Goal: Information Seeking & Learning: Learn about a topic

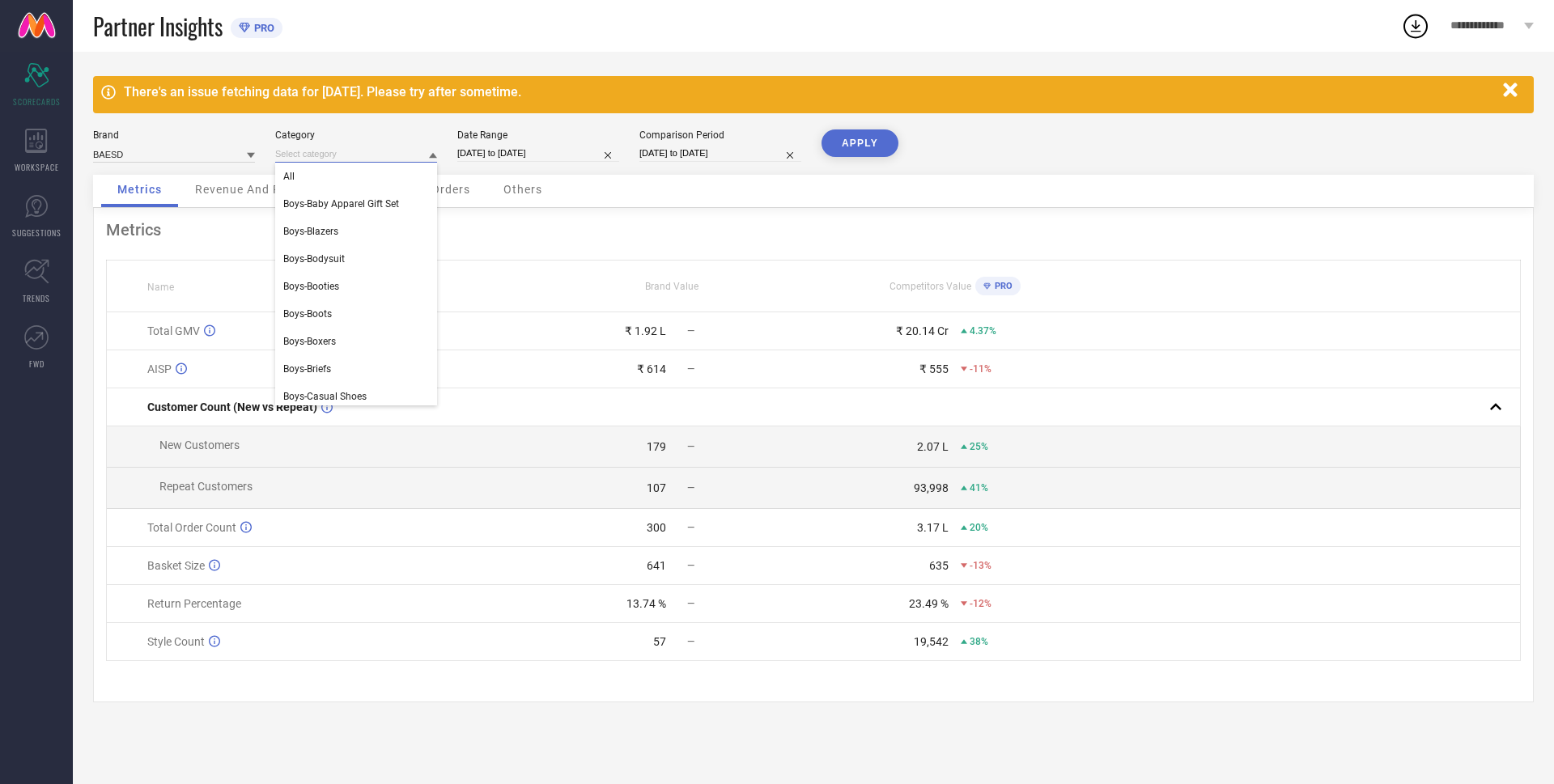
click at [387, 152] on input at bounding box center [356, 154] width 162 height 17
click at [620, 207] on div "Metrics Revenue And Pricing Customer And Orders Others" at bounding box center [813, 192] width 1441 height 33
click at [926, 532] on div "3.17 L" at bounding box center [933, 527] width 32 height 13
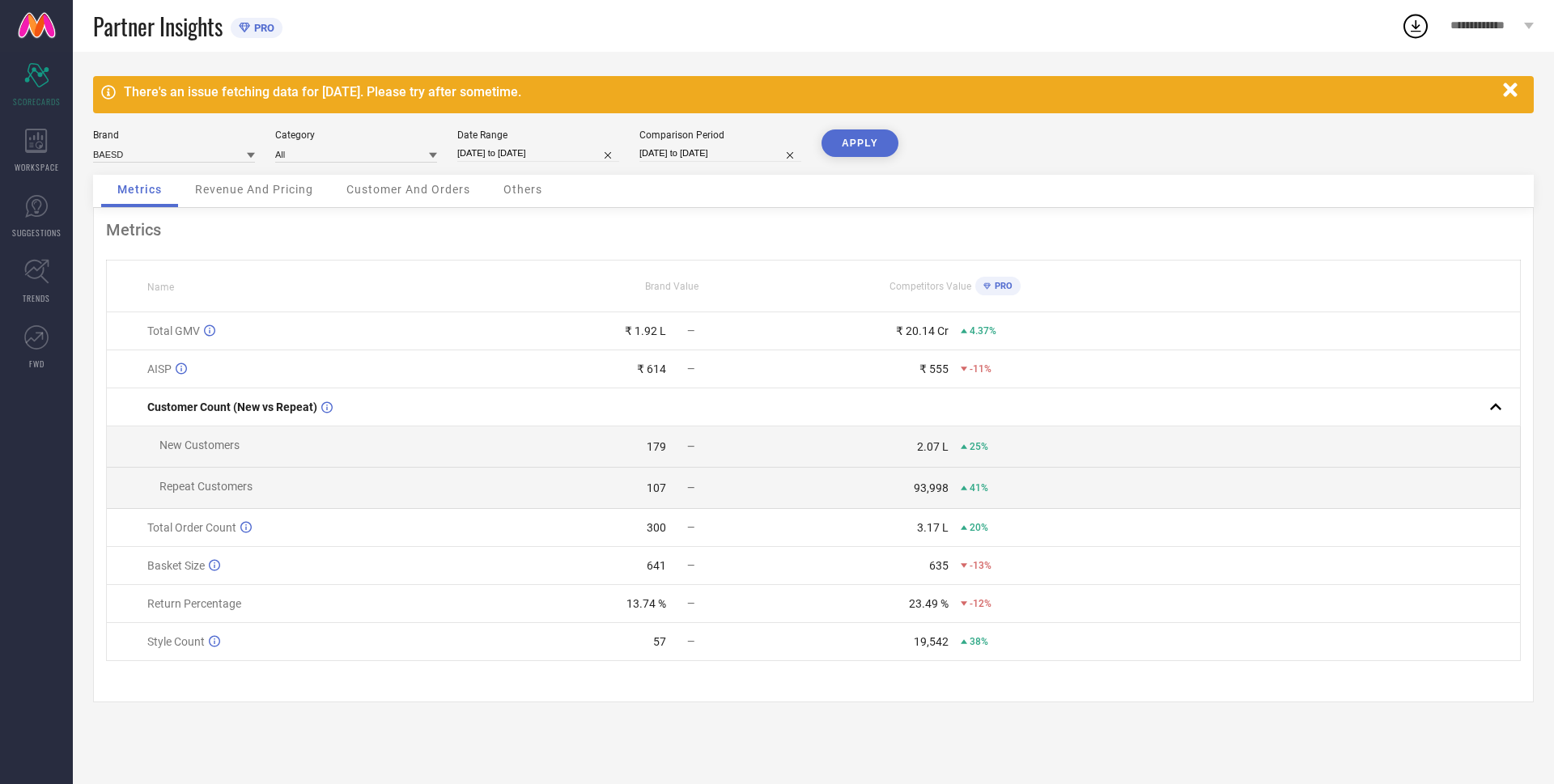
click at [923, 494] on div "93,998" at bounding box center [931, 488] width 35 height 13
click at [929, 439] on td "2.07 L 25%" at bounding box center [954, 446] width 282 height 41
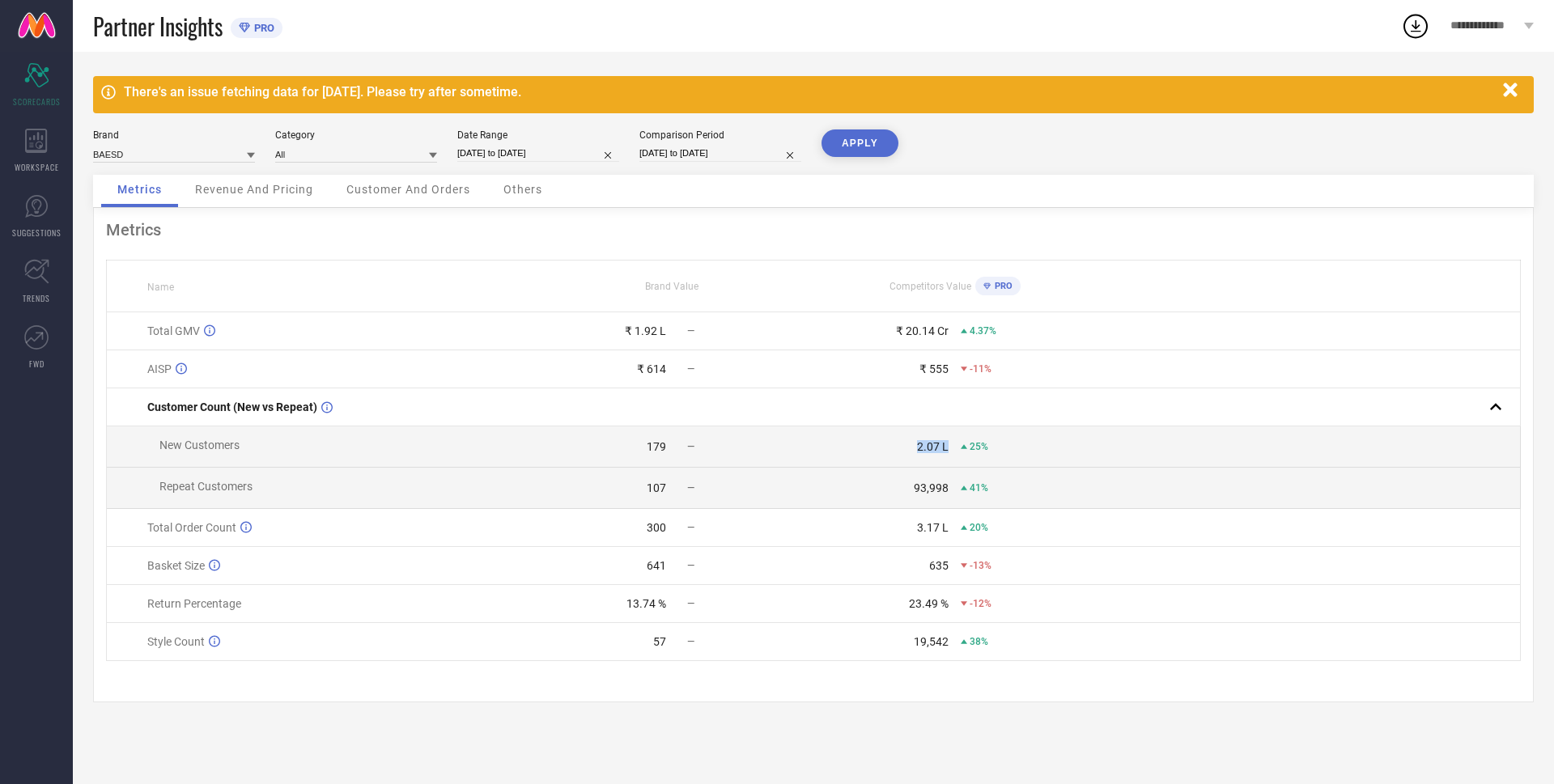
click at [929, 439] on td "2.07 L 25%" at bounding box center [954, 446] width 282 height 41
click at [935, 374] on div "₹ 555" at bounding box center [933, 368] width 29 height 13
click at [910, 338] on div "₹ 20.14 Cr" at bounding box center [922, 330] width 53 height 13
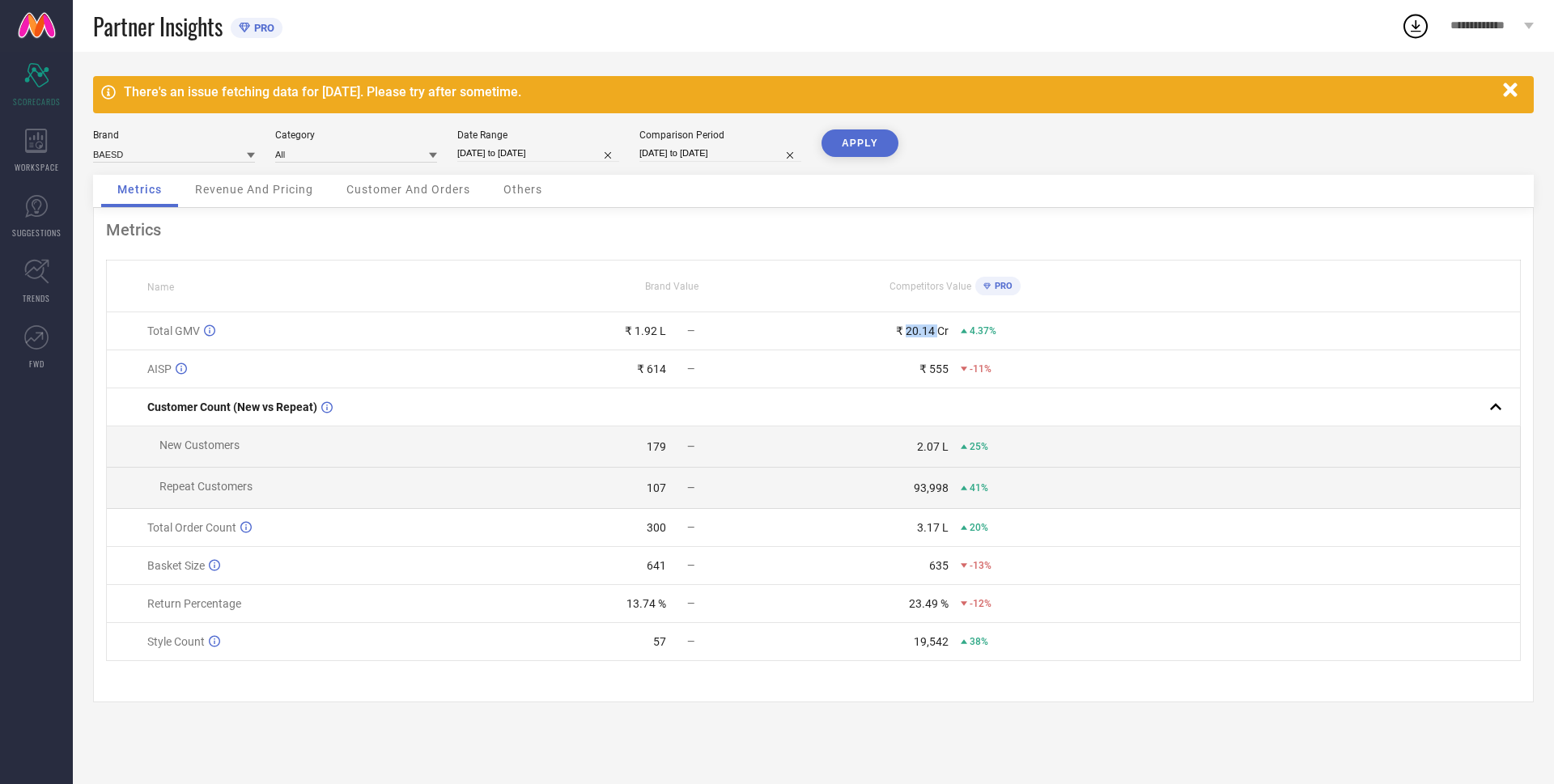
click at [910, 338] on div "₹ 20.14 Cr" at bounding box center [922, 330] width 53 height 13
click at [650, 331] on div "₹ 1.92 L" at bounding box center [645, 330] width 41 height 13
click at [649, 331] on div "₹ 1.92 L" at bounding box center [645, 330] width 41 height 13
click at [659, 369] on div "₹ 614" at bounding box center [651, 368] width 29 height 13
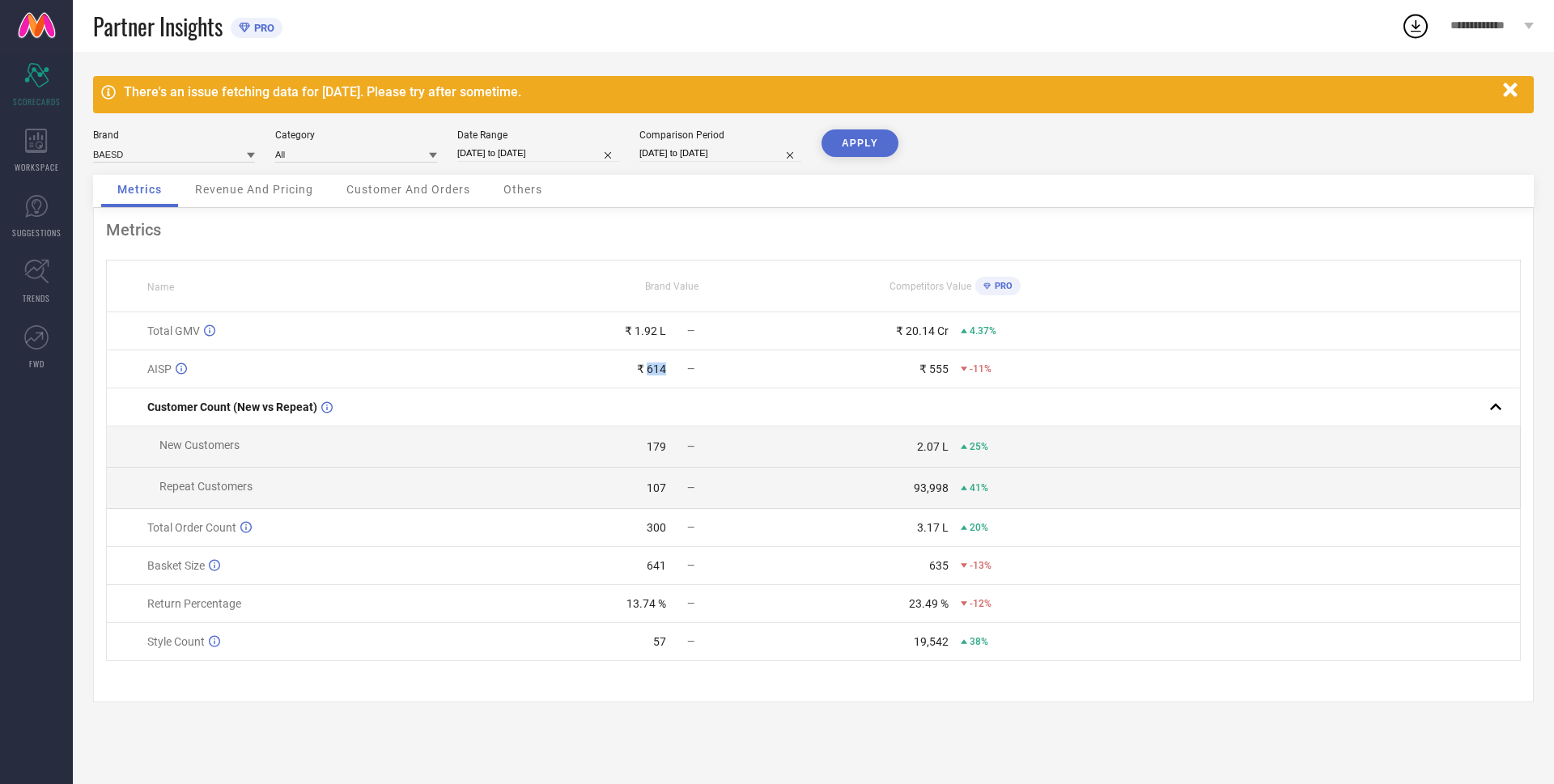
click at [659, 369] on div "₹ 614" at bounding box center [651, 368] width 29 height 13
click at [657, 454] on div "179" at bounding box center [657, 446] width 19 height 13
click at [839, 644] on div "19,542" at bounding box center [881, 642] width 134 height 13
drag, startPoint x: 1136, startPoint y: 600, endPoint x: 805, endPoint y: 610, distance: 331.2
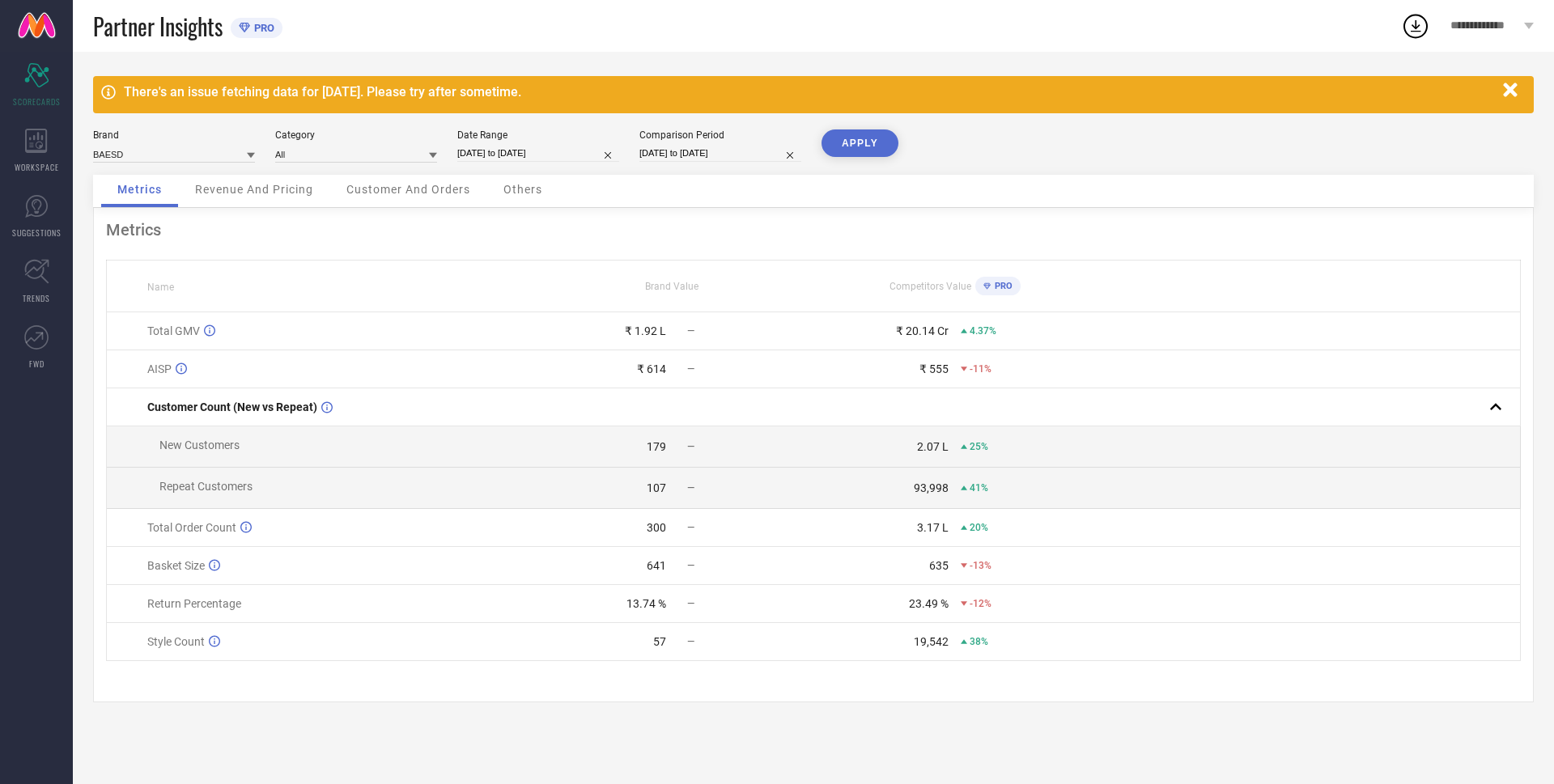
click at [805, 609] on div "—" at bounding box center [745, 603] width 134 height 11
click at [43, 175] on div "WORKSPACE" at bounding box center [36, 150] width 73 height 65
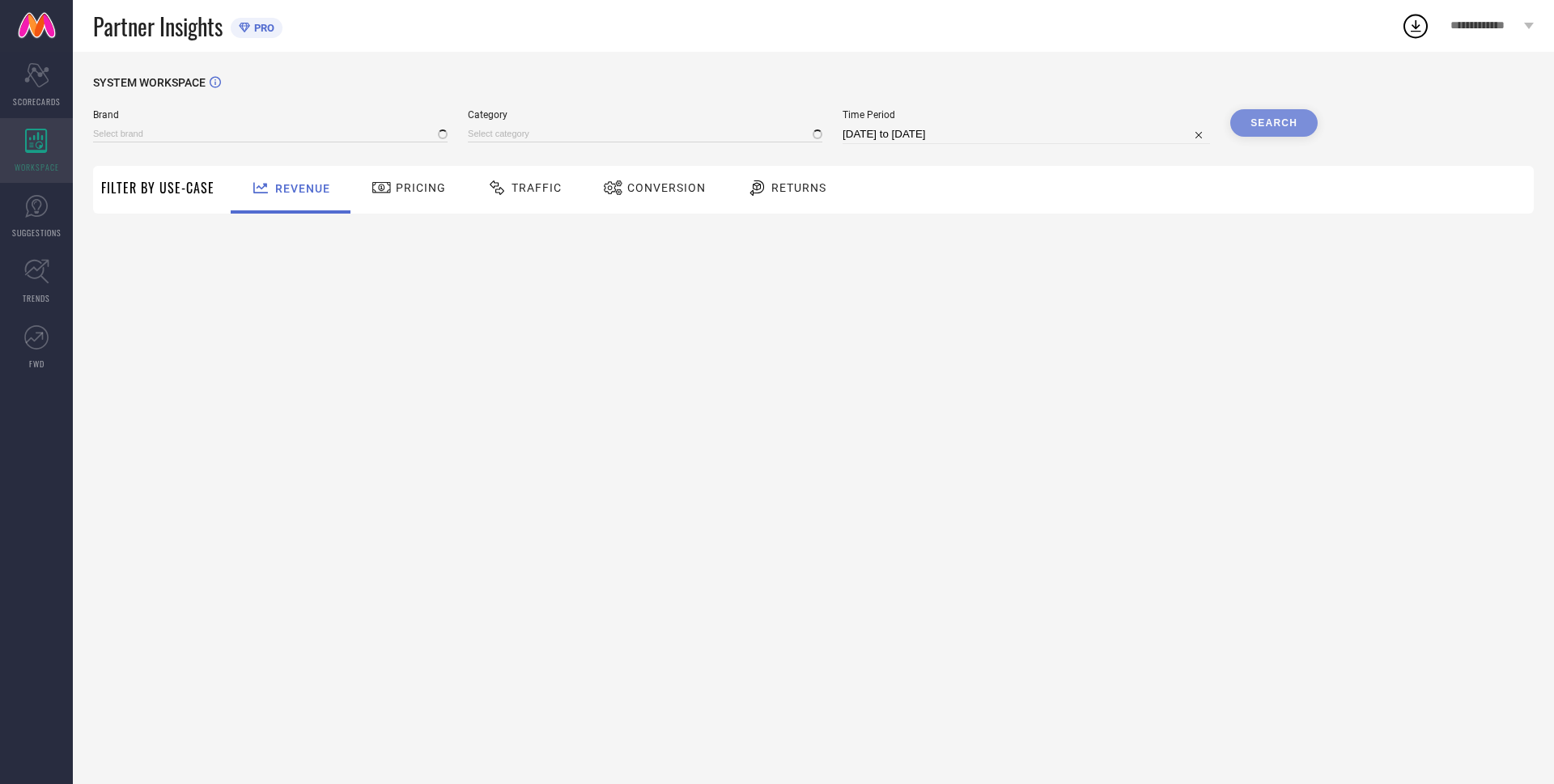
type input "BAESD"
type input "All"
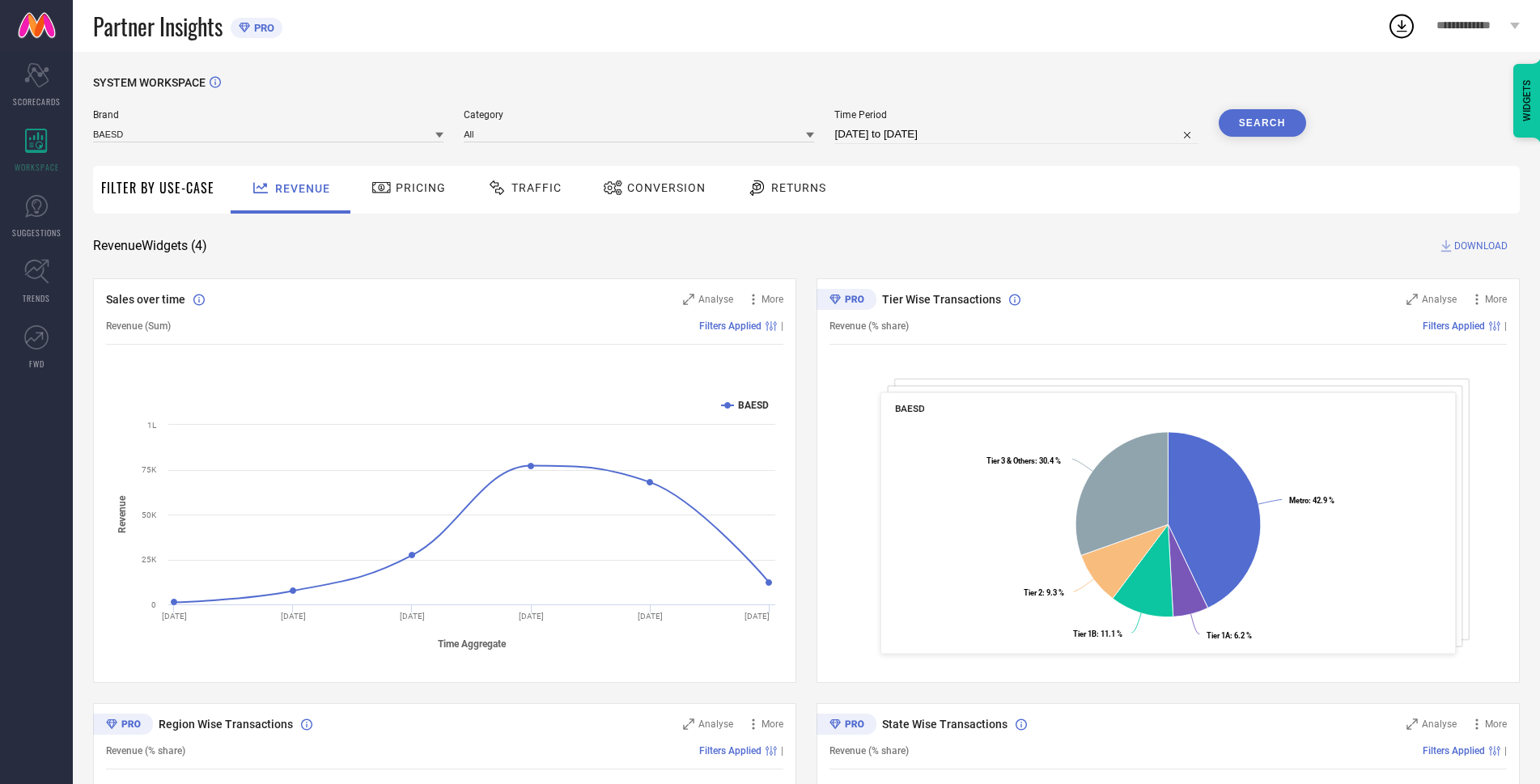
drag, startPoint x: 265, startPoint y: 250, endPoint x: 805, endPoint y: 391, distance: 558.1
click at [805, 391] on div "Sales over time Analyse More Revenue (Sum) Filters Applied | Created with Highc…" at bounding box center [806, 693] width 1427 height 830
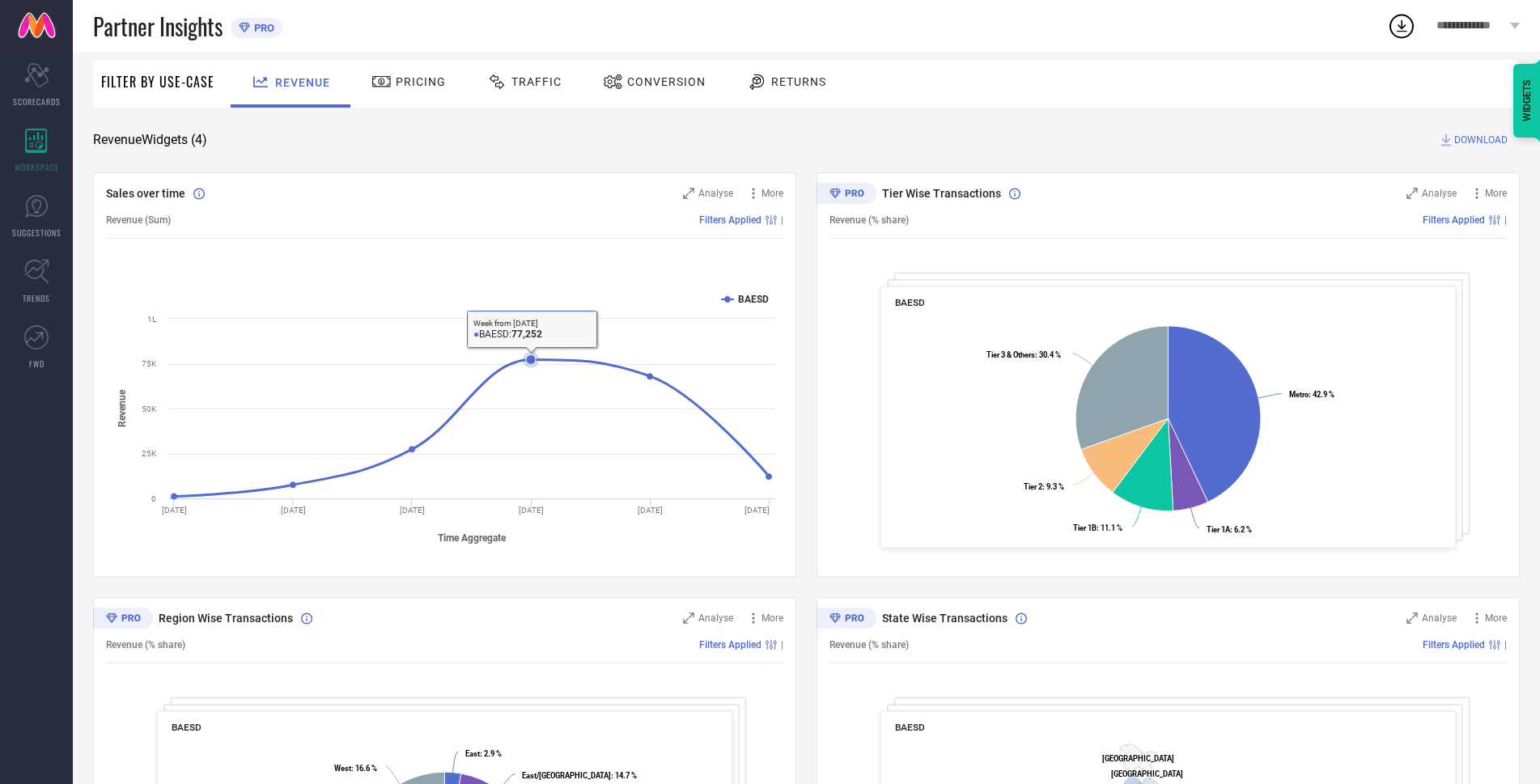
scroll to position [25, 0]
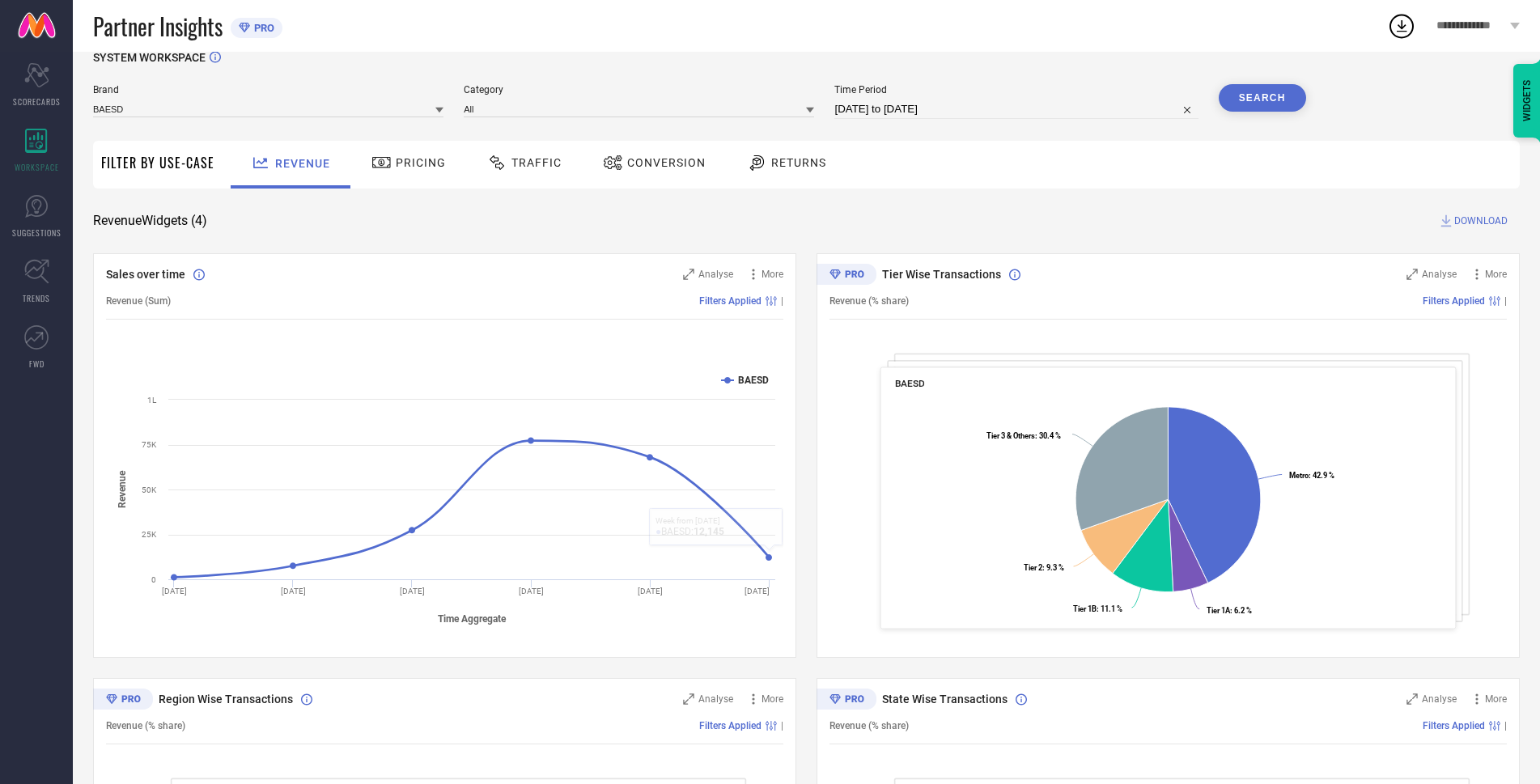
click at [725, 376] on rect at bounding box center [445, 498] width 678 height 275
drag, startPoint x: 725, startPoint y: 381, endPoint x: 746, endPoint y: 378, distance: 21.2
click at [746, 378] on g "BAESD" at bounding box center [745, 380] width 47 height 11
click at [730, 381] on icon at bounding box center [727, 381] width 13 height 0
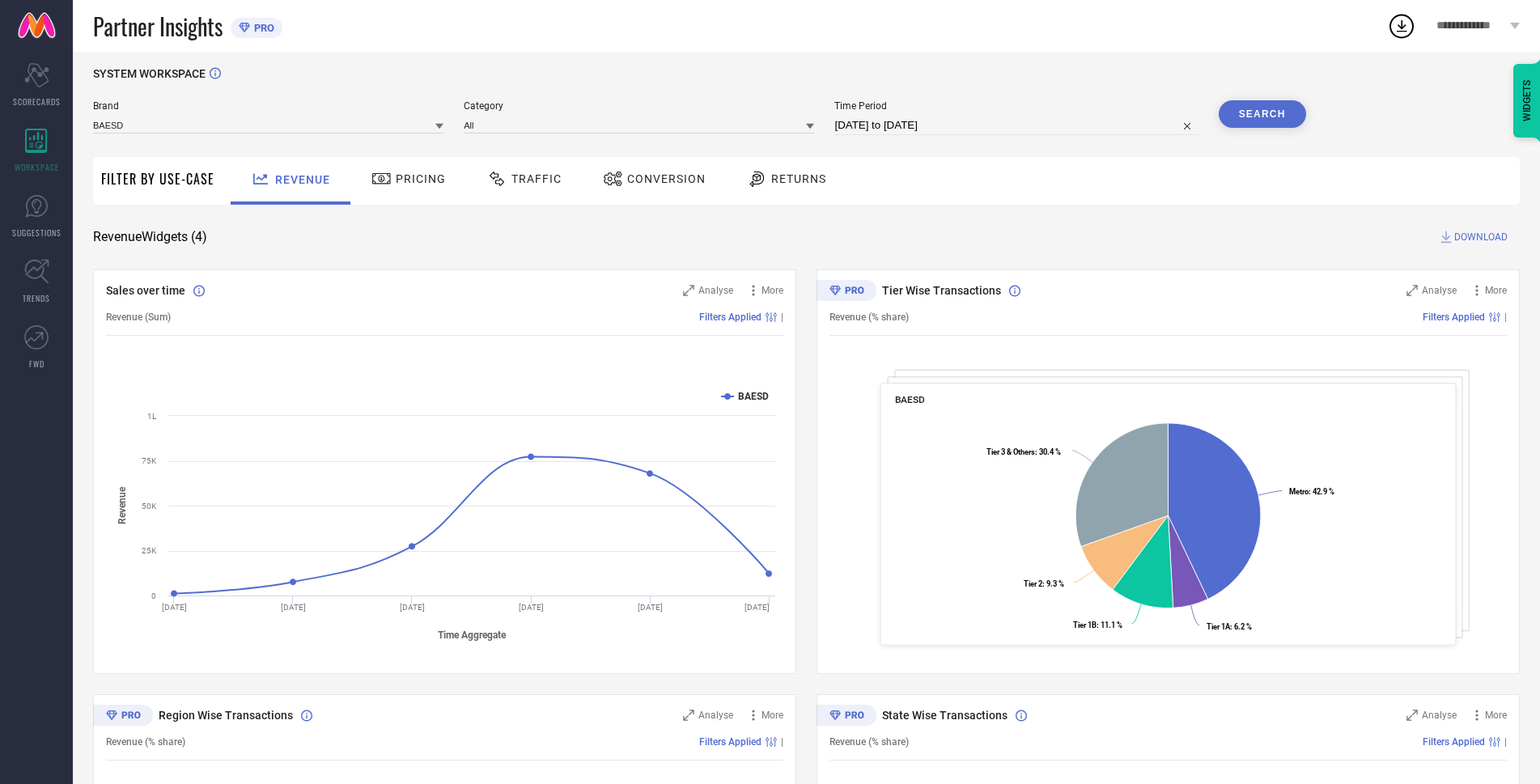
scroll to position [0, 0]
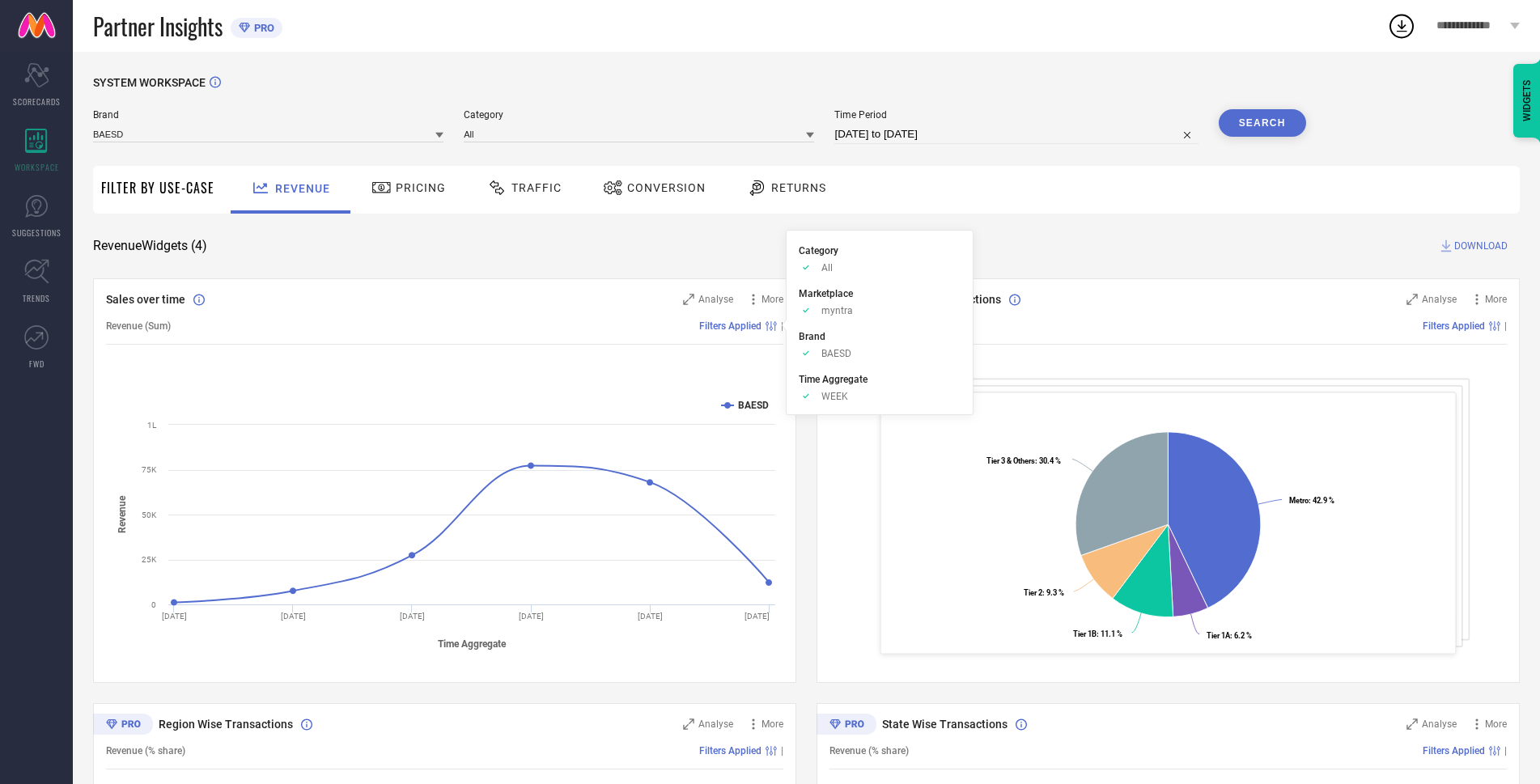
click at [814, 309] on div "Approve /Deselected myntra" at bounding box center [880, 310] width 162 height 12
click at [806, 264] on icon "Approve /Deselected" at bounding box center [806, 267] width 15 height 12
click at [752, 329] on span "Filters Applied" at bounding box center [730, 326] width 62 height 11
click at [771, 327] on rect at bounding box center [770, 325] width 1 height 10
click at [707, 298] on span "Analyse" at bounding box center [716, 299] width 35 height 11
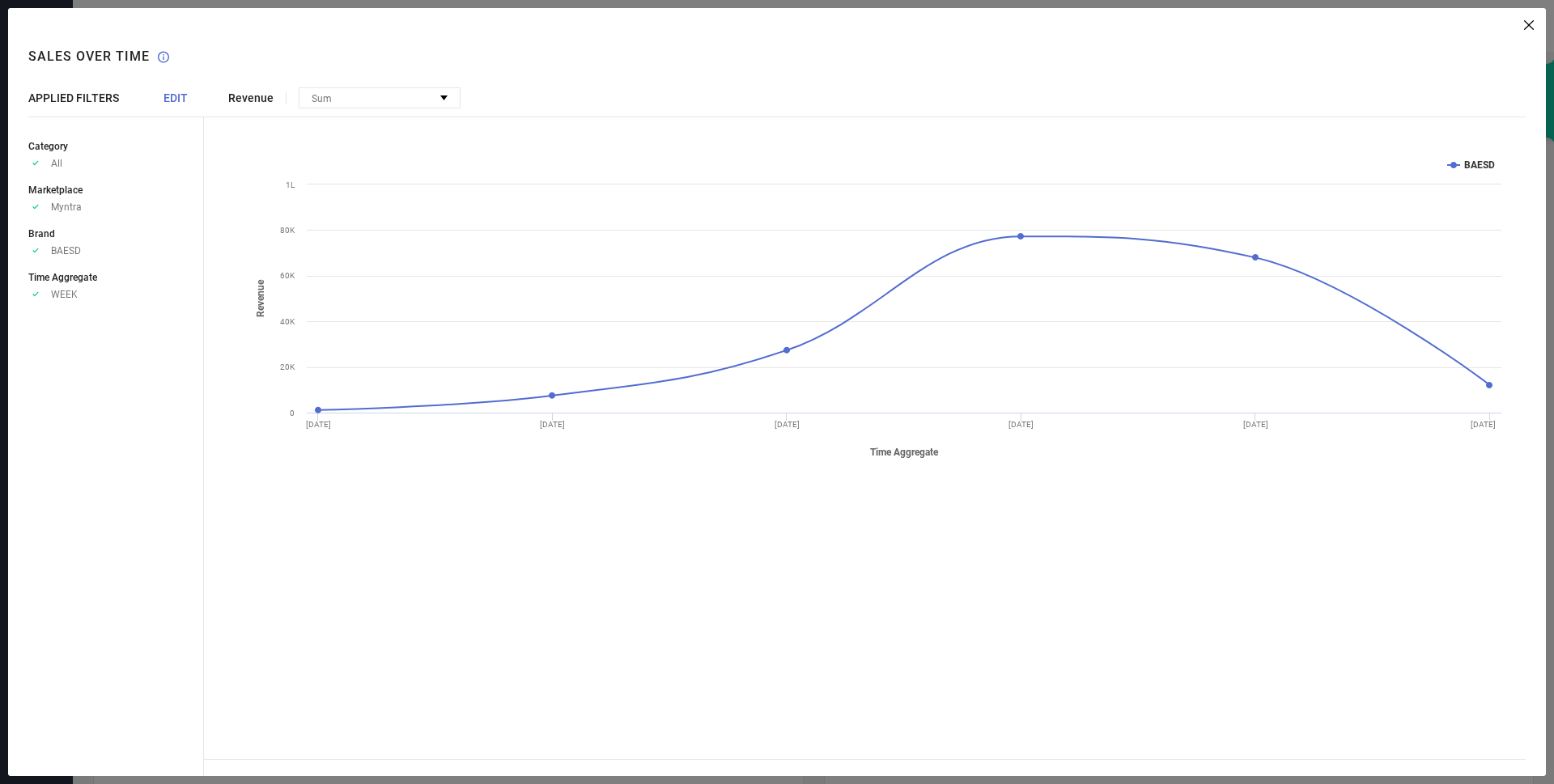
click at [259, 103] on span "Revenue" at bounding box center [251, 98] width 46 height 13
click at [352, 104] on div "Sum" at bounding box center [380, 98] width 160 height 19
click at [351, 118] on span "No options available" at bounding box center [360, 117] width 91 height 11
click at [222, 128] on div "Created with Highcharts 9.3.3 Time Aggregate Revenue BAESD [DATE] [DATE] [DATE]…" at bounding box center [864, 438] width 1321 height 642
click at [257, 99] on span "Revenue" at bounding box center [251, 98] width 46 height 13
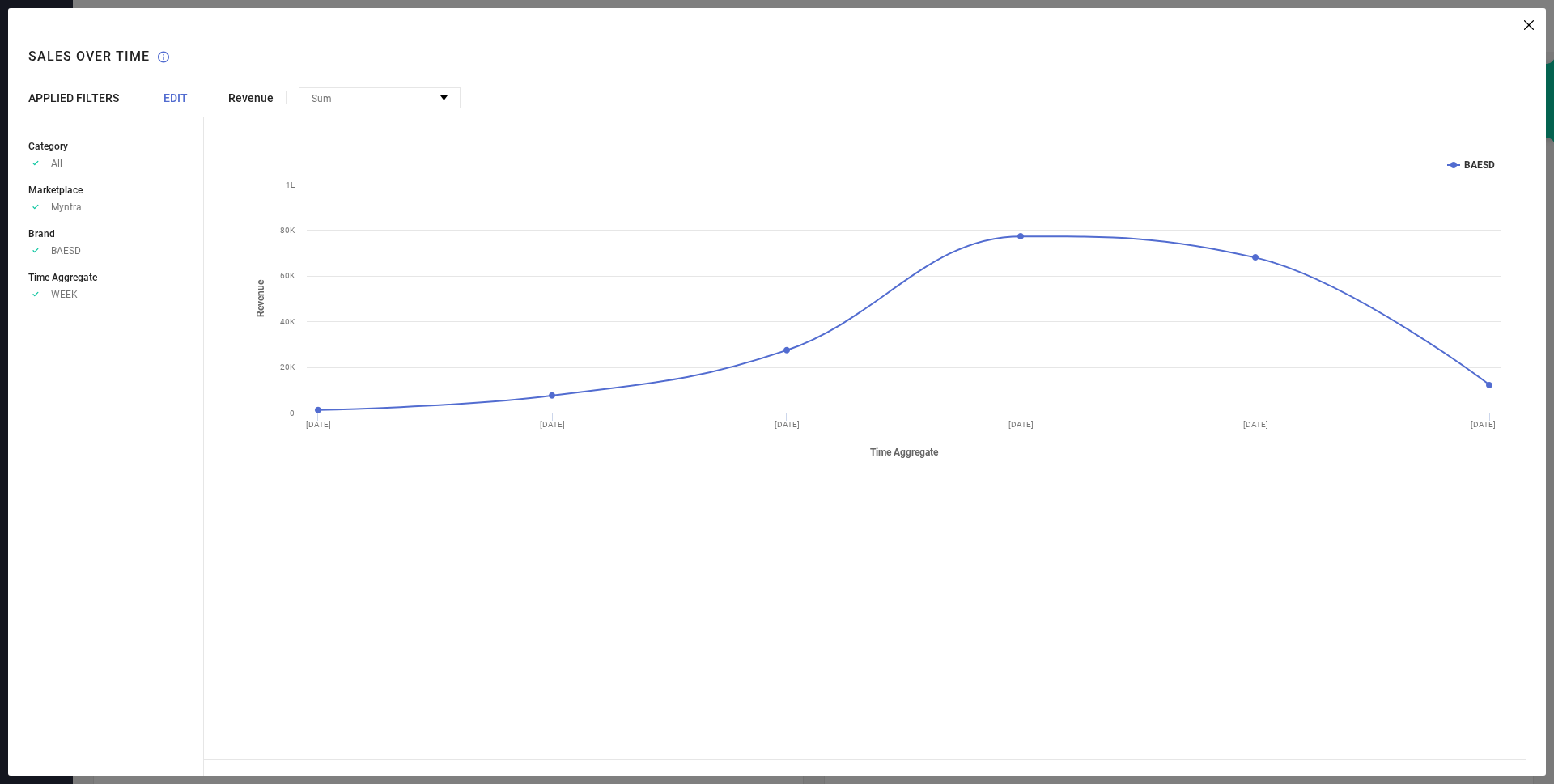
click at [64, 91] on span "APPLIED FILTERS" at bounding box center [73, 98] width 91 height 13
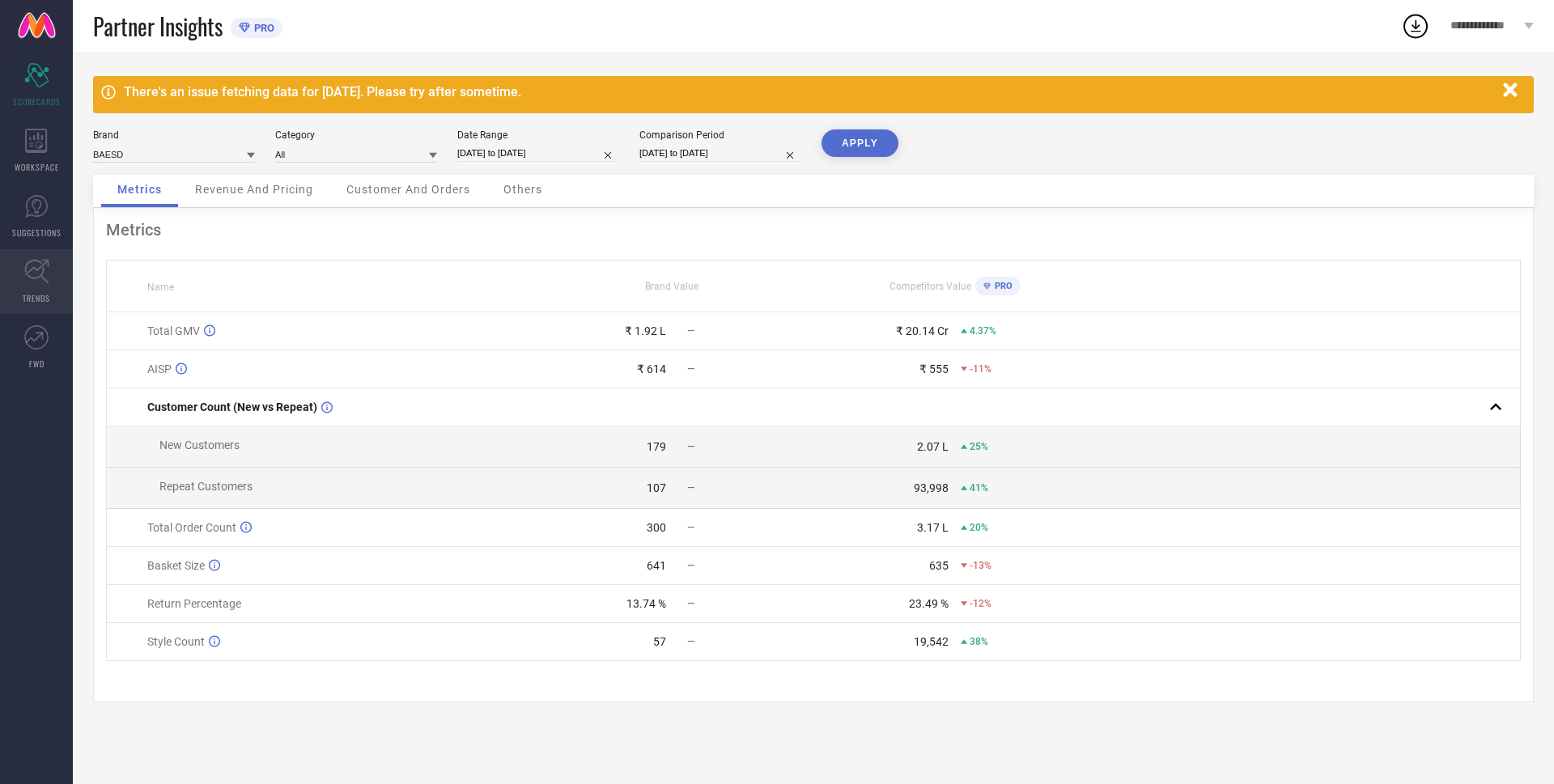
click at [45, 282] on icon at bounding box center [37, 272] width 25 height 25
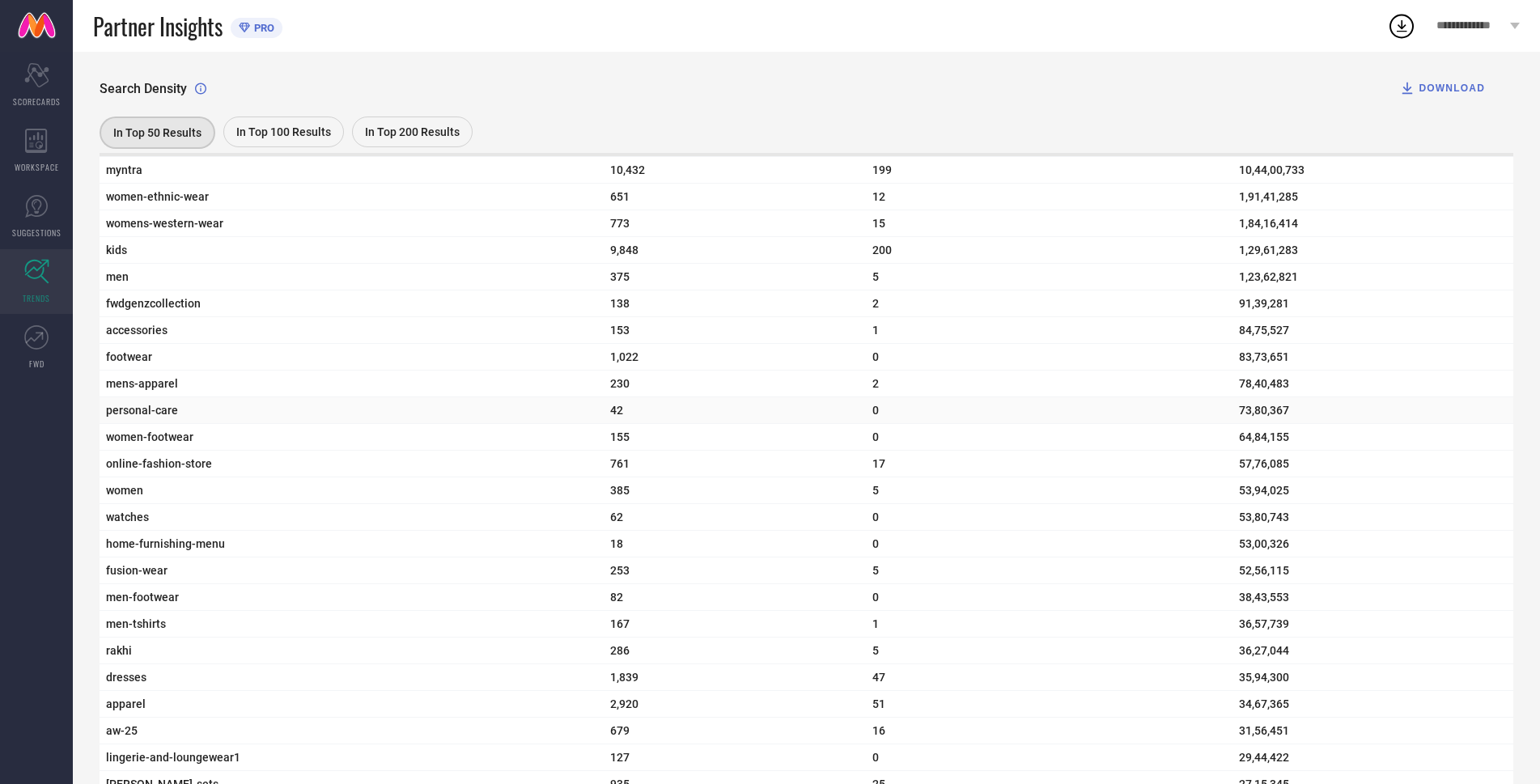
scroll to position [485, 0]
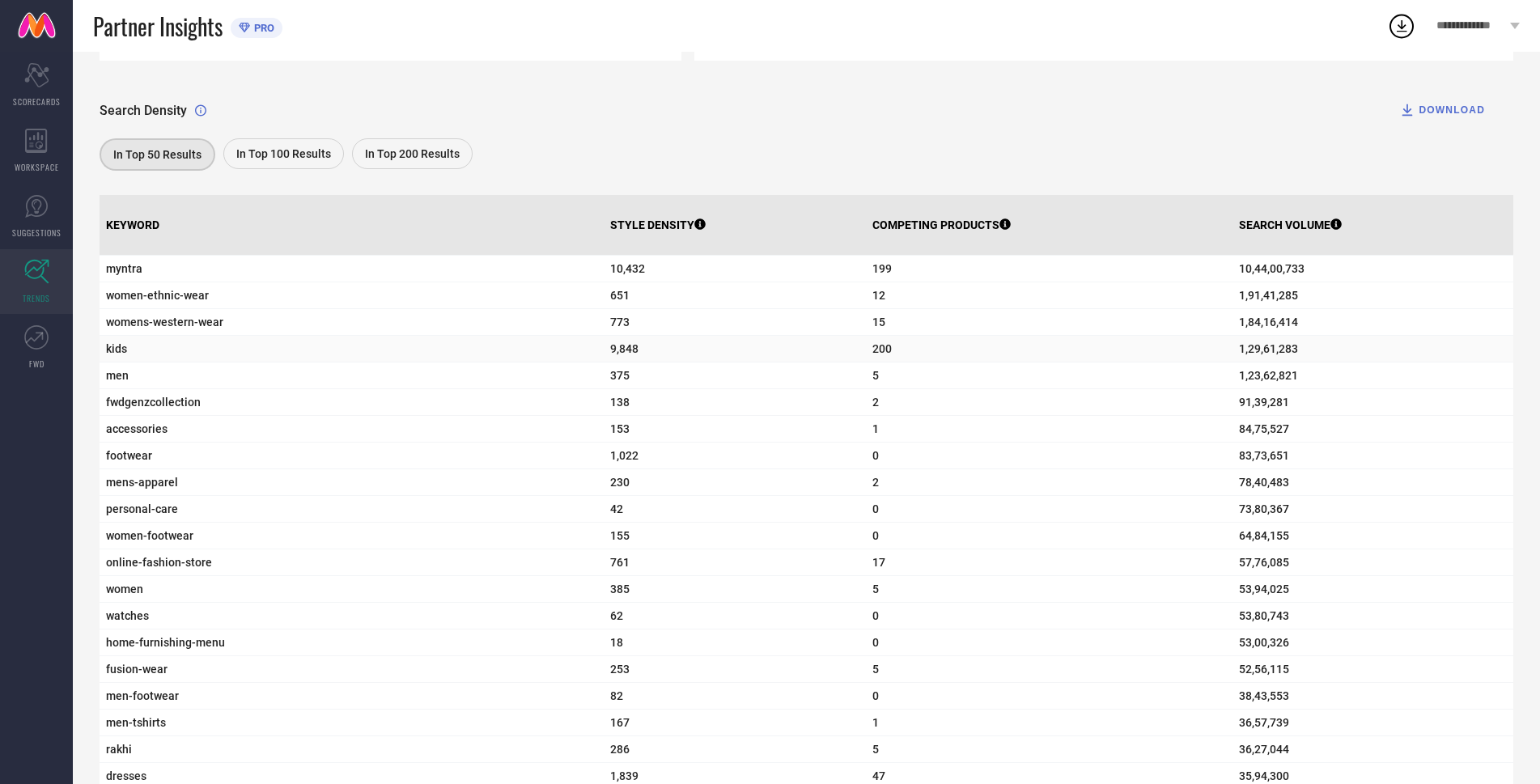
click at [104, 356] on td "kids" at bounding box center [352, 349] width 505 height 26
click at [124, 382] on span "men" at bounding box center [352, 375] width 491 height 13
click at [117, 409] on span "fwdgenzcollection" at bounding box center [352, 402] width 491 height 13
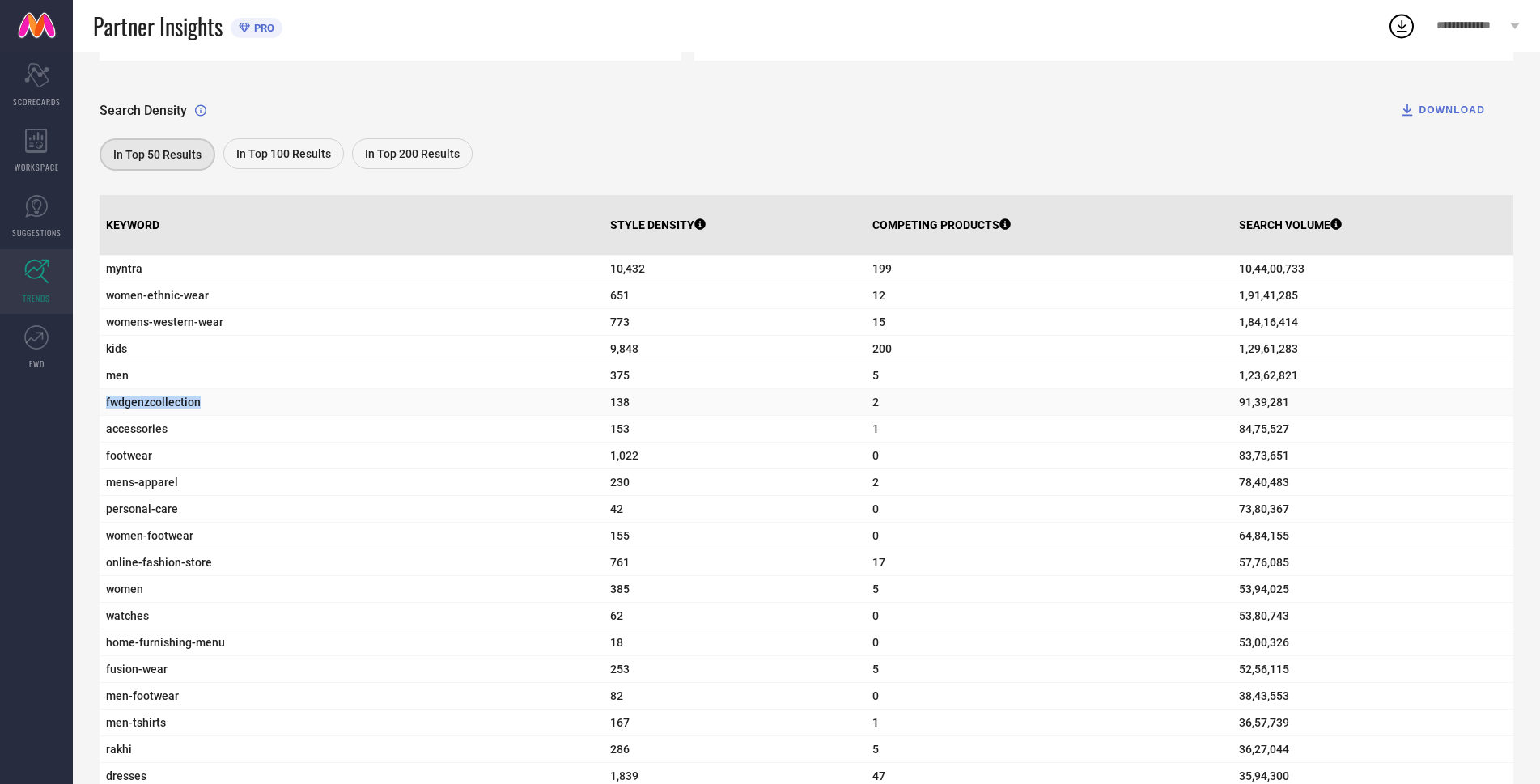
click at [117, 409] on span "fwdgenzcollection" at bounding box center [352, 402] width 491 height 13
click at [215, 425] on td "accessories" at bounding box center [352, 429] width 505 height 26
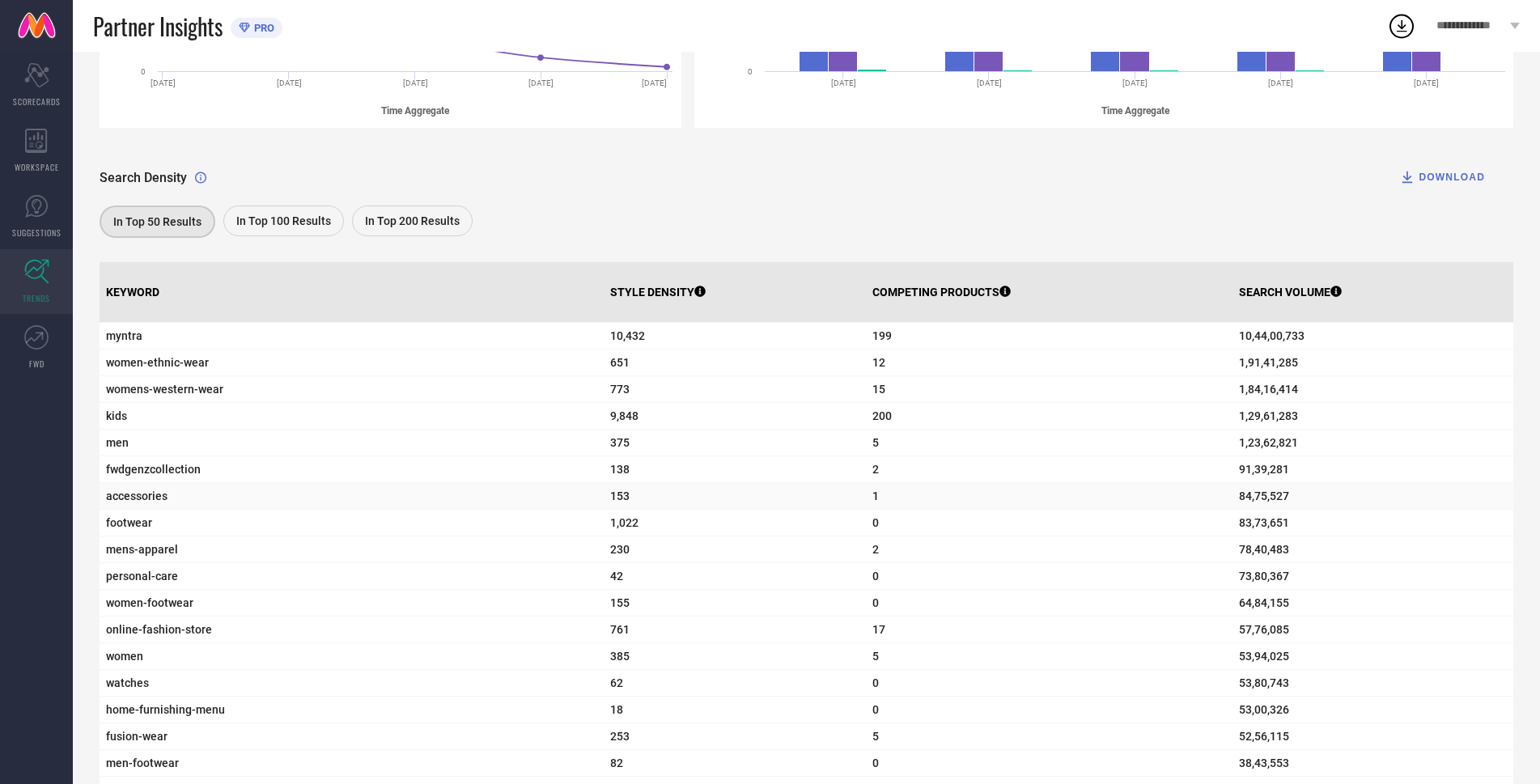
scroll to position [404, 0]
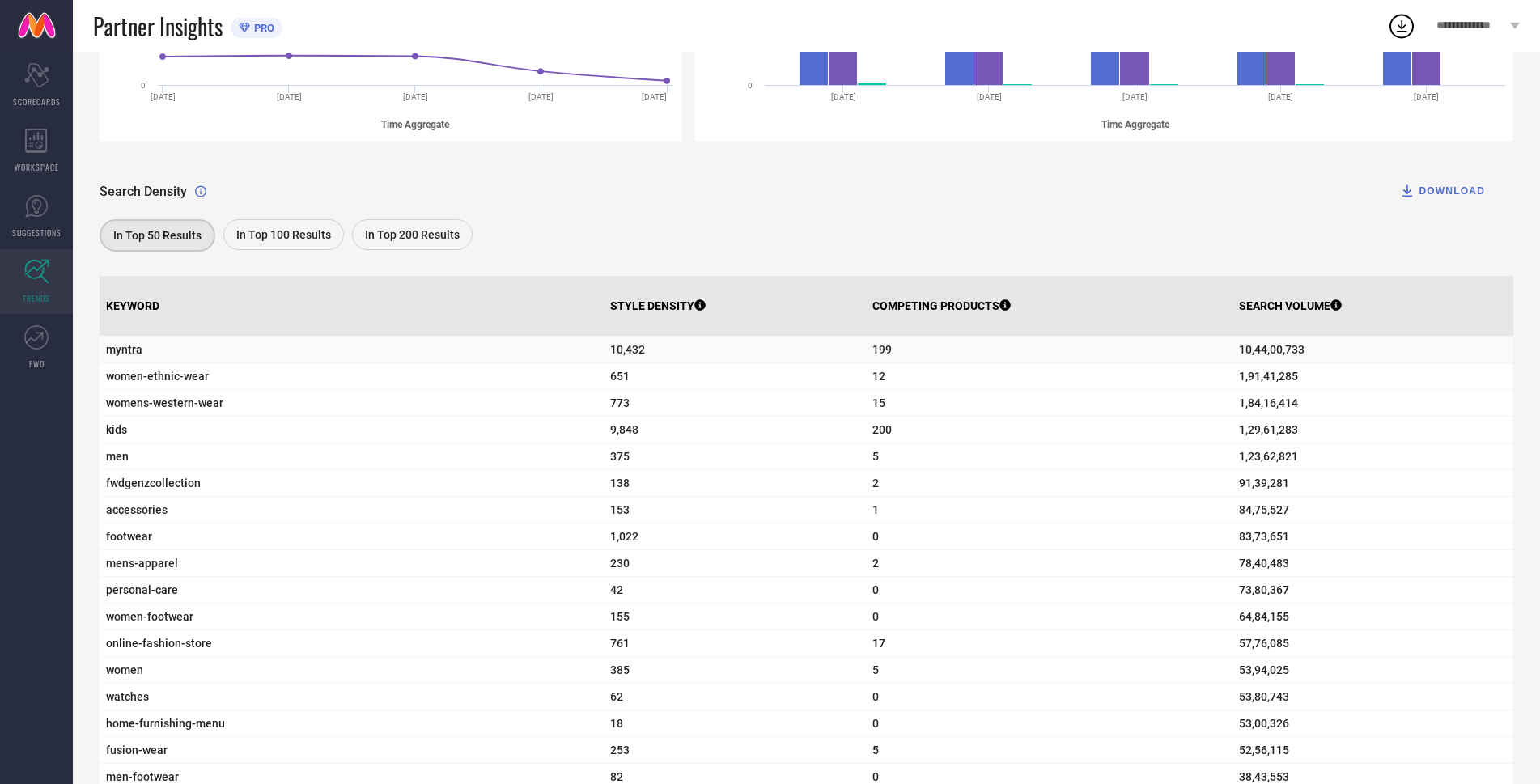
click at [123, 348] on span "myntra" at bounding box center [352, 349] width 491 height 13
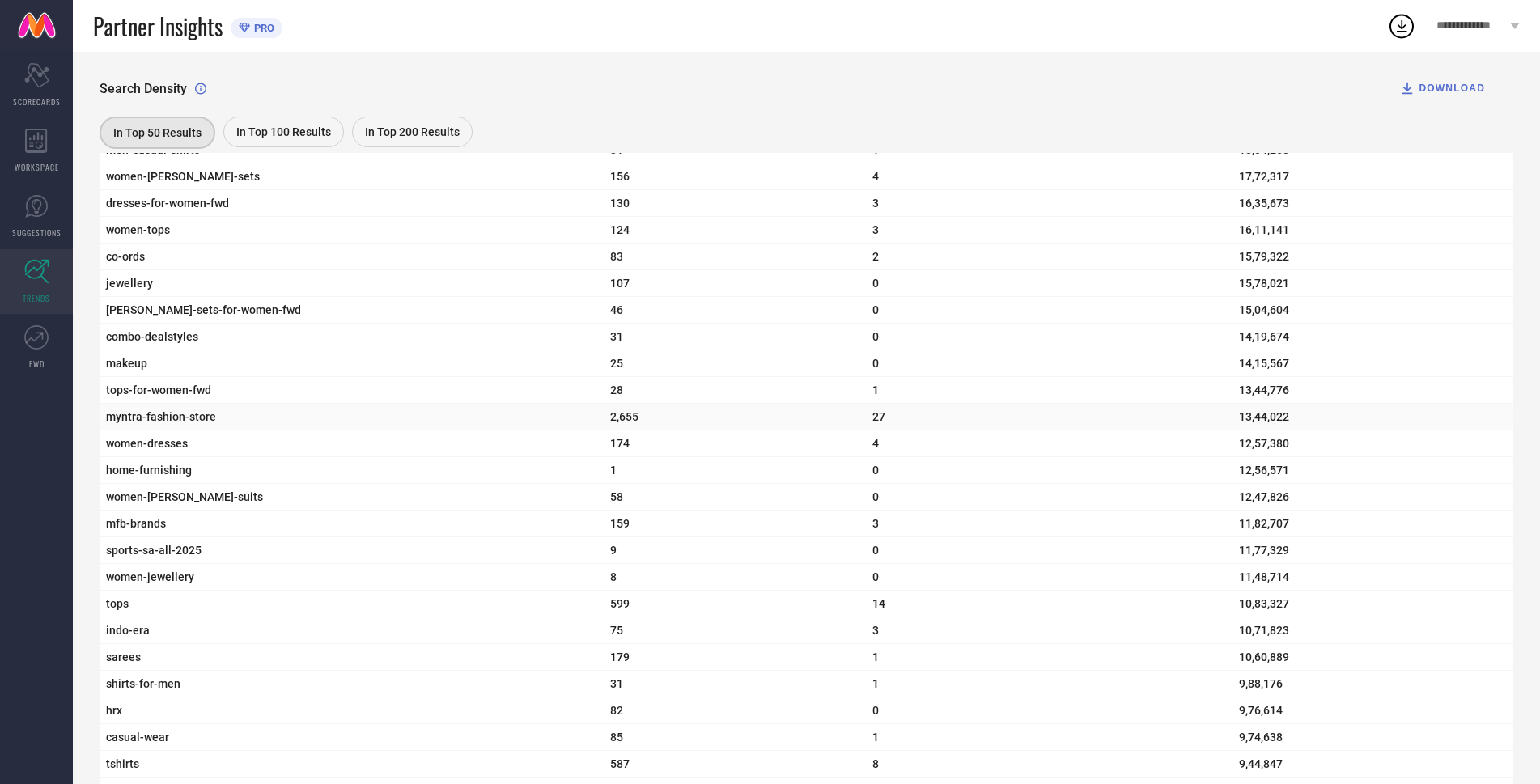
scroll to position [1618, 0]
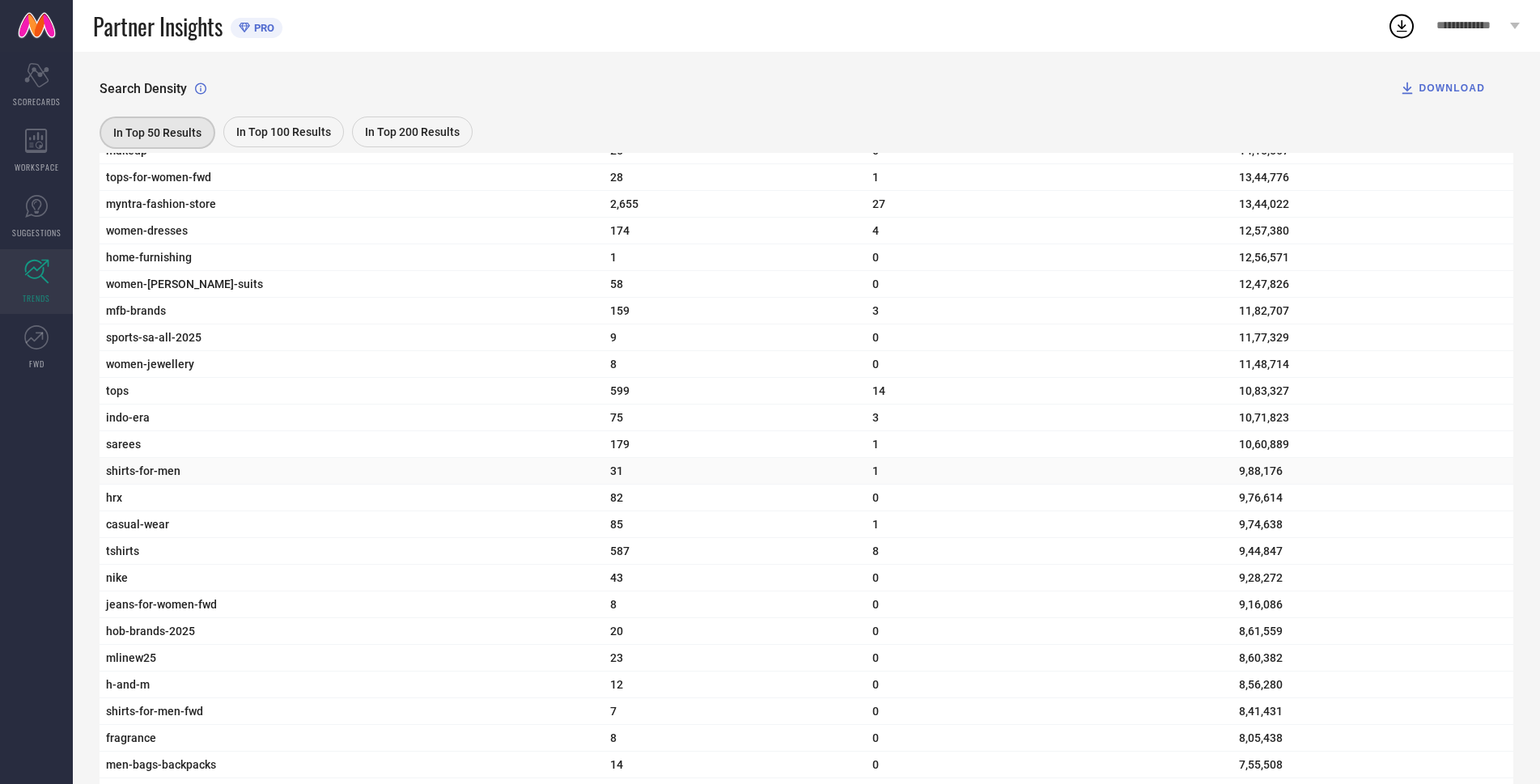
click at [157, 477] on span "shirts-for-men" at bounding box center [352, 470] width 491 height 13
click at [114, 505] on span "hrx" at bounding box center [352, 497] width 491 height 13
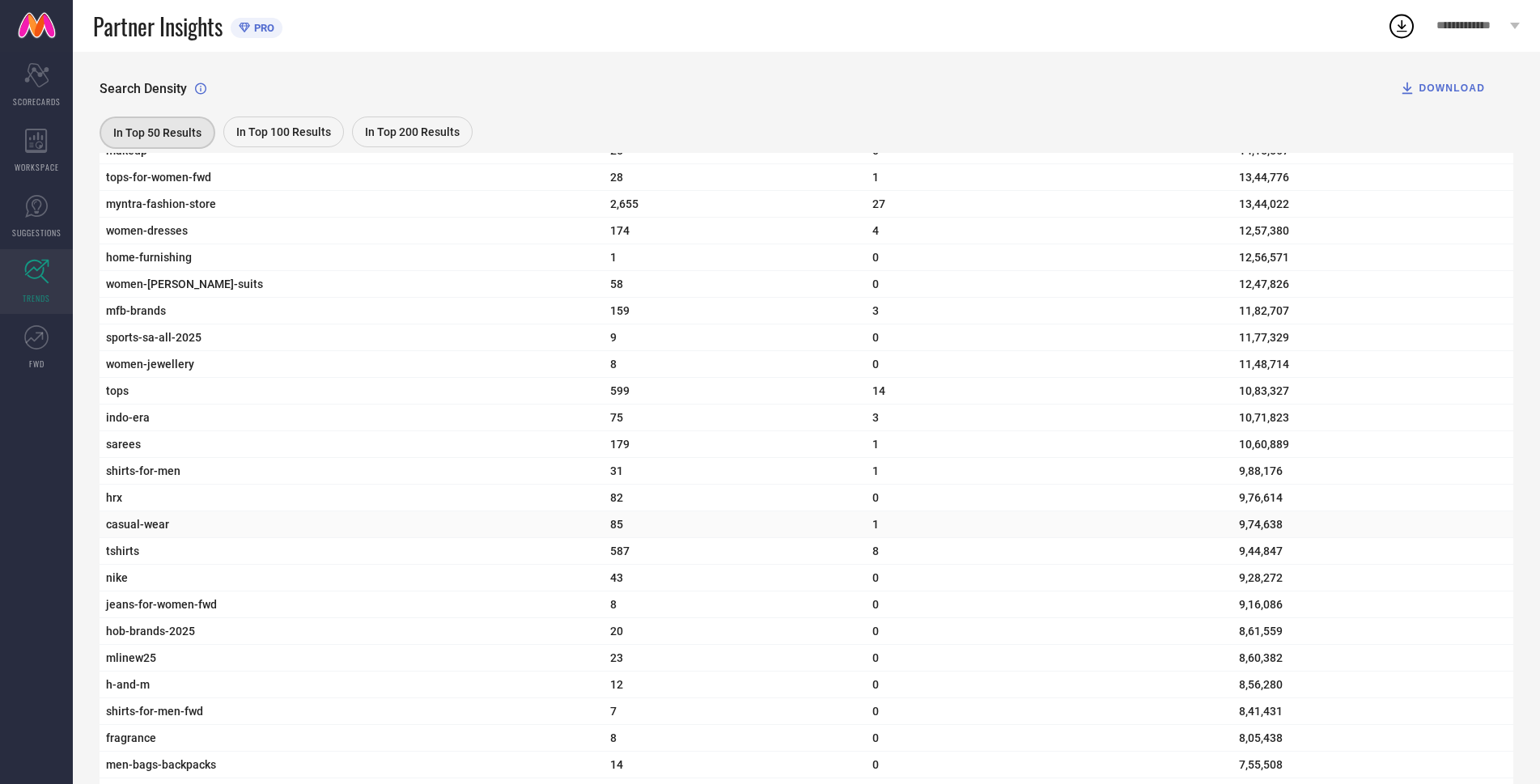
click at [131, 531] on span "casual-wear" at bounding box center [352, 524] width 491 height 13
click at [127, 557] on span "tshirts" at bounding box center [352, 551] width 491 height 13
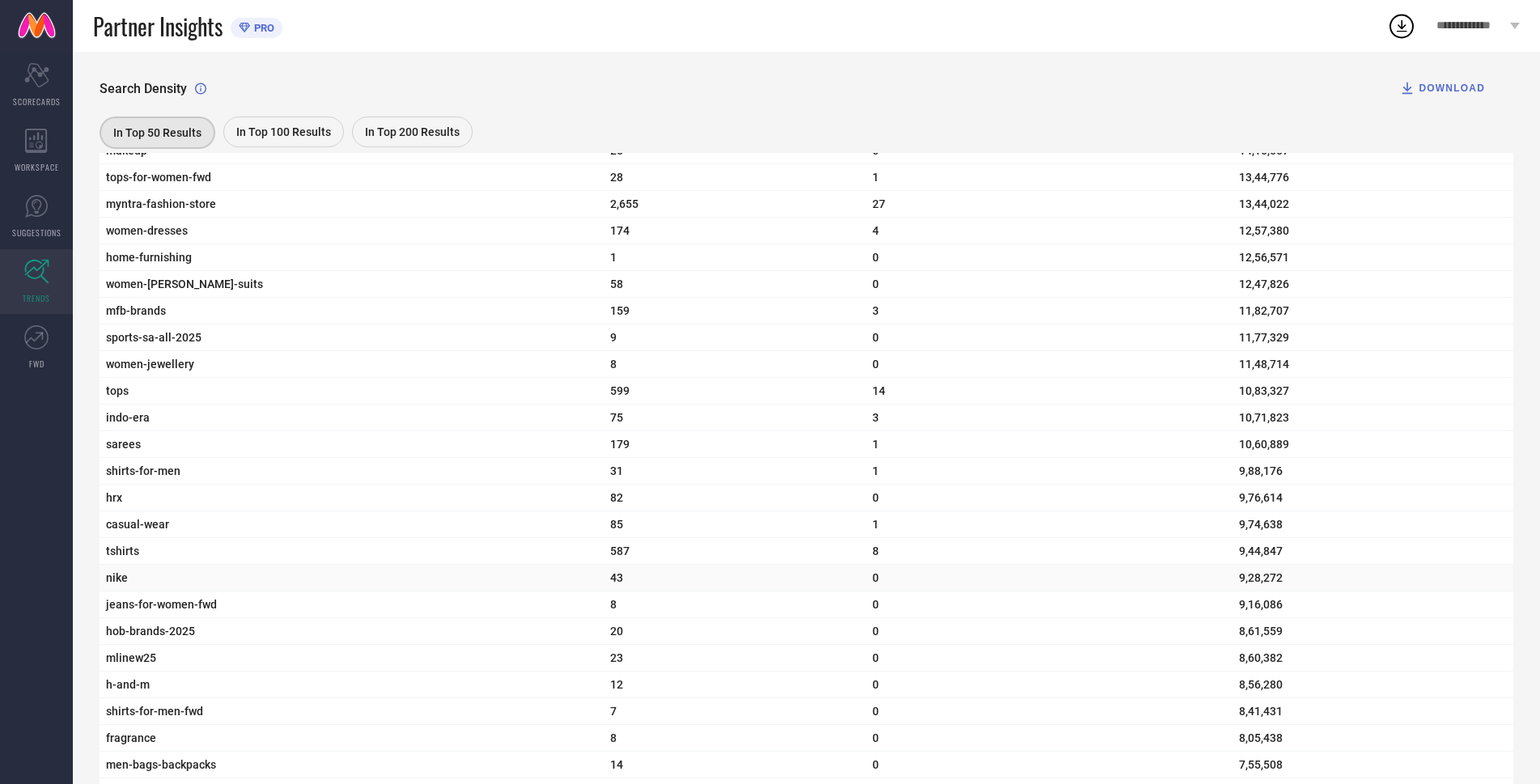
click at [118, 584] on span "nike" at bounding box center [352, 577] width 491 height 13
click at [113, 611] on span "jeans-for-women-fwd" at bounding box center [352, 604] width 491 height 13
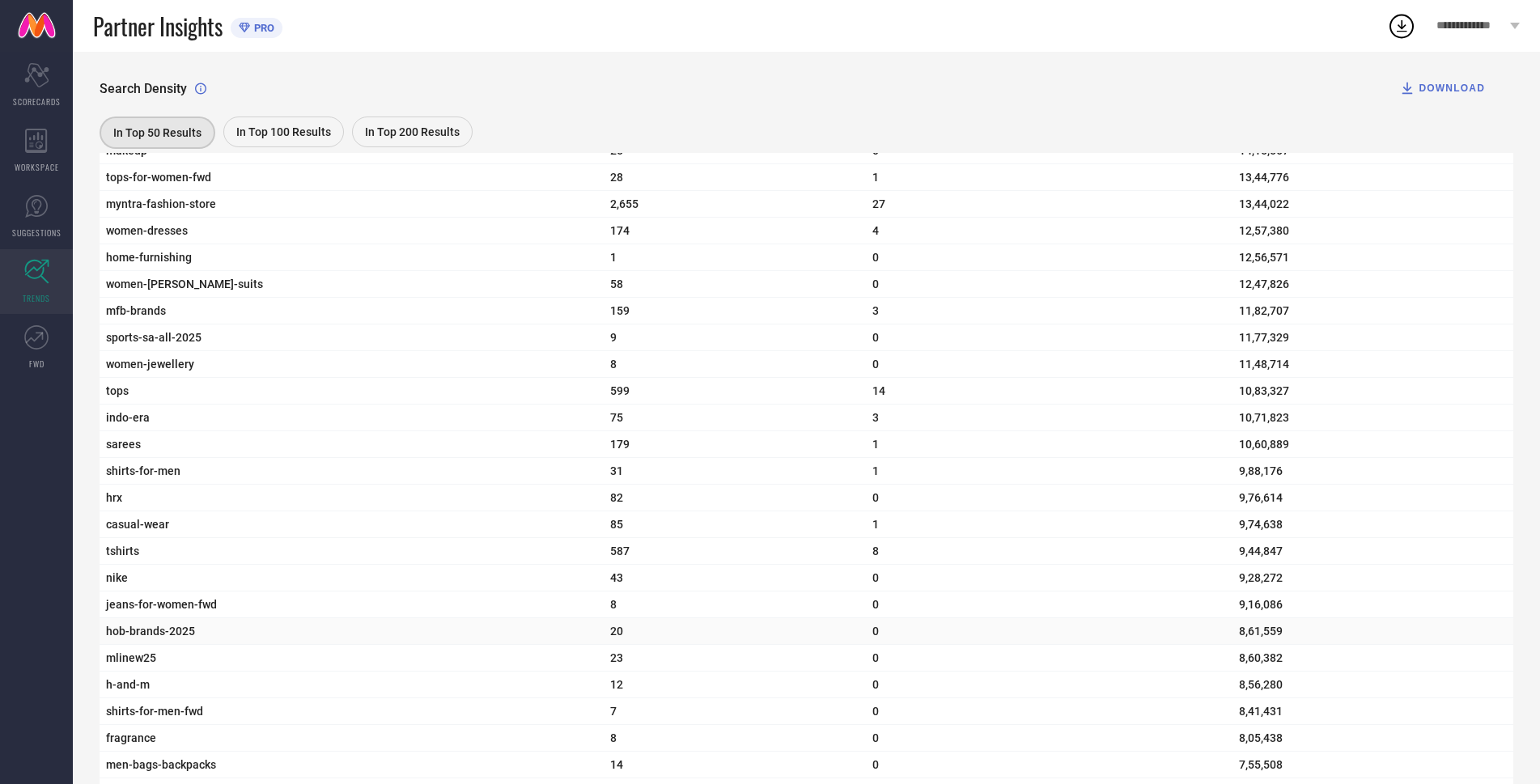
click at [103, 645] on td "hob-brands-2025" at bounding box center [352, 631] width 505 height 26
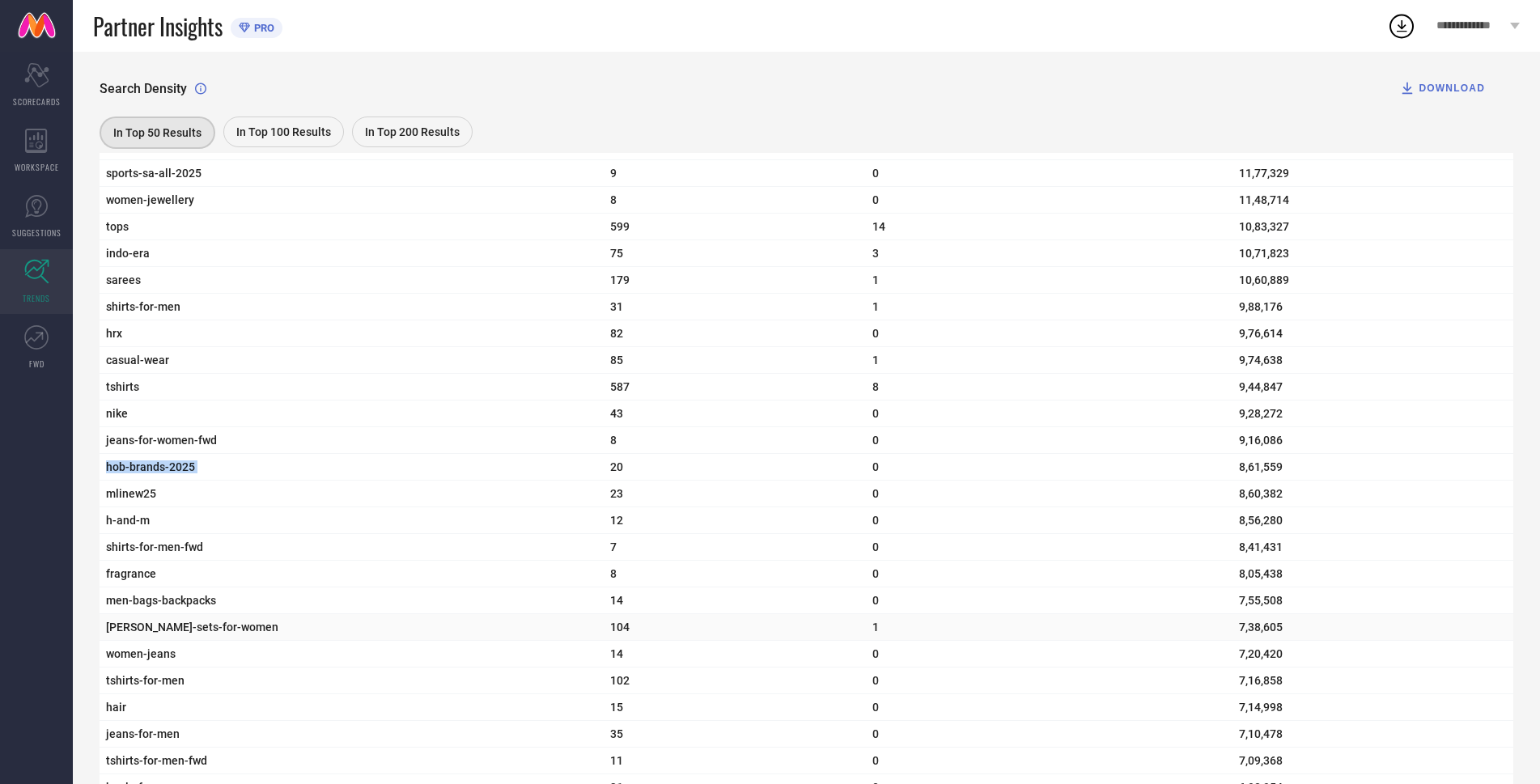
scroll to position [2104, 0]
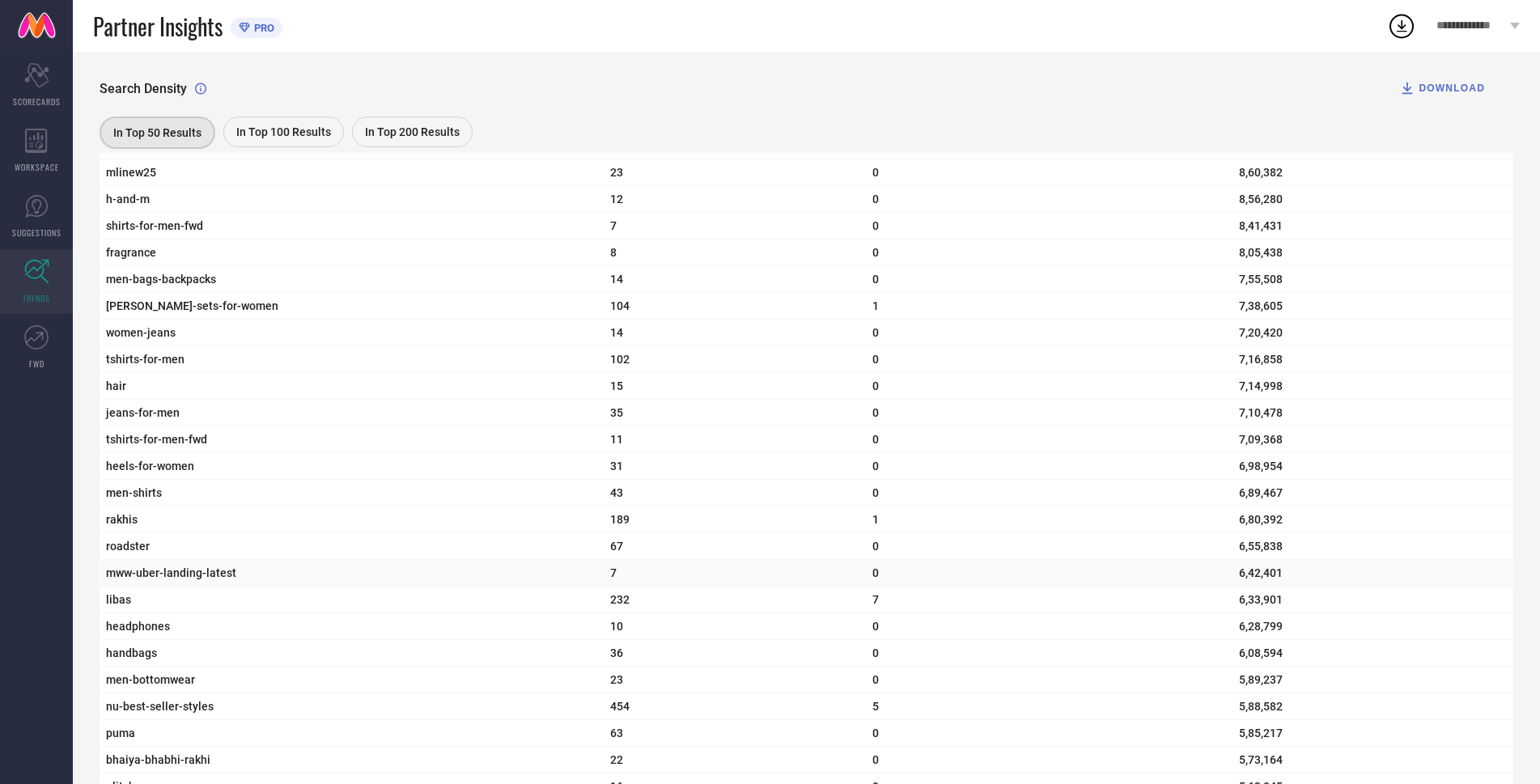
click at [134, 579] on span "mww-uber-landing-latest" at bounding box center [352, 572] width 491 height 13
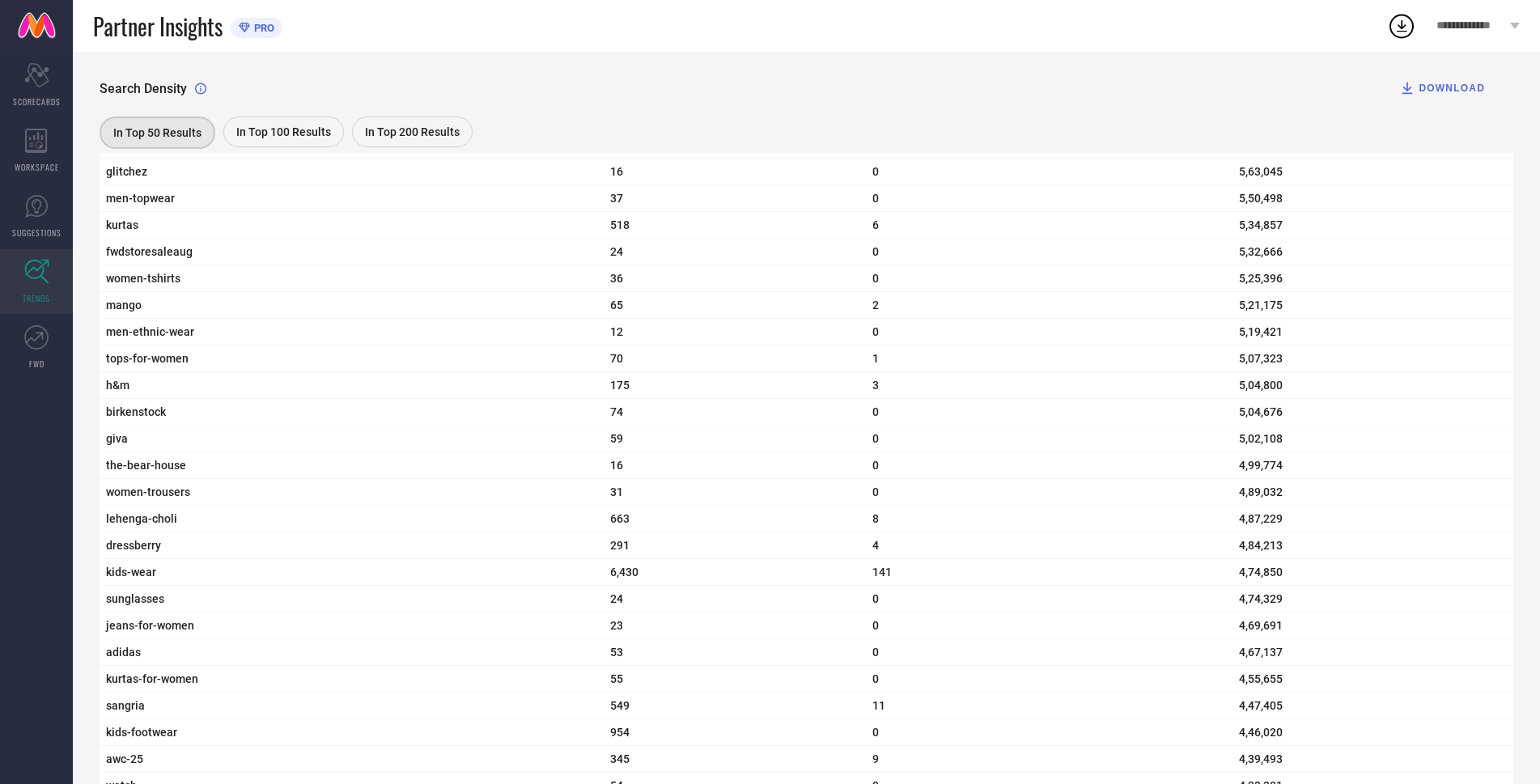
scroll to position [2751, 0]
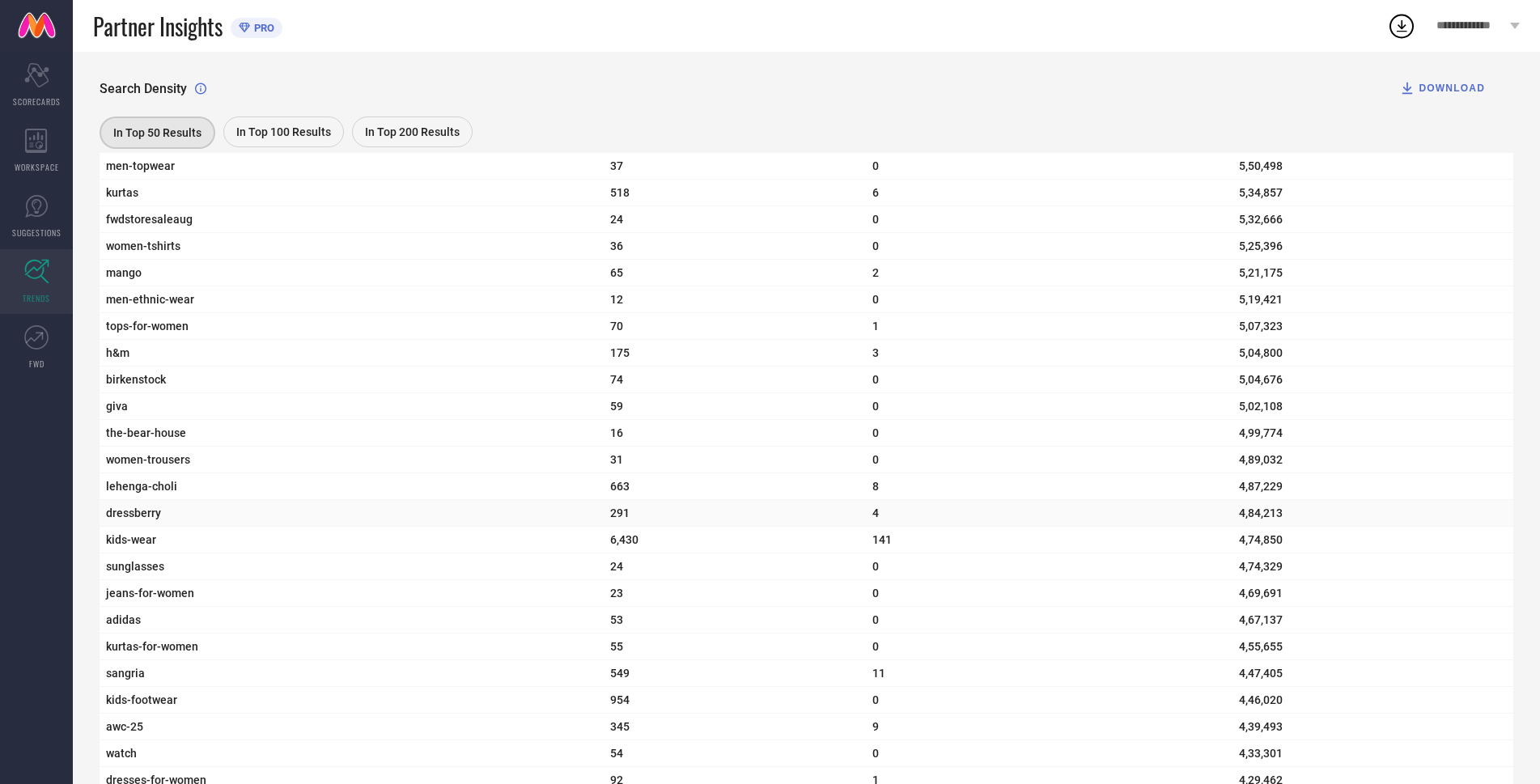
click at [154, 526] on td "dressberry" at bounding box center [352, 513] width 505 height 26
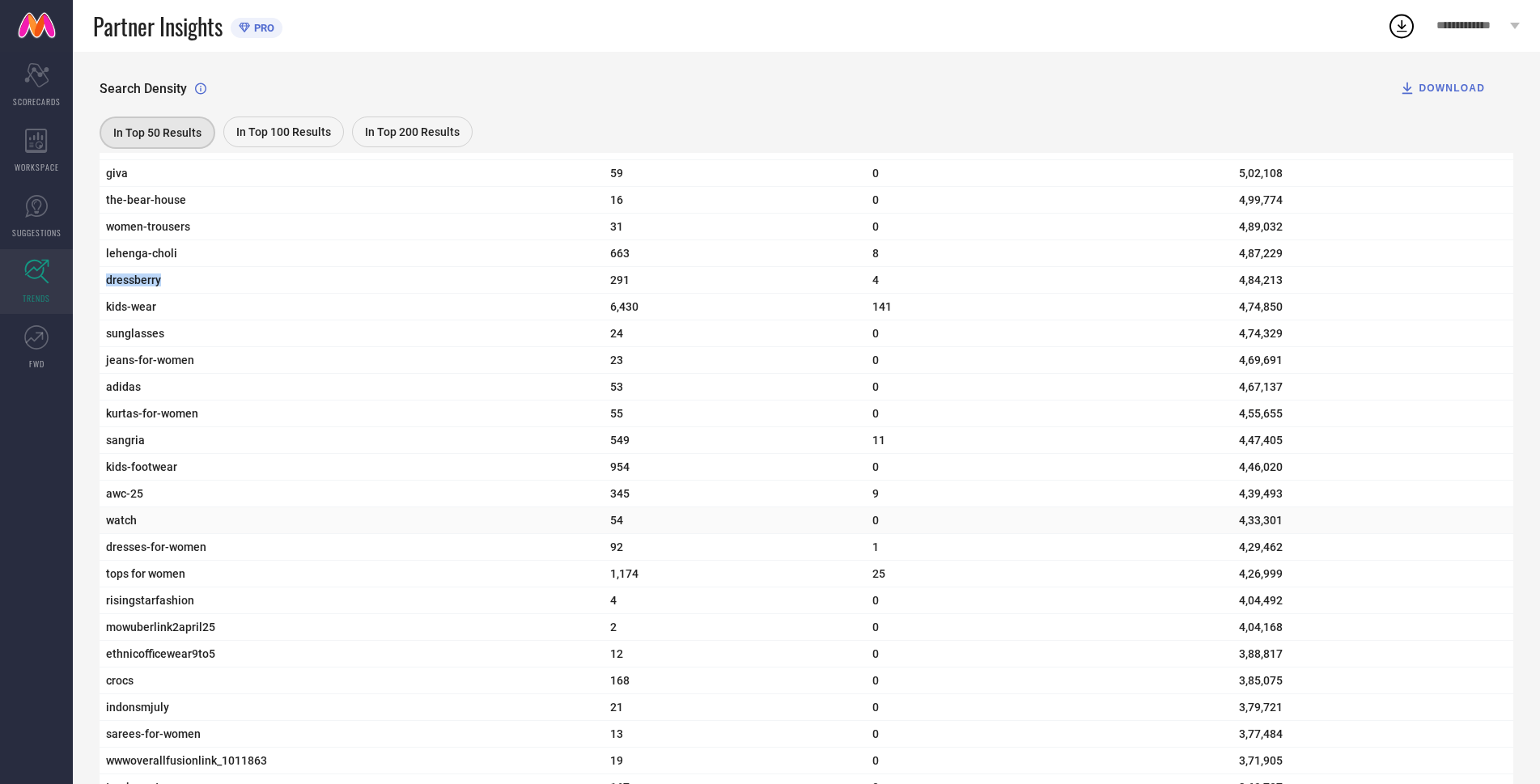
scroll to position [2994, 0]
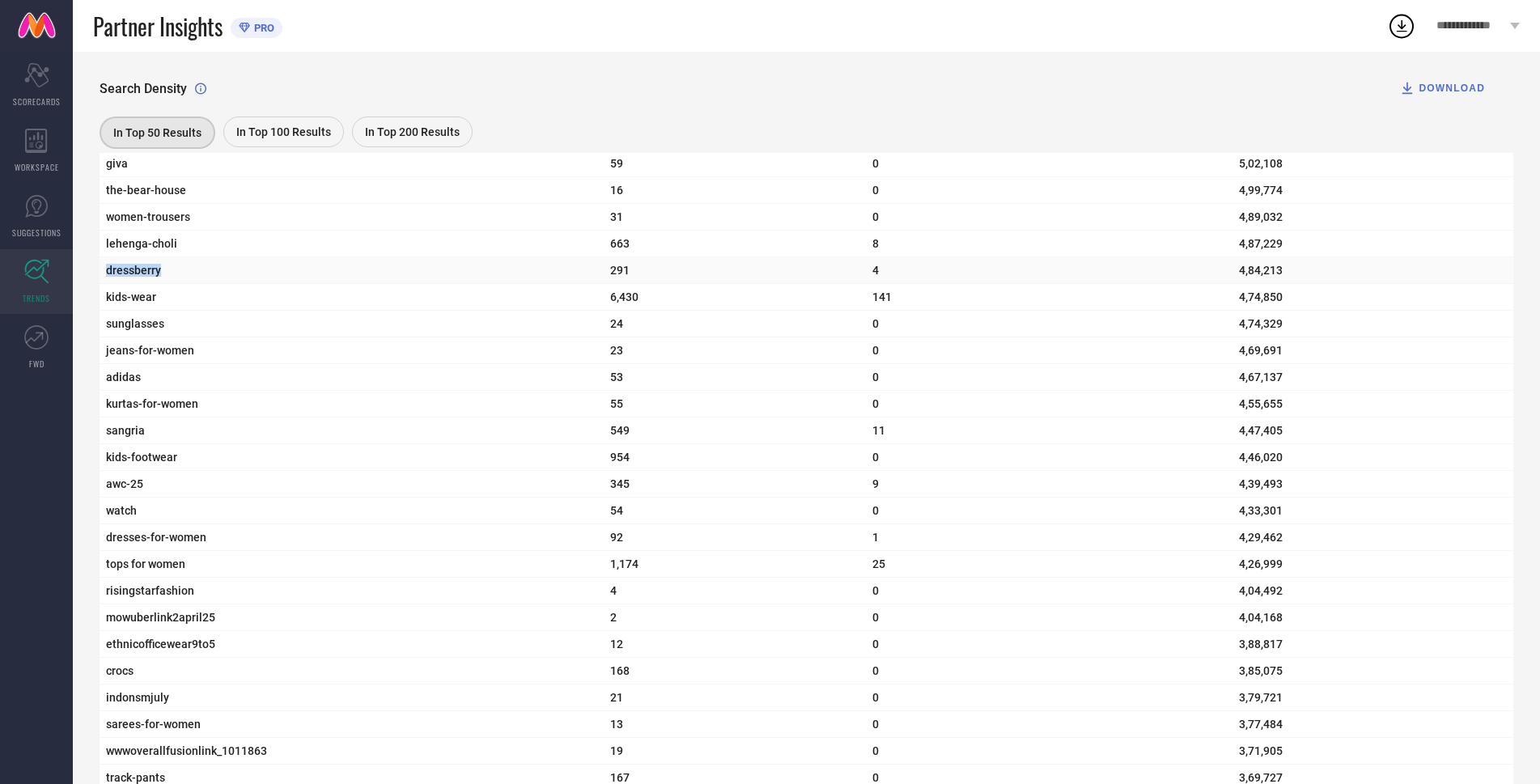
click at [124, 277] on span "dressberry" at bounding box center [352, 270] width 491 height 13
drag, startPoint x: 124, startPoint y: 356, endPoint x: 119, endPoint y: 382, distance: 26.5
click at [124, 363] on tbody "myntra 10,432 199 10,44,00,733 women-ethnic-wear 651 12 1,91,41,285 womens-west…" at bounding box center [806, 417] width 1413 height 5340
click at [119, 303] on span "kids-wear" at bounding box center [352, 297] width 491 height 13
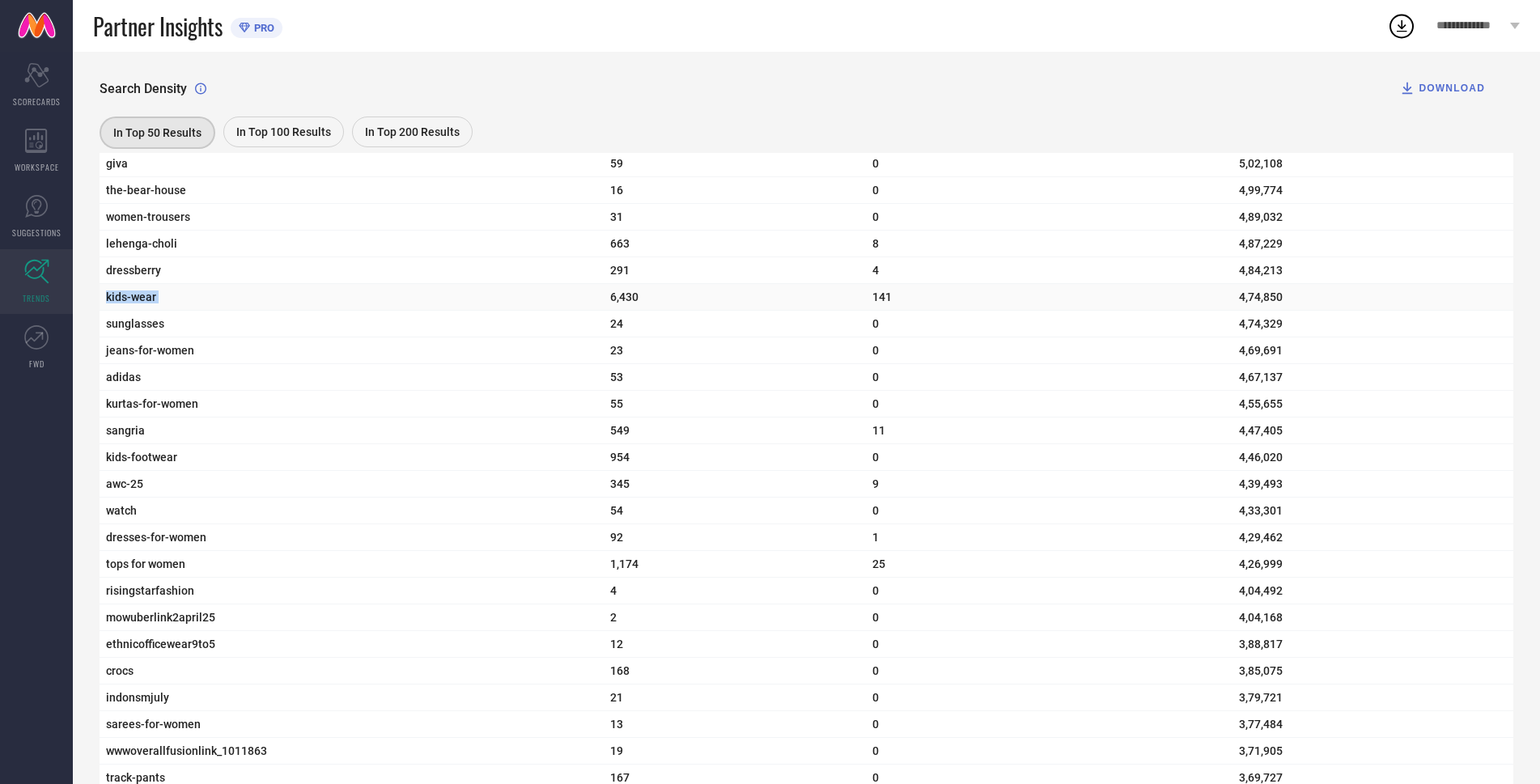
click at [119, 303] on span "kids-wear" at bounding box center [352, 297] width 491 height 13
click at [137, 338] on td "sunglasses" at bounding box center [352, 324] width 505 height 26
click at [138, 338] on td "sunglasses" at bounding box center [352, 324] width 505 height 26
click at [139, 364] on td "jeans-for-women" at bounding box center [352, 351] width 505 height 26
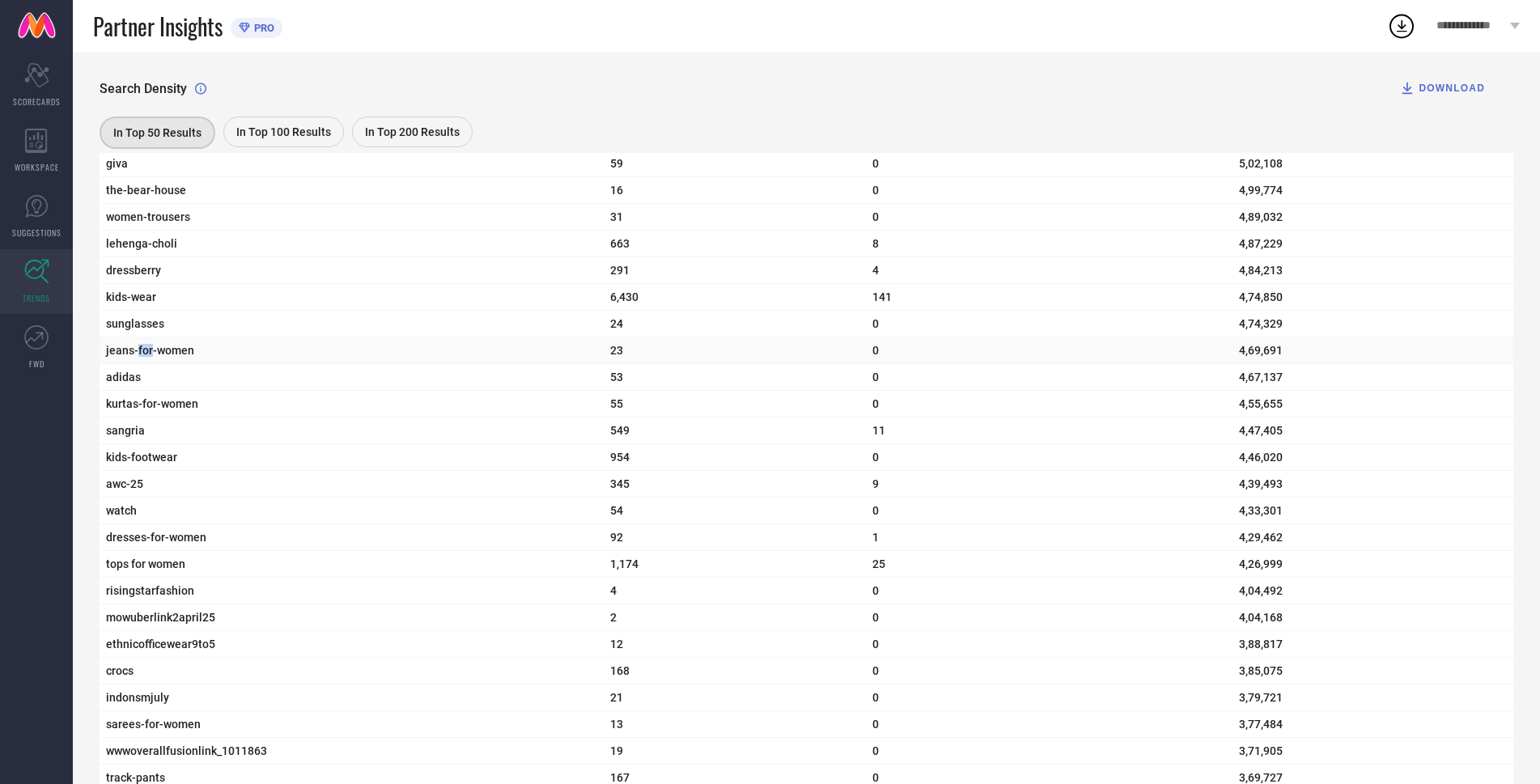
click at [139, 364] on td "jeans-for-women" at bounding box center [352, 351] width 505 height 26
click at [122, 383] on span "adidas" at bounding box center [352, 377] width 491 height 13
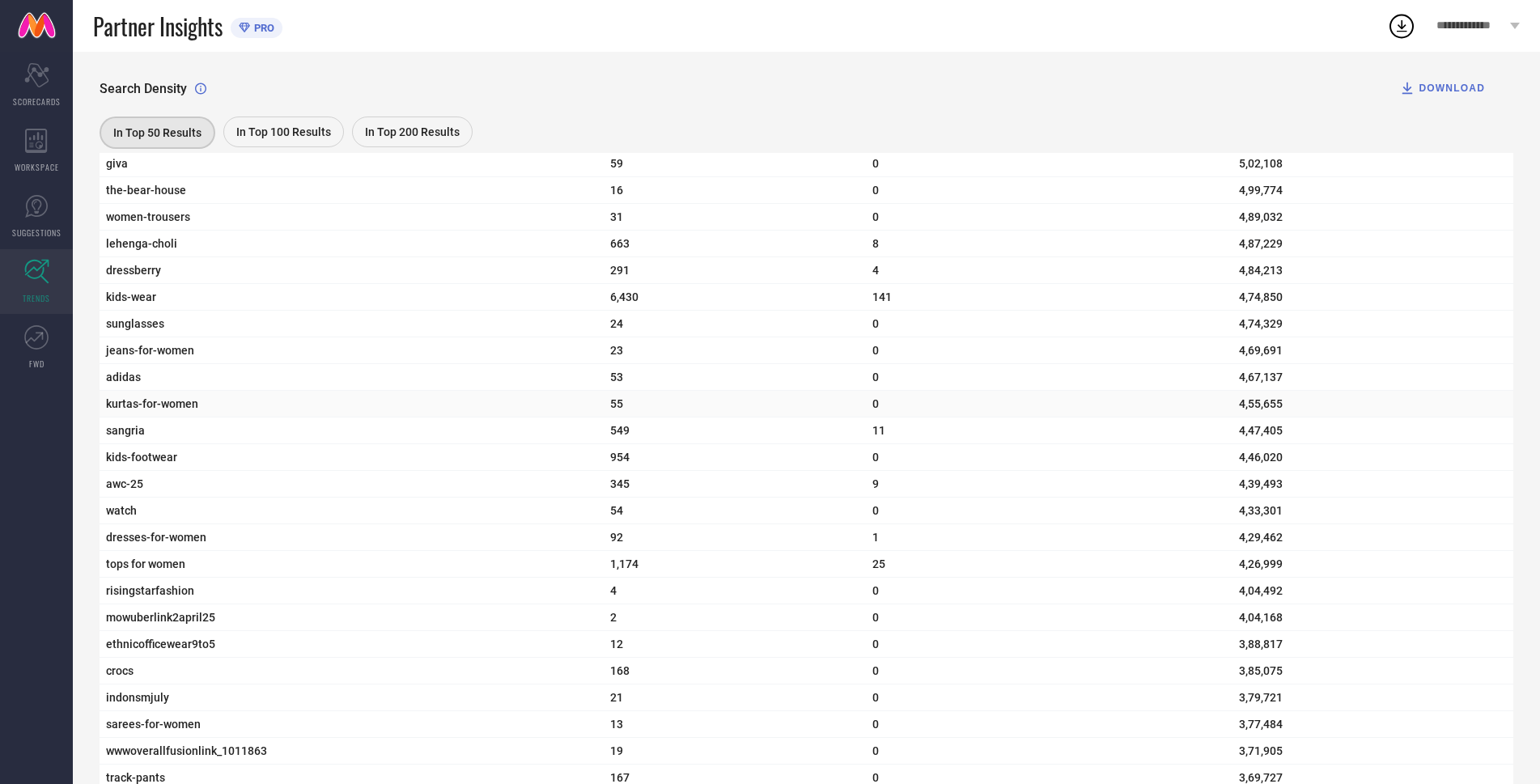
click at [138, 417] on td "kurtas-for-women" at bounding box center [352, 404] width 505 height 26
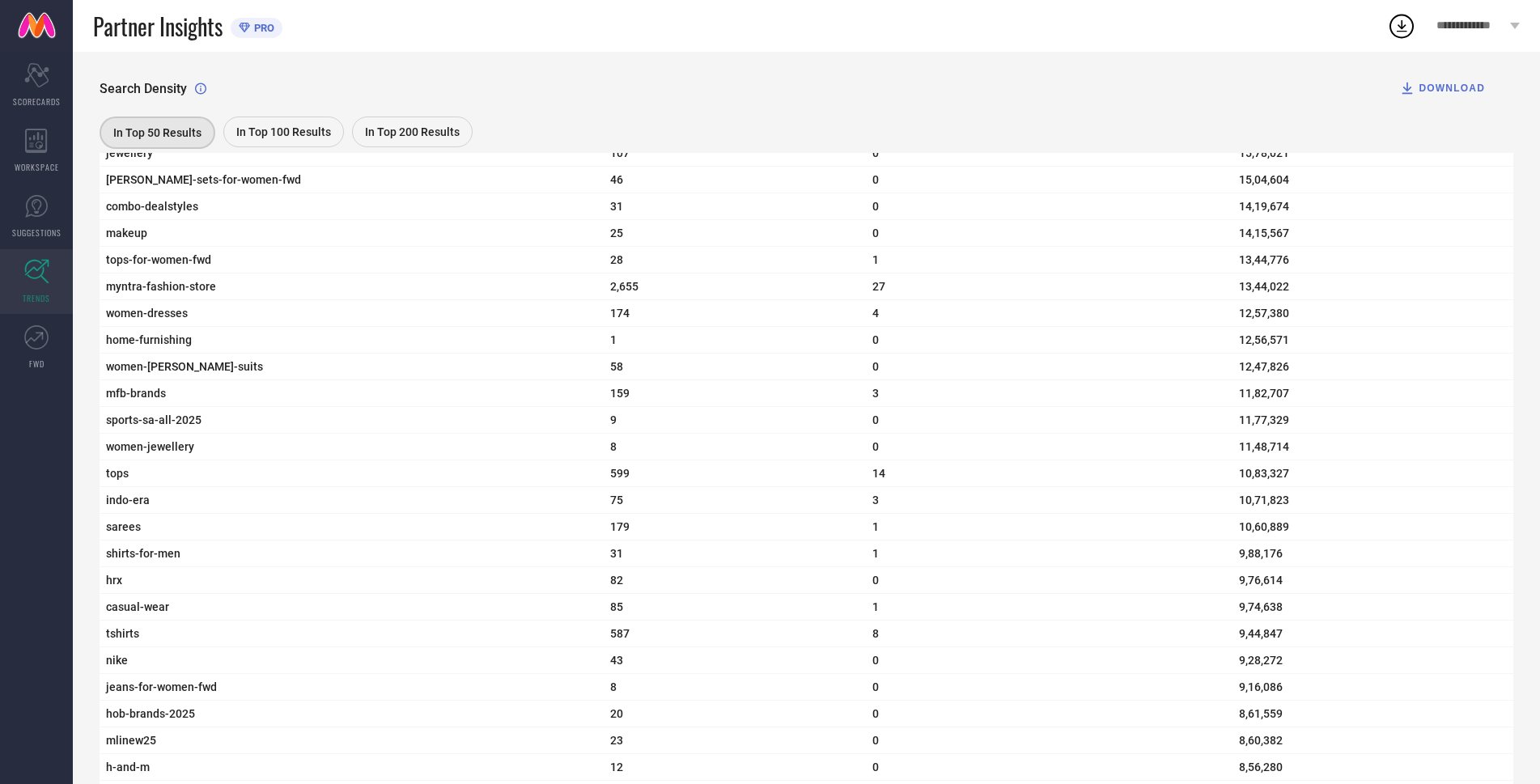
scroll to position [1456, 0]
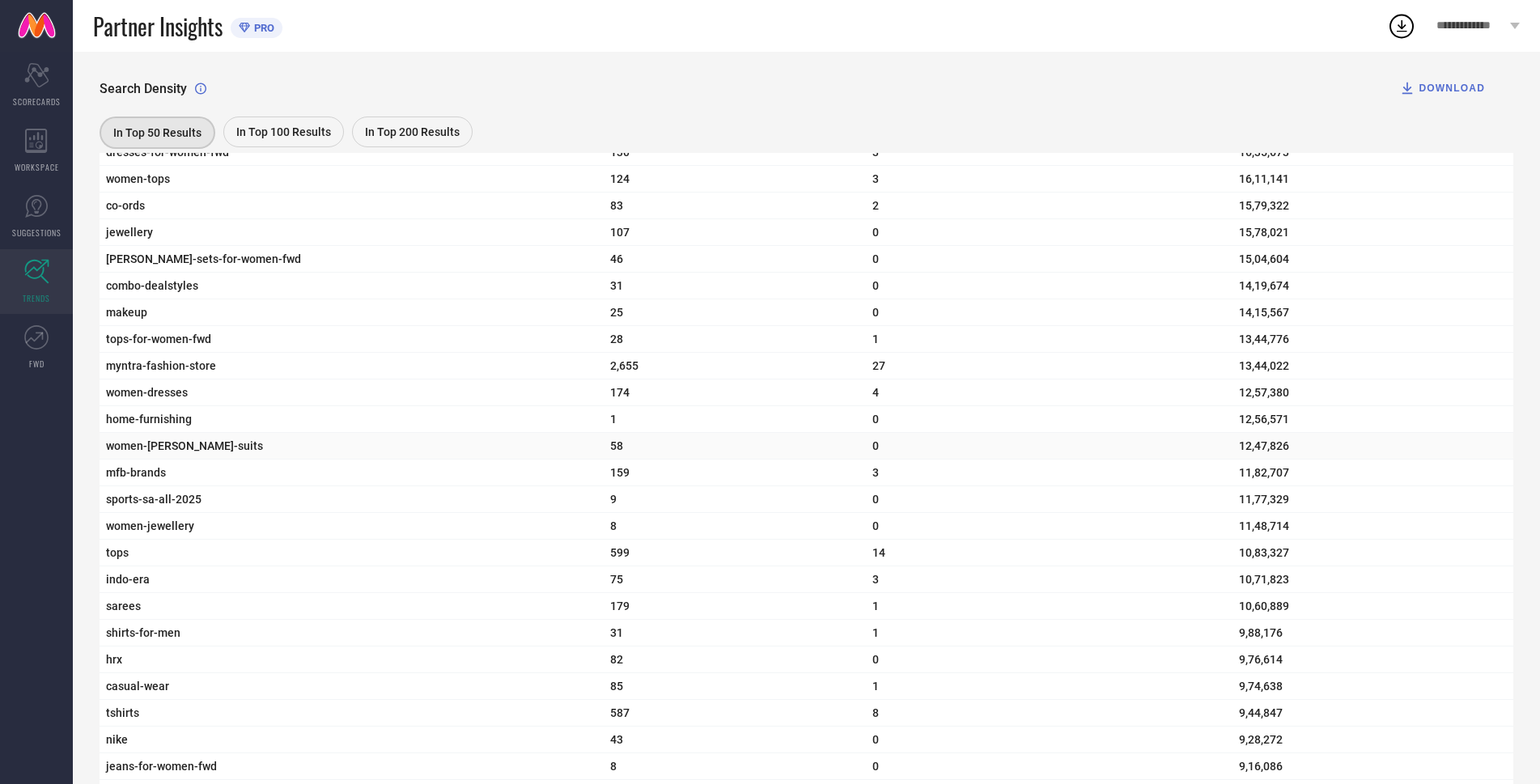
drag, startPoint x: 250, startPoint y: 505, endPoint x: 475, endPoint y: 475, distance: 227.0
drag, startPoint x: 475, startPoint y: 475, endPoint x: 984, endPoint y: 527, distance: 511.6
click at [984, 513] on td "0" at bounding box center [1049, 499] width 367 height 26
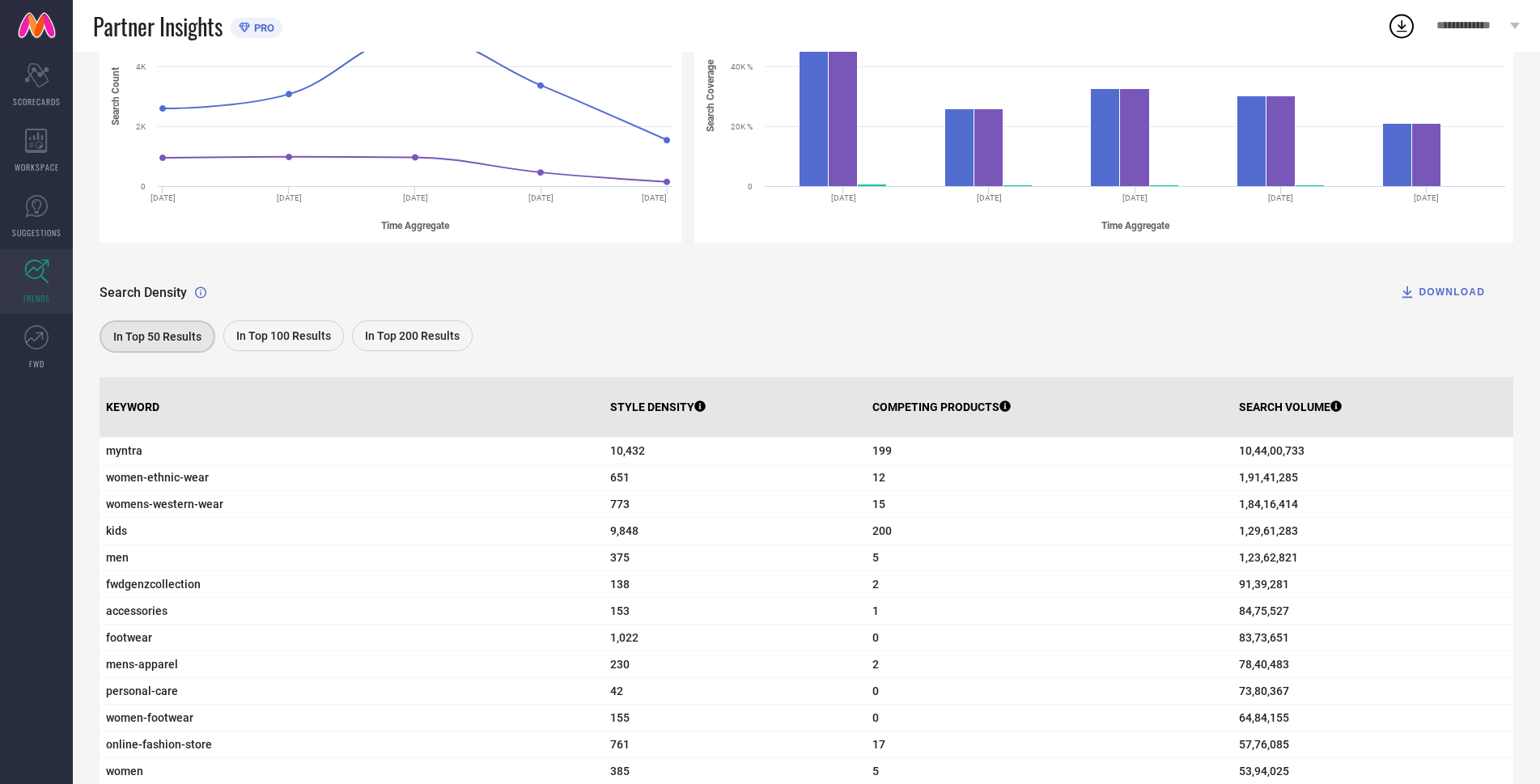
scroll to position [243, 0]
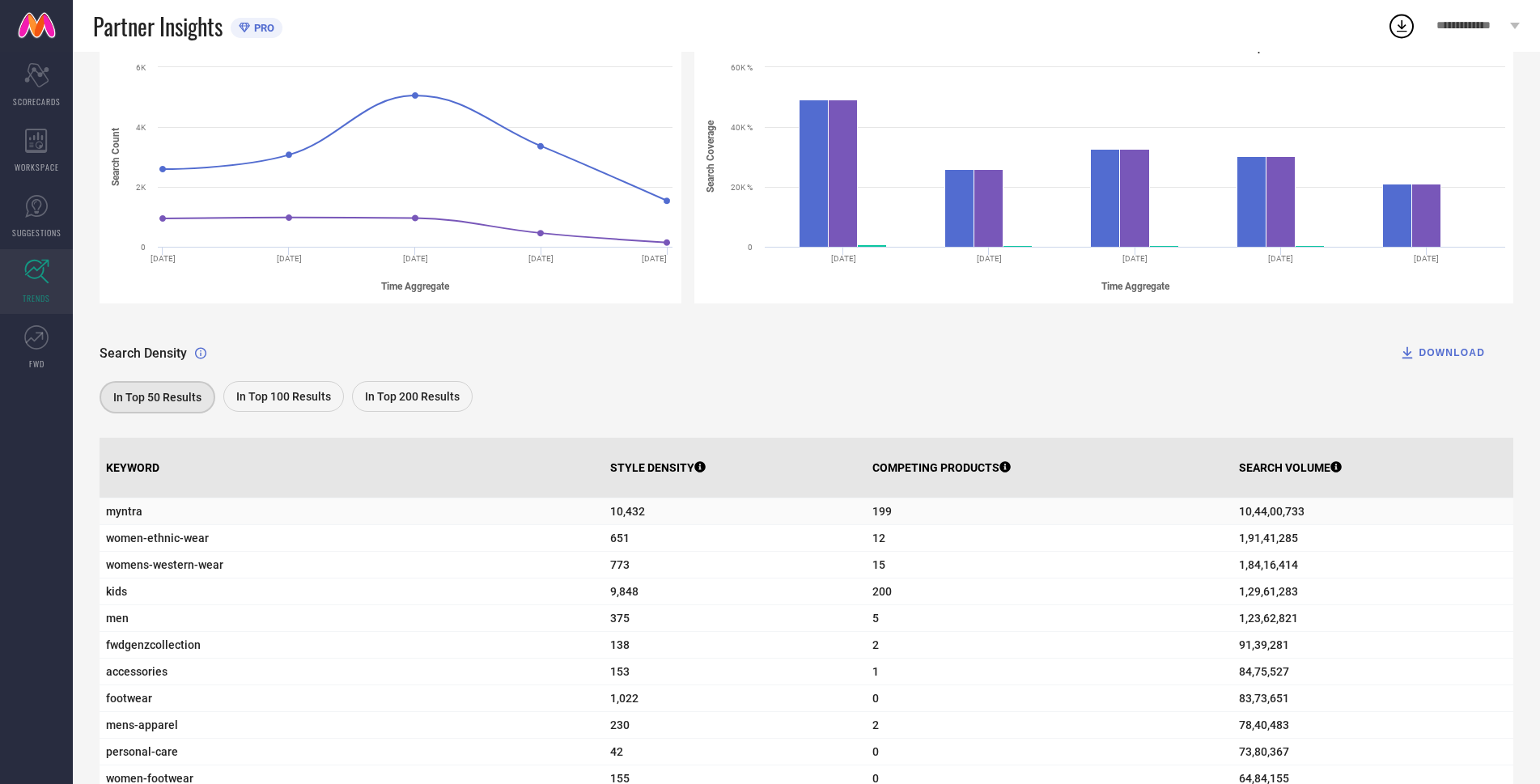
click at [120, 506] on td "myntra" at bounding box center [352, 512] width 505 height 26
click at [160, 542] on span "women-ethnic-wear" at bounding box center [352, 538] width 491 height 13
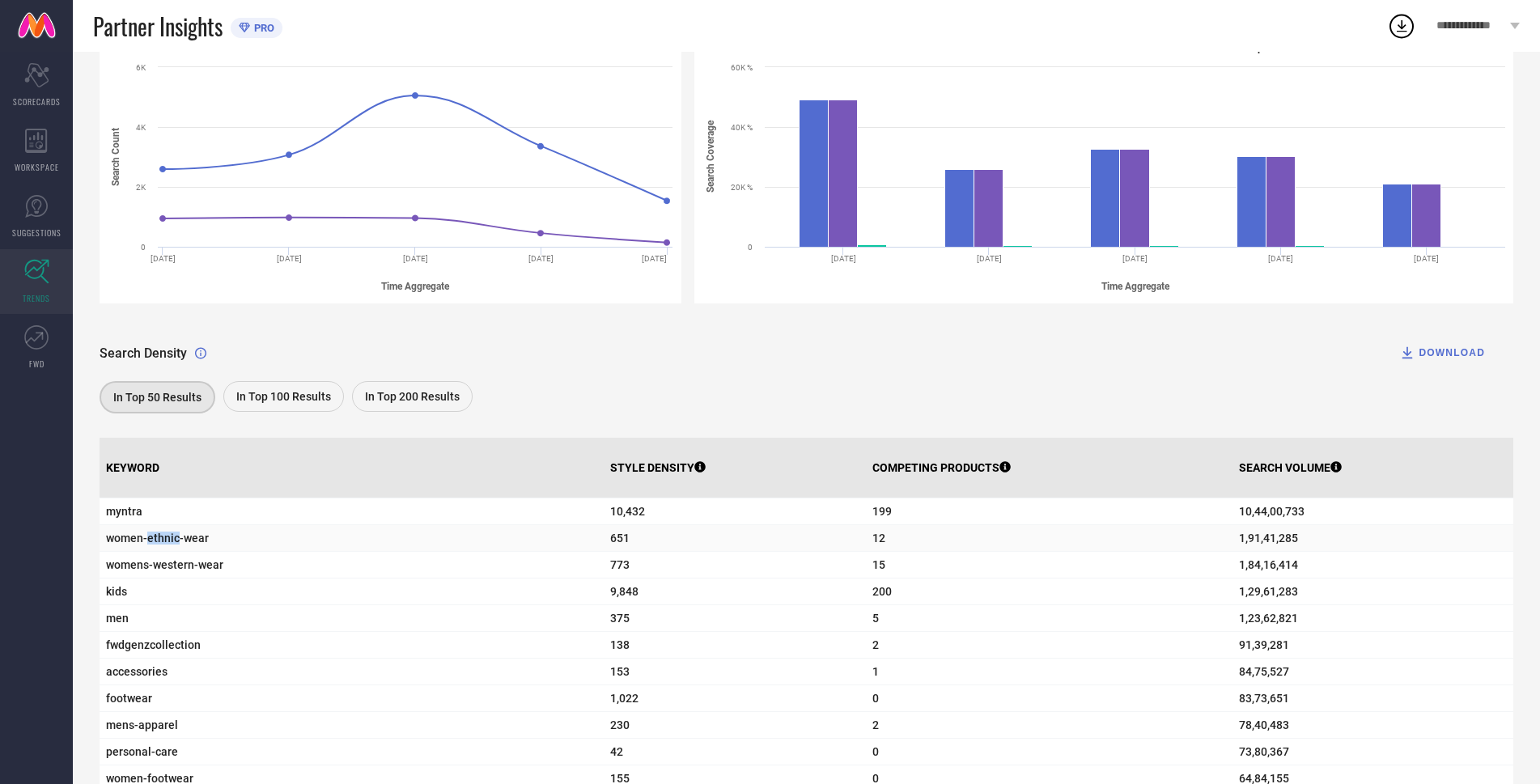
click at [160, 542] on span "women-ethnic-wear" at bounding box center [352, 538] width 491 height 13
click at [604, 449] on th "STYLE DENSITY" at bounding box center [735, 468] width 263 height 61
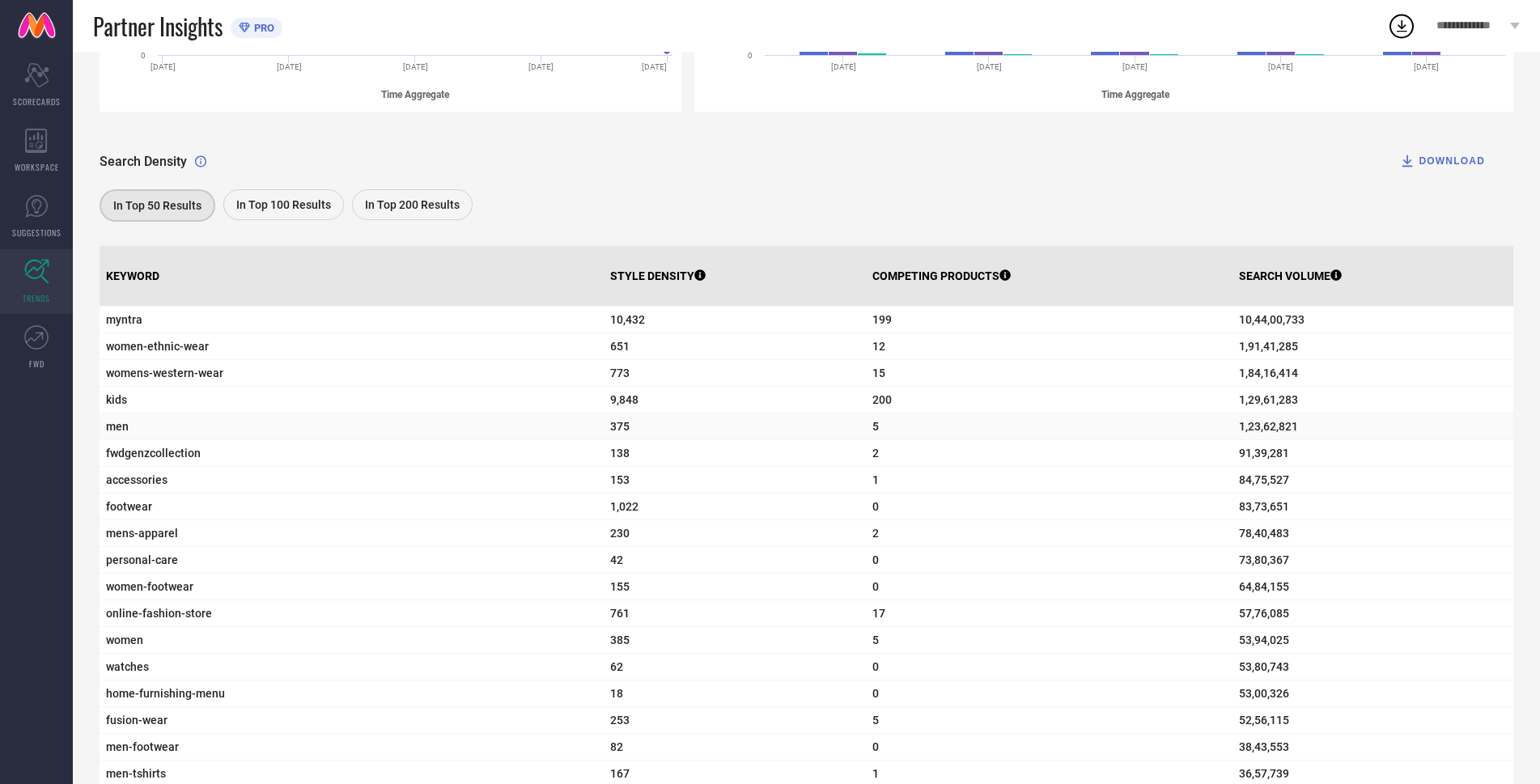
scroll to position [404, 0]
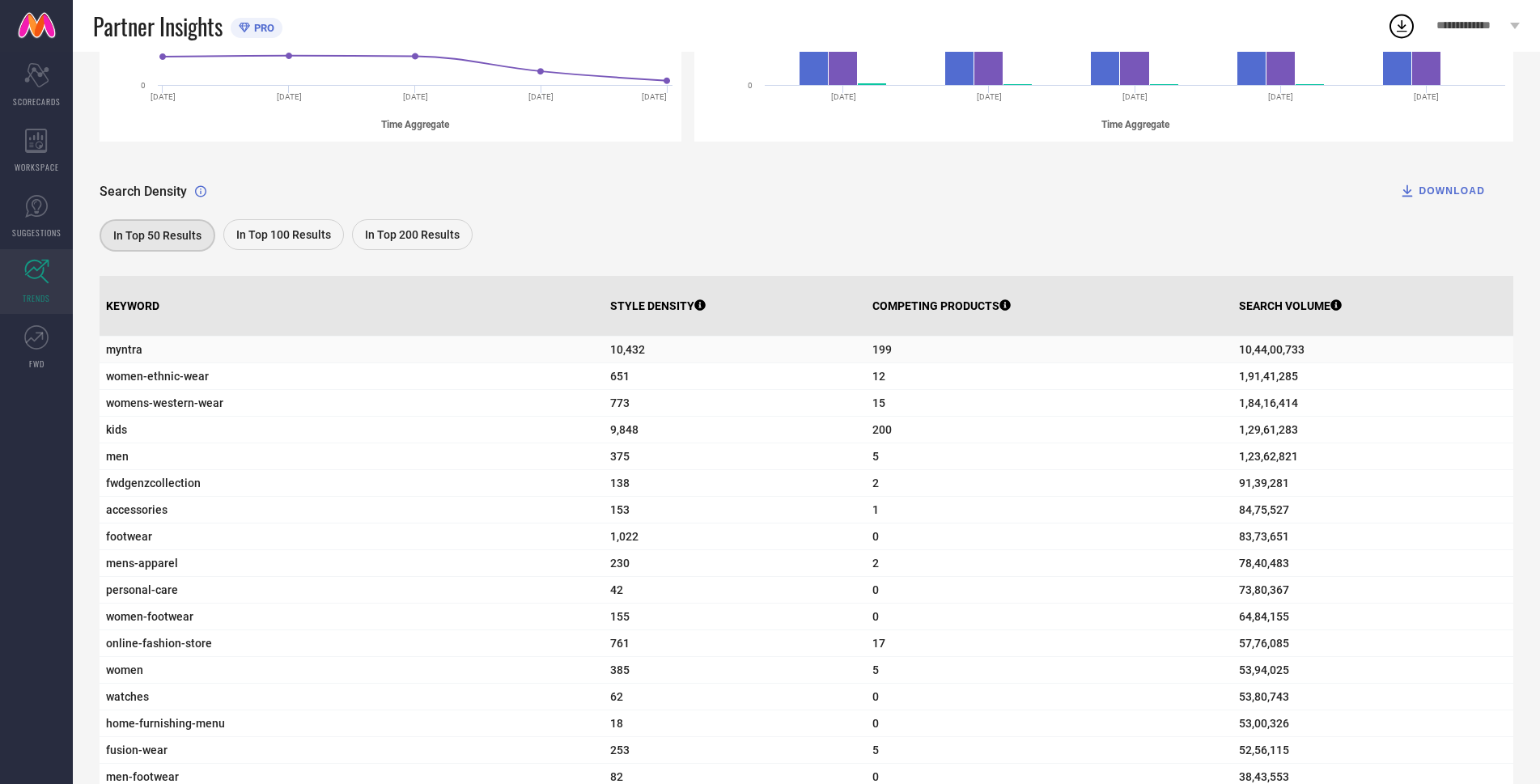
click at [127, 356] on span "myntra" at bounding box center [352, 349] width 491 height 13
click at [109, 382] on span "women-ethnic-wear" at bounding box center [352, 376] width 491 height 13
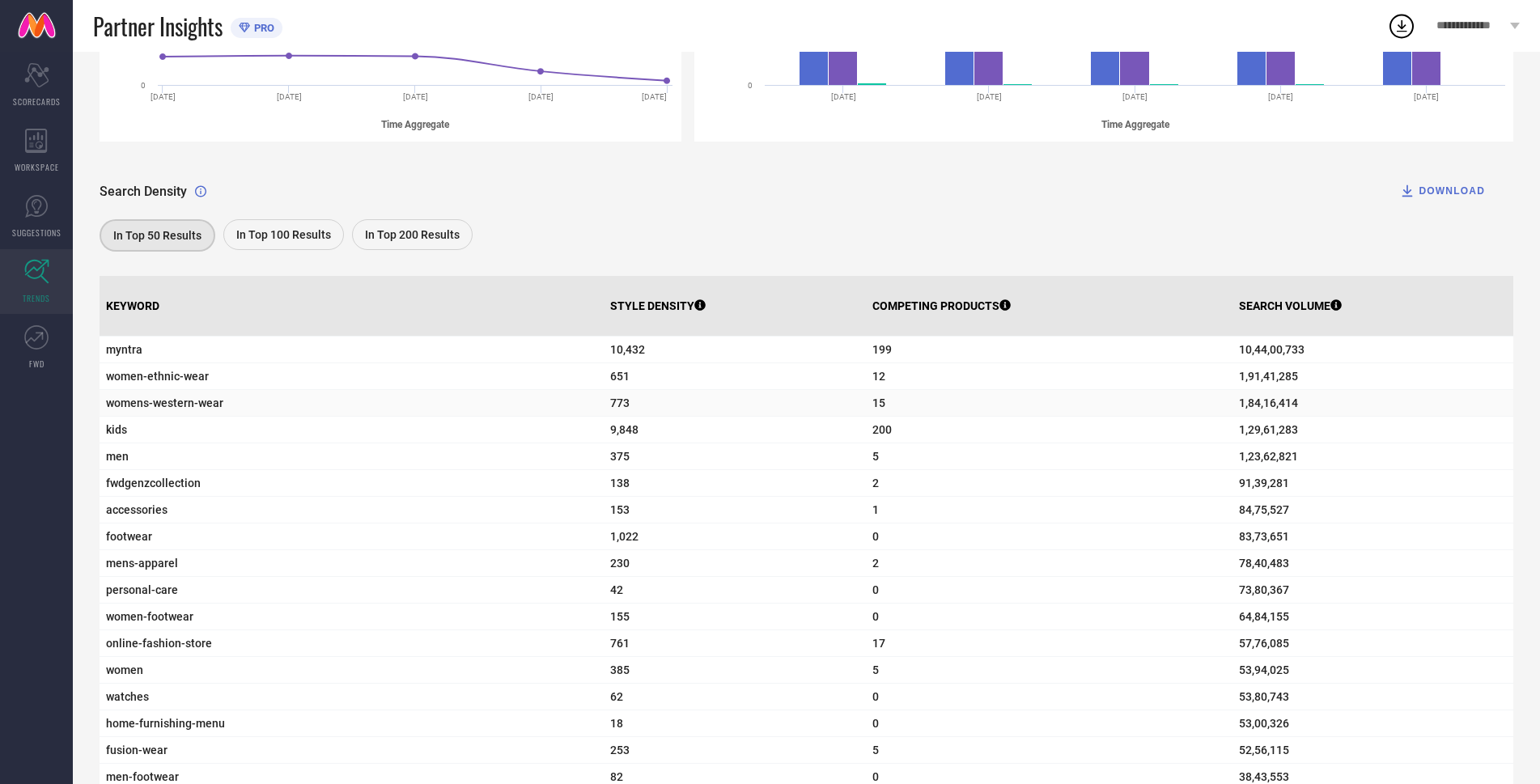
click at [145, 409] on span "womens-western-wear" at bounding box center [352, 403] width 491 height 13
click at [361, 238] on div "In Top 200 Results" at bounding box center [411, 234] width 120 height 31
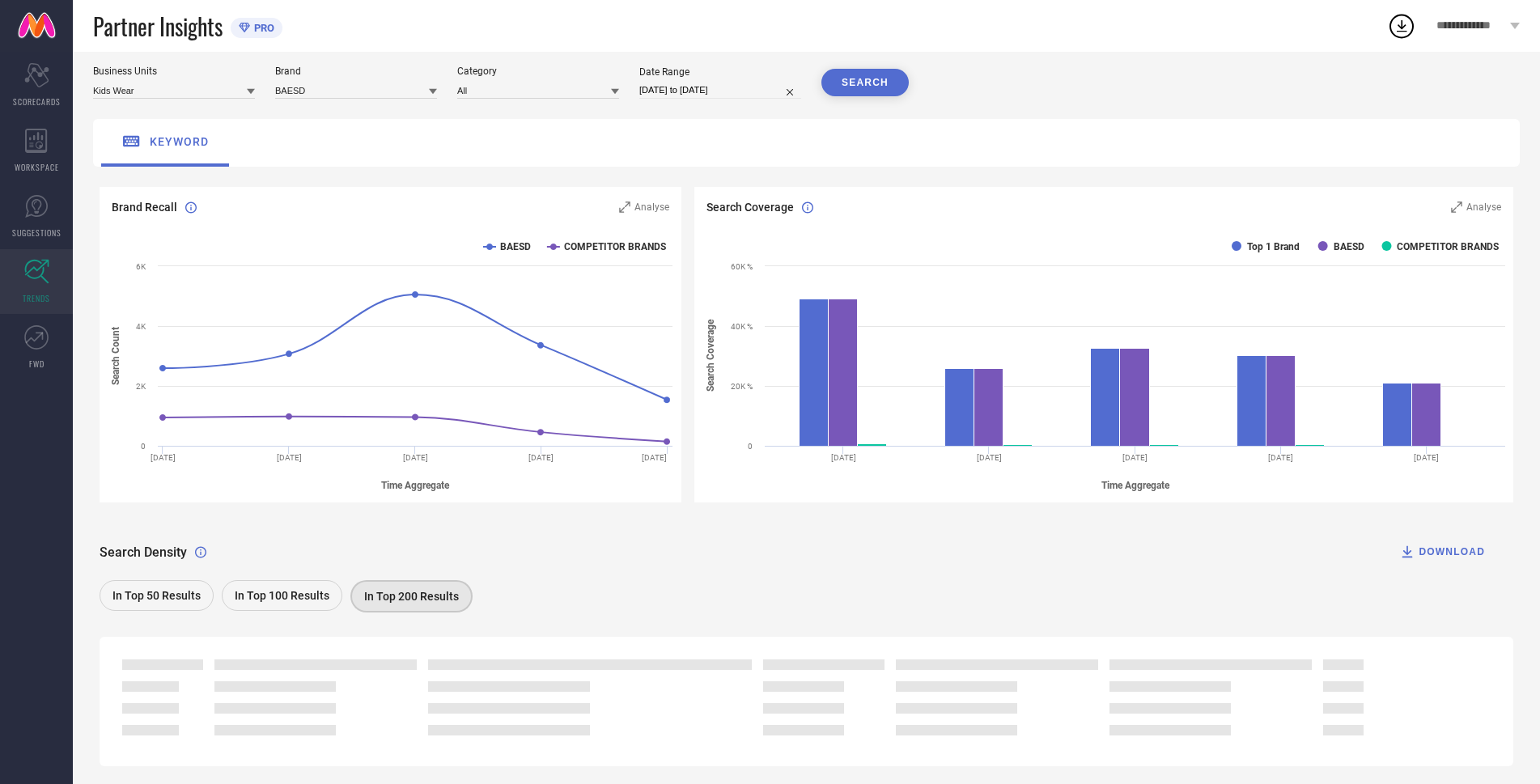
scroll to position [86, 0]
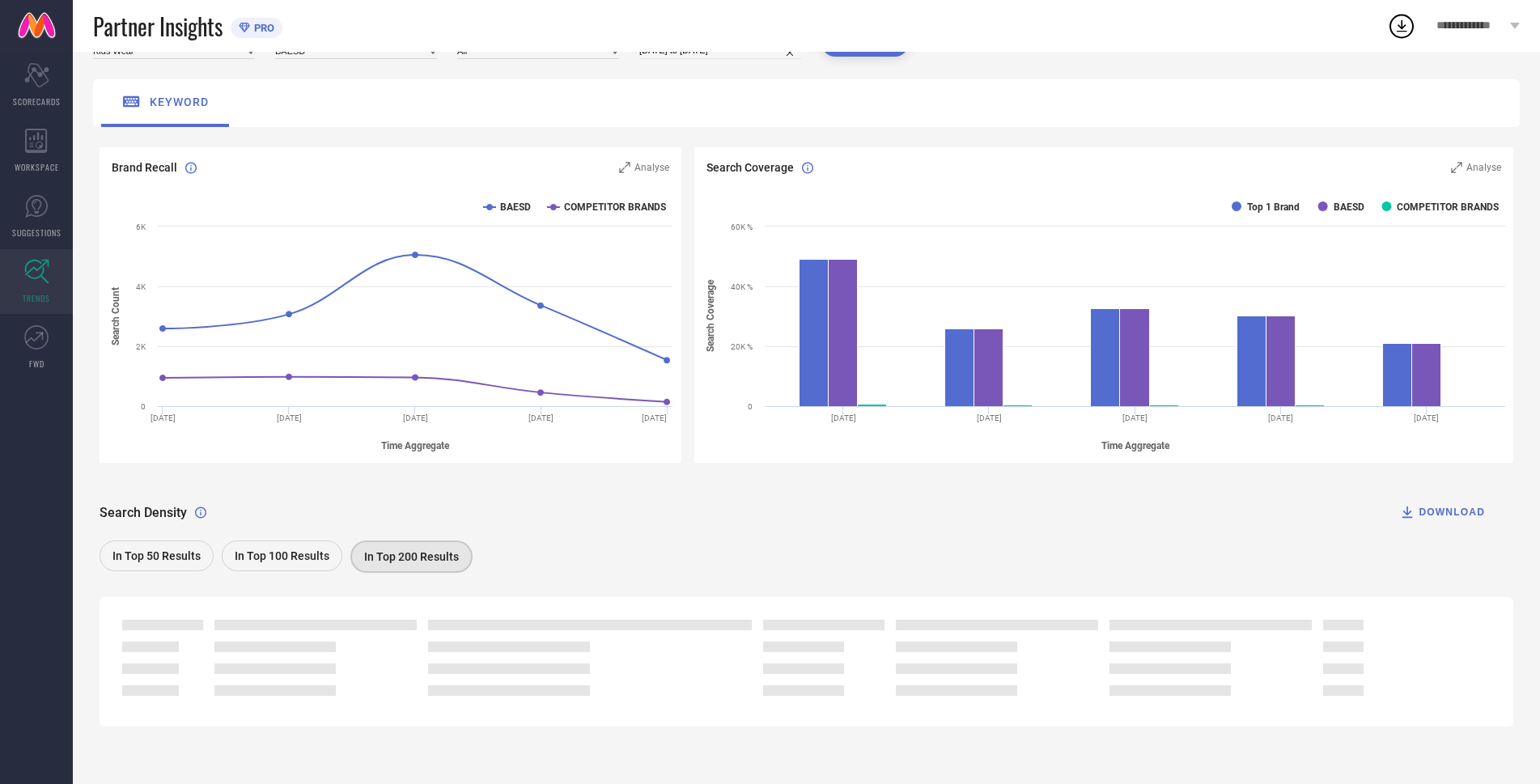
click at [172, 538] on div "Search Density DOWNLOAD In Top 50 Results In Top 100 Results In Top 200 Results" at bounding box center [806, 526] width 1413 height 101
click at [173, 555] on span "In Top 50 Results" at bounding box center [156, 555] width 88 height 13
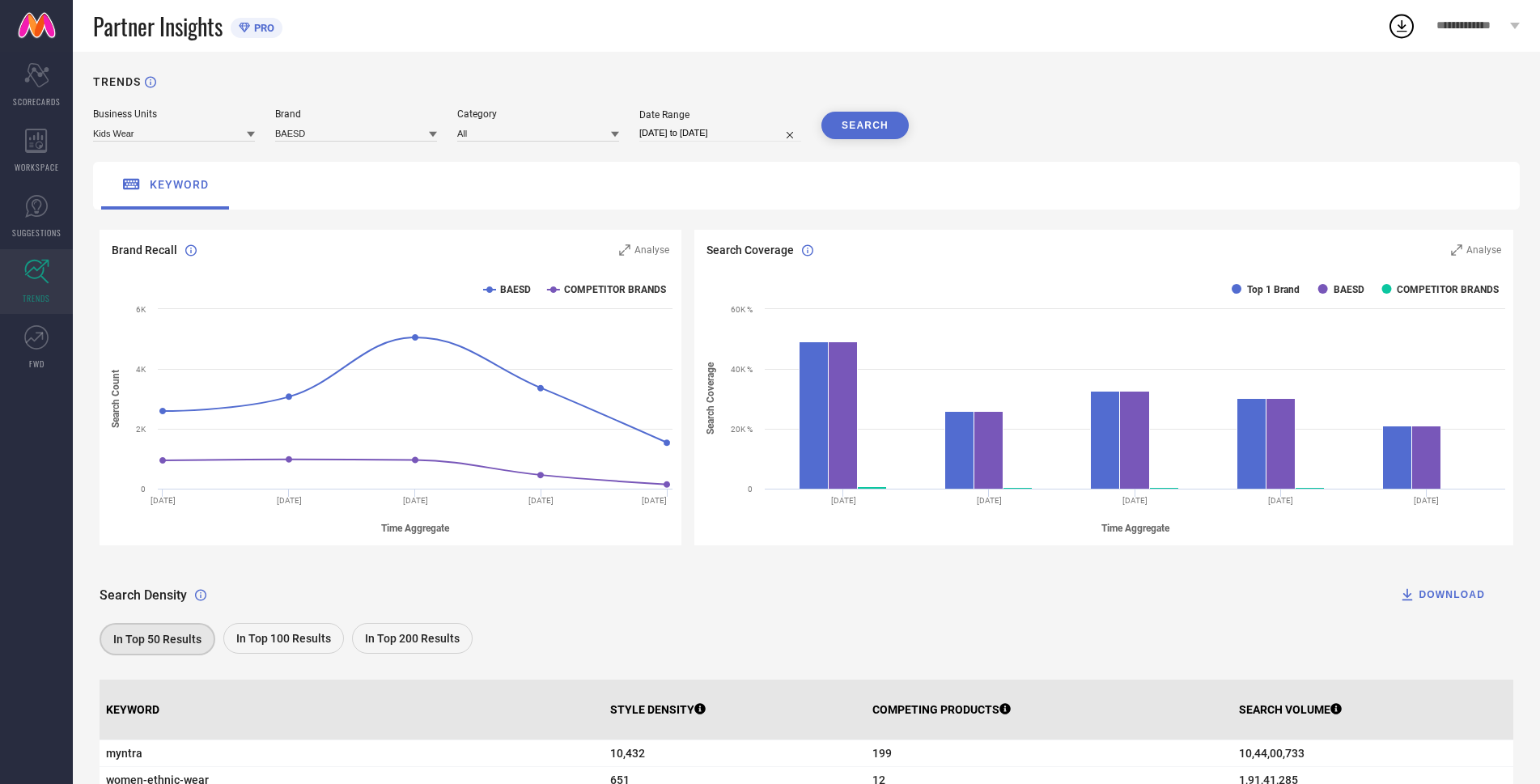
scroll to position [0, 0]
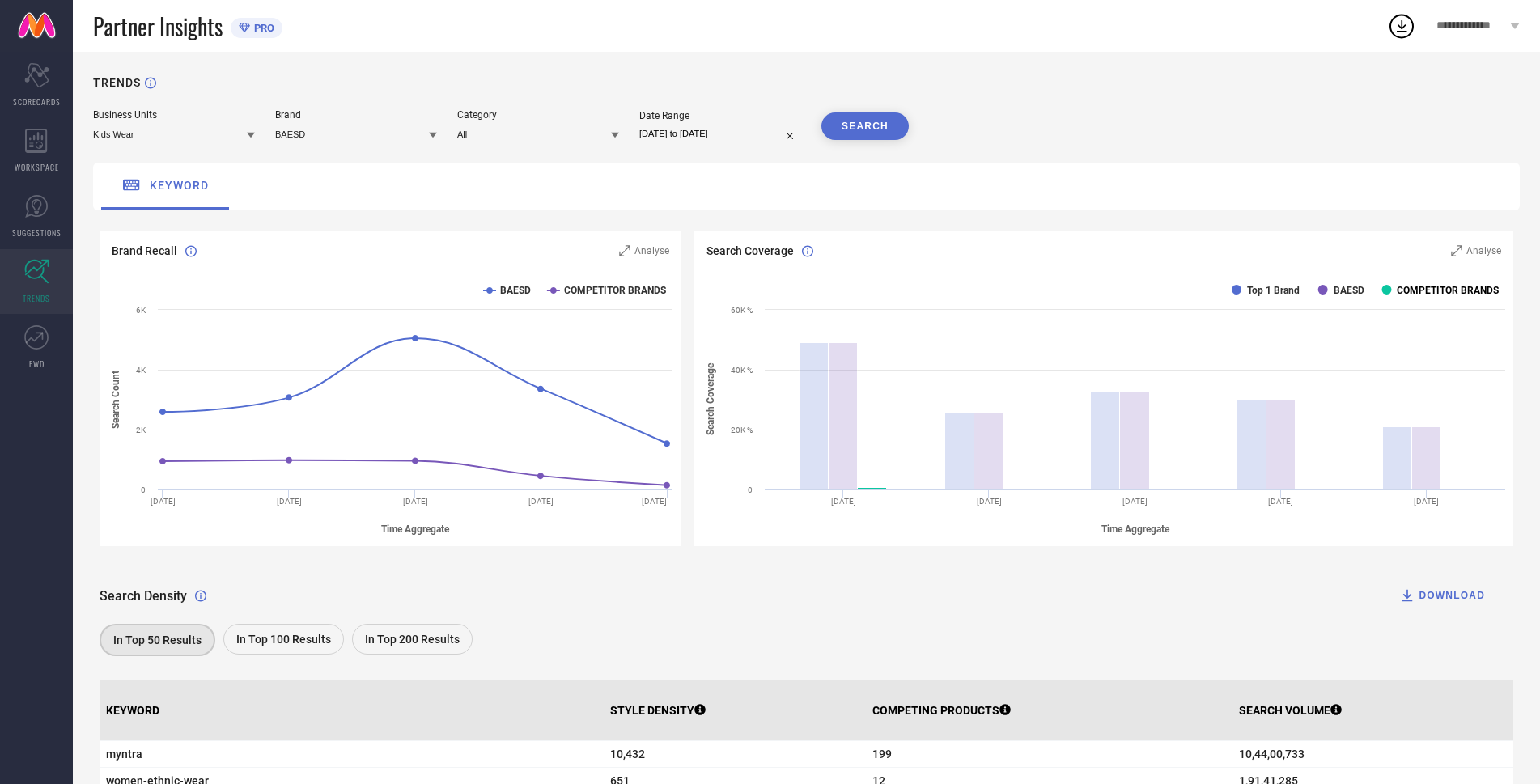
click at [1384, 291] on rect at bounding box center [1386, 289] width 10 height 10
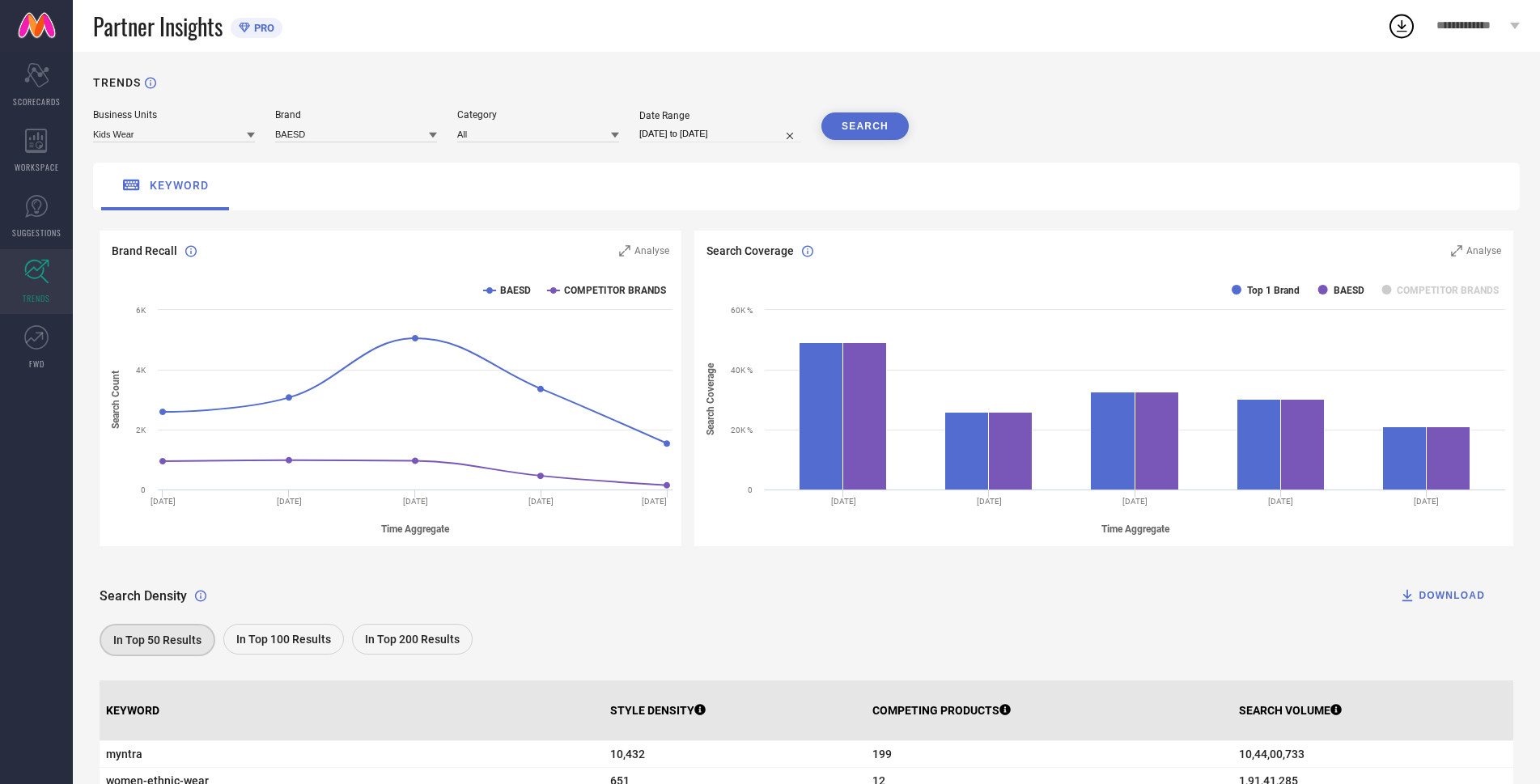
click at [1382, 289] on rect at bounding box center [1104, 408] width 819 height 275
click at [1382, 291] on rect at bounding box center [1386, 289] width 10 height 10
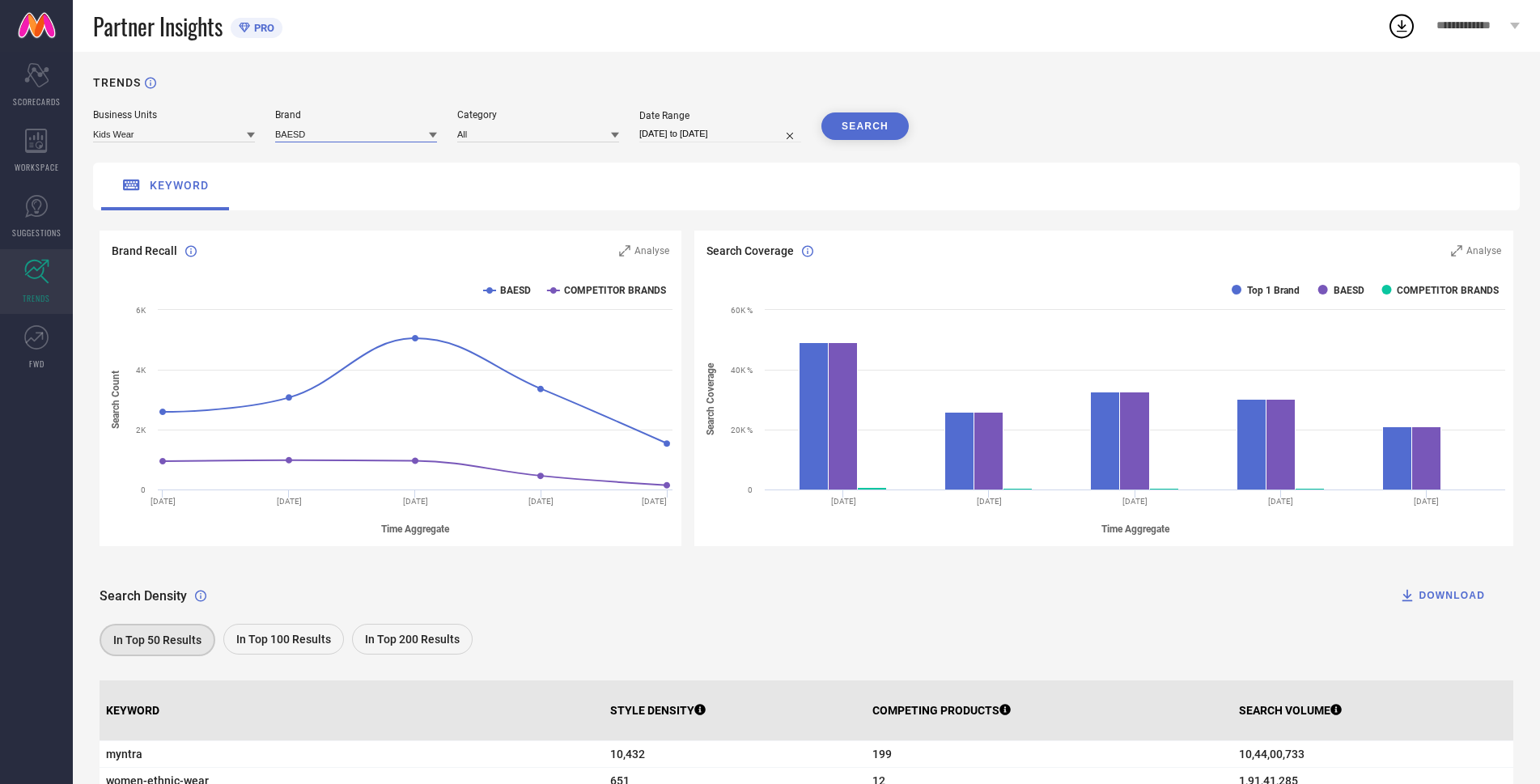
click at [317, 130] on input at bounding box center [356, 134] width 162 height 17
click at [206, 126] on div "Kids Wear" at bounding box center [174, 134] width 162 height 18
click at [200, 140] on input at bounding box center [174, 134] width 162 height 17
click at [202, 170] on div "Kids Wear" at bounding box center [174, 156] width 162 height 27
click at [513, 128] on input at bounding box center [538, 134] width 162 height 17
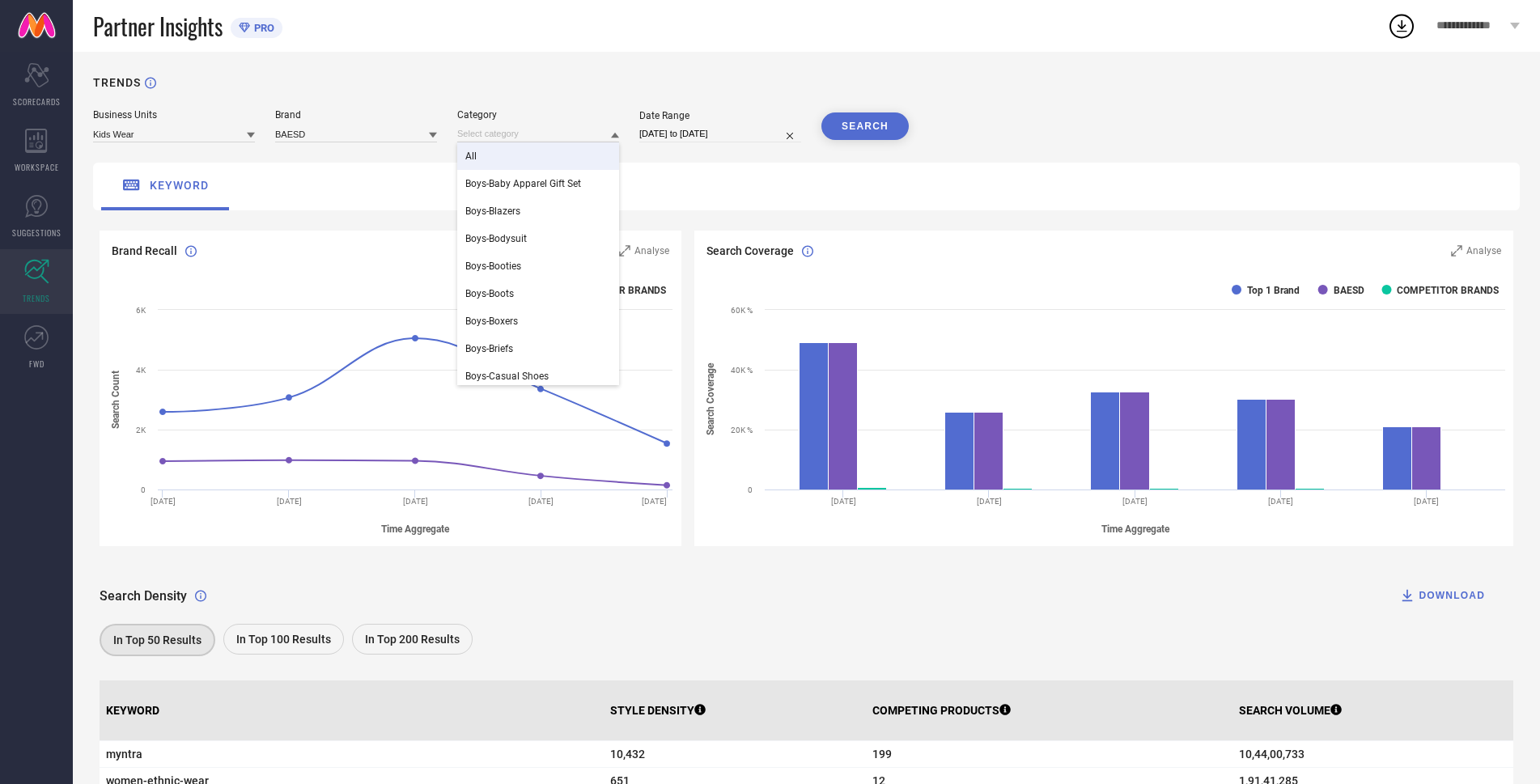
click at [506, 158] on div "All" at bounding box center [538, 156] width 162 height 27
select select "6"
select select "2025"
select select "7"
select select "2025"
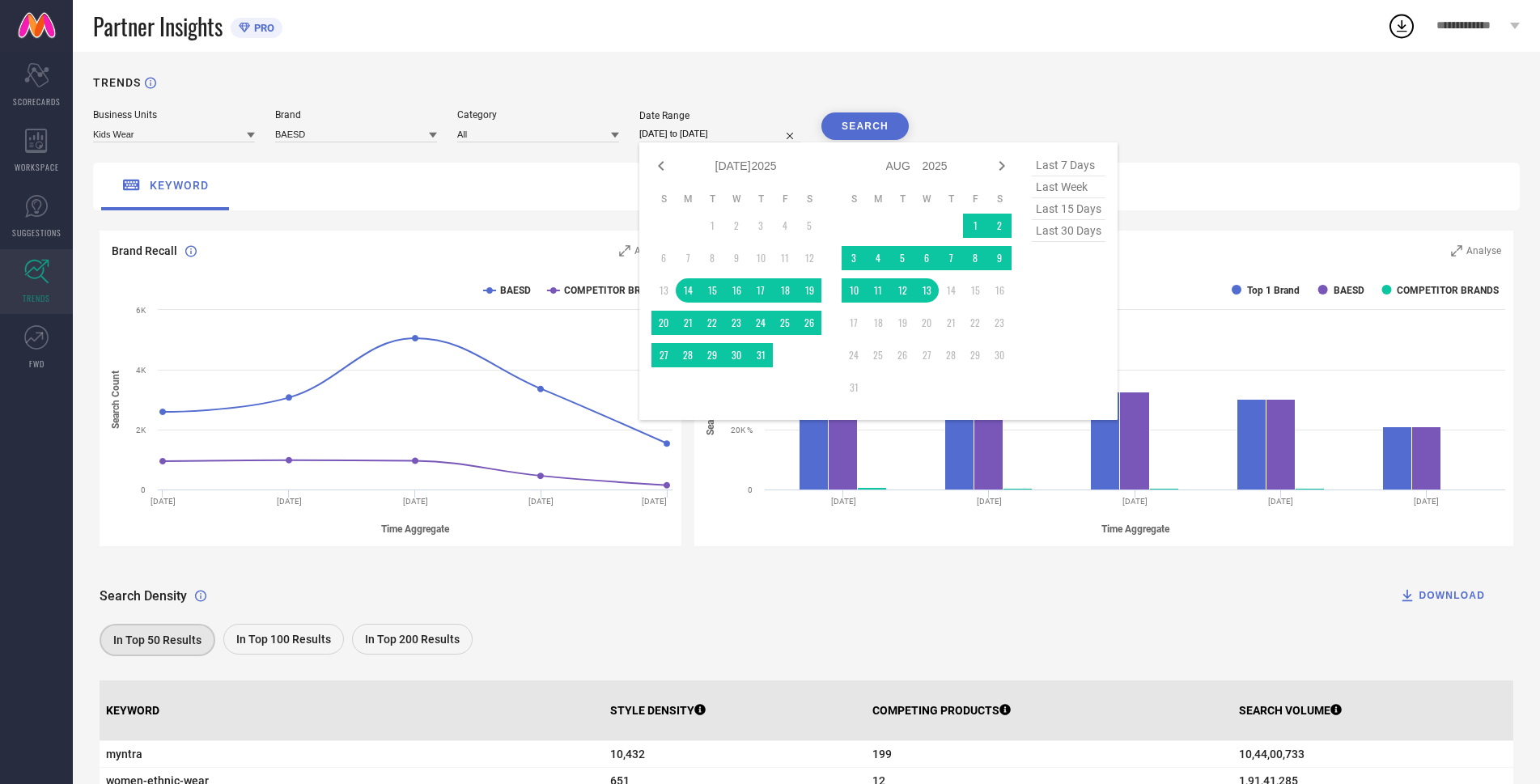
click at [729, 127] on input "[DATE] to [DATE]" at bounding box center [720, 134] width 162 height 17
click at [559, 194] on div "keyword" at bounding box center [806, 186] width 1427 height 47
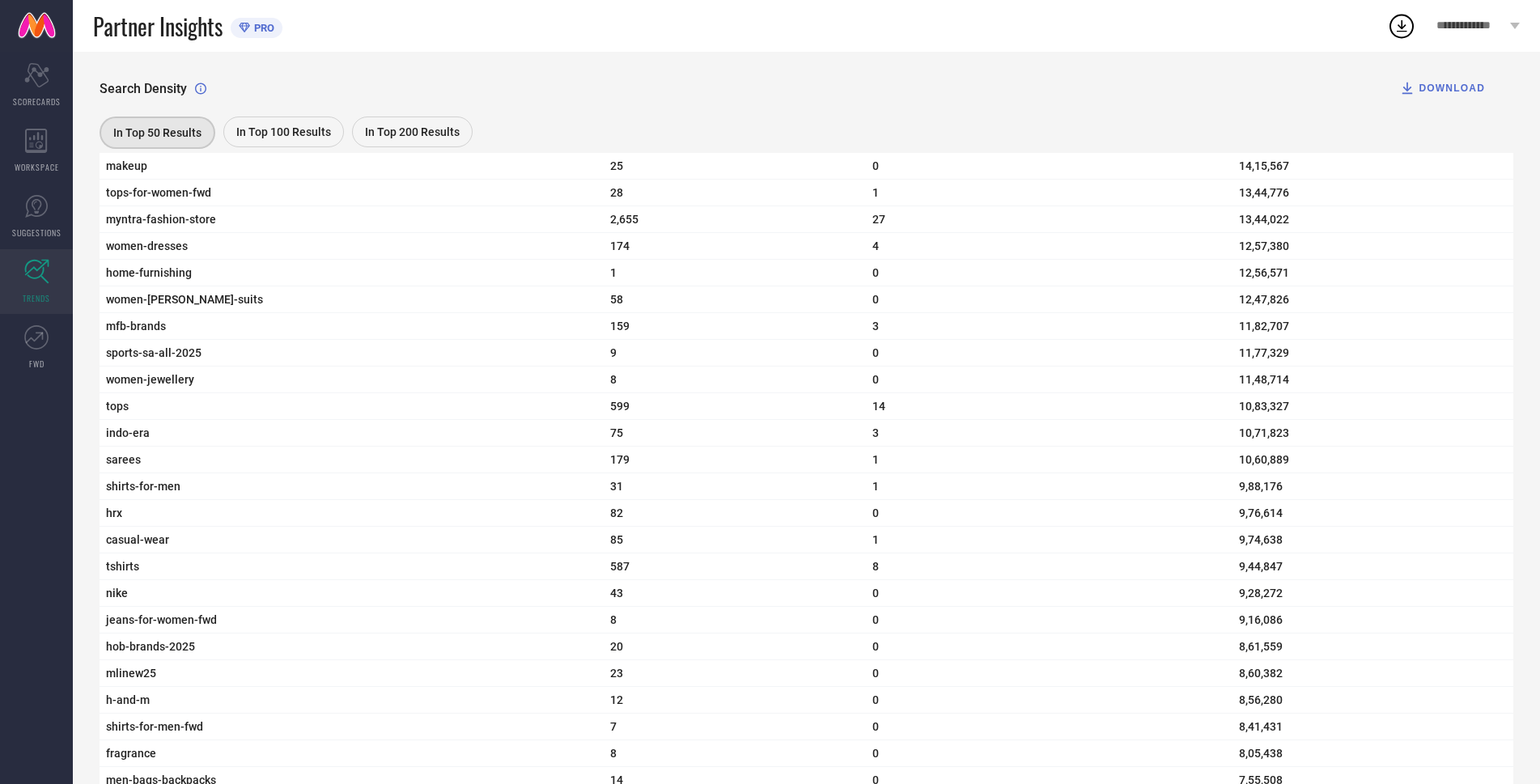
scroll to position [1537, 0]
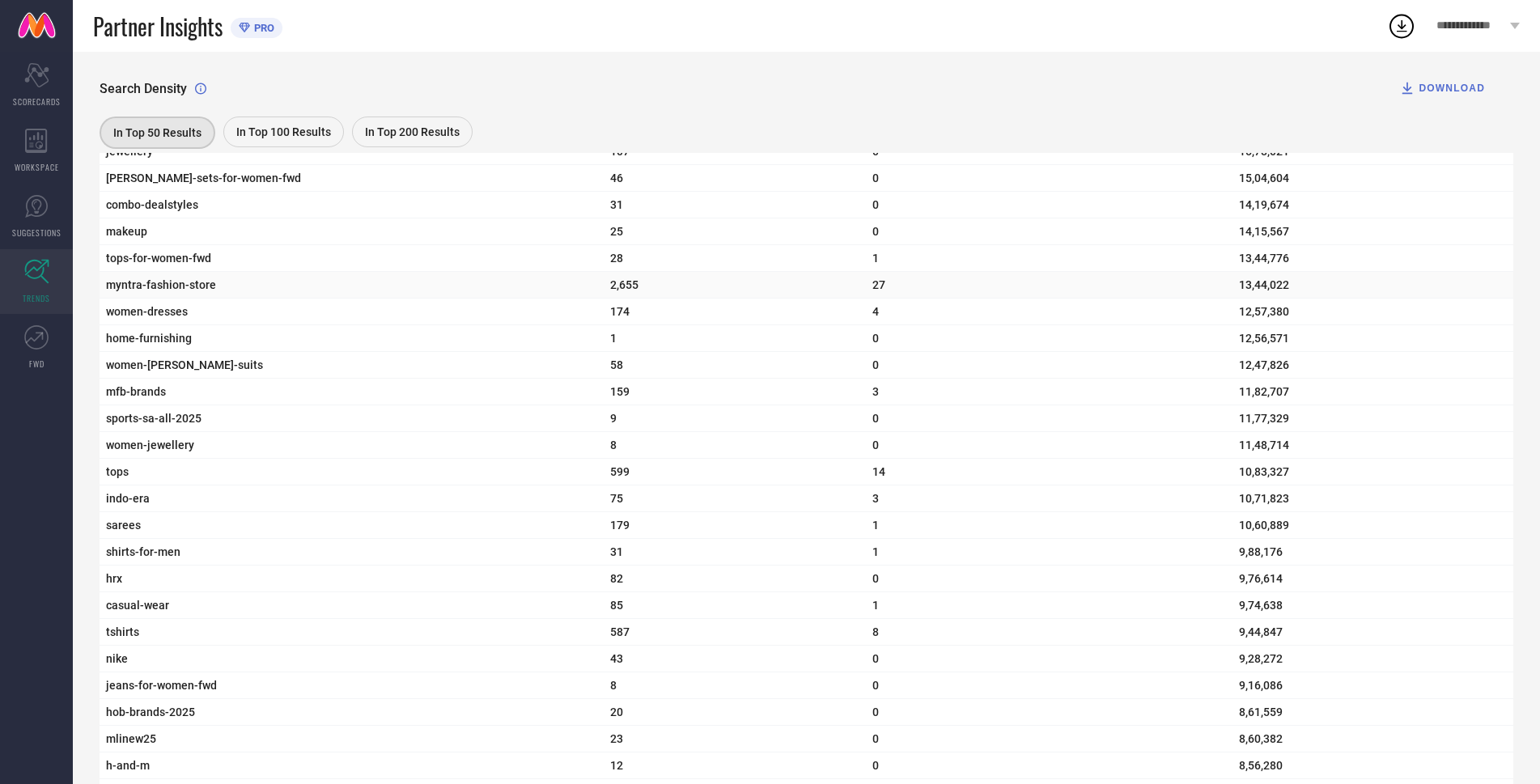
click at [120, 291] on span "myntra-fashion-store" at bounding box center [352, 285] width 491 height 13
click at [756, 459] on td "8" at bounding box center [735, 446] width 263 height 26
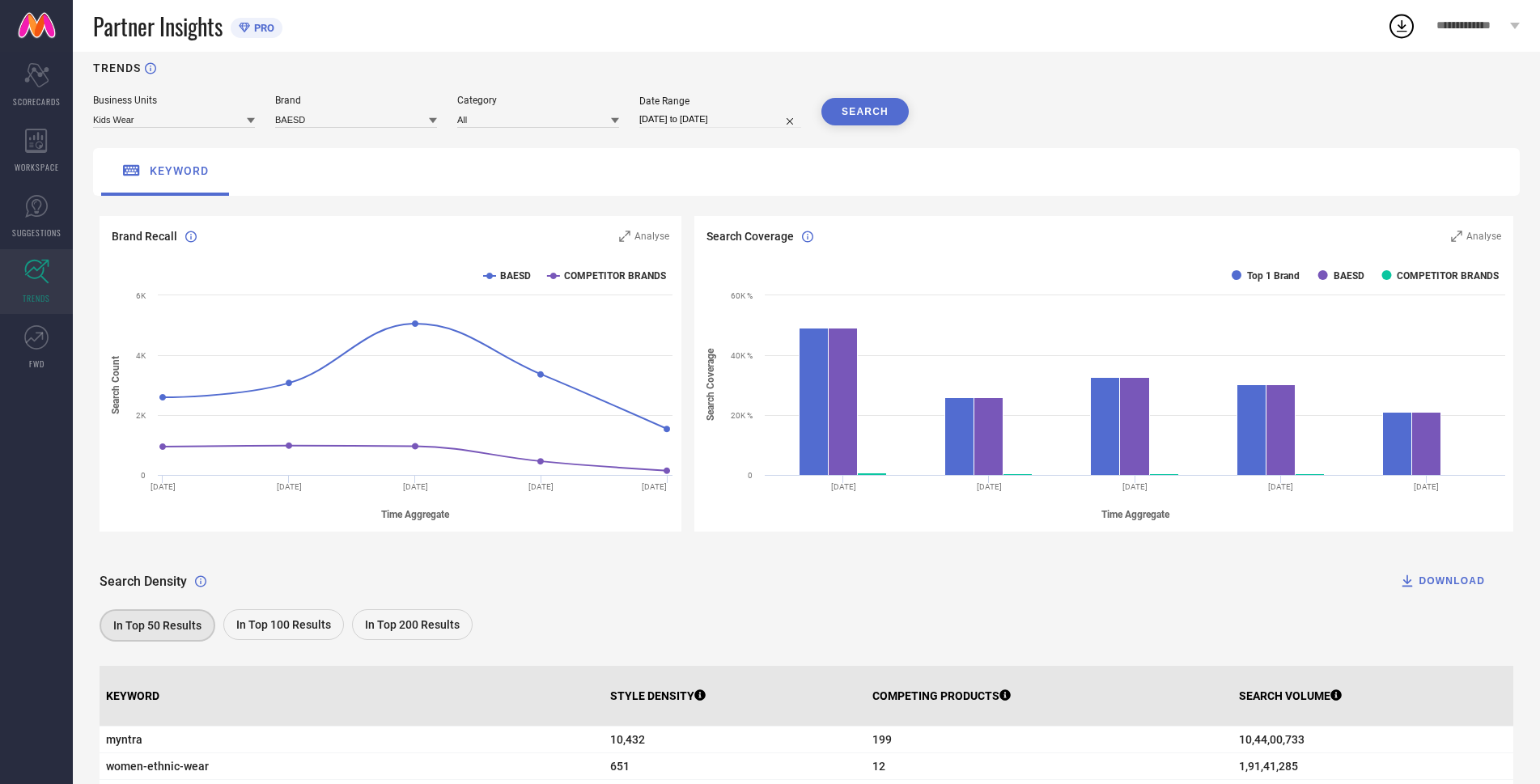
scroll to position [0, 0]
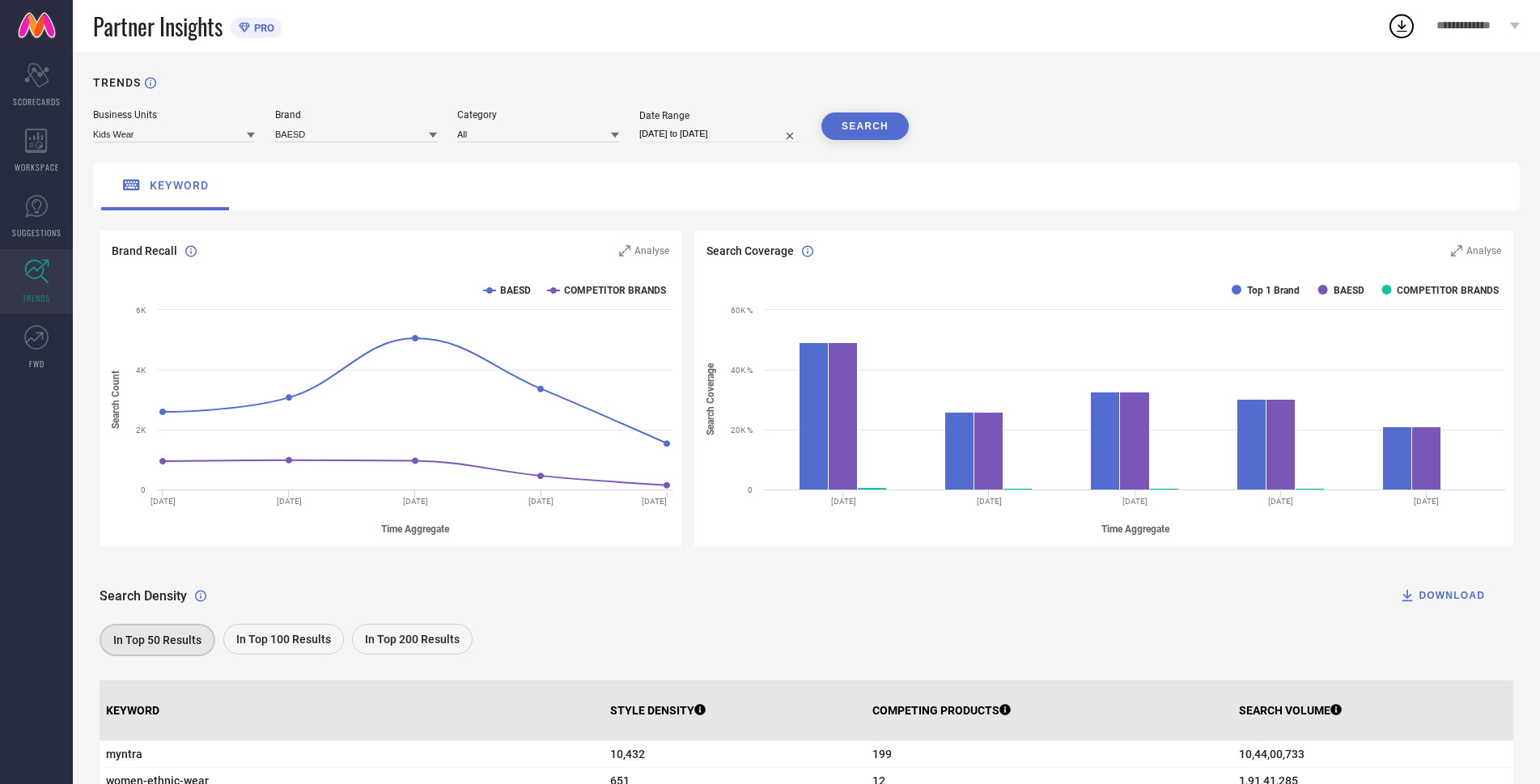
click at [1453, 24] on span "**********" at bounding box center [1471, 26] width 69 height 14
click at [984, 237] on div "Search Coverage Analyse" at bounding box center [1104, 244] width 819 height 28
click at [40, 347] on icon at bounding box center [37, 338] width 25 height 25
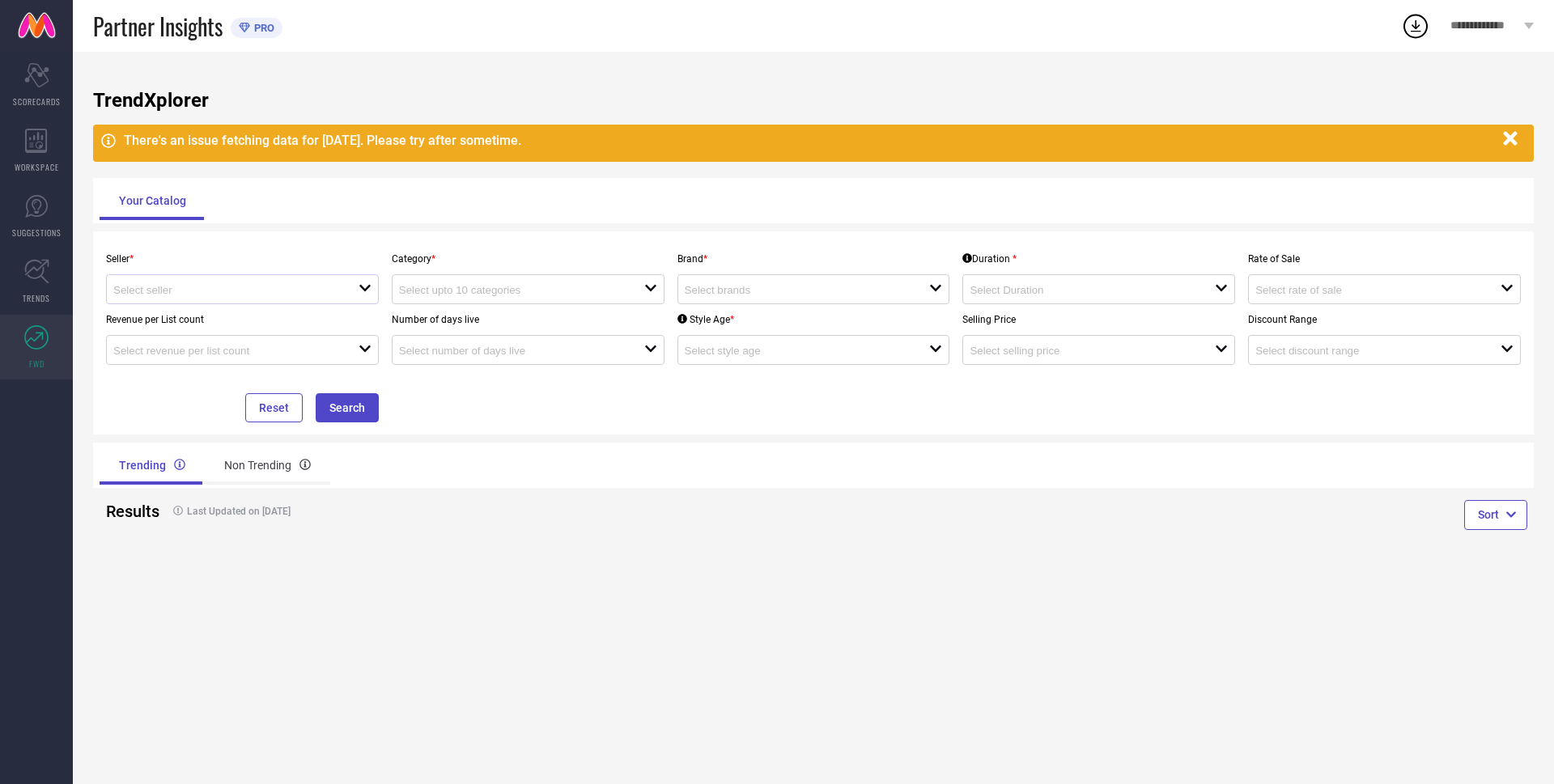
click at [227, 304] on div "open" at bounding box center [243, 289] width 272 height 30
click at [229, 330] on li "DEEVA DIGITAL ( 25823 )" at bounding box center [243, 321] width 271 height 29
type input "DEEVA DIGITAL ( 25823 )"
click at [455, 292] on input at bounding box center [509, 290] width 221 height 12
click at [455, 317] on div "No results found" at bounding box center [528, 319] width 272 height 27
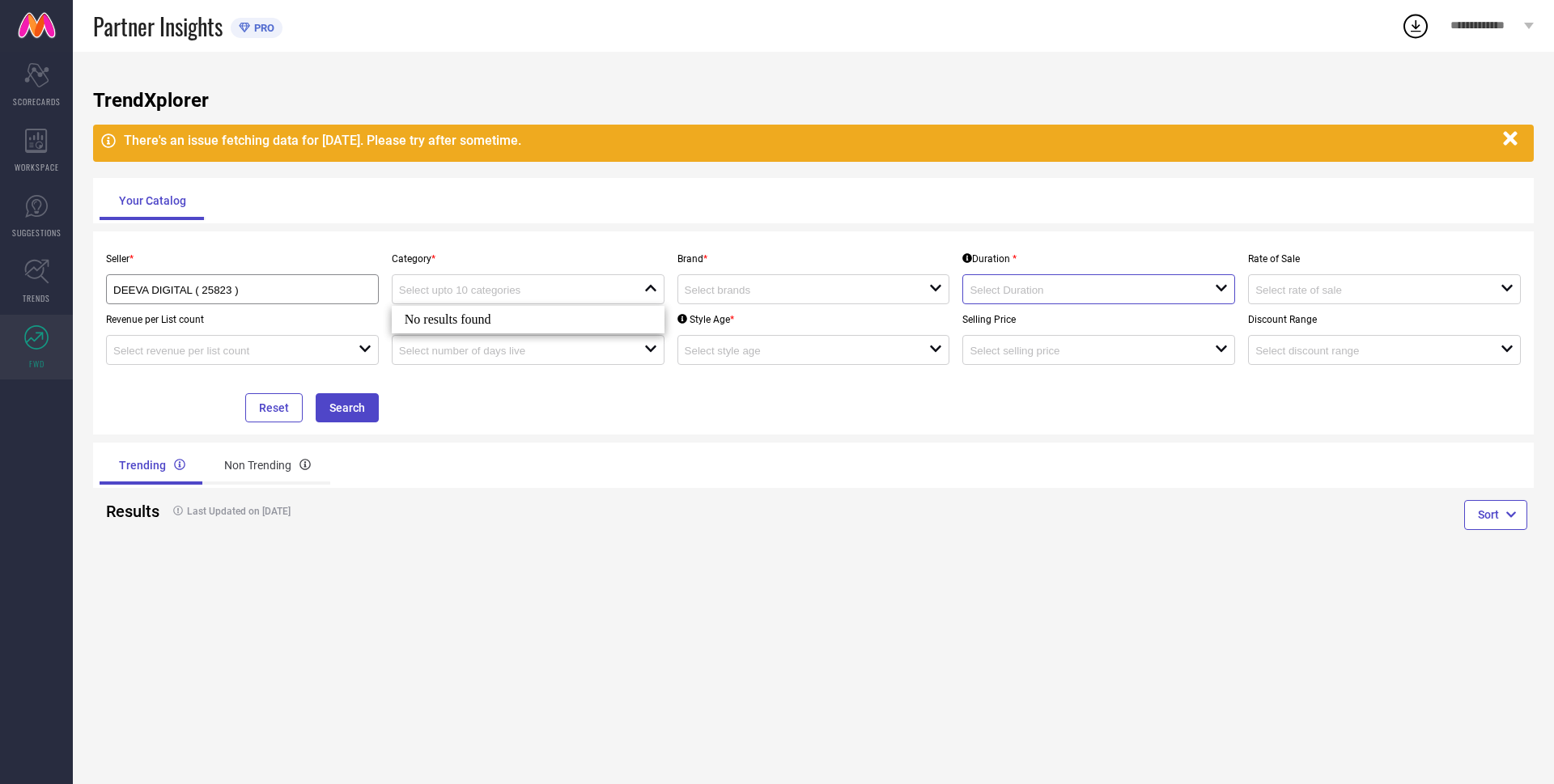
click at [1014, 291] on input at bounding box center [1079, 290] width 221 height 12
click at [860, 289] on input at bounding box center [795, 290] width 221 height 12
click at [798, 350] on li "BAESD" at bounding box center [814, 351] width 271 height 29
type input "BAESD"
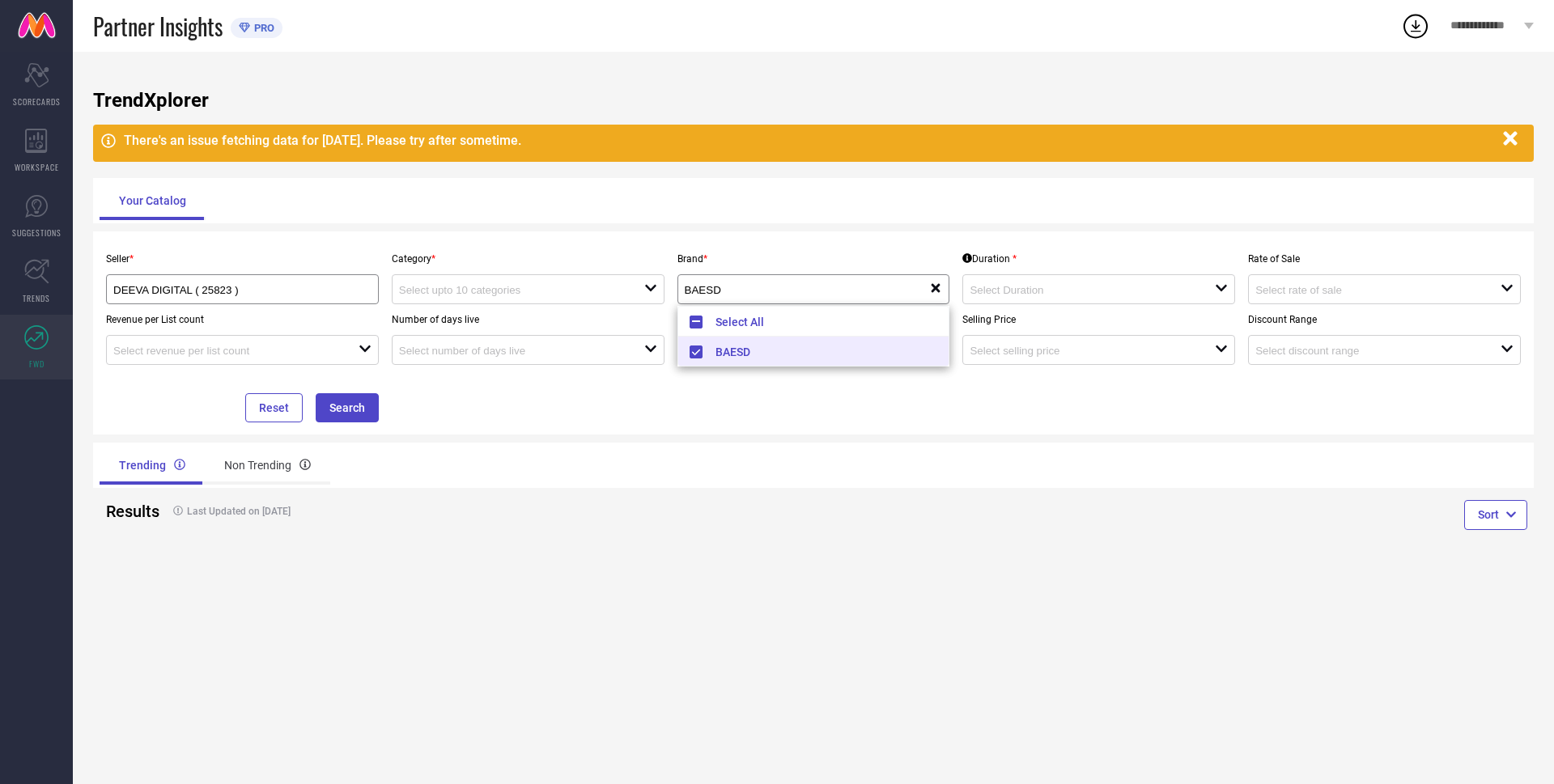
click at [740, 348] on li "BAESD" at bounding box center [814, 351] width 271 height 29
type input "BAESD"
click at [1007, 404] on div "Seller * DEEVA DIGITAL ( 25823 ) Category * open Brand * BAESD reset Duration *…" at bounding box center [813, 332] width 1427 height 178
click at [1044, 297] on div at bounding box center [1092, 288] width 245 height 15
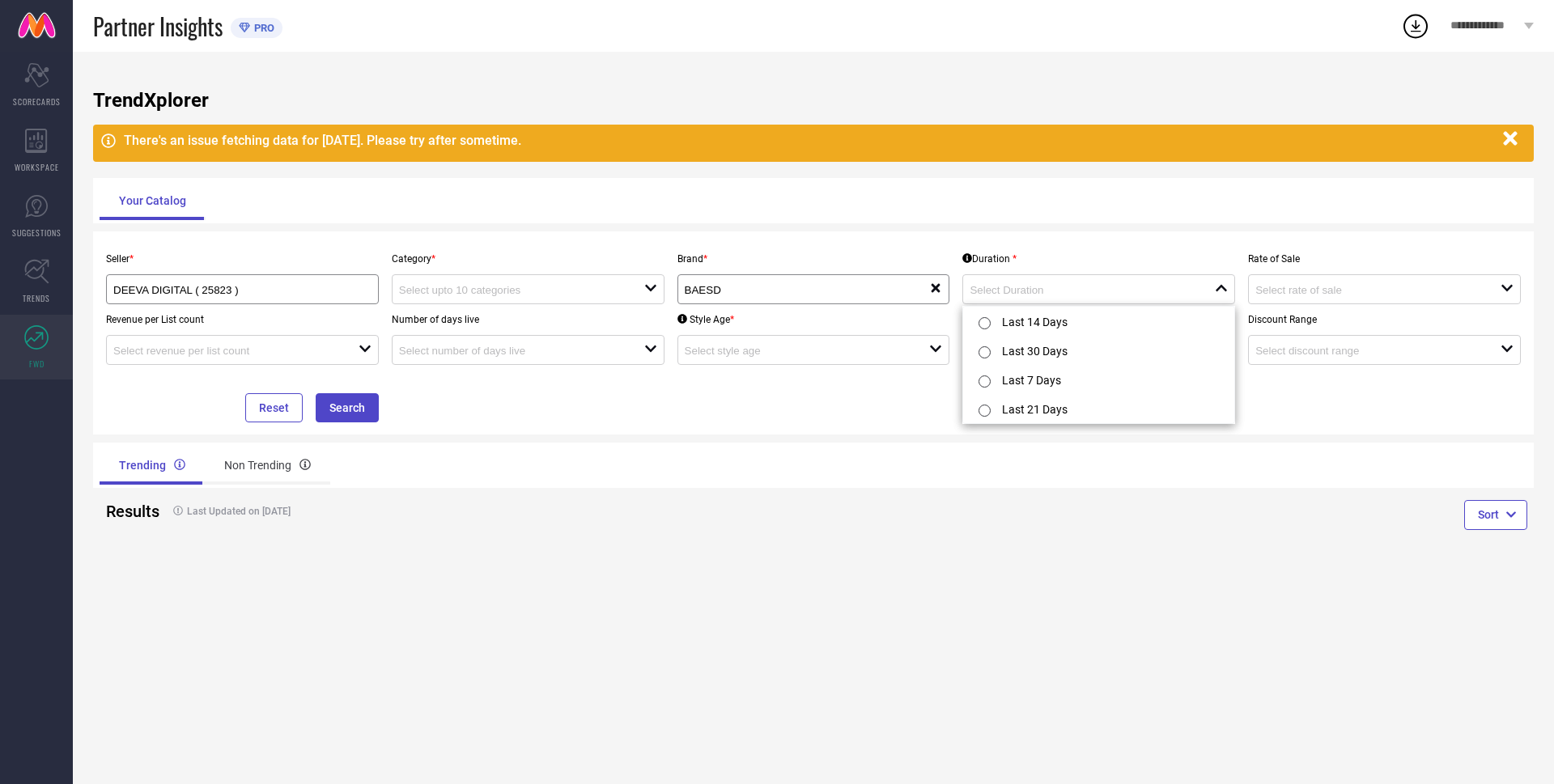
click at [782, 403] on div "Seller * DEEVA DIGITAL ( 25823 ) Category * open Brand * BAESD reset Duration *…" at bounding box center [813, 332] width 1427 height 178
click at [1290, 289] on input at bounding box center [1365, 290] width 221 height 12
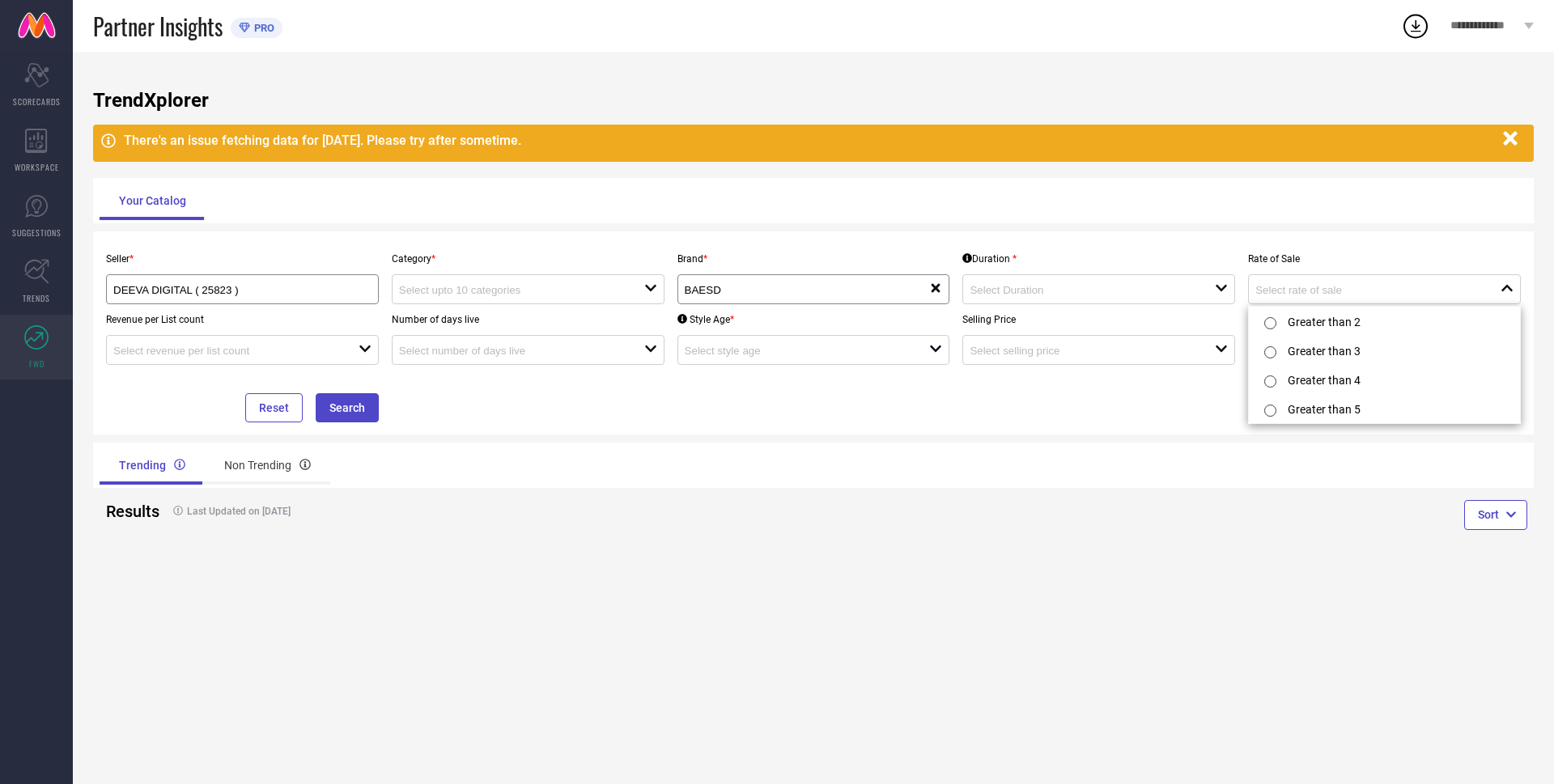
click at [1057, 404] on div "Seller * DEEVA DIGITAL ( 25823 ) Category * open Brand * BAESD reset Duration *…" at bounding box center [813, 332] width 1427 height 178
click at [251, 342] on div "open" at bounding box center [243, 350] width 272 height 30
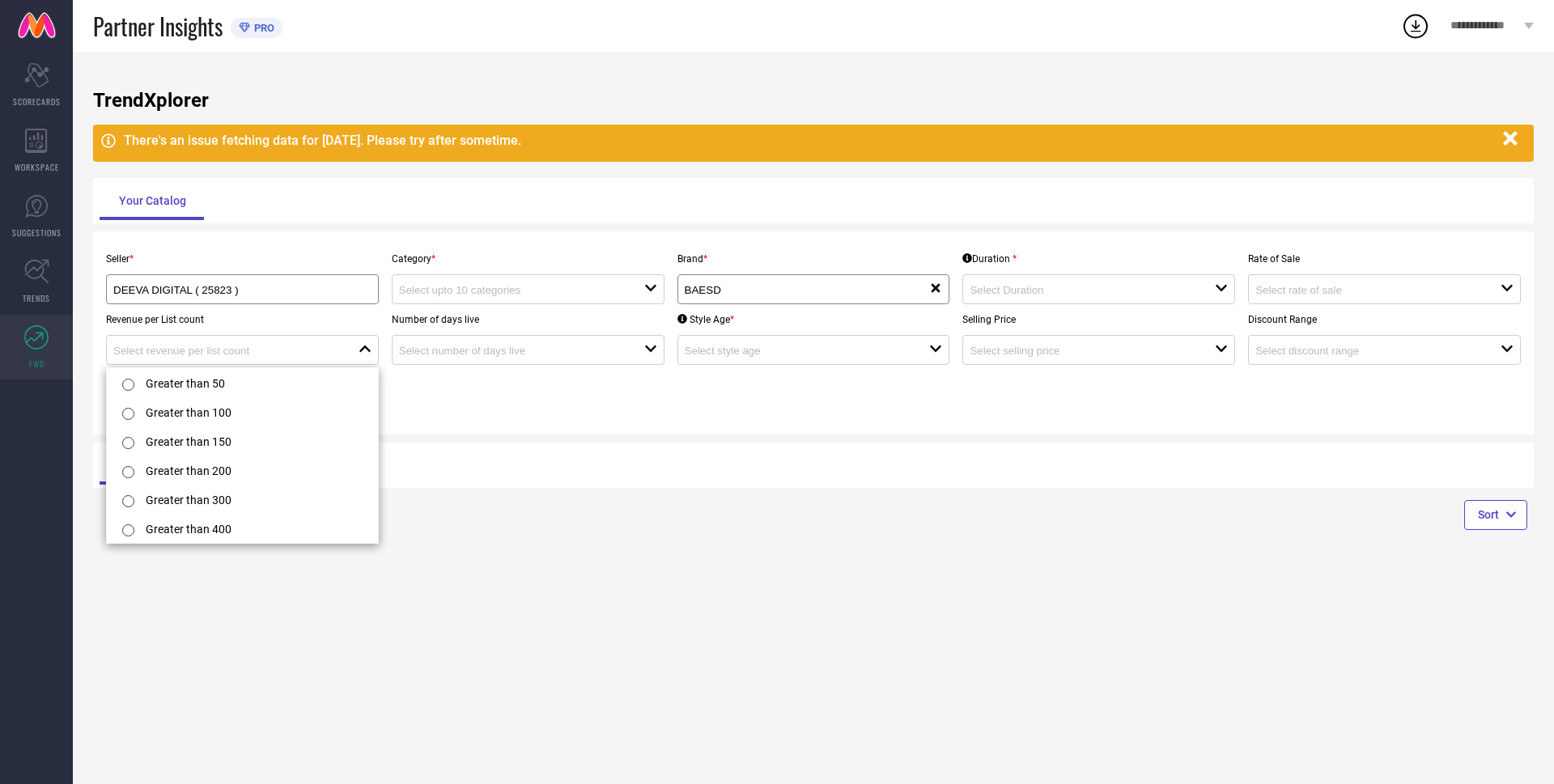
click at [617, 417] on div "Seller * DEEVA DIGITAL ( 25823 ) Category * open Brand * BAESD reset Duration *…" at bounding box center [813, 332] width 1427 height 178
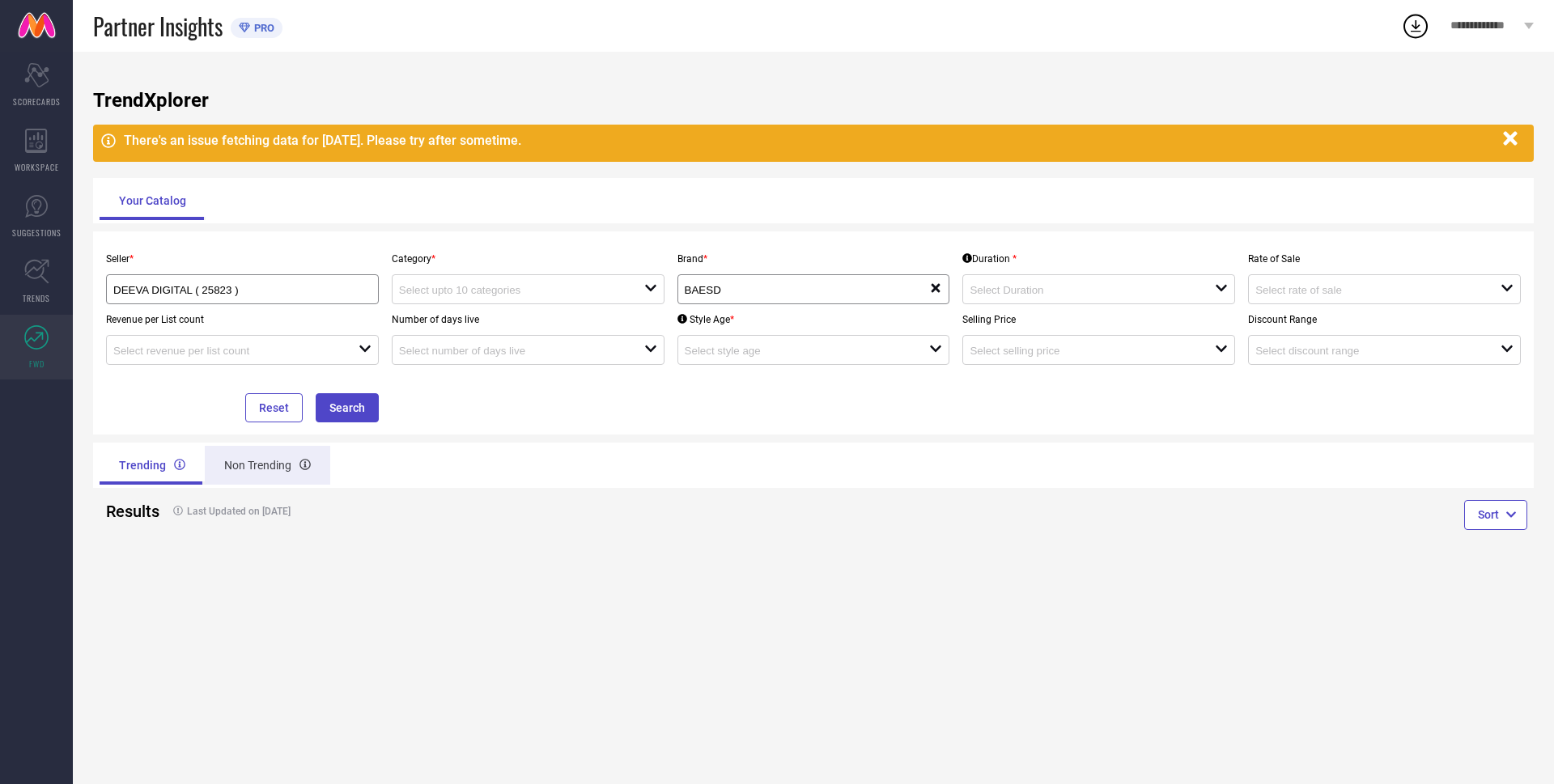
click at [279, 461] on div "Non Trending" at bounding box center [267, 465] width 126 height 39
click at [159, 469] on div "Trending" at bounding box center [150, 465] width 102 height 39
click at [306, 350] on input at bounding box center [223, 351] width 221 height 12
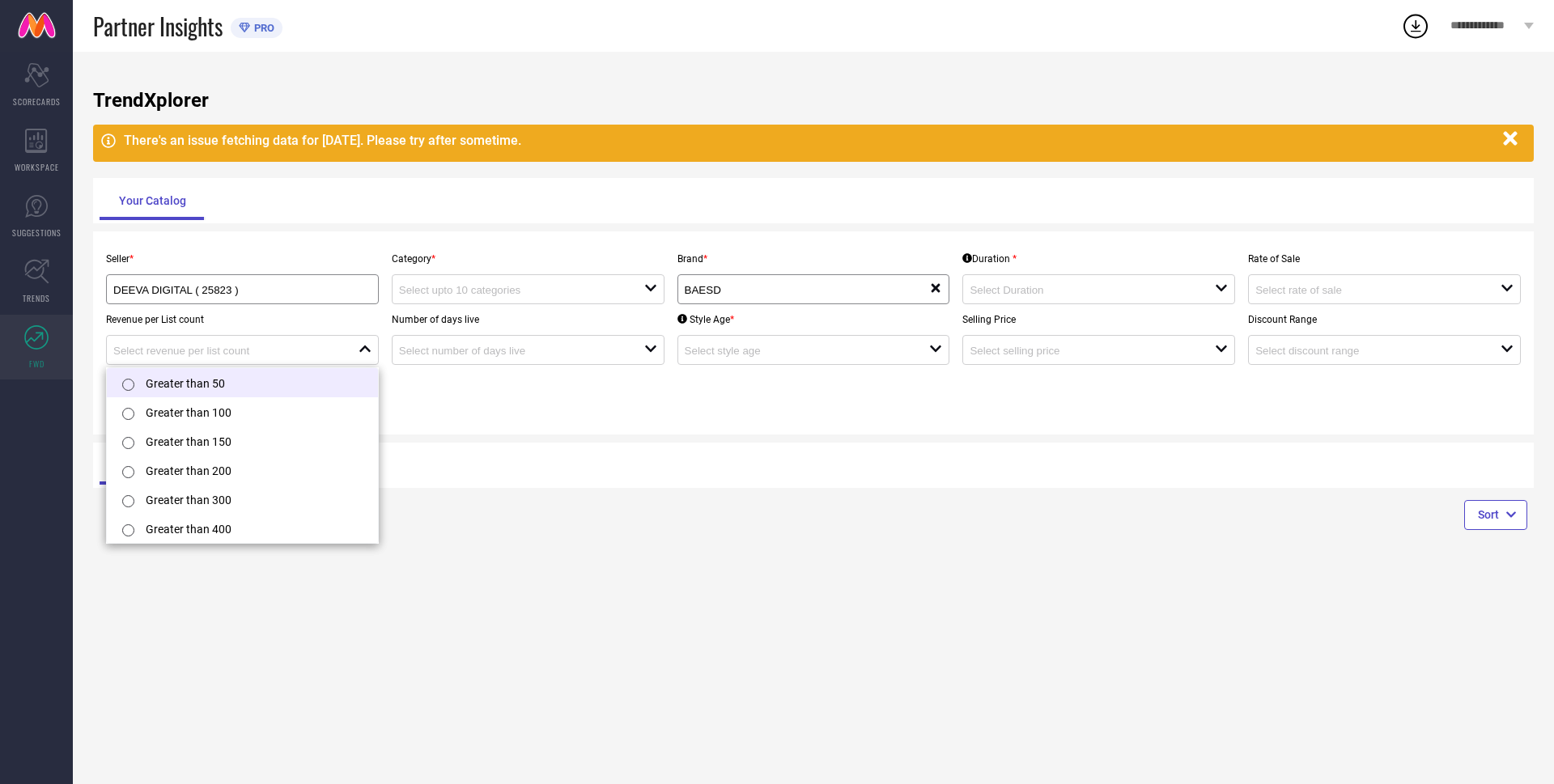
click at [213, 388] on li "Greater than 50" at bounding box center [243, 382] width 271 height 29
type input "Greater than 50"
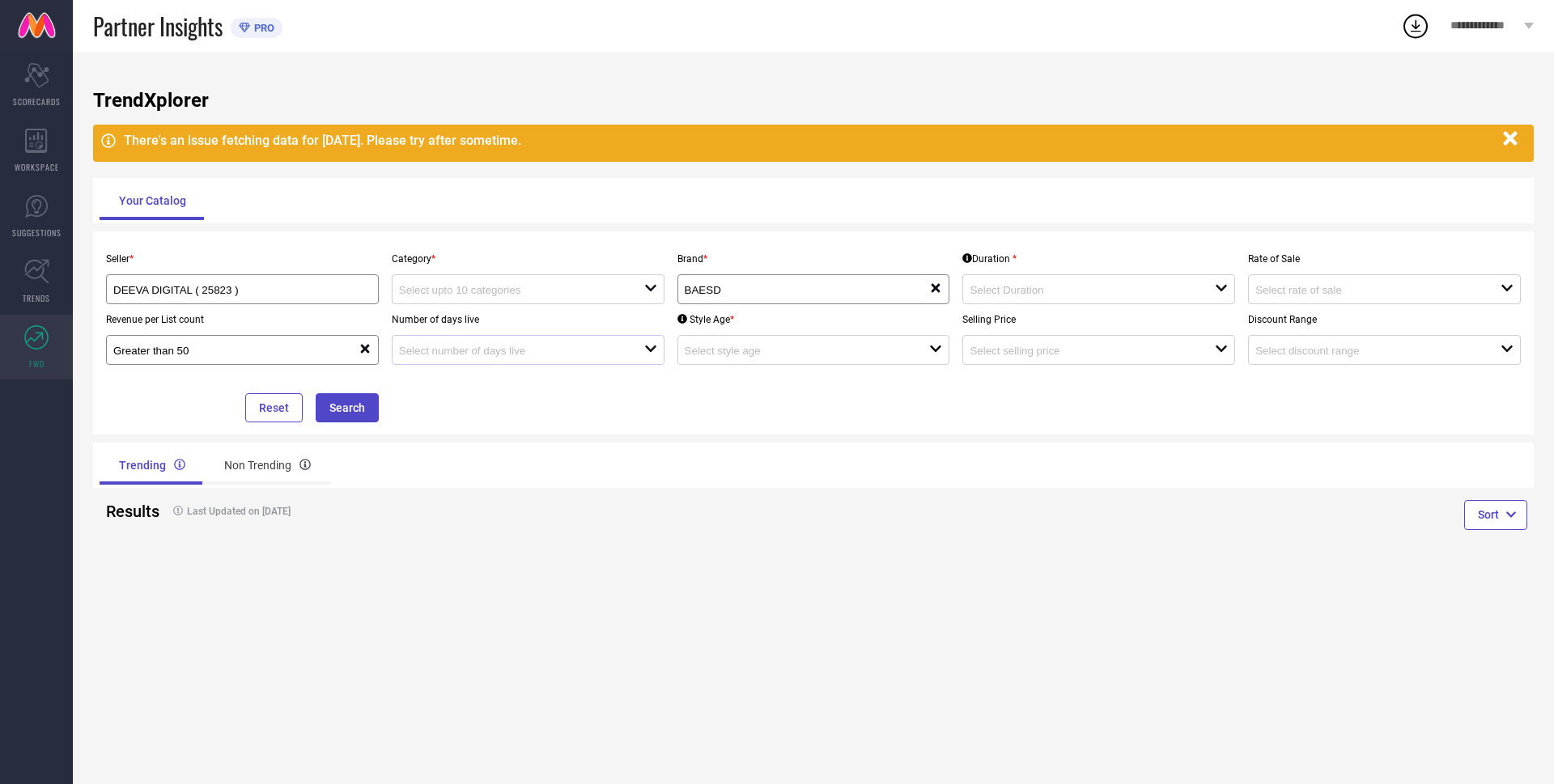
click at [517, 365] on div "open" at bounding box center [528, 350] width 272 height 30
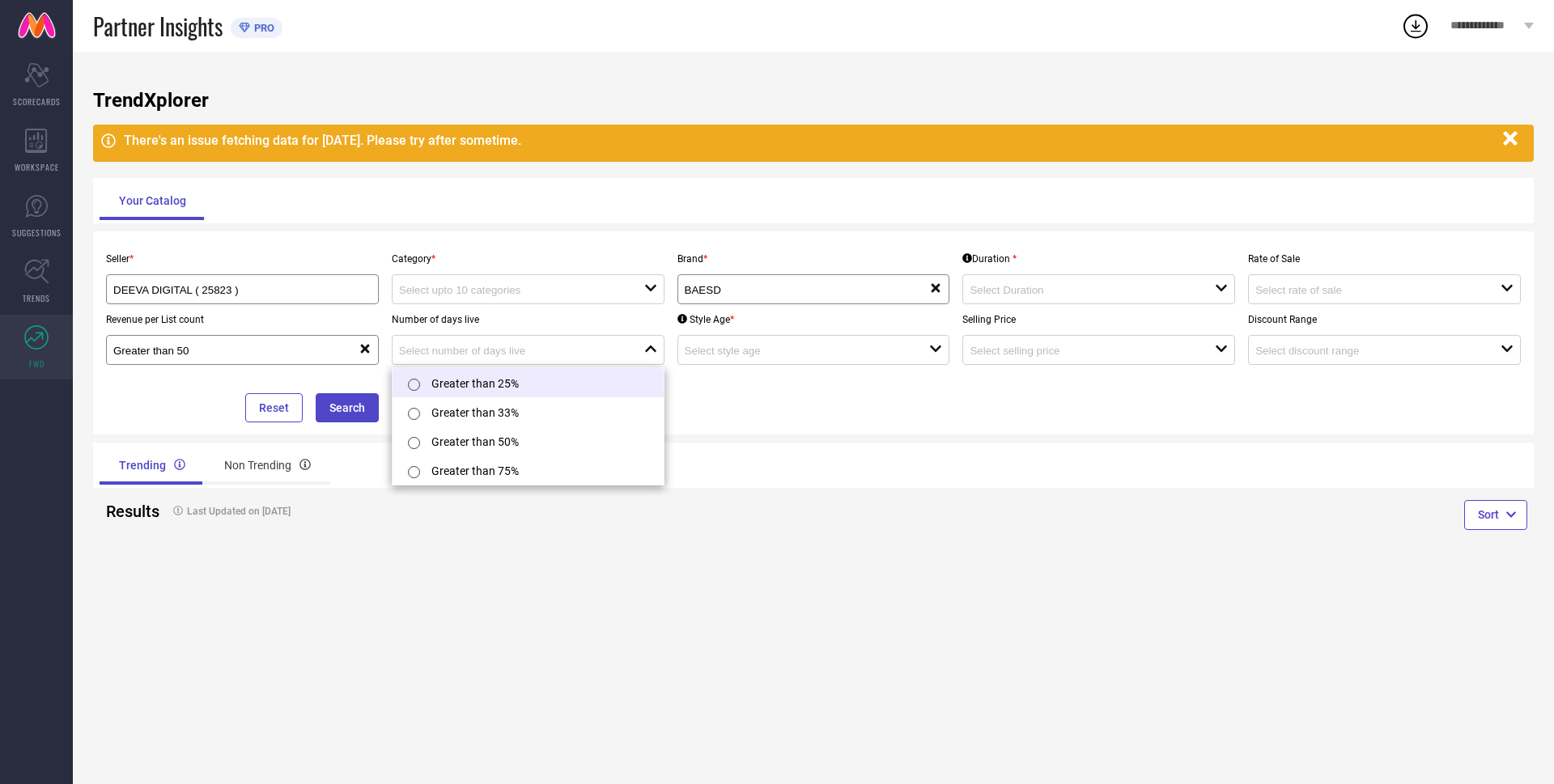
click at [510, 385] on li "Greater than 25%" at bounding box center [528, 382] width 271 height 29
type input "Greater than 25%"
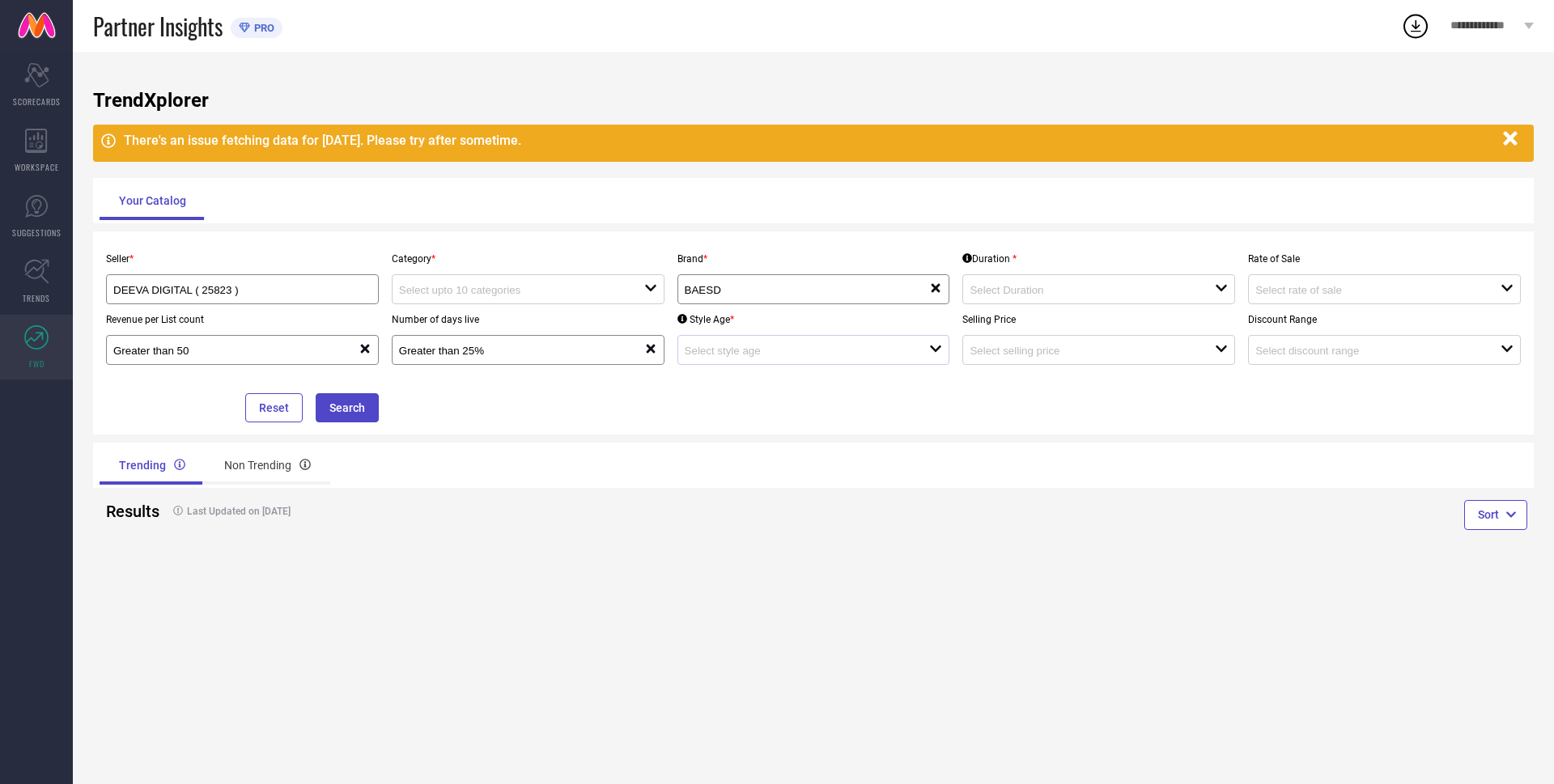
click at [771, 362] on div "open" at bounding box center [814, 350] width 272 height 30
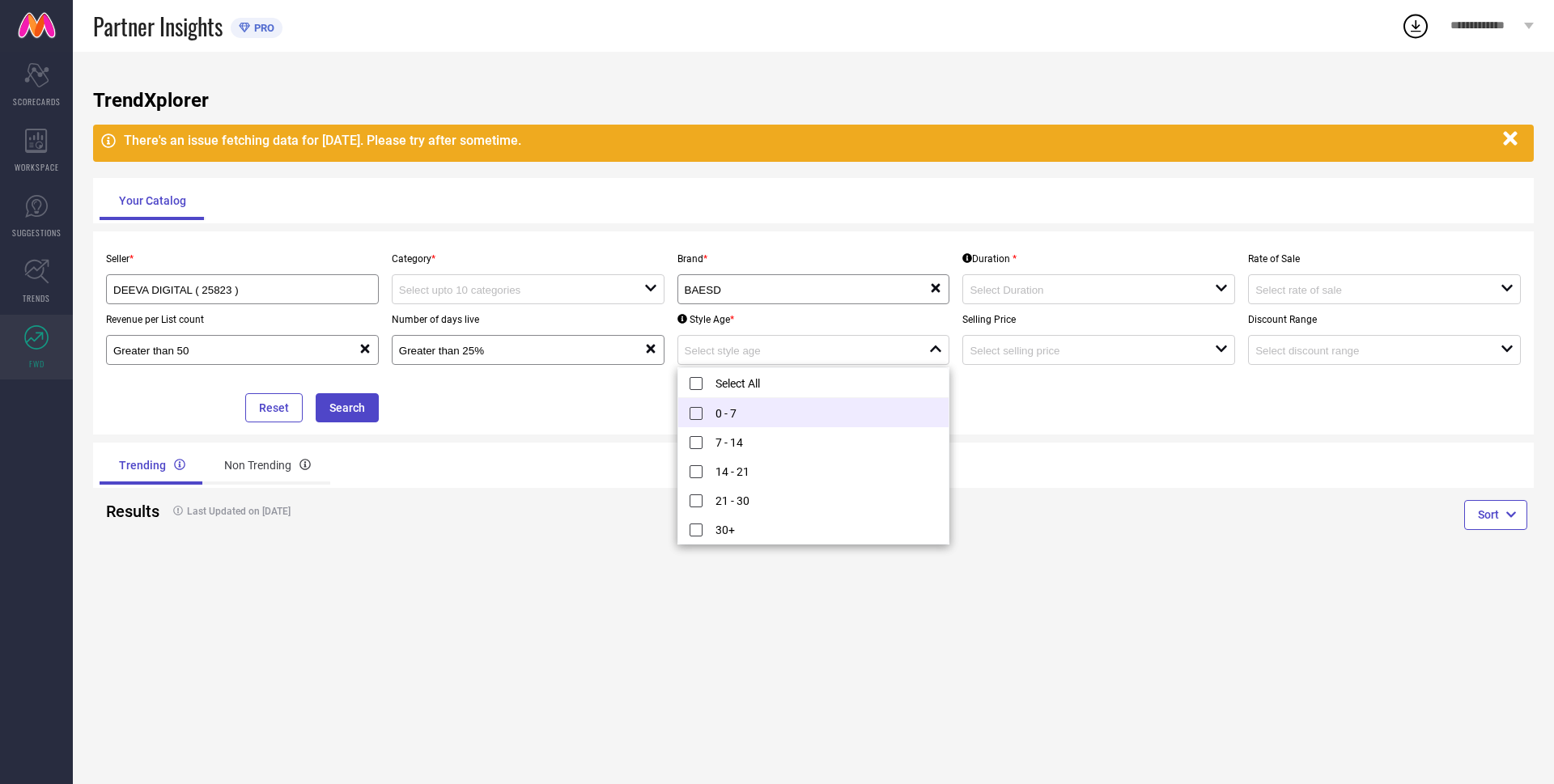
click at [708, 418] on li "0 - 7" at bounding box center [814, 412] width 271 height 29
type input "0 - 7"
click at [1042, 380] on div "Seller * DEEVA DIGITAL ( 25823 ) Category * open Brand * BAESD reset Duration *…" at bounding box center [813, 332] width 1427 height 178
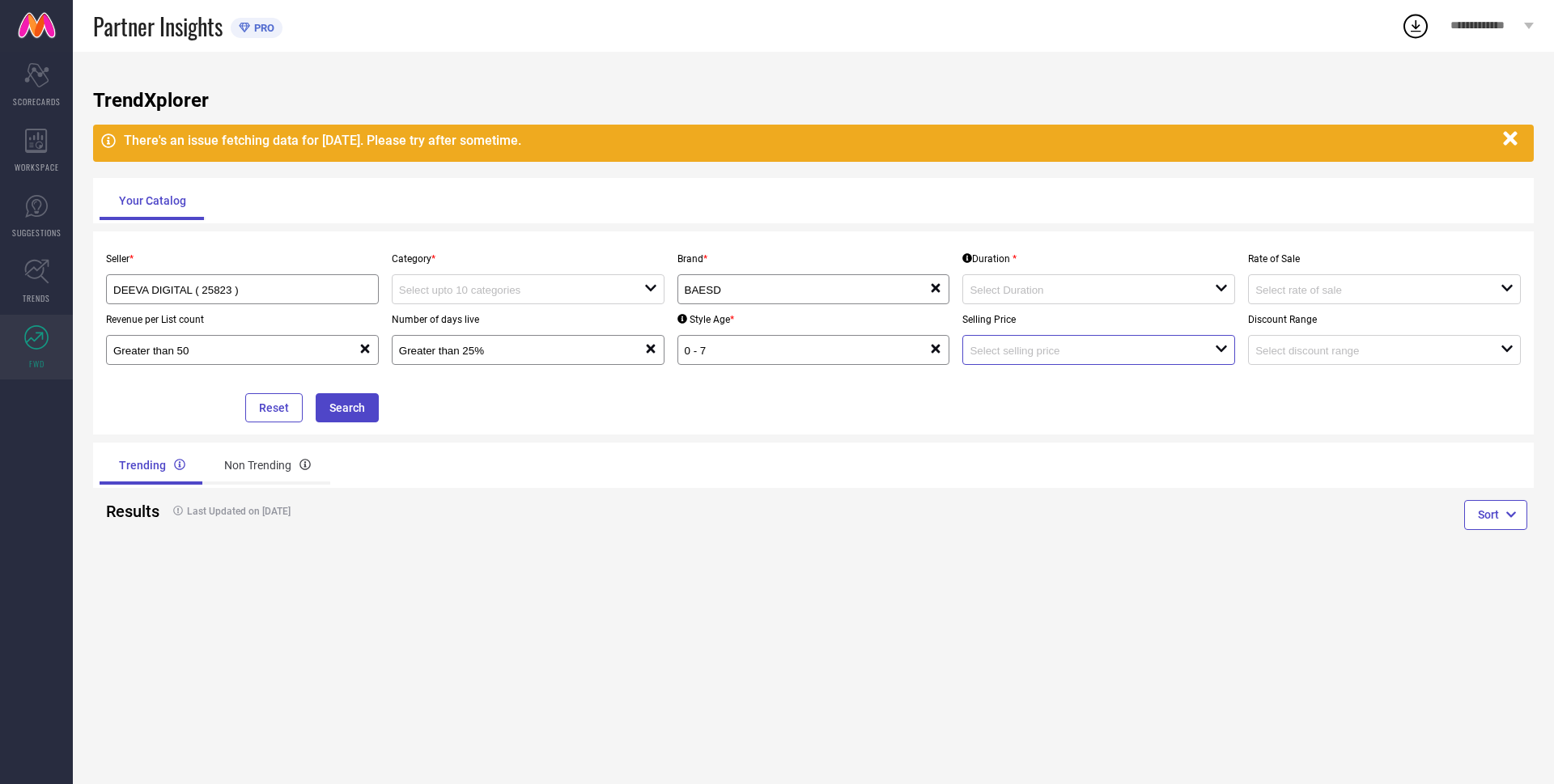
click at [1046, 349] on input at bounding box center [1079, 351] width 221 height 12
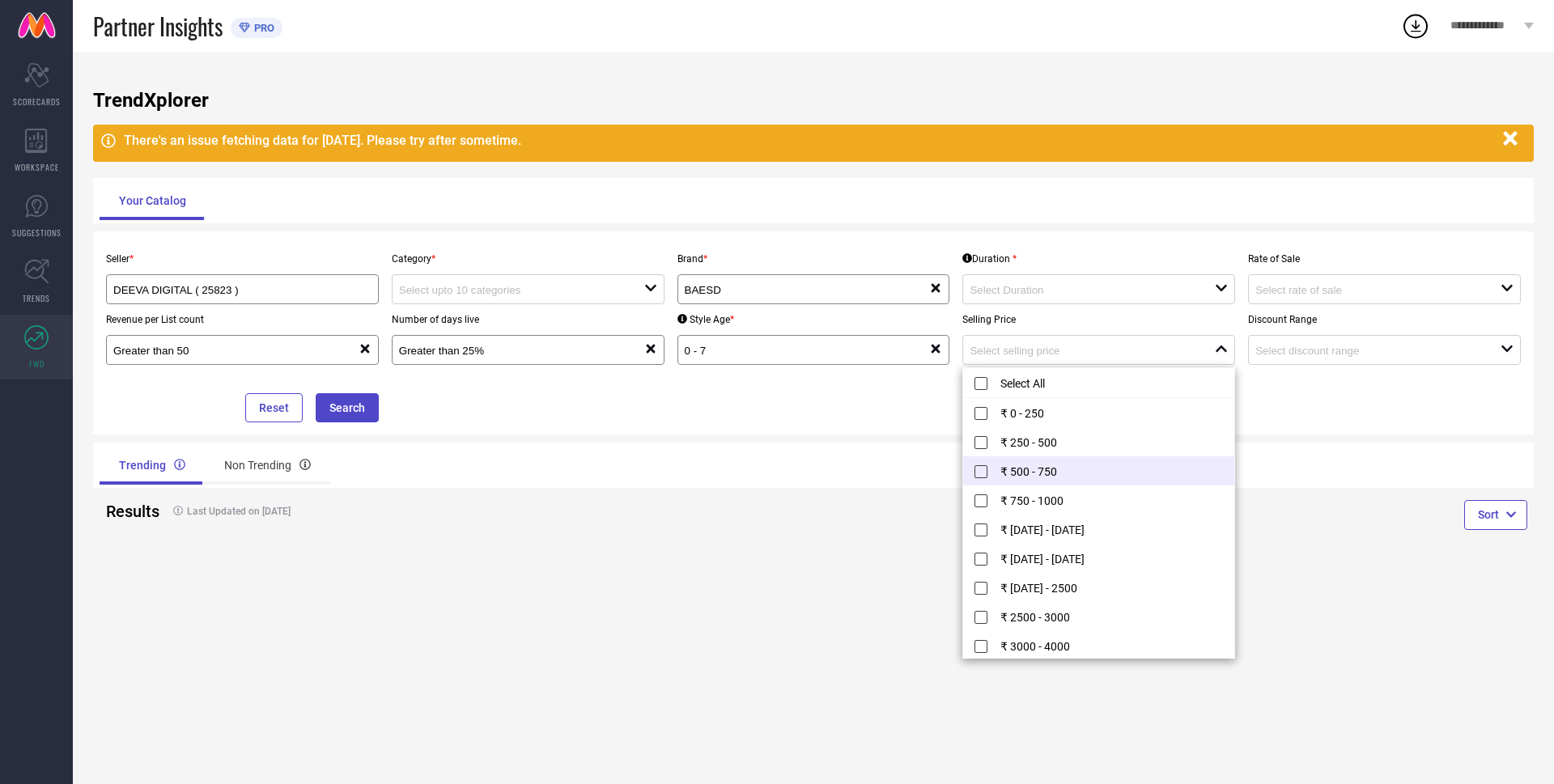
click at [1006, 481] on li "₹ 500 - 750" at bounding box center [1099, 470] width 271 height 29
type input "₹ 500 - 750"
drag, startPoint x: 848, startPoint y: 394, endPoint x: 854, endPoint y: 406, distance: 13.4
click at [849, 395] on div "Seller * DEEVA DIGITAL ( 25823 ) Category * open Brand * BAESD reset Duration *…" at bounding box center [813, 332] width 1427 height 178
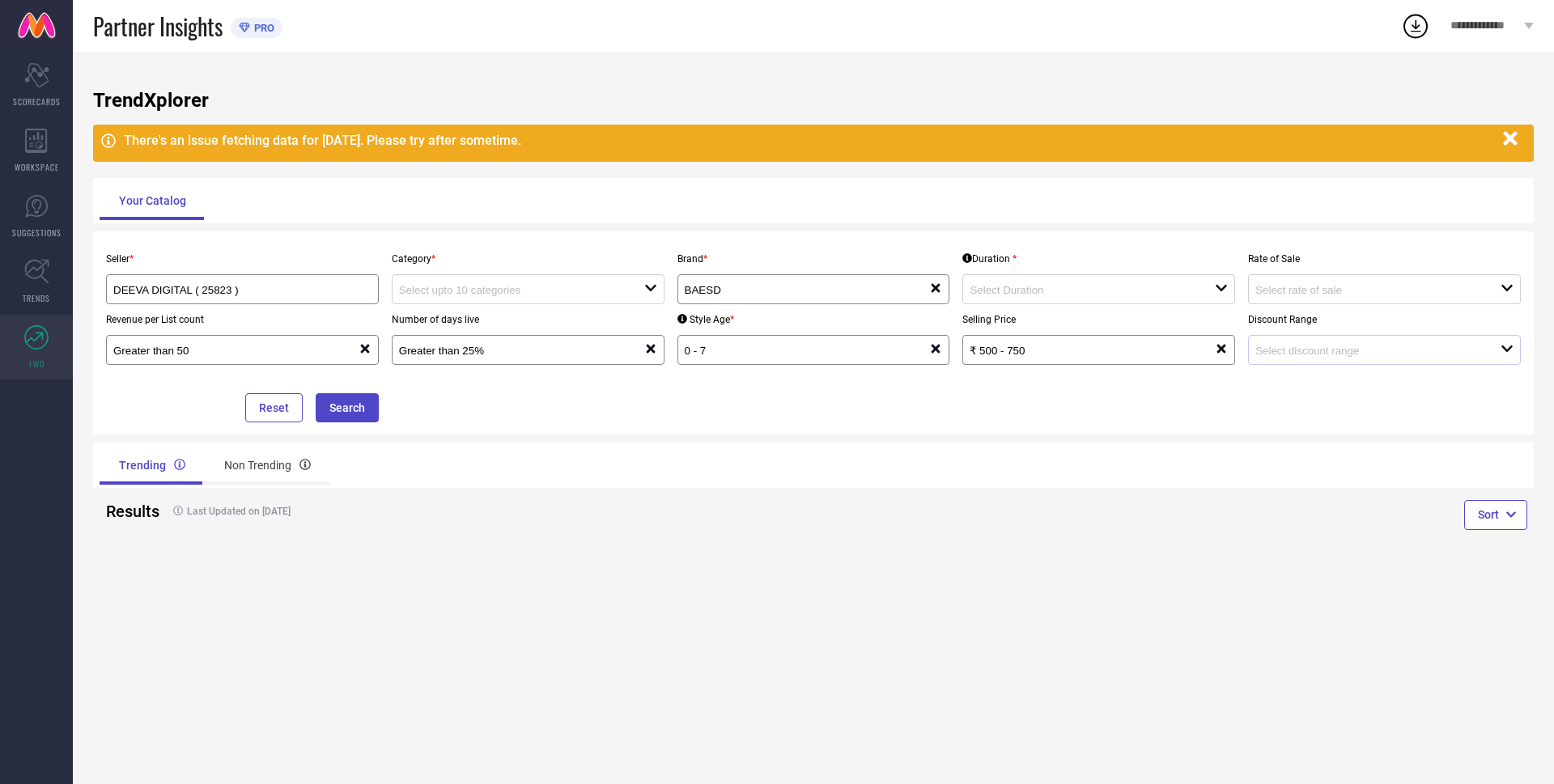
click at [1340, 365] on div "open" at bounding box center [1384, 350] width 272 height 30
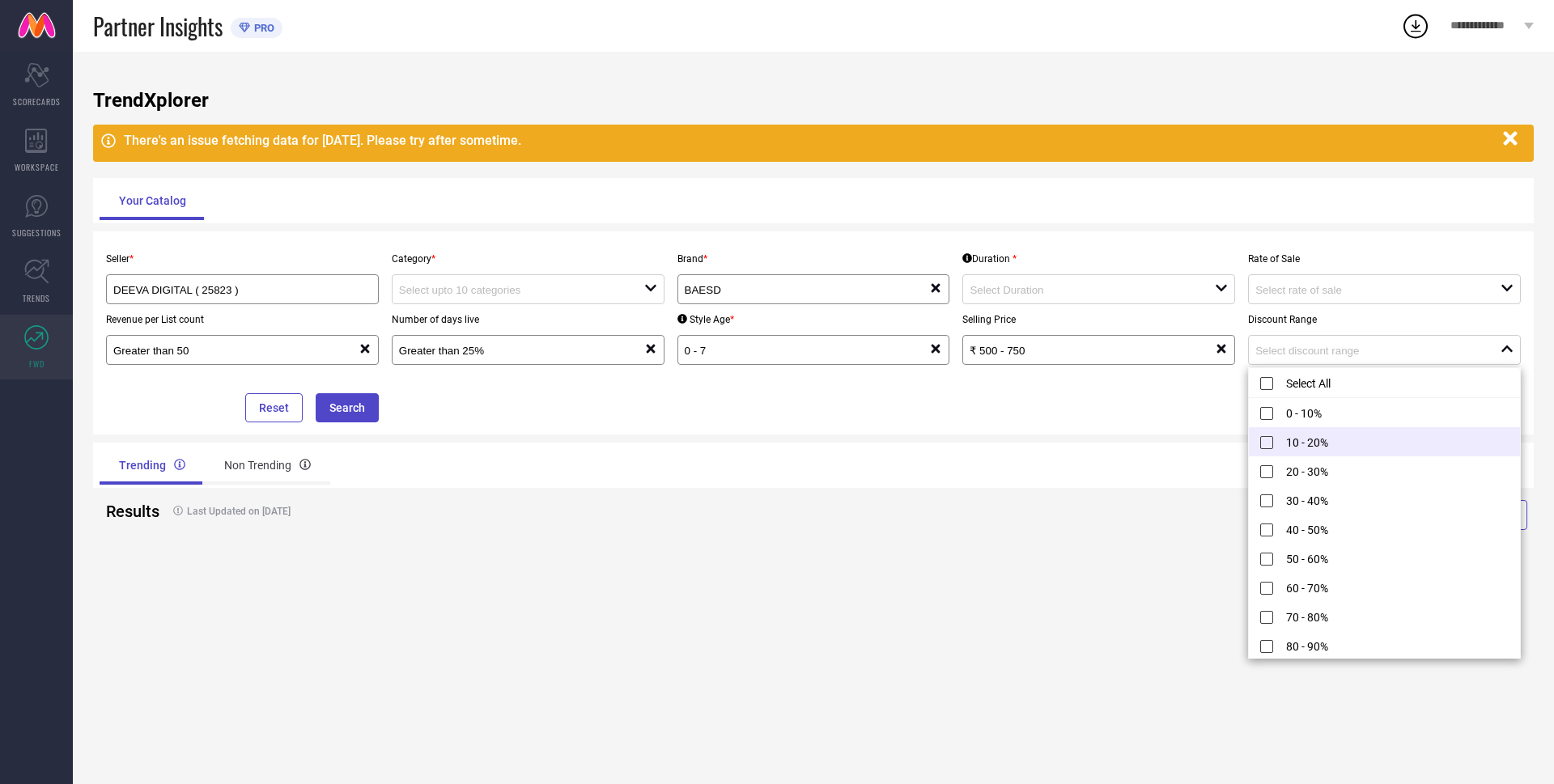
click at [1263, 444] on li "10 - 20%" at bounding box center [1384, 441] width 271 height 29
type input "10 - 20%"
click at [1146, 433] on div "Seller * DEEVA DIGITAL ( 25823 ) Category * open Brand * BAESD reset Duration *…" at bounding box center [813, 332] width 1441 height 203
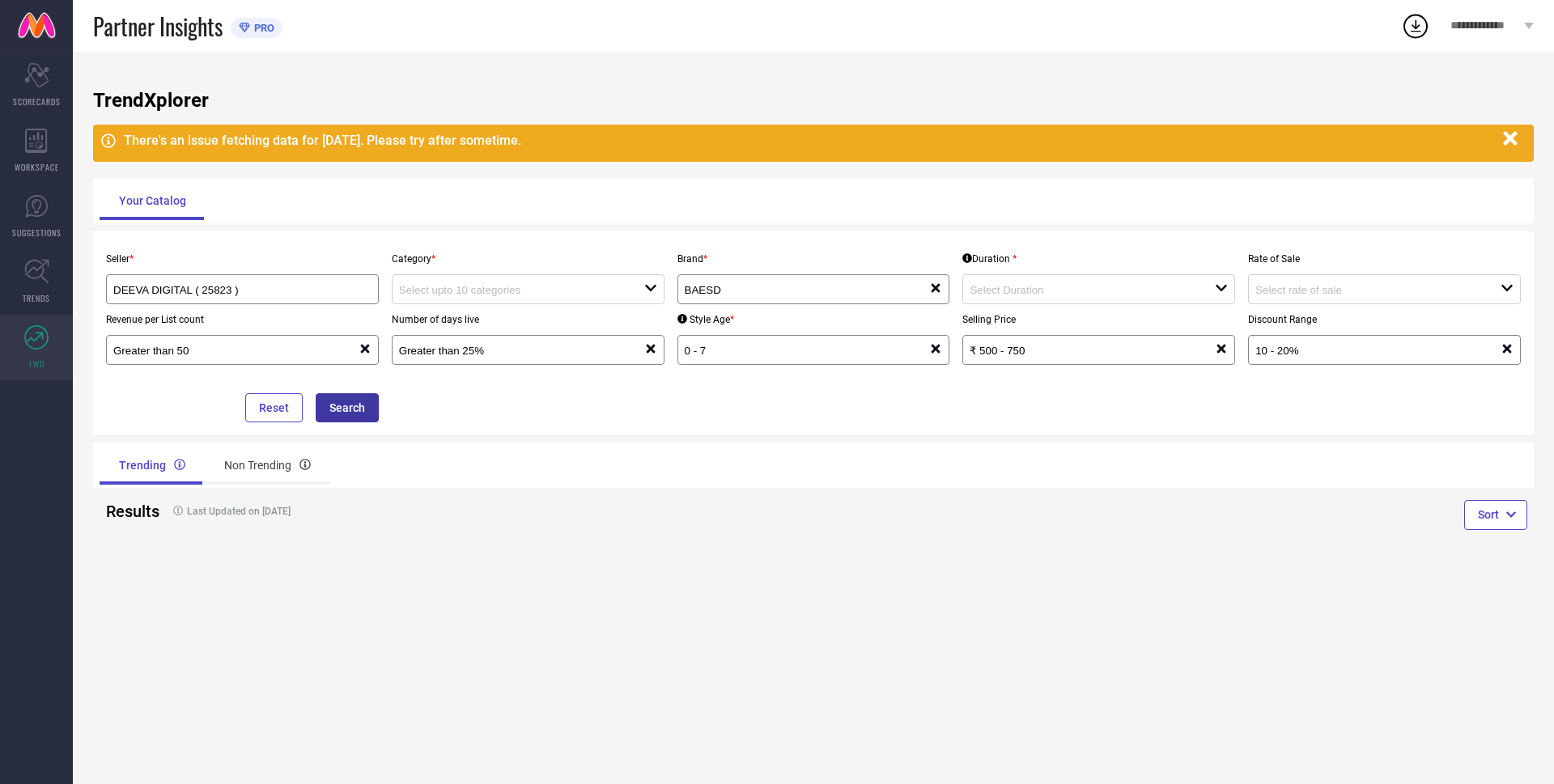
click at [341, 400] on button "Search" at bounding box center [347, 407] width 63 height 29
click at [368, 431] on div "Seller * DEEVA DIGITAL ( 25823 ) Category * open Brand * BAESD reset Duration *…" at bounding box center [813, 332] width 1441 height 203
click at [365, 417] on button "Search" at bounding box center [347, 407] width 63 height 29
click at [505, 297] on div at bounding box center [521, 288] width 245 height 15
click at [513, 317] on div "No results found" at bounding box center [528, 319] width 272 height 27
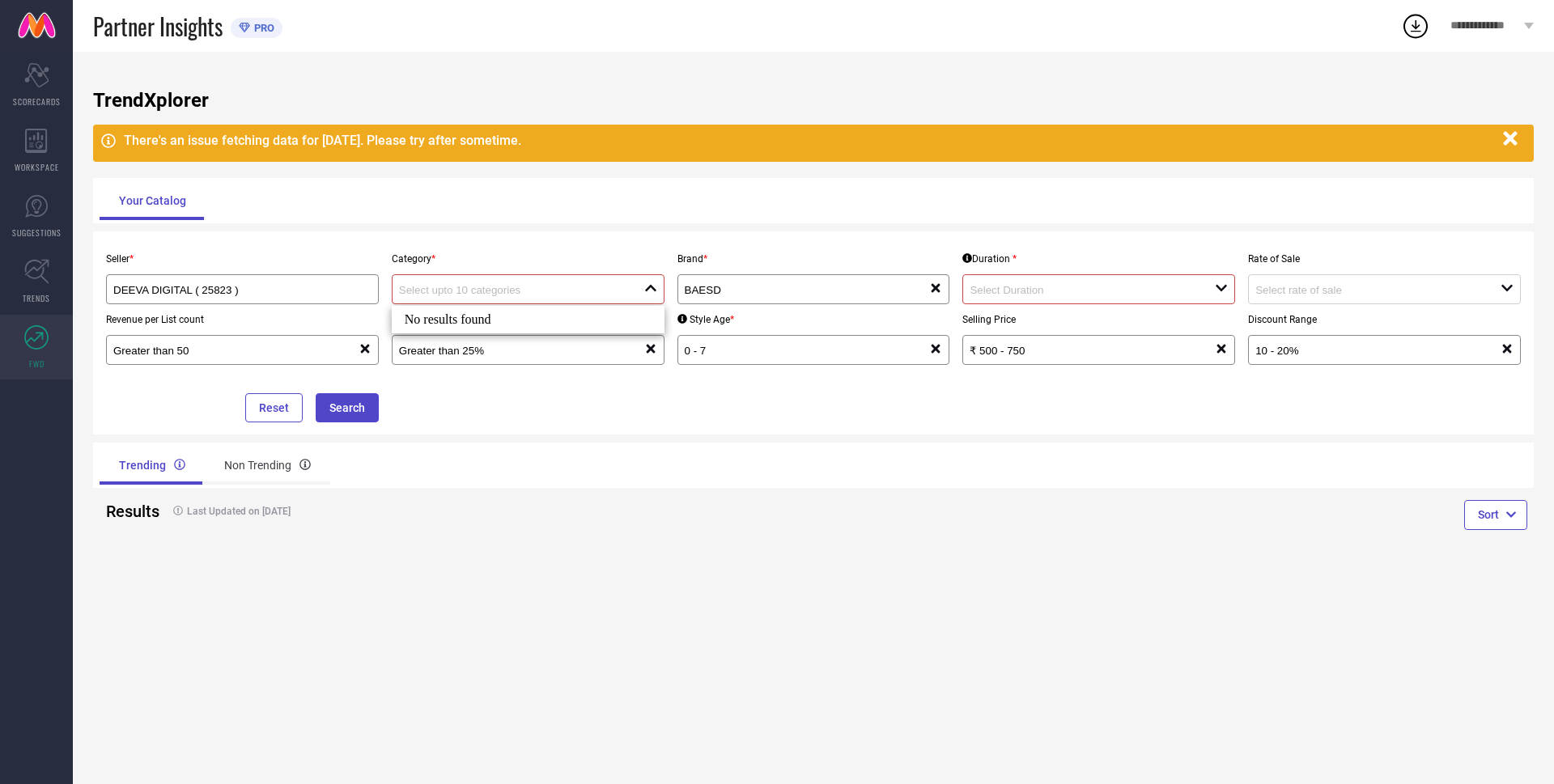
click at [606, 218] on div "Your Catalog" at bounding box center [813, 200] width 1427 height 39
click at [778, 281] on div "BAESD reset" at bounding box center [814, 289] width 272 height 30
click at [811, 226] on div "TrendXplorer There's an issue fetching data for [DATE]. Please try after someti…" at bounding box center [813, 417] width 1481 height 732
click at [977, 294] on input at bounding box center [1079, 290] width 221 height 12
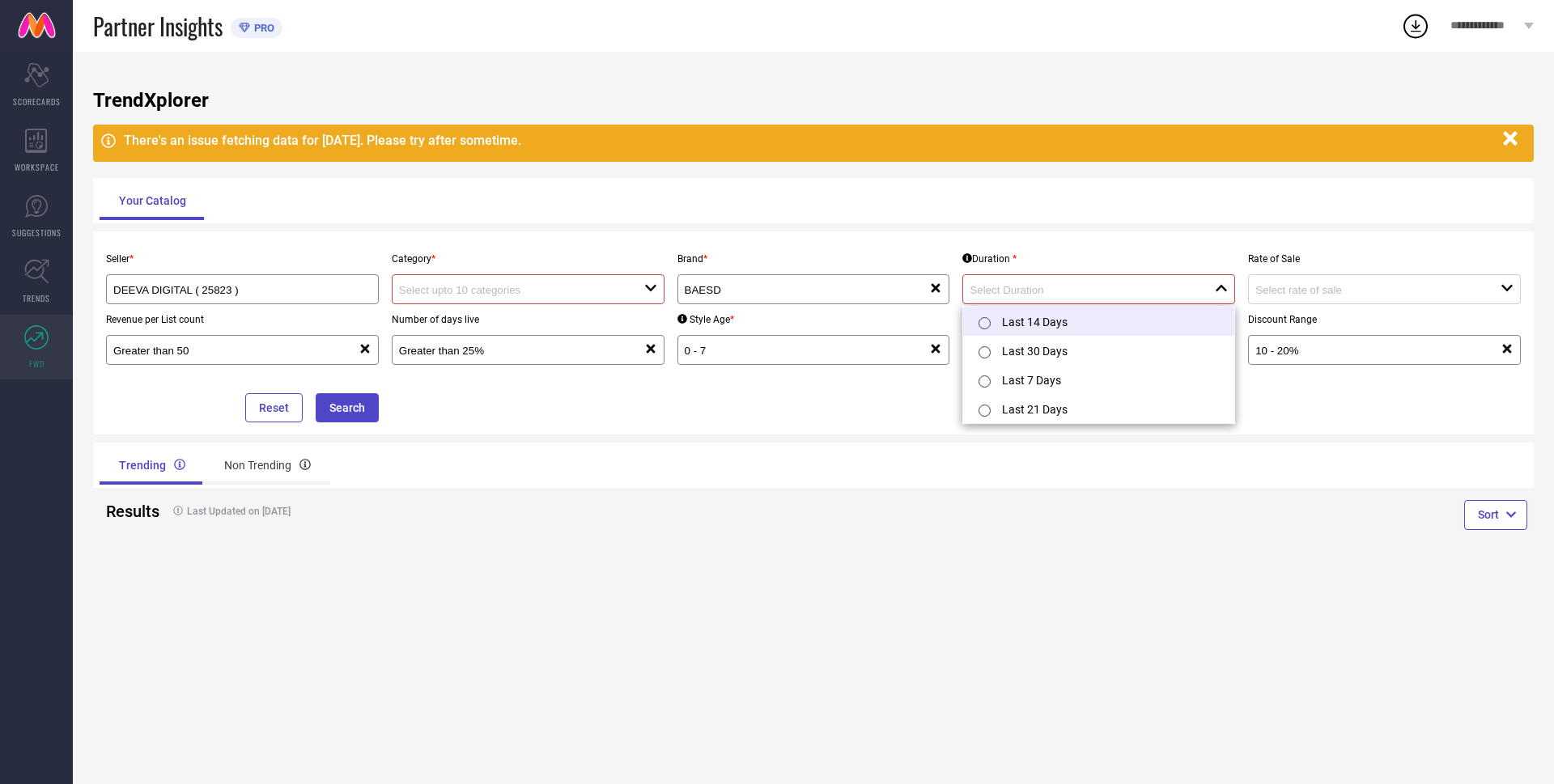
click at [991, 325] on label at bounding box center [983, 323] width 18 height 17
type input "Last 14 Days"
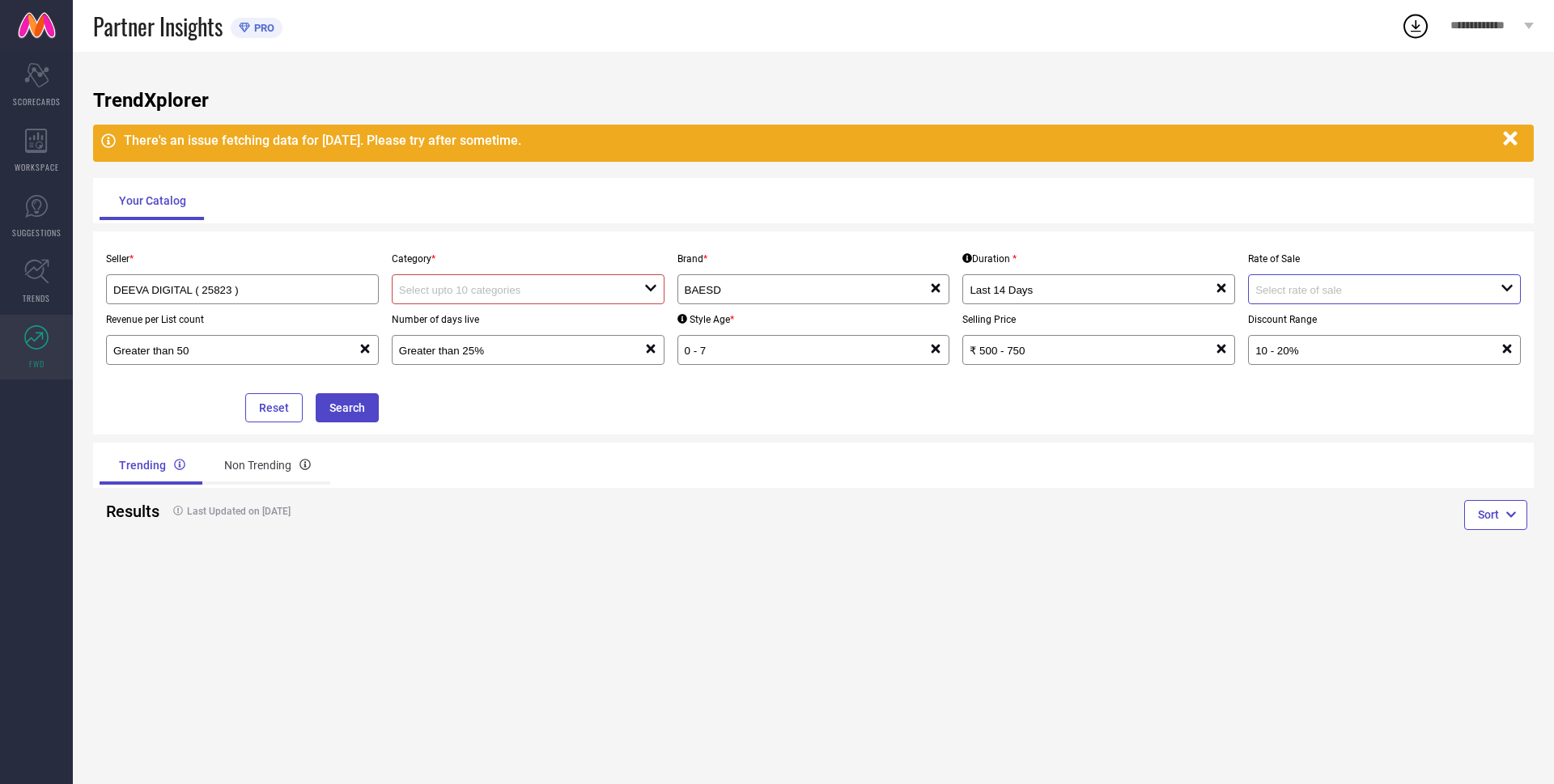
click at [1276, 296] on input at bounding box center [1365, 290] width 221 height 12
click at [1260, 321] on div at bounding box center [1273, 322] width 29 height 33
type input "Greater than 2"
click at [353, 403] on button "Search" at bounding box center [347, 407] width 63 height 29
click at [353, 403] on button "Search" at bounding box center [347, 407] width 63 height 29
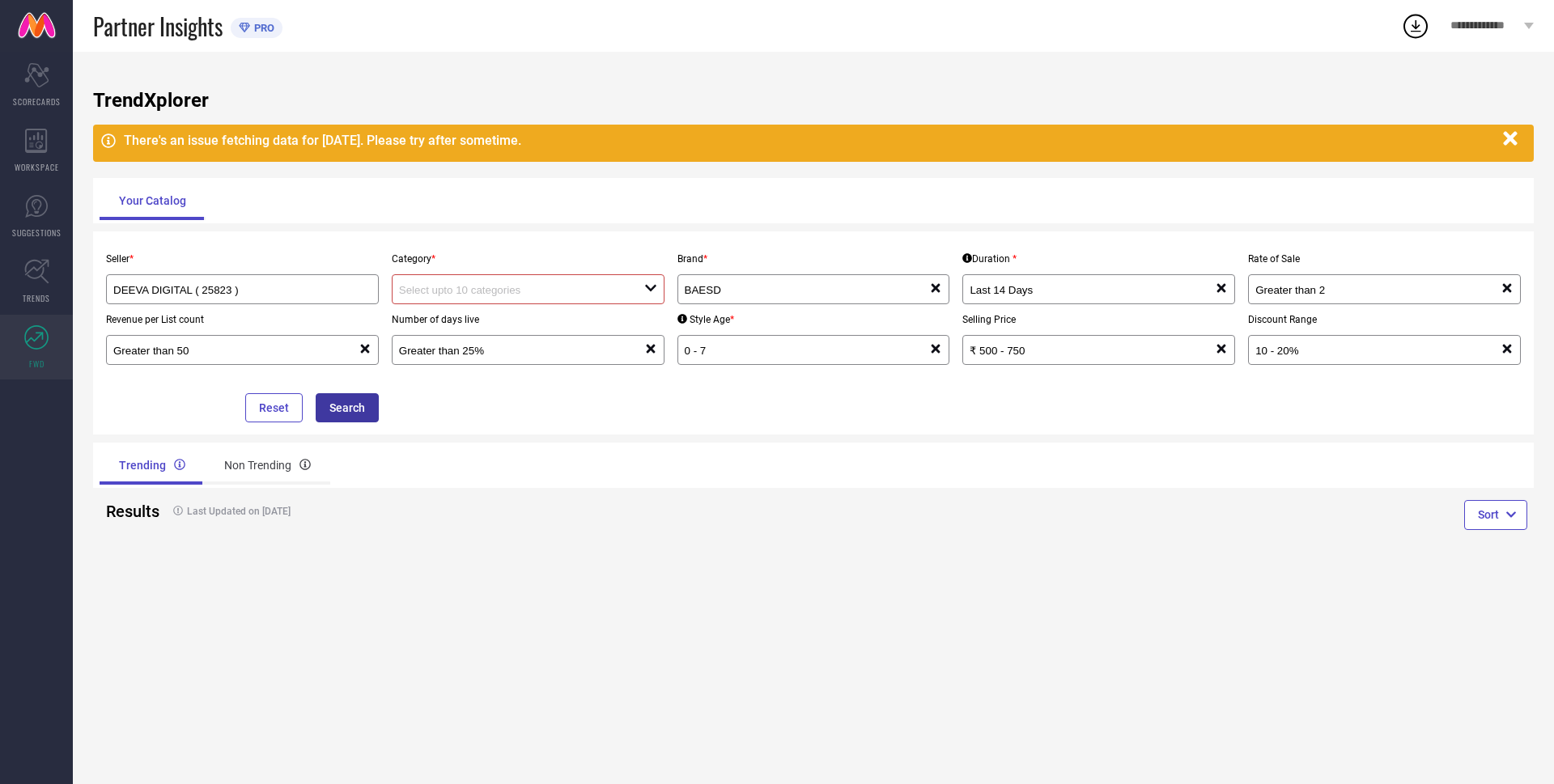
click at [353, 403] on button "Search" at bounding box center [347, 407] width 63 height 29
click at [508, 296] on input at bounding box center [509, 290] width 221 height 12
click at [503, 323] on div "No results found" at bounding box center [528, 319] width 272 height 27
click at [532, 455] on div "Trending Non Trending" at bounding box center [453, 465] width 708 height 39
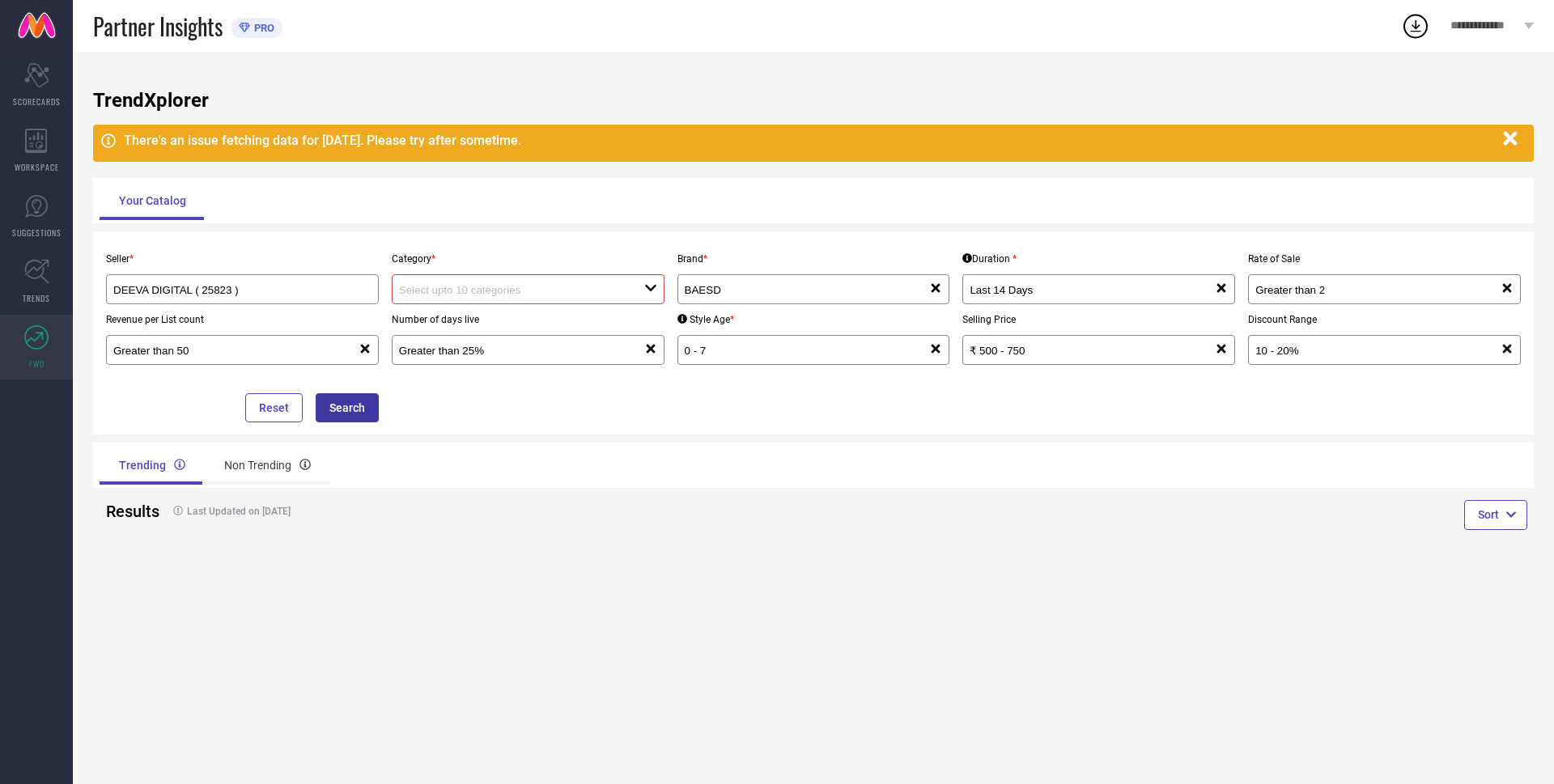
click at [363, 413] on button "Search" at bounding box center [347, 407] width 63 height 29
click at [369, 413] on button "Search" at bounding box center [347, 407] width 63 height 29
click at [516, 287] on input at bounding box center [509, 290] width 221 height 12
click at [462, 328] on div "No results found" at bounding box center [528, 319] width 272 height 27
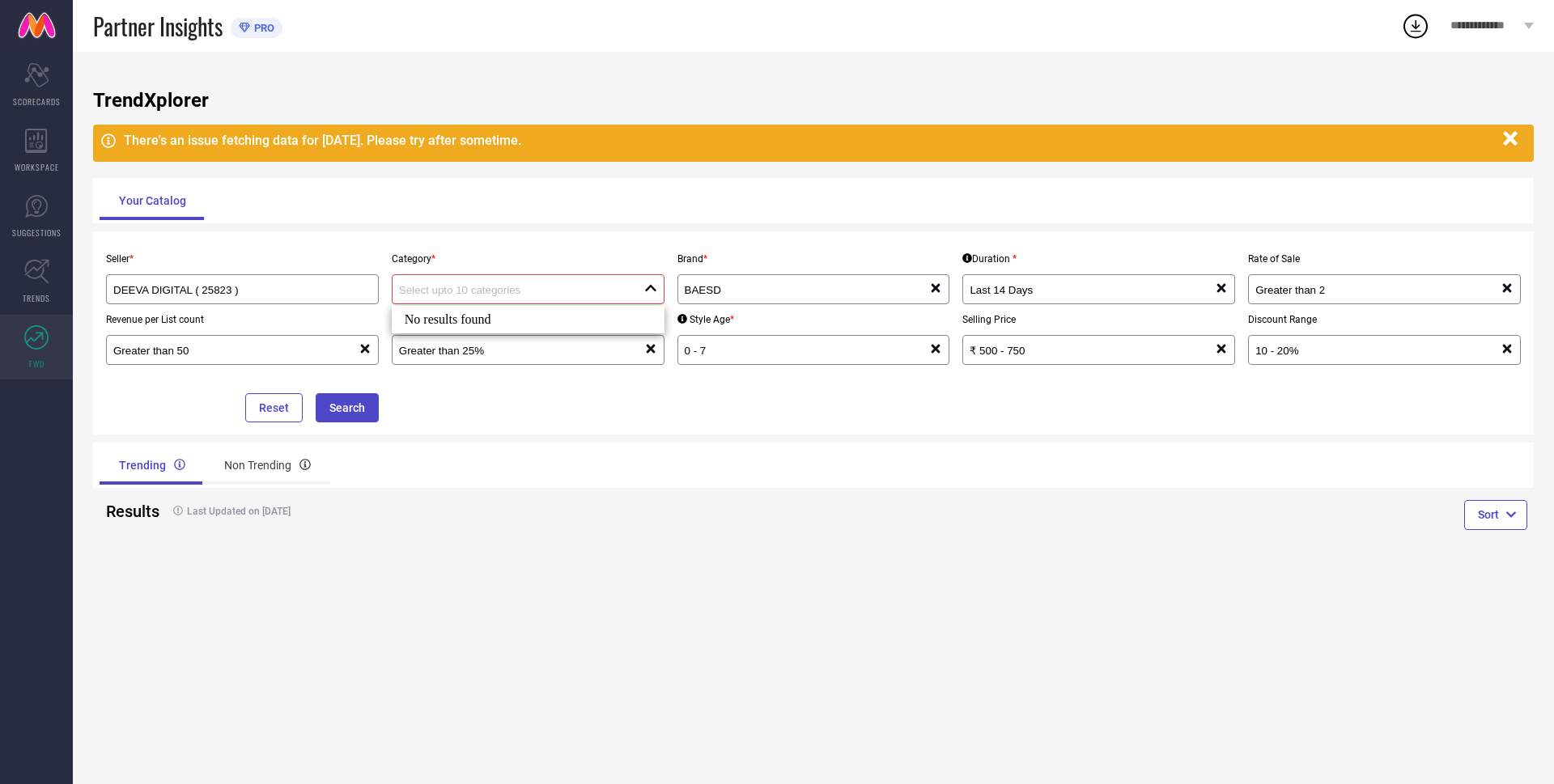
drag, startPoint x: 528, startPoint y: 429, endPoint x: 489, endPoint y: 436, distance: 39.6
click at [529, 429] on div "Seller * DEEVA DIGITAL ( 25823 ) Category * close Brand * BAESD reset Duration …" at bounding box center [813, 332] width 1441 height 203
click at [273, 462] on div "Non Trending" at bounding box center [267, 465] width 126 height 39
click at [199, 461] on div "Trending" at bounding box center [150, 465] width 102 height 39
click at [1461, 536] on div "Sort" at bounding box center [1173, 517] width 720 height 59
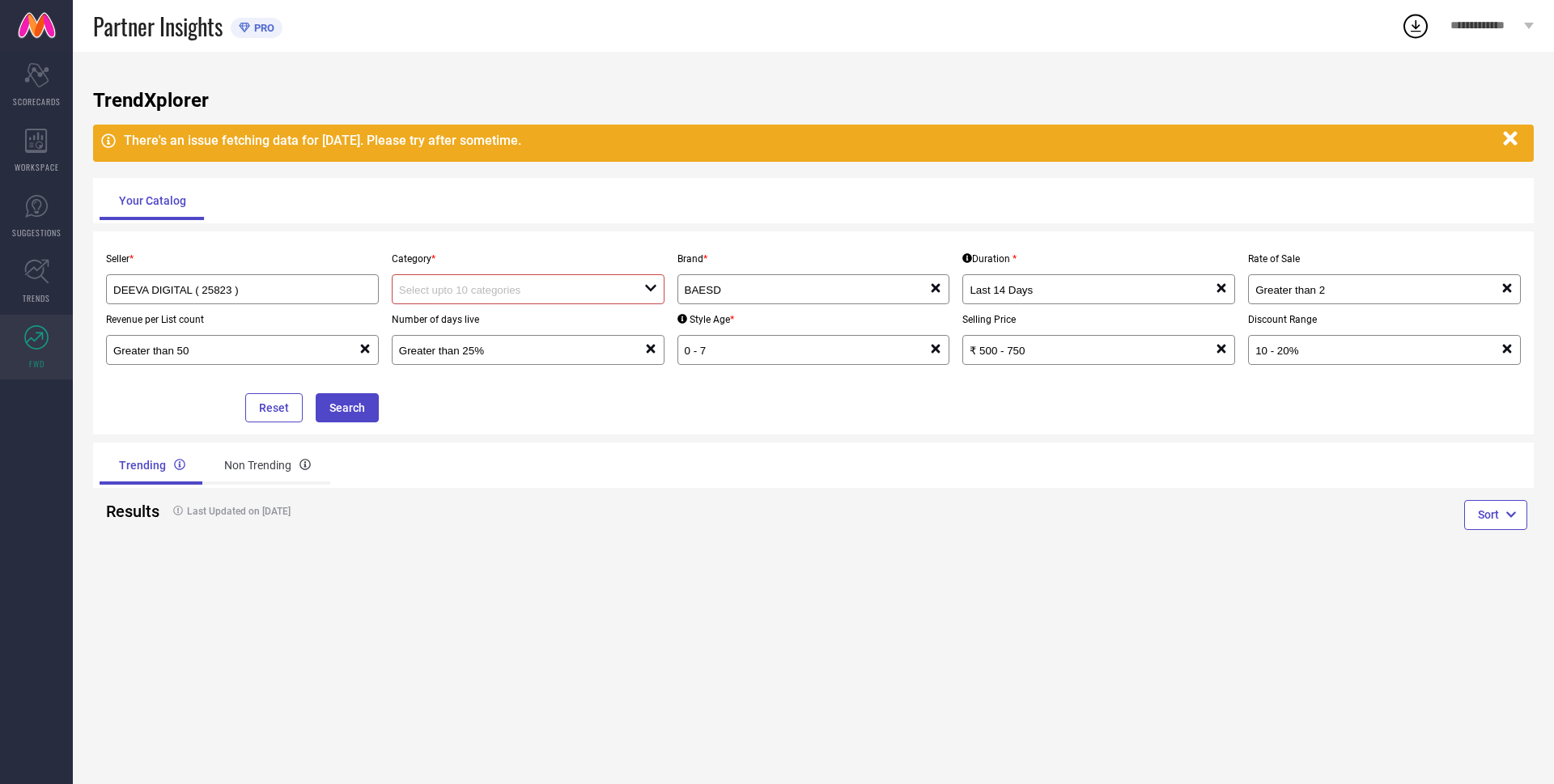
click at [1473, 533] on div "Sort" at bounding box center [1495, 517] width 63 height 34
click at [1476, 525] on button "Sort" at bounding box center [1495, 514] width 63 height 29
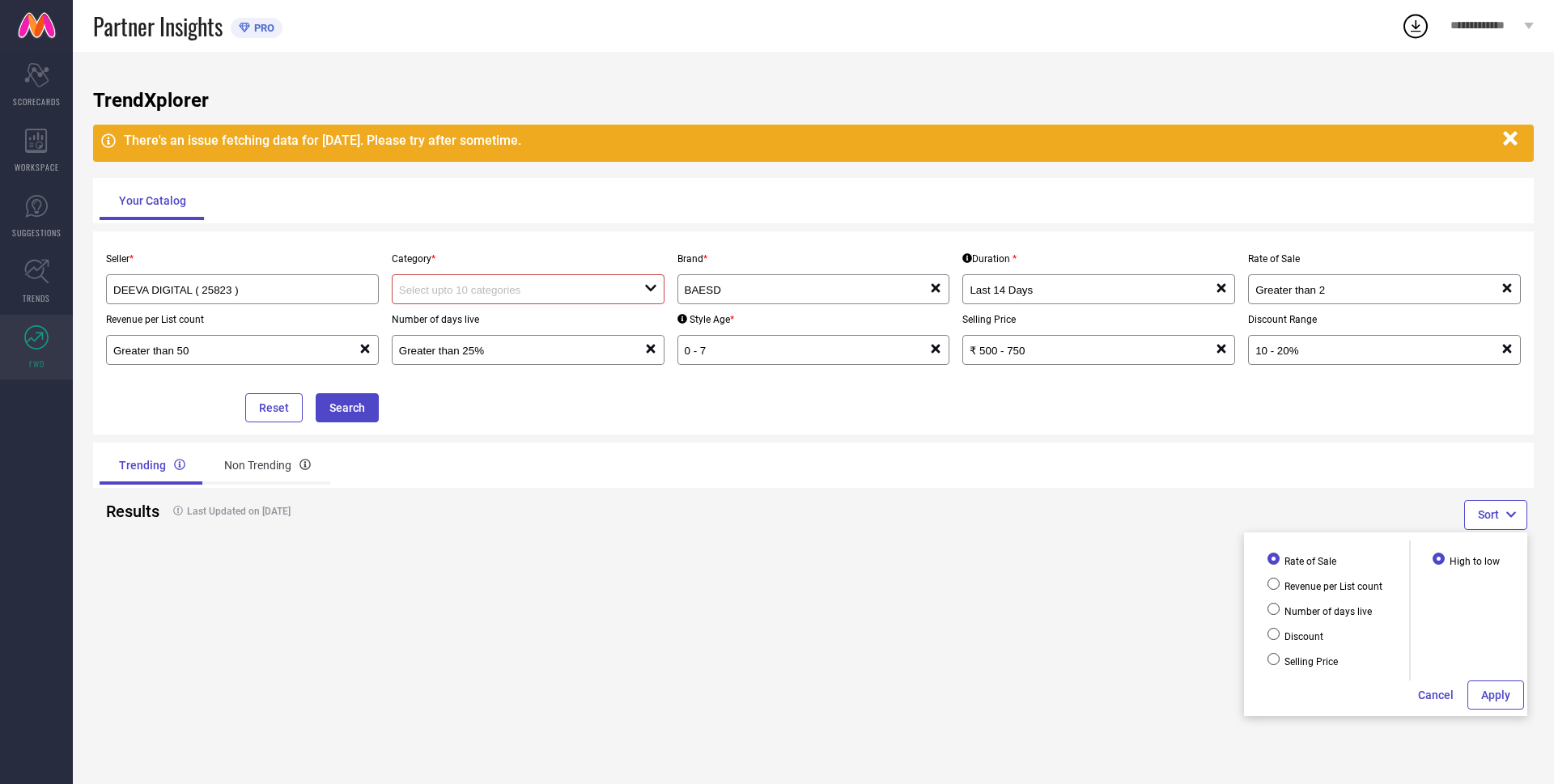
click at [1151, 471] on div "Trending Non Trending" at bounding box center [813, 466] width 1441 height 46
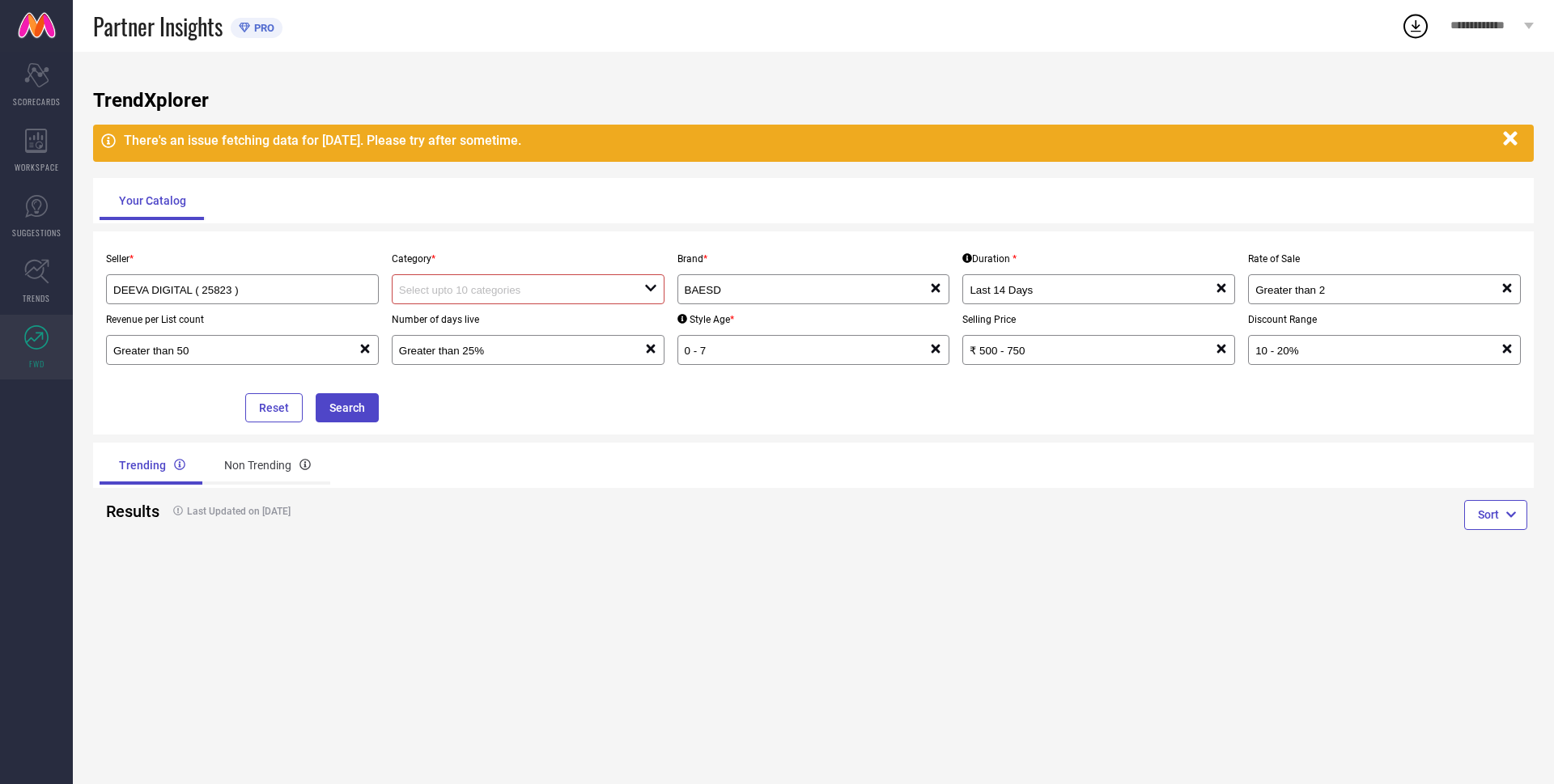
click at [495, 268] on div "Category * open" at bounding box center [527, 273] width 286 height 61
click at [521, 309] on div "Number of days live Greater than 25% reset" at bounding box center [527, 334] width 286 height 61
click at [557, 291] on input at bounding box center [509, 290] width 221 height 12
click at [490, 325] on div "No results found" at bounding box center [528, 319] width 272 height 27
drag, startPoint x: 529, startPoint y: 395, endPoint x: 520, endPoint y: 394, distance: 9.1
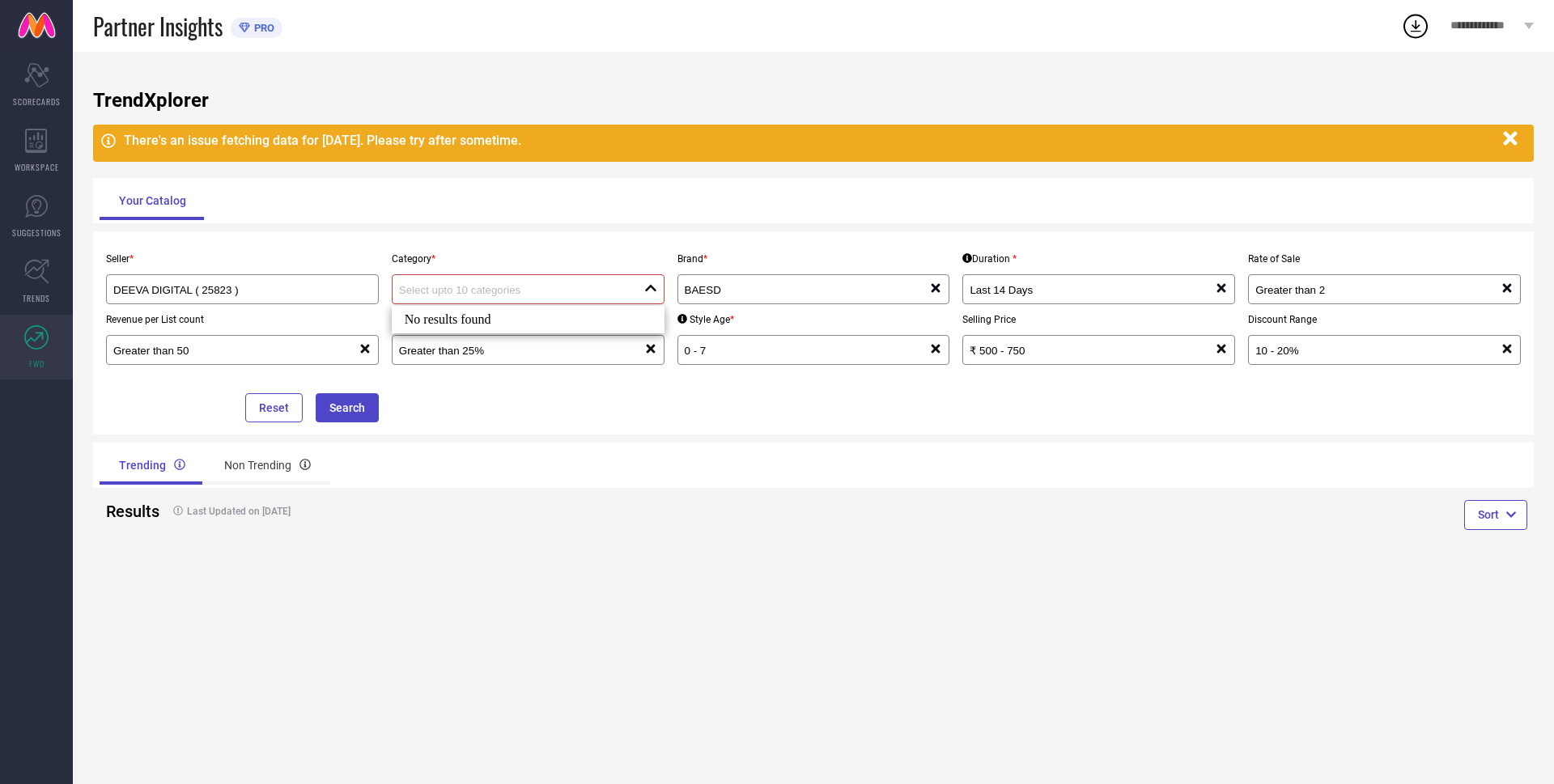
click at [529, 395] on div "Seller * DEEVA DIGITAL ( 25823 ) Category * close Brand * BAESD reset Duration …" at bounding box center [813, 332] width 1427 height 178
click at [43, 338] on icon at bounding box center [40, 335] width 7 height 7
click at [40, 142] on icon at bounding box center [37, 141] width 23 height 25
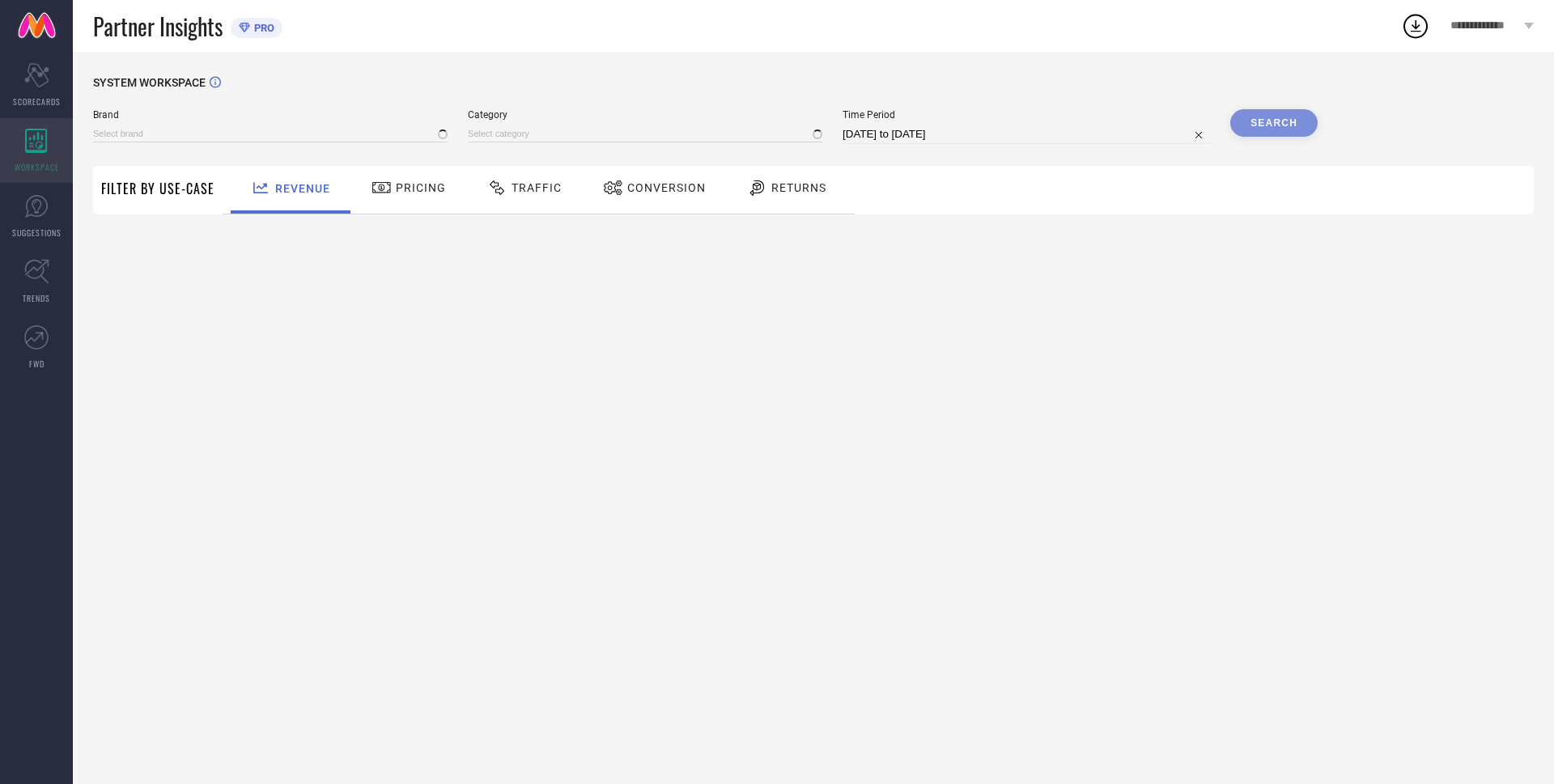
type input "BAESD"
type input "All"
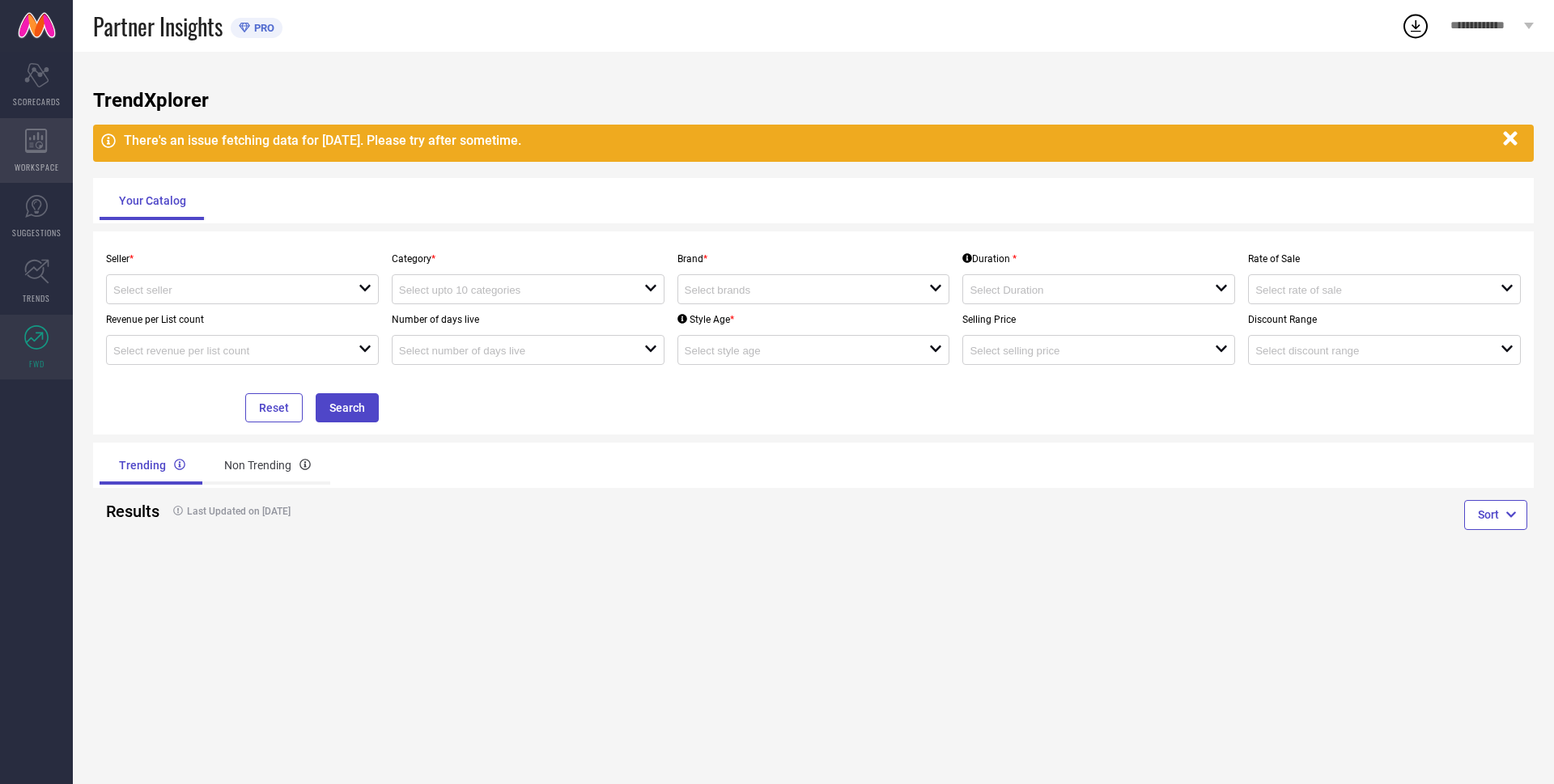
click at [64, 131] on div "WORKSPACE" at bounding box center [36, 150] width 73 height 65
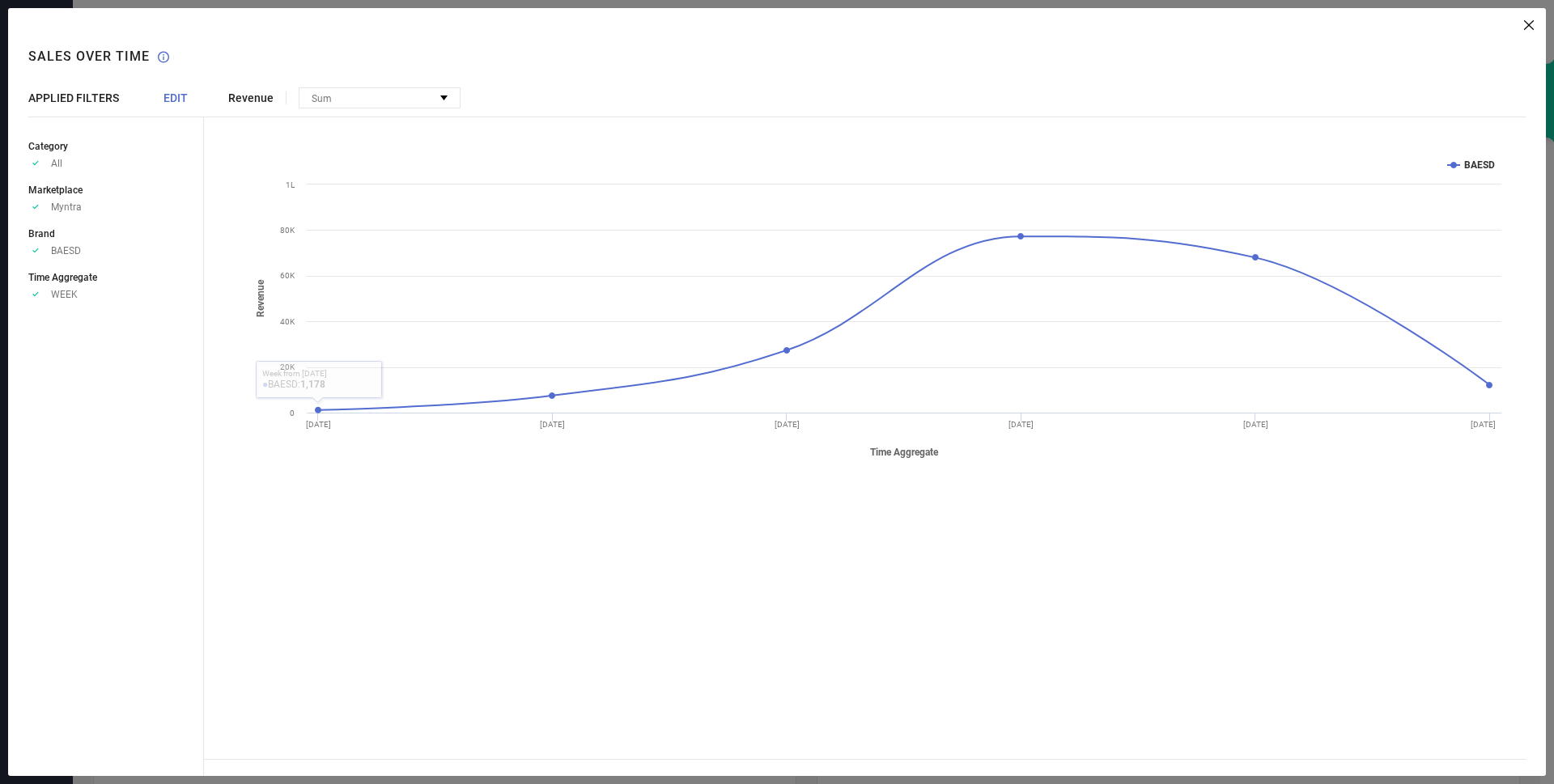
click at [172, 99] on span "EDIT" at bounding box center [176, 98] width 25 height 13
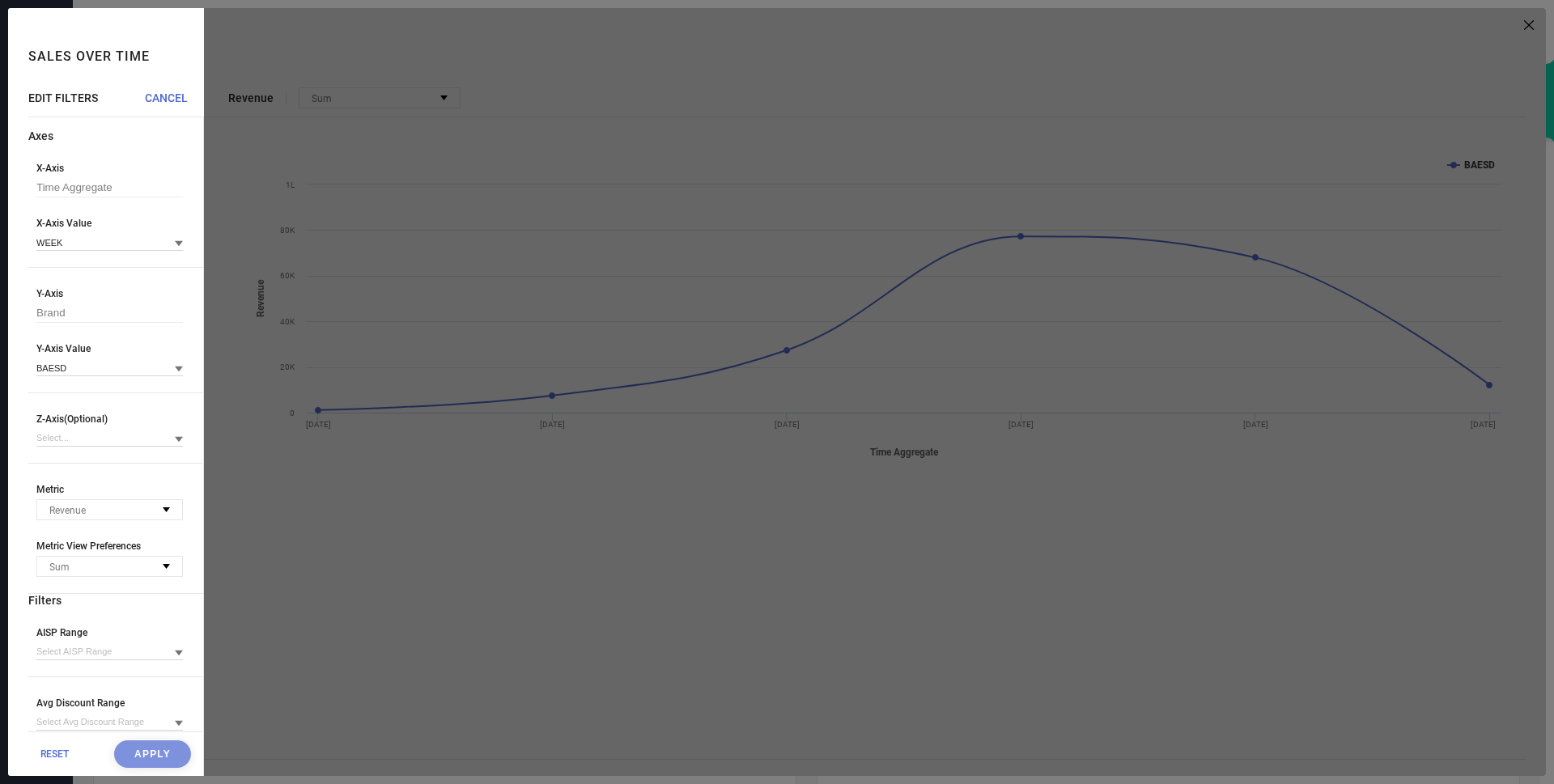
click at [345, 309] on div at bounding box center [875, 392] width 1341 height 768
click at [62, 757] on span "RESET" at bounding box center [54, 754] width 28 height 11
click at [62, 747] on div "RESET Apply" at bounding box center [115, 753] width 175 height 45
click at [53, 756] on span "RESET" at bounding box center [54, 754] width 28 height 11
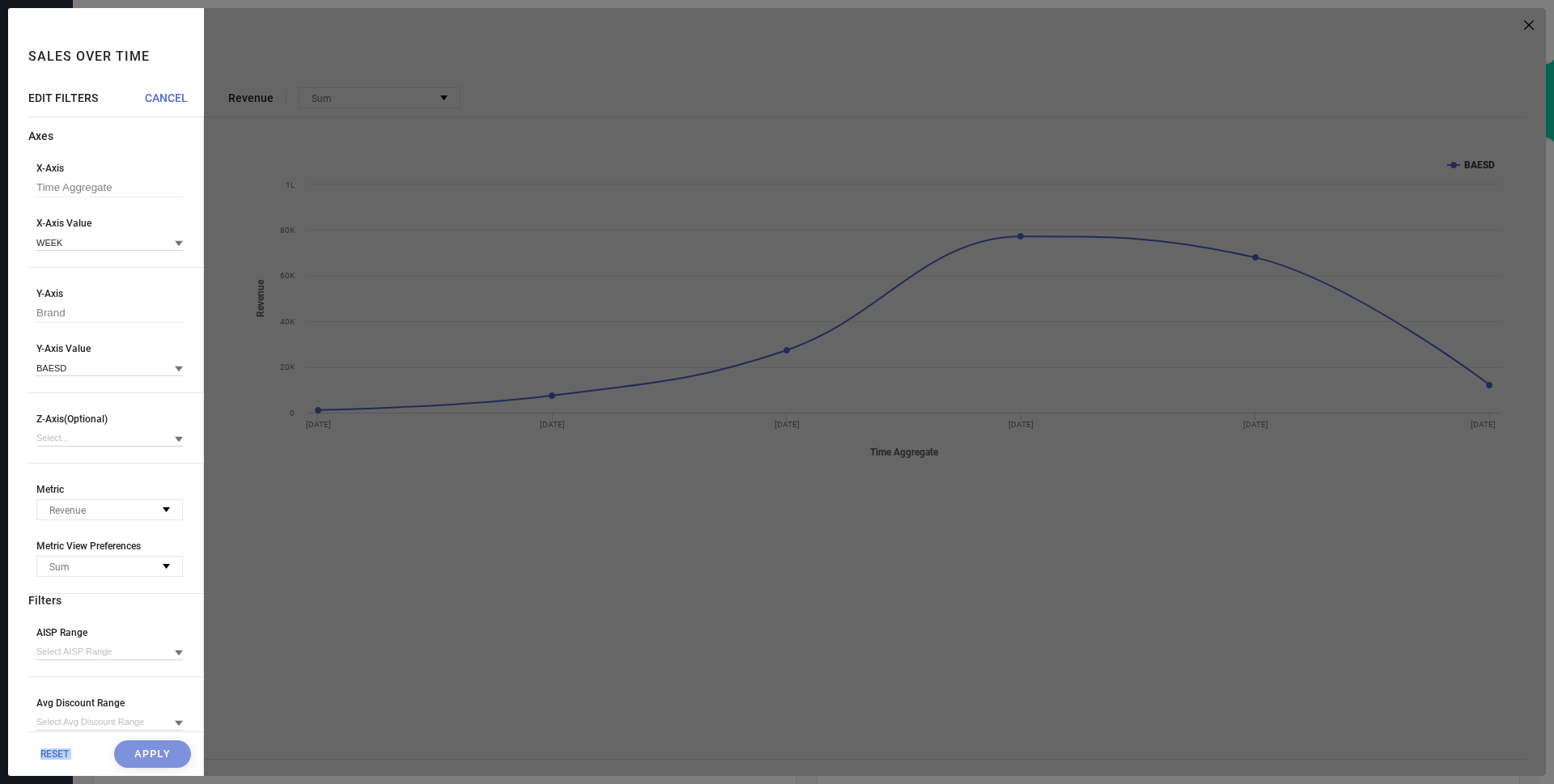
click at [53, 756] on span "RESET" at bounding box center [54, 754] width 28 height 11
drag, startPoint x: 448, startPoint y: 729, endPoint x: 434, endPoint y: 730, distance: 14.0
click at [448, 729] on div at bounding box center [875, 392] width 1341 height 768
click at [156, 759] on div "RESET Apply" at bounding box center [115, 753] width 175 height 45
click at [121, 755] on div "RESET Apply" at bounding box center [115, 753] width 175 height 45
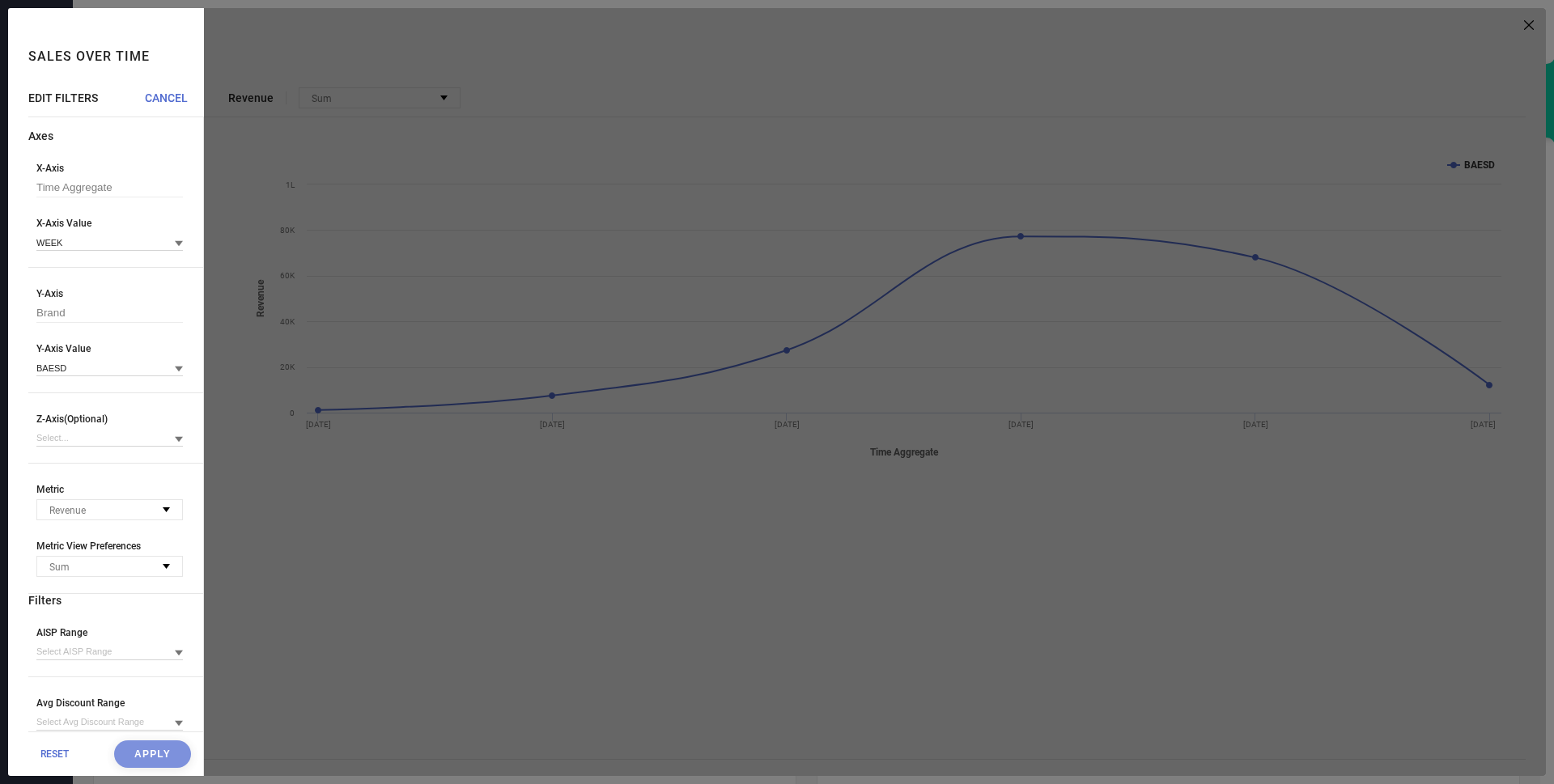
click at [963, 454] on div at bounding box center [875, 392] width 1341 height 768
click at [178, 107] on div "EDIT FILTERS CANCEL Axes X-Axis Time Aggregate X-Axis Value WEEK Y-Axis Brand Y…" at bounding box center [116, 433] width 176 height 685
click at [158, 93] on span "CANCEL" at bounding box center [166, 98] width 43 height 13
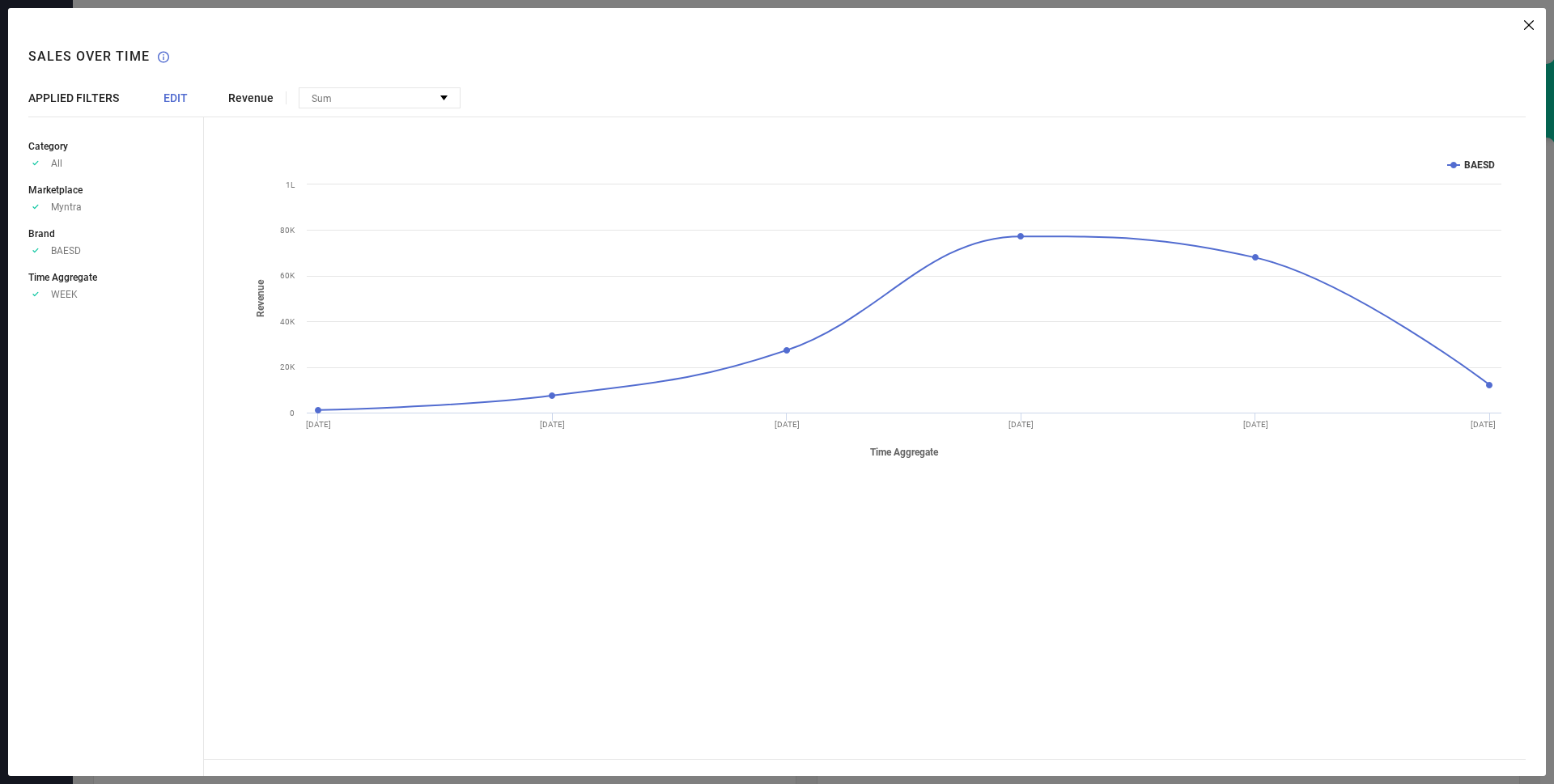
click at [69, 98] on span "APPLIED FILTERS" at bounding box center [73, 98] width 91 height 13
click at [253, 98] on span "Revenue" at bounding box center [251, 98] width 46 height 13
click at [385, 111] on div "Revenue Sum No options available Created with Highcharts 9.3.3 Time Aggregate R…" at bounding box center [875, 392] width 1341 height 768
click at [1464, 158] on rect at bounding box center [876, 308] width 1265 height 323
click at [1456, 162] on rect at bounding box center [876, 308] width 1265 height 323
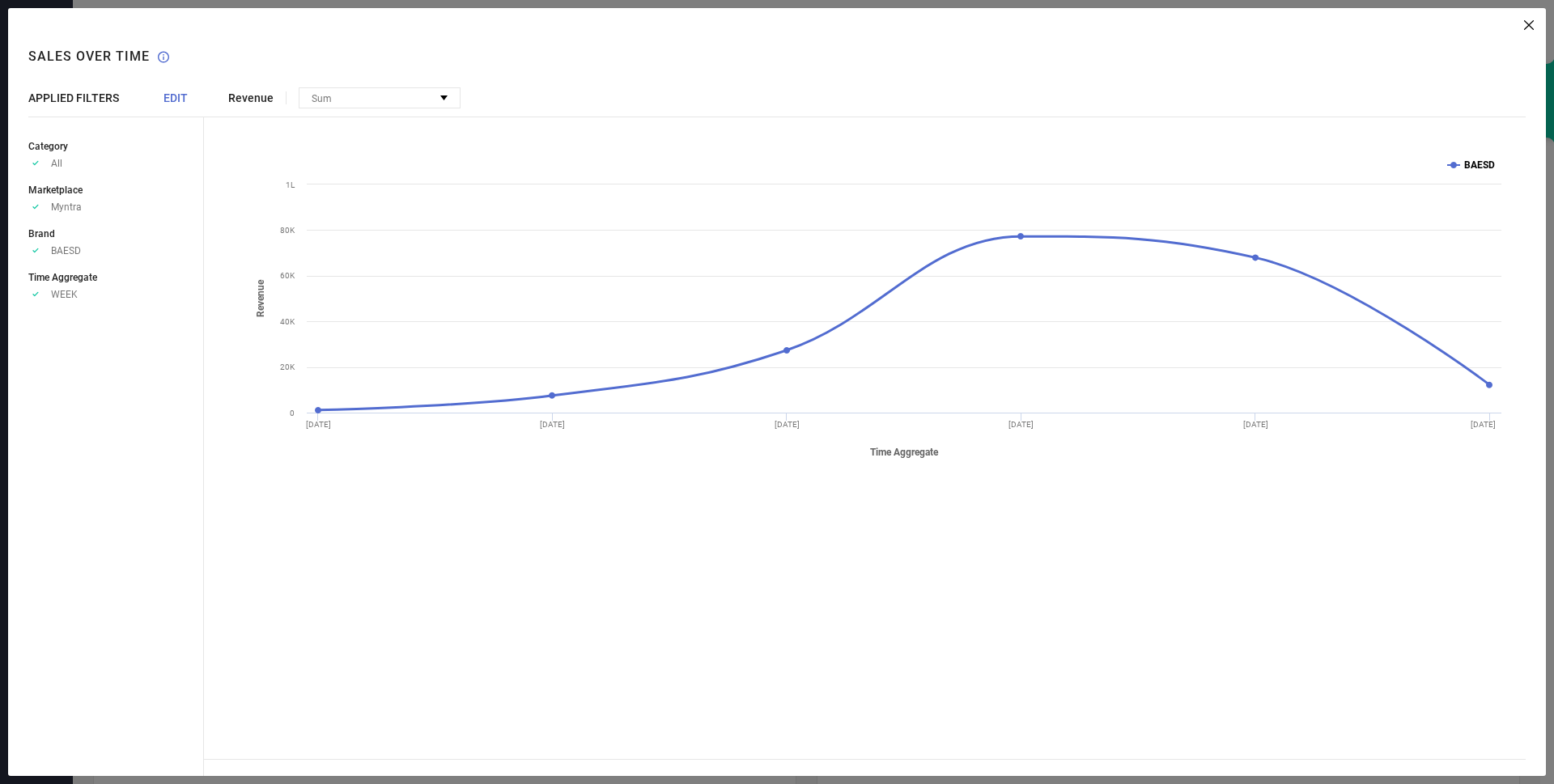
click at [1454, 168] on icon at bounding box center [1453, 164] width 6 height 6
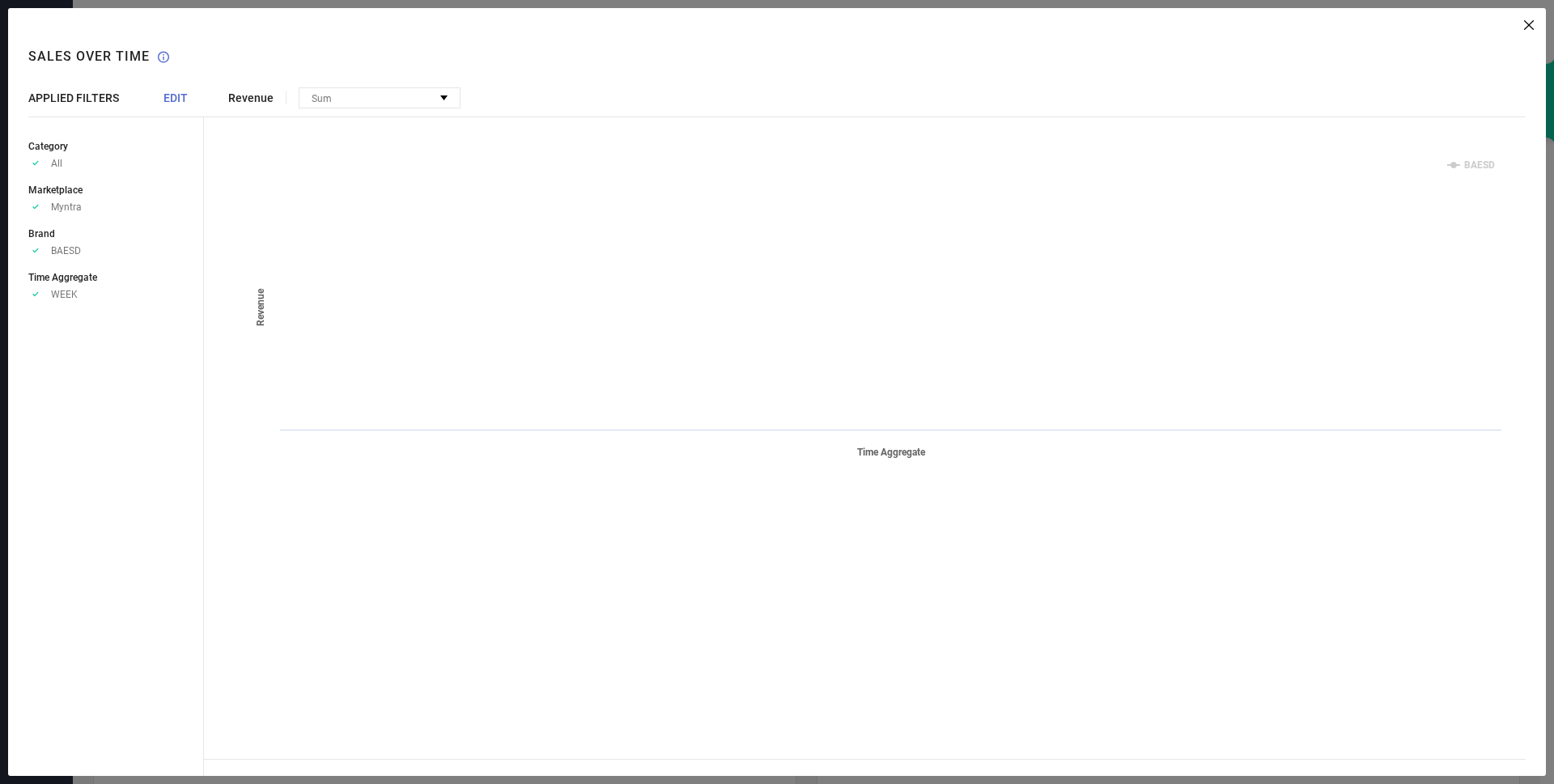
click at [1461, 168] on rect at bounding box center [876, 308] width 1265 height 323
click at [1455, 163] on icon at bounding box center [1453, 164] width 6 height 6
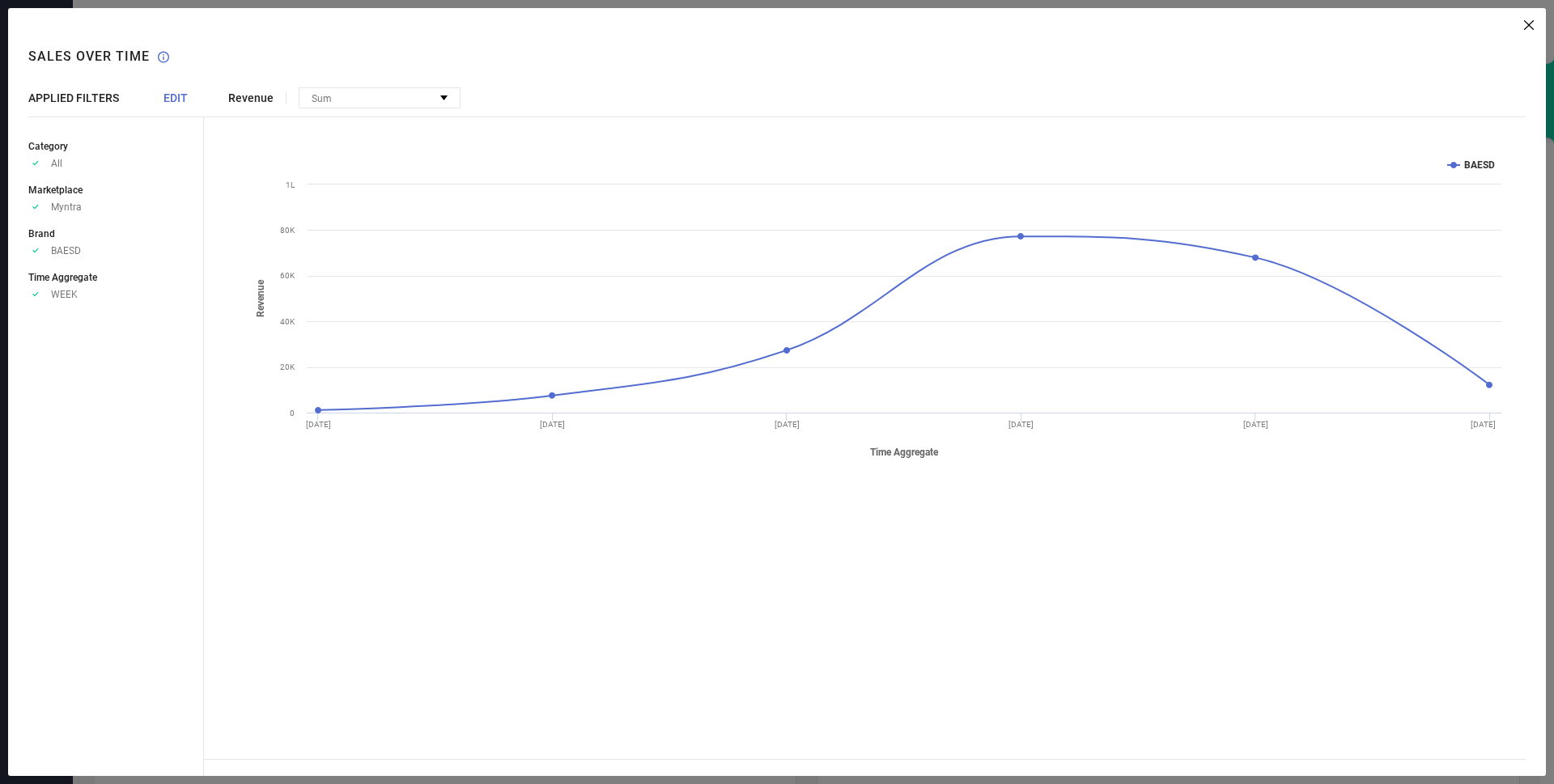
click at [1527, 25] on icon at bounding box center [1529, 25] width 10 height 10
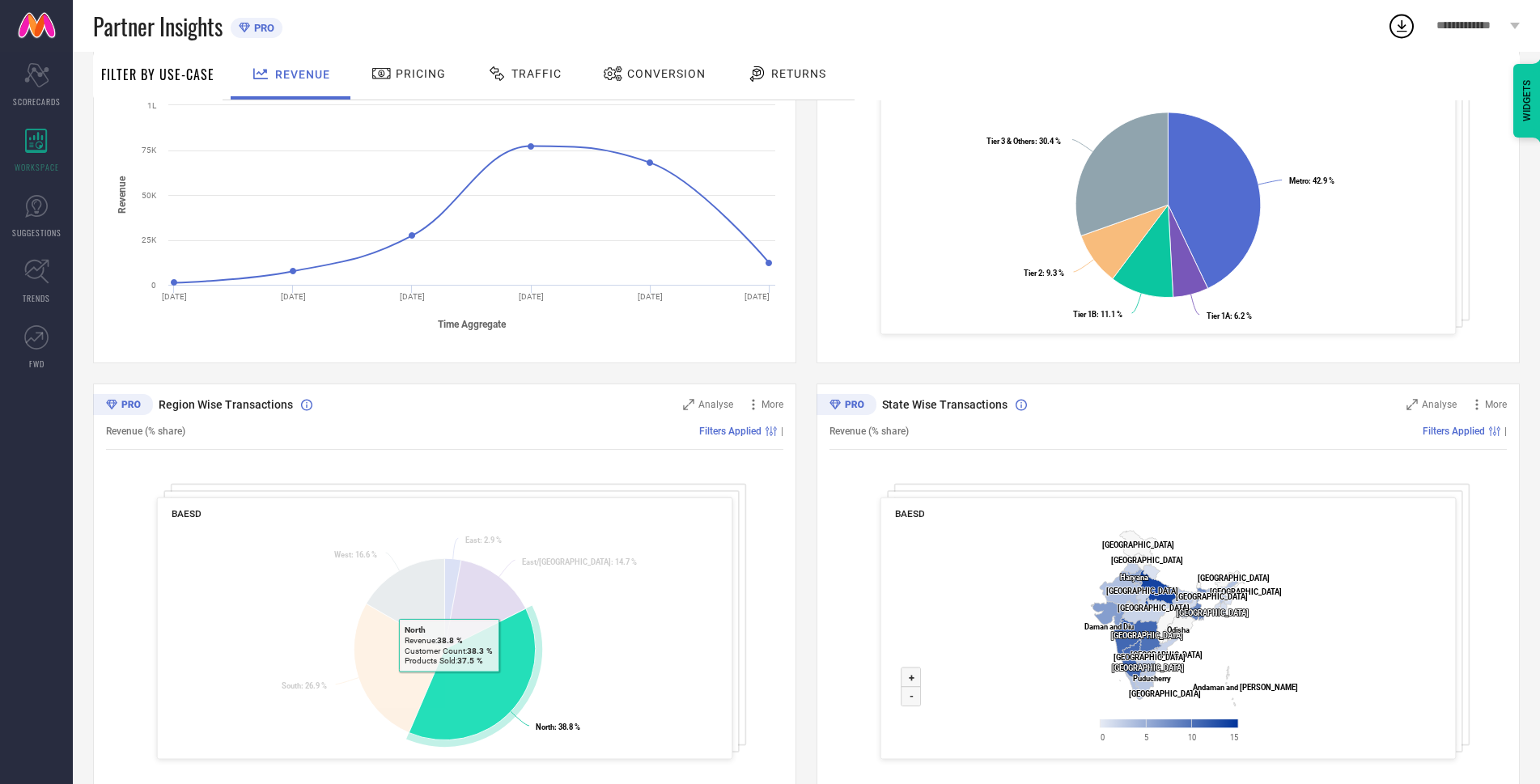
scroll to position [350, 0]
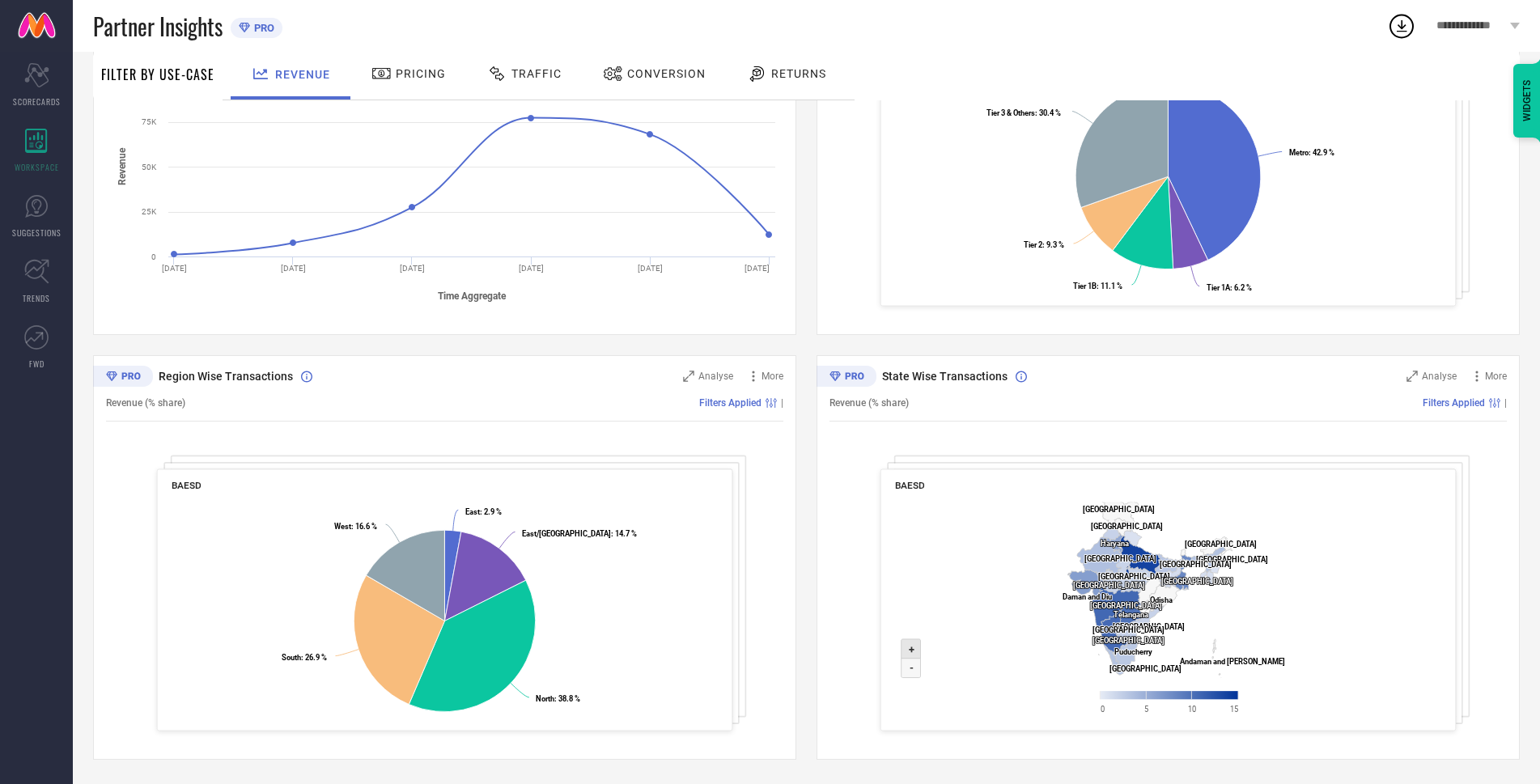
click at [905, 652] on icon at bounding box center [912, 649] width 19 height 19
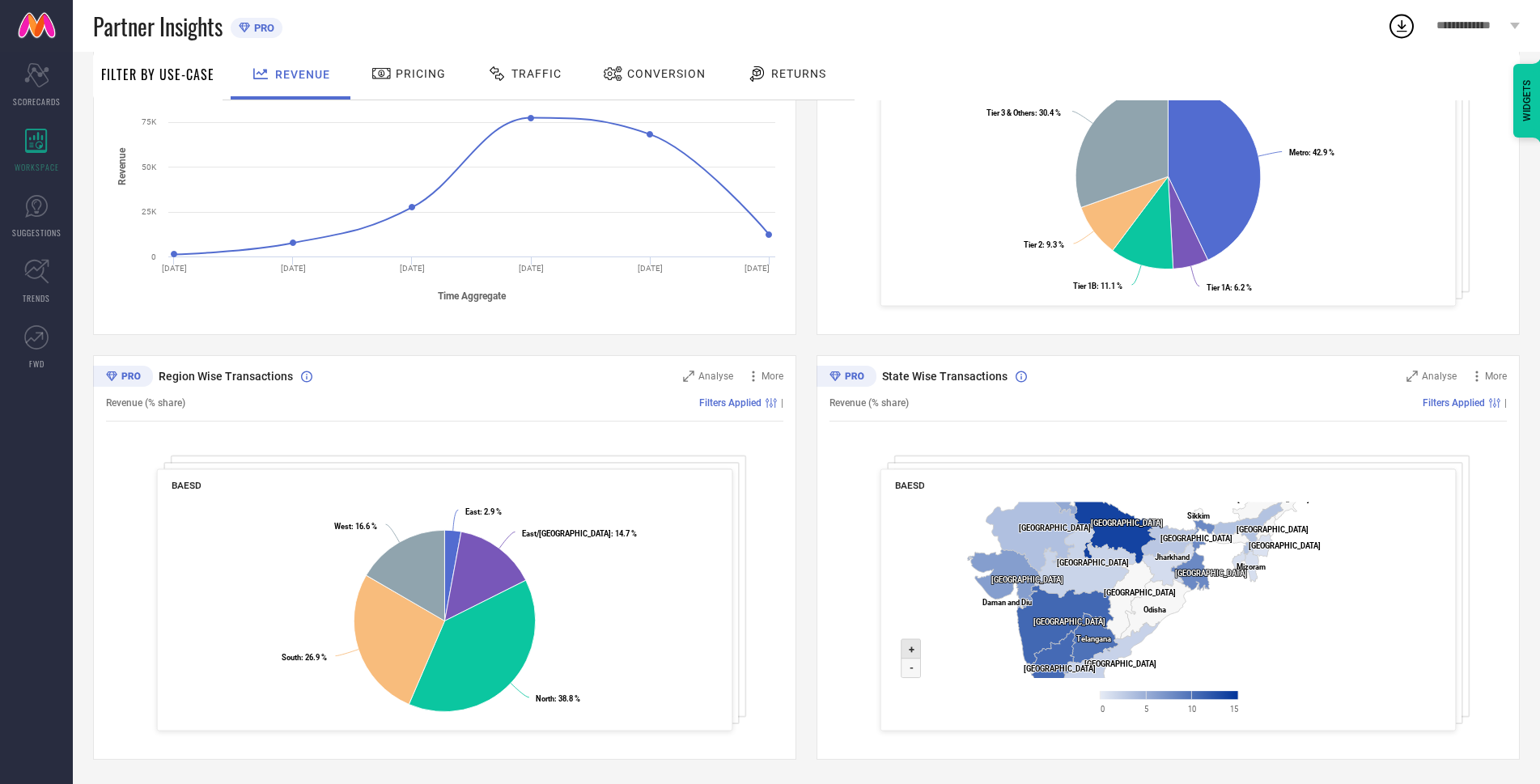
click at [905, 652] on icon at bounding box center [912, 649] width 19 height 19
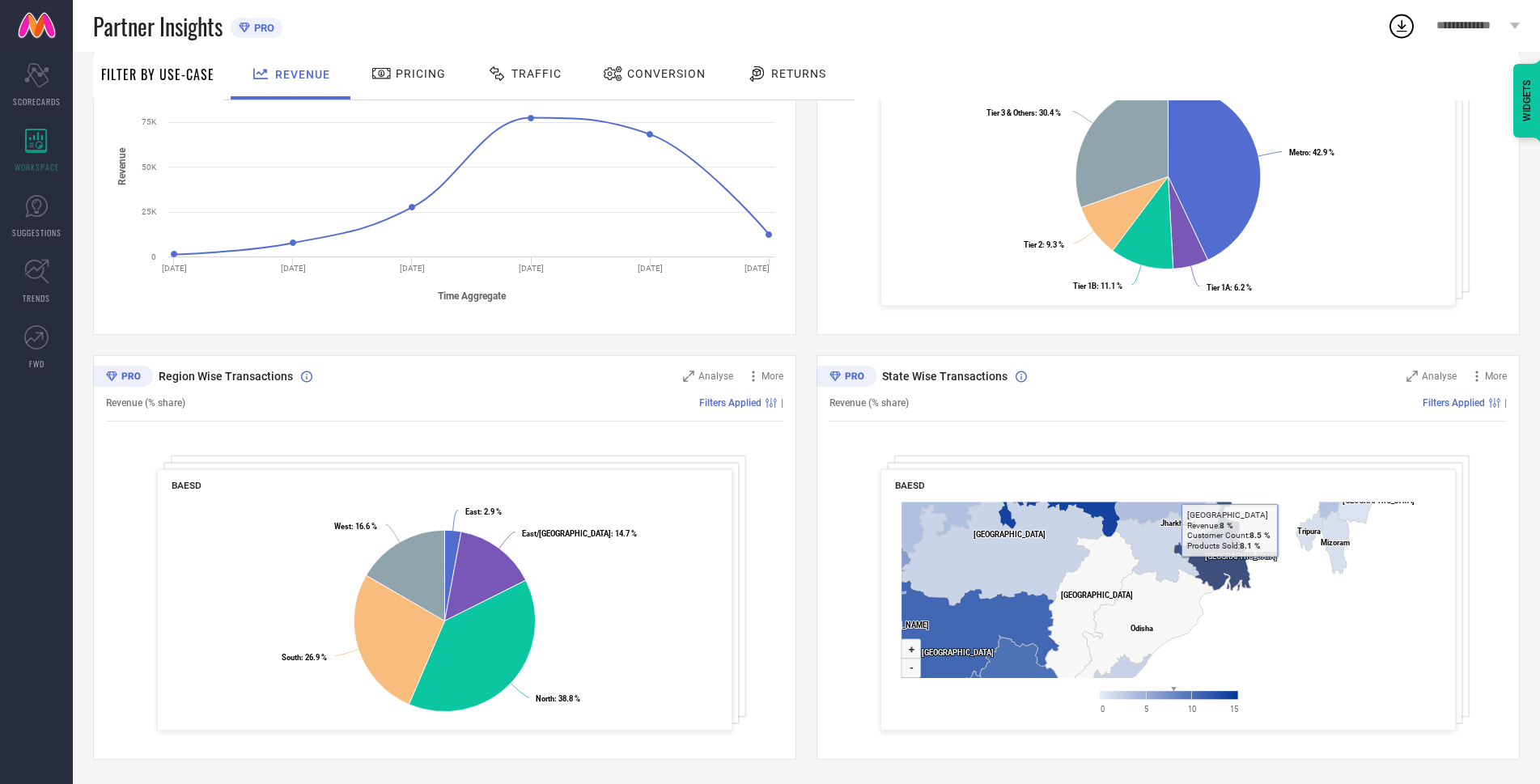
drag, startPoint x: 1184, startPoint y: 494, endPoint x: 1239, endPoint y: 596, distance: 115.9
click at [1239, 595] on div "BAESD Created with Highcharts 9.3.3 Zoom in + Zoom out - [GEOGRAPHIC_DATA] ​ [G…" at bounding box center [1168, 600] width 576 height 262
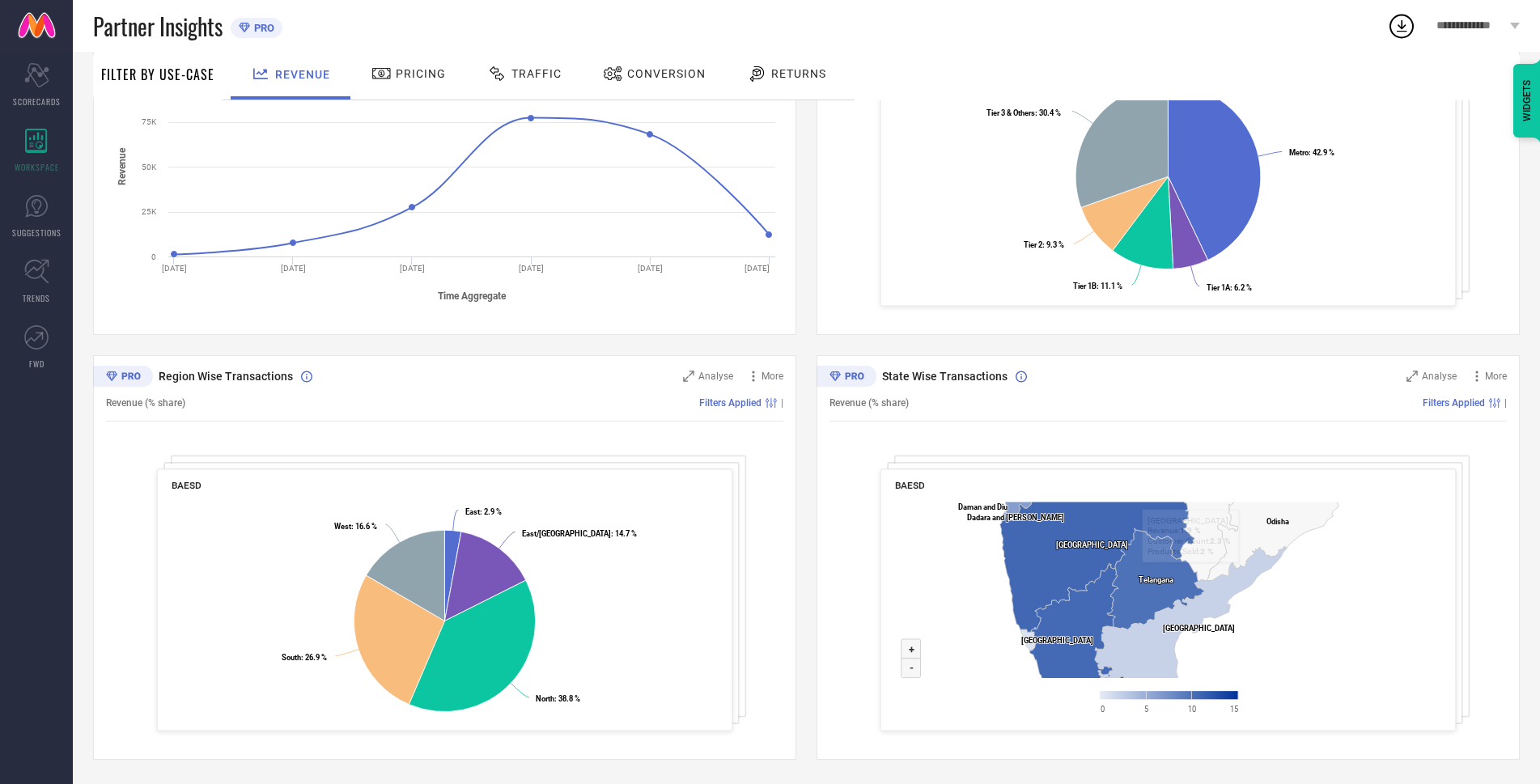
drag, startPoint x: 1048, startPoint y: 604, endPoint x: 1229, endPoint y: 452, distance: 236.4
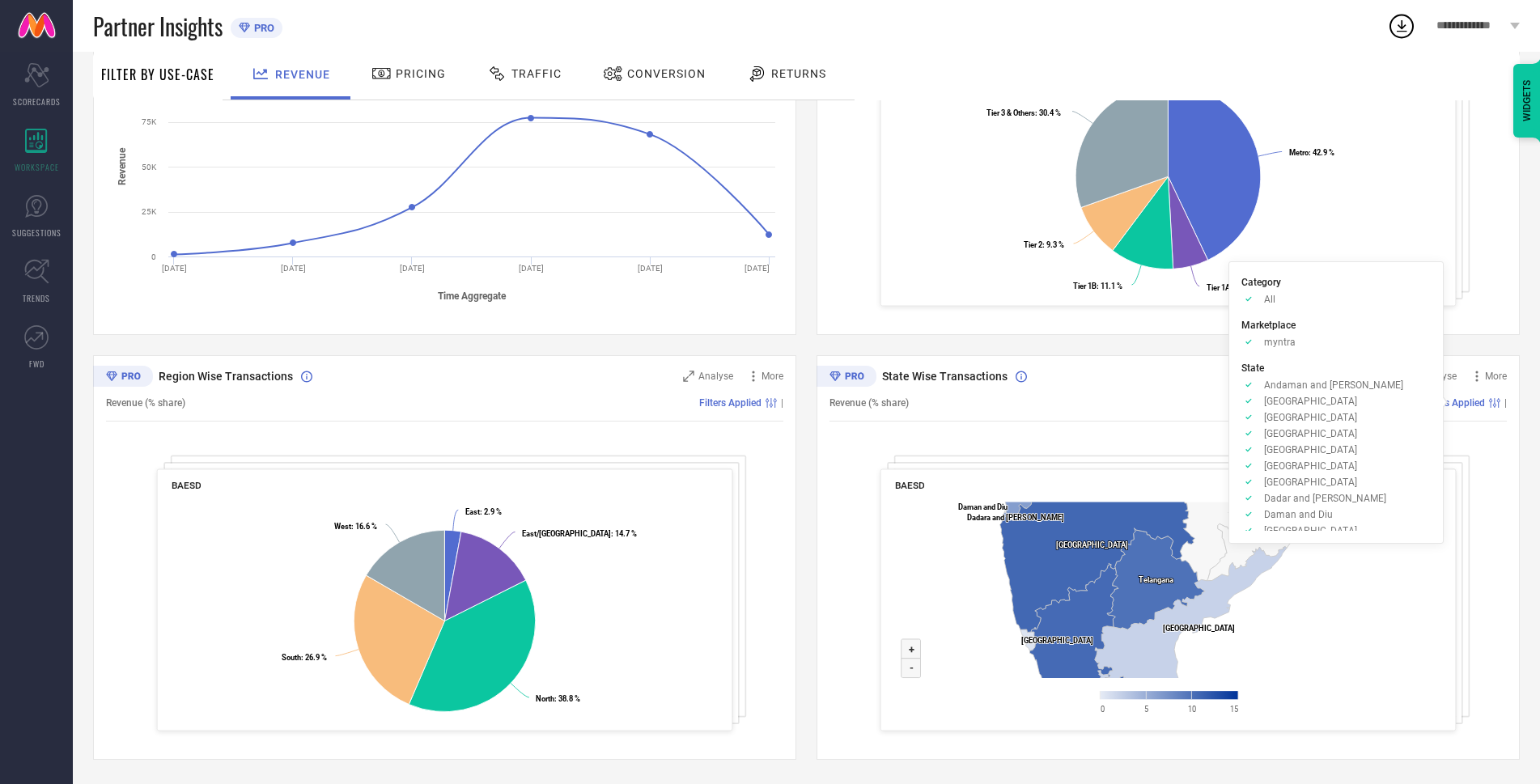
click at [1449, 406] on span "Filters Applied" at bounding box center [1453, 403] width 62 height 11
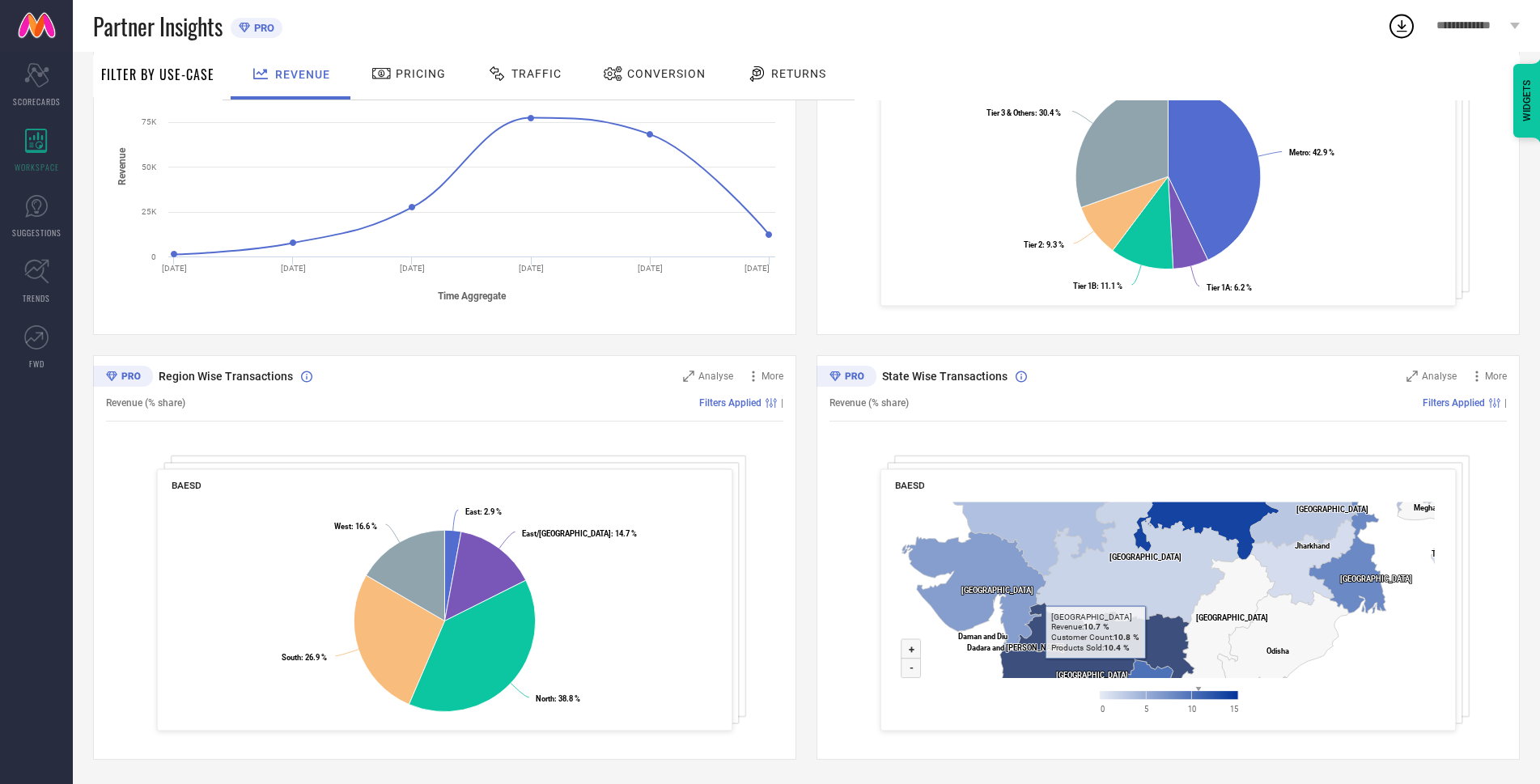
drag, startPoint x: 1044, startPoint y: 540, endPoint x: 1096, endPoint y: 669, distance: 139.1
click at [1096, 669] on icon at bounding box center [1098, 682] width 195 height 159
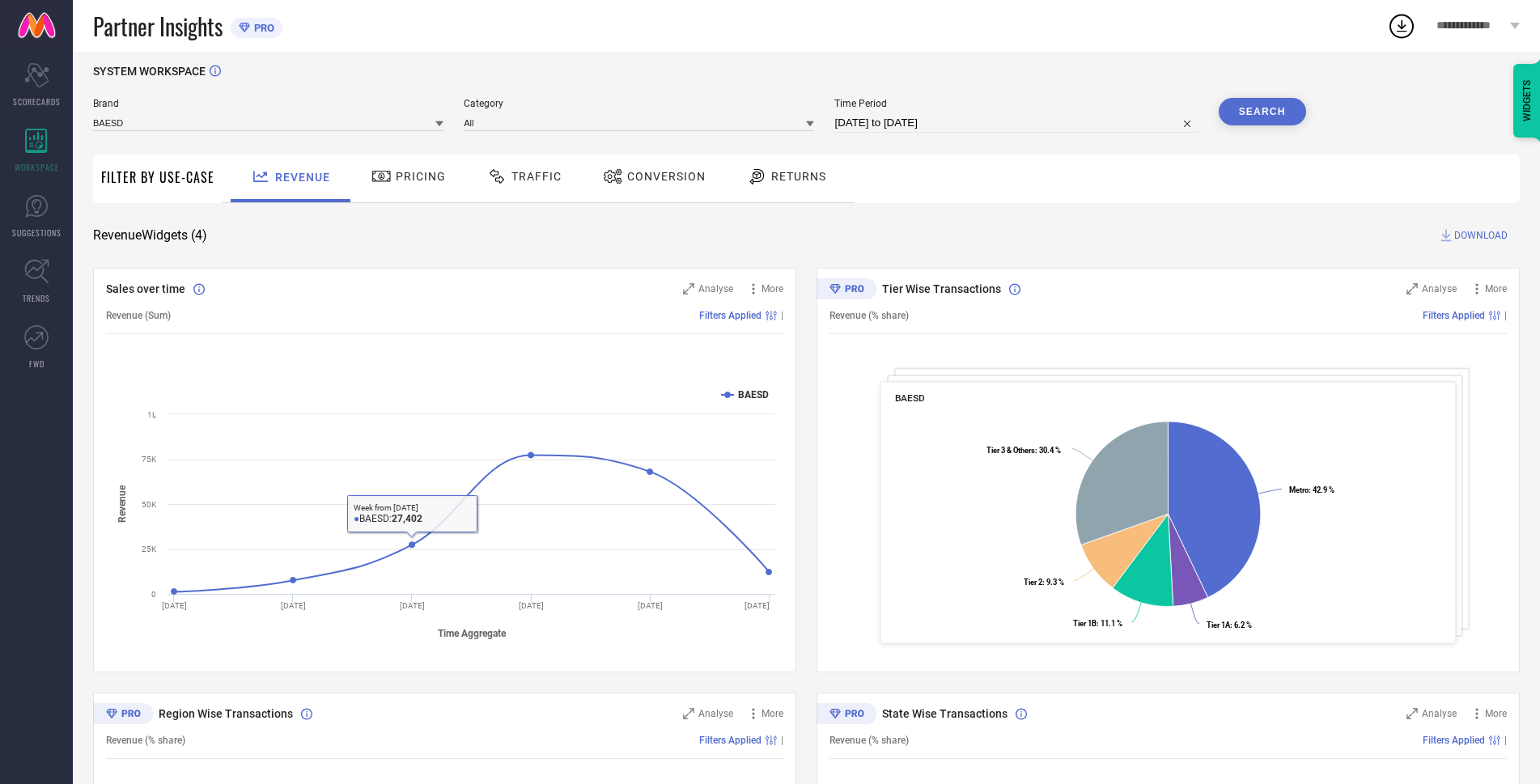
scroll to position [0, 0]
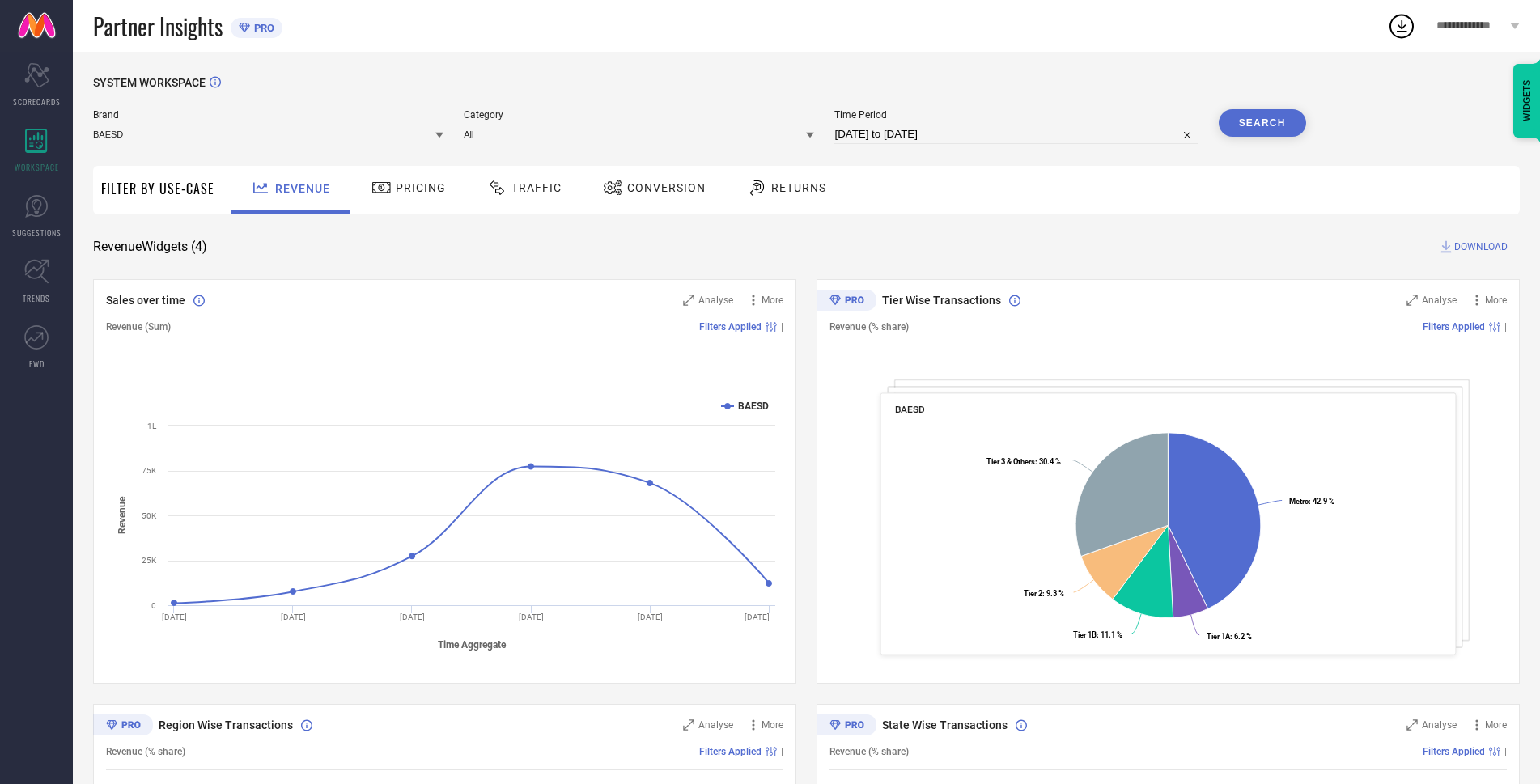
click at [516, 189] on span "Traffic" at bounding box center [536, 187] width 50 height 13
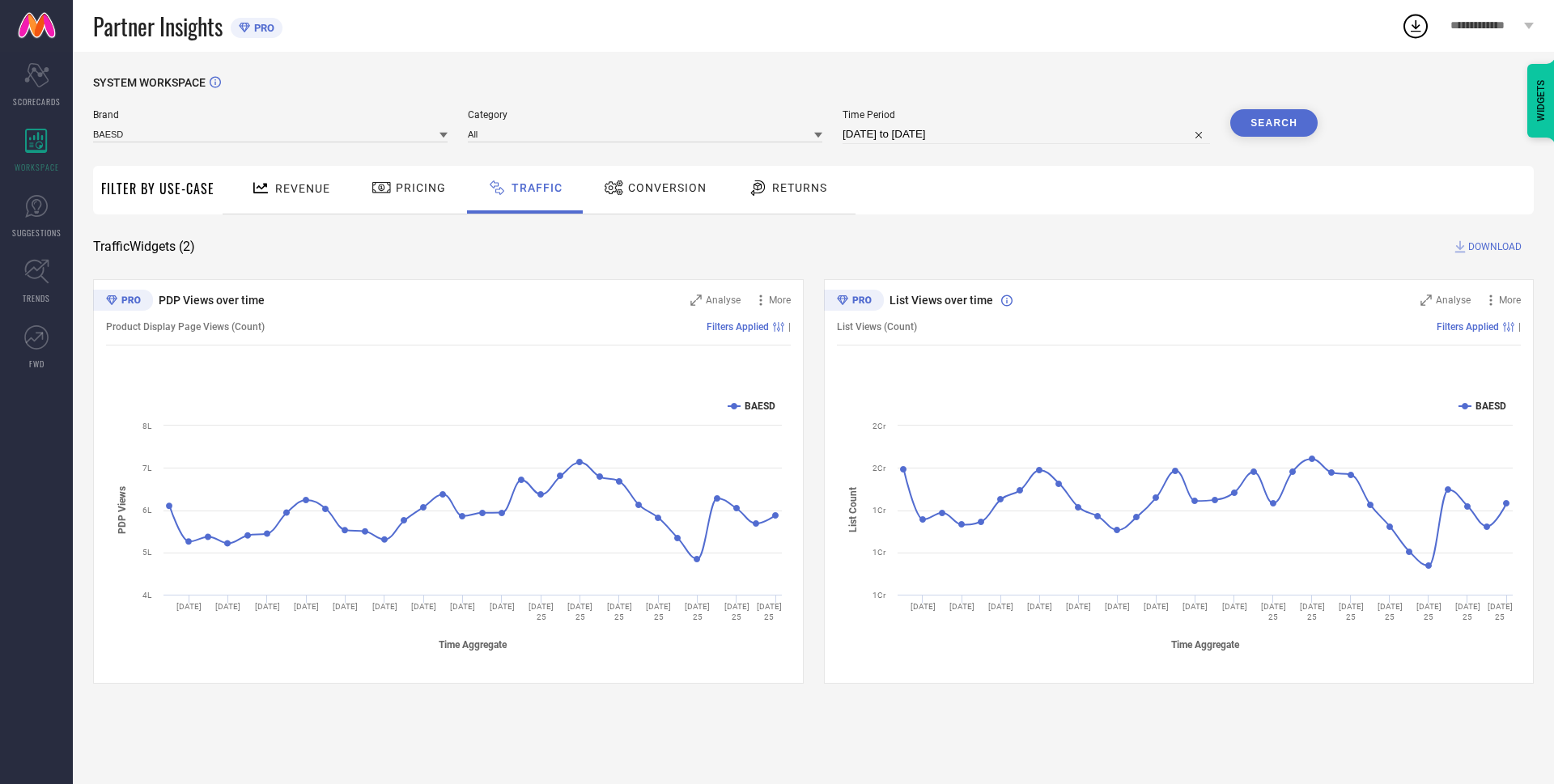
click at [271, 177] on div "Revenue" at bounding box center [290, 188] width 87 height 28
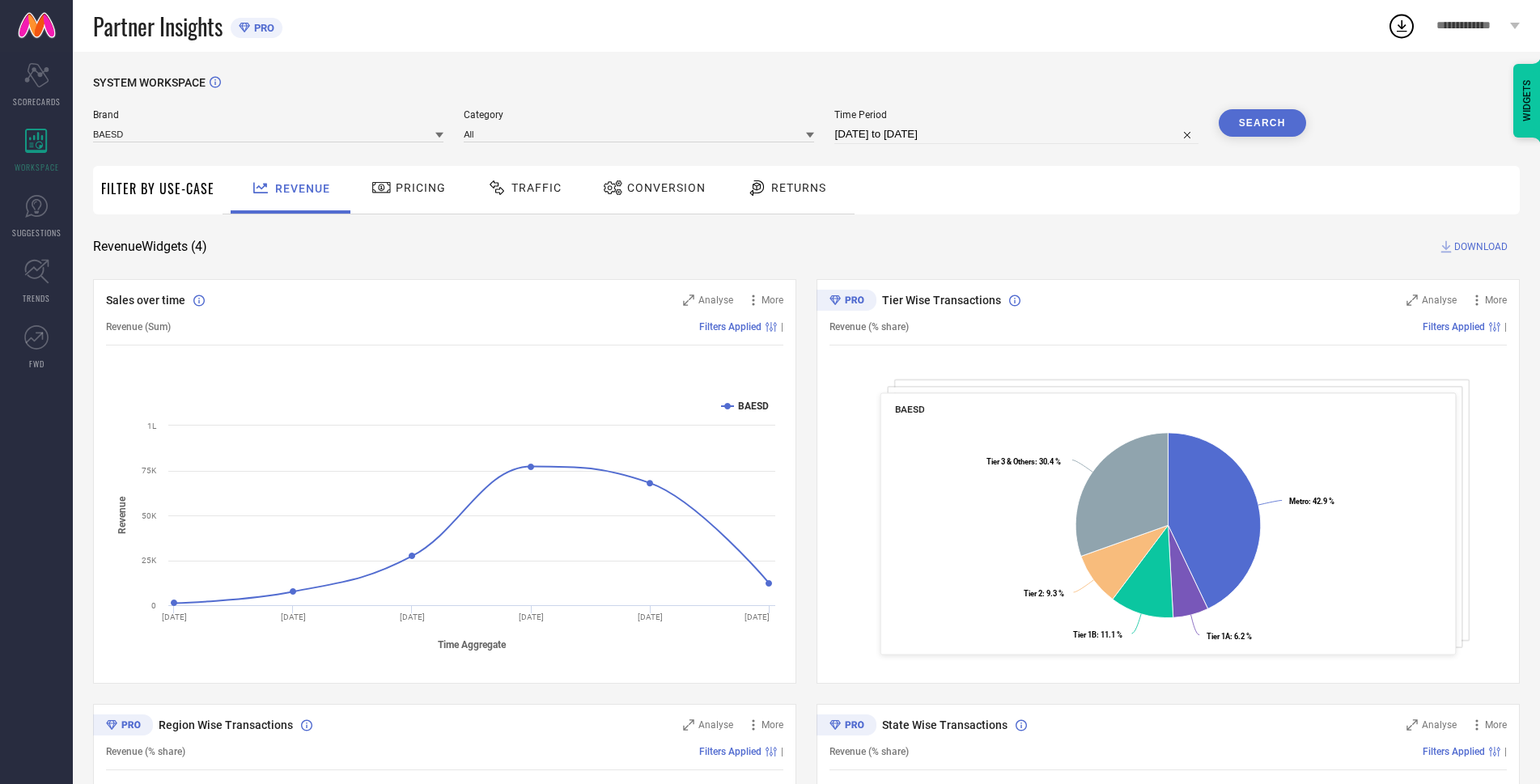
click at [650, 182] on span "Conversion" at bounding box center [666, 187] width 78 height 13
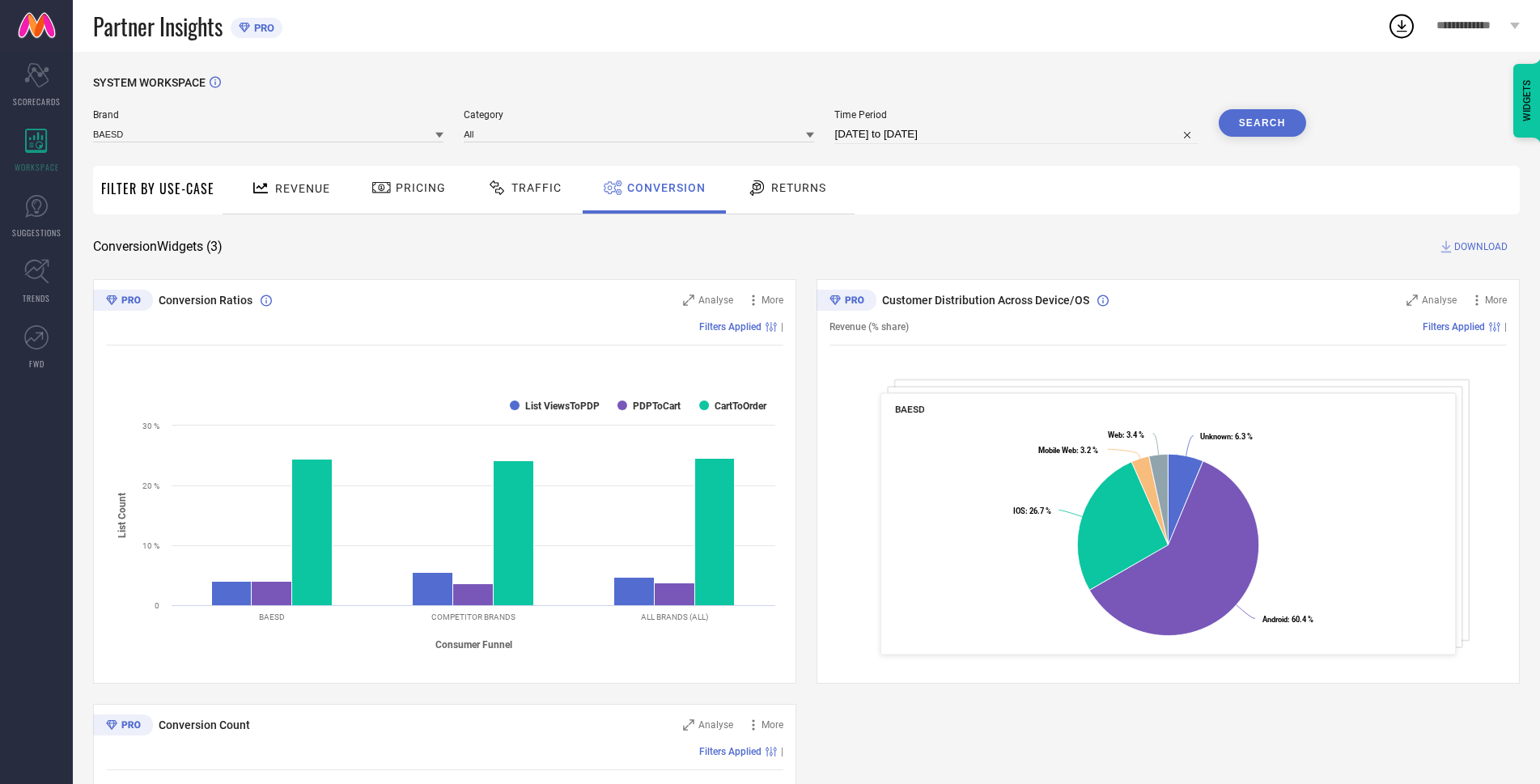
click at [788, 189] on span "Returns" at bounding box center [798, 187] width 55 height 13
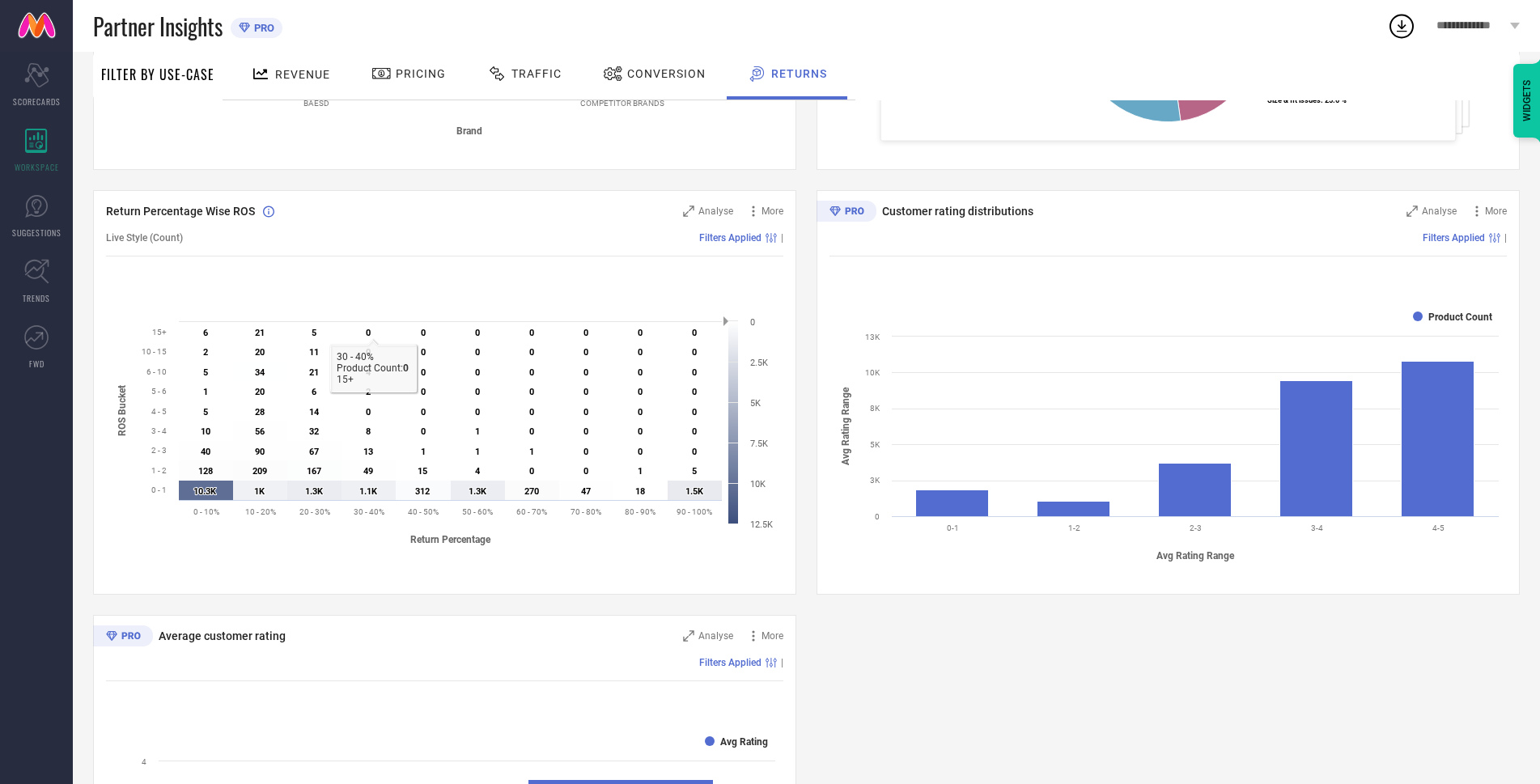
scroll to position [485, 0]
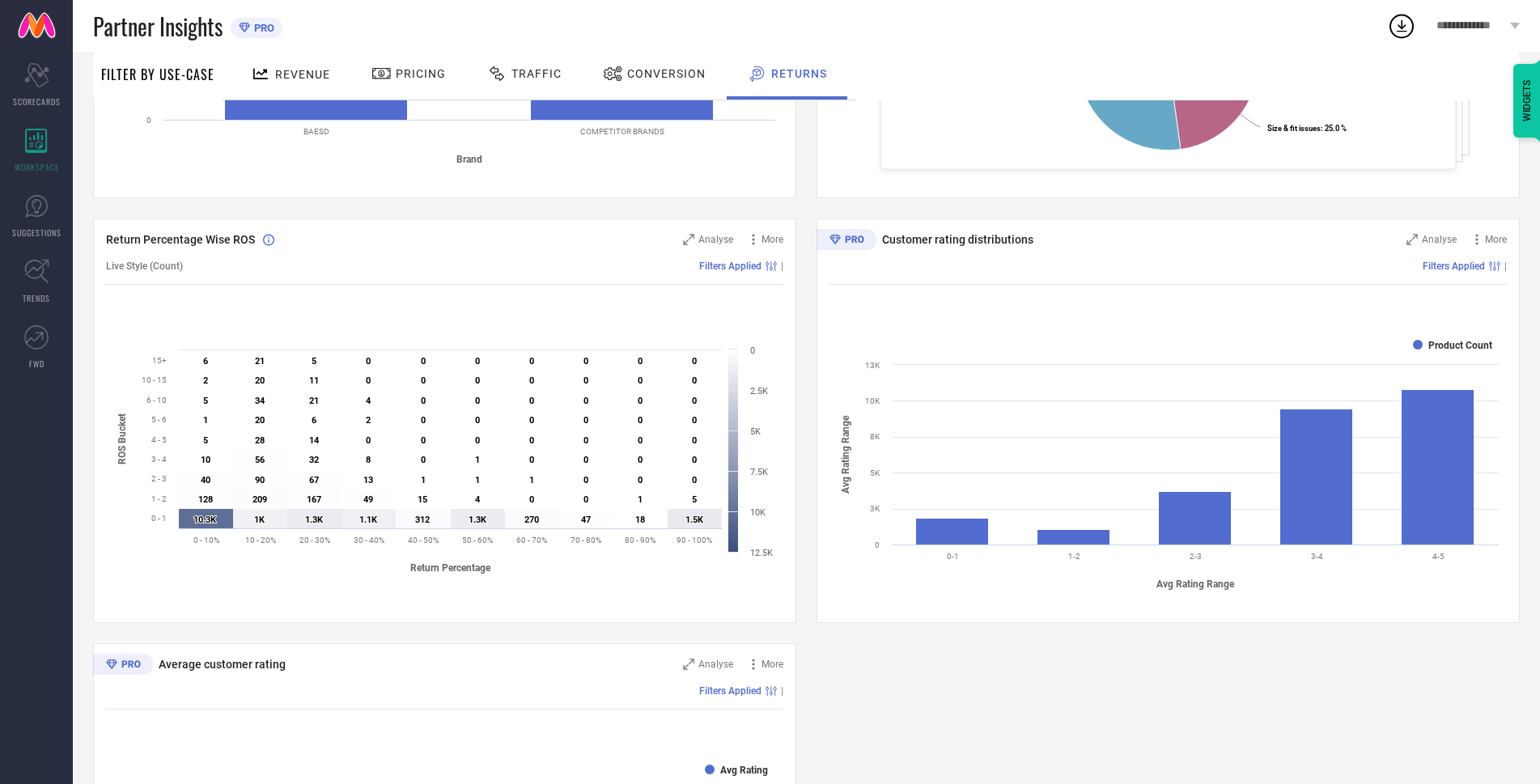
click at [214, 272] on div "Filters Applied |" at bounding box center [483, 265] width 600 height 11
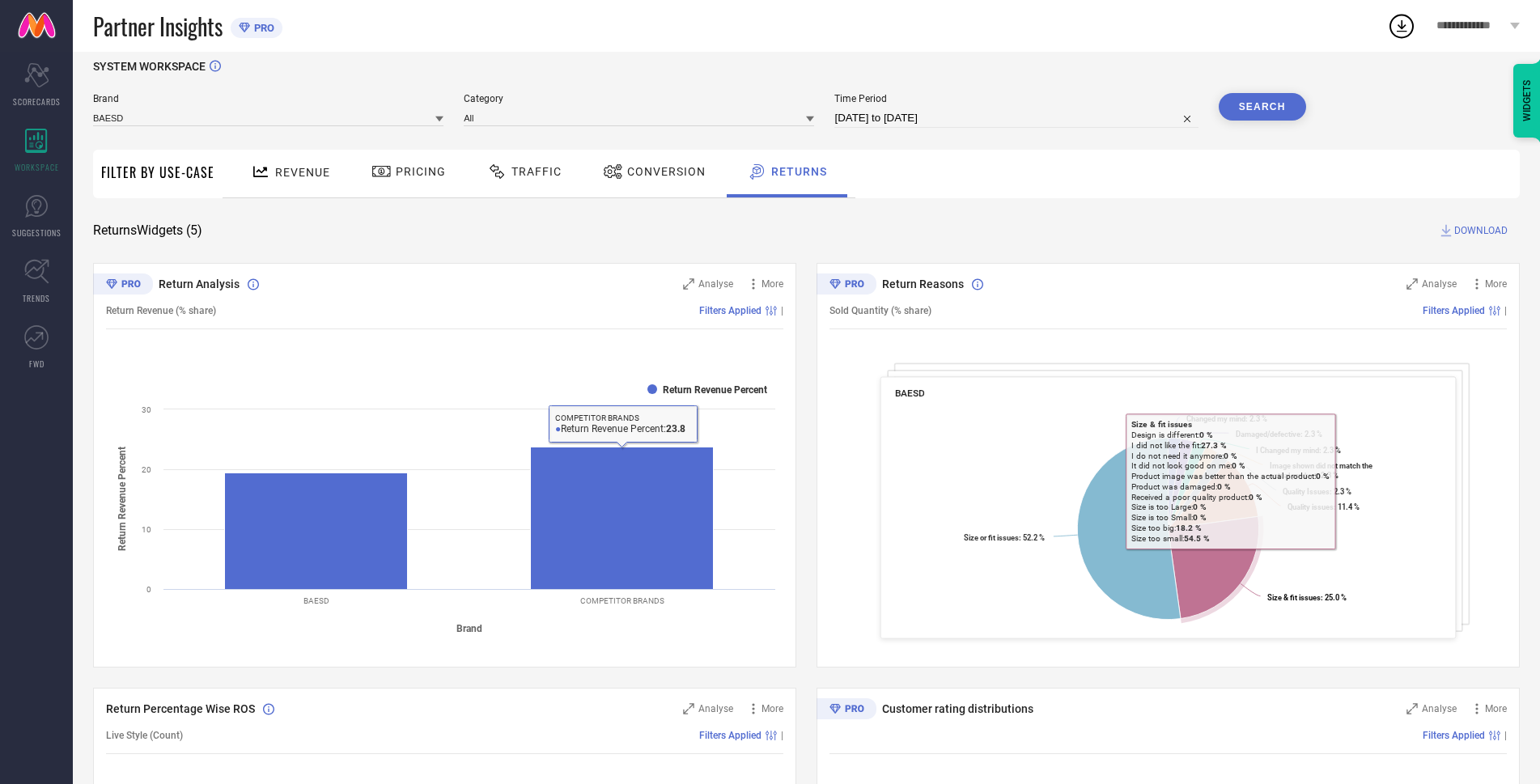
scroll to position [0, 0]
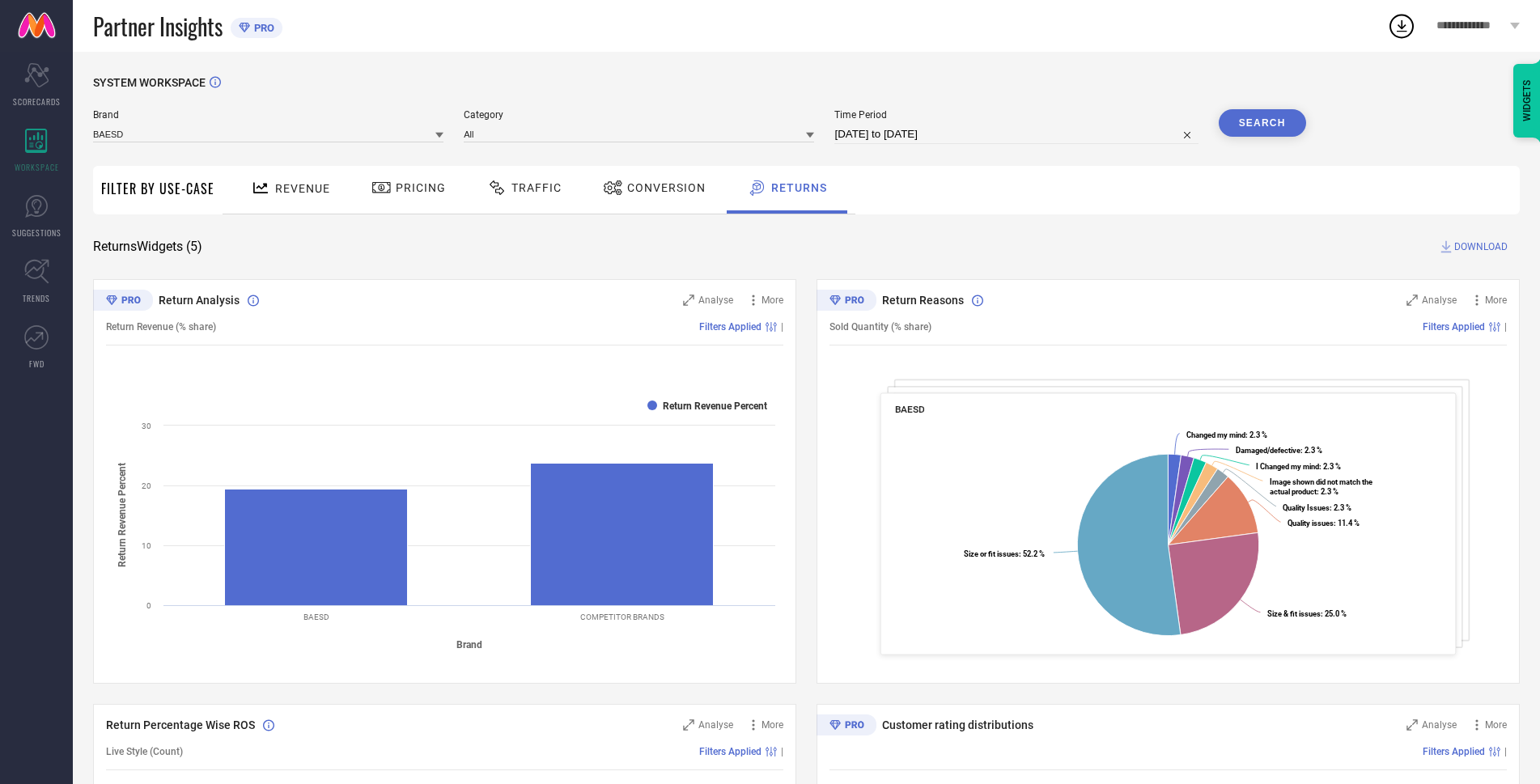
click at [576, 125] on div "Category All" at bounding box center [639, 127] width 351 height 35
click at [1167, 175] on div "Revenue Pricing Traffic Conversion Returns" at bounding box center [871, 190] width 1297 height 48
click at [280, 142] on input at bounding box center [268, 134] width 351 height 17
click at [554, 280] on div "Return Analysis Analyse More Return Revenue (% share) Filters Applied | Created…" at bounding box center [445, 482] width 703 height 404
drag, startPoint x: 554, startPoint y: 280, endPoint x: 974, endPoint y: 238, distance: 422.1
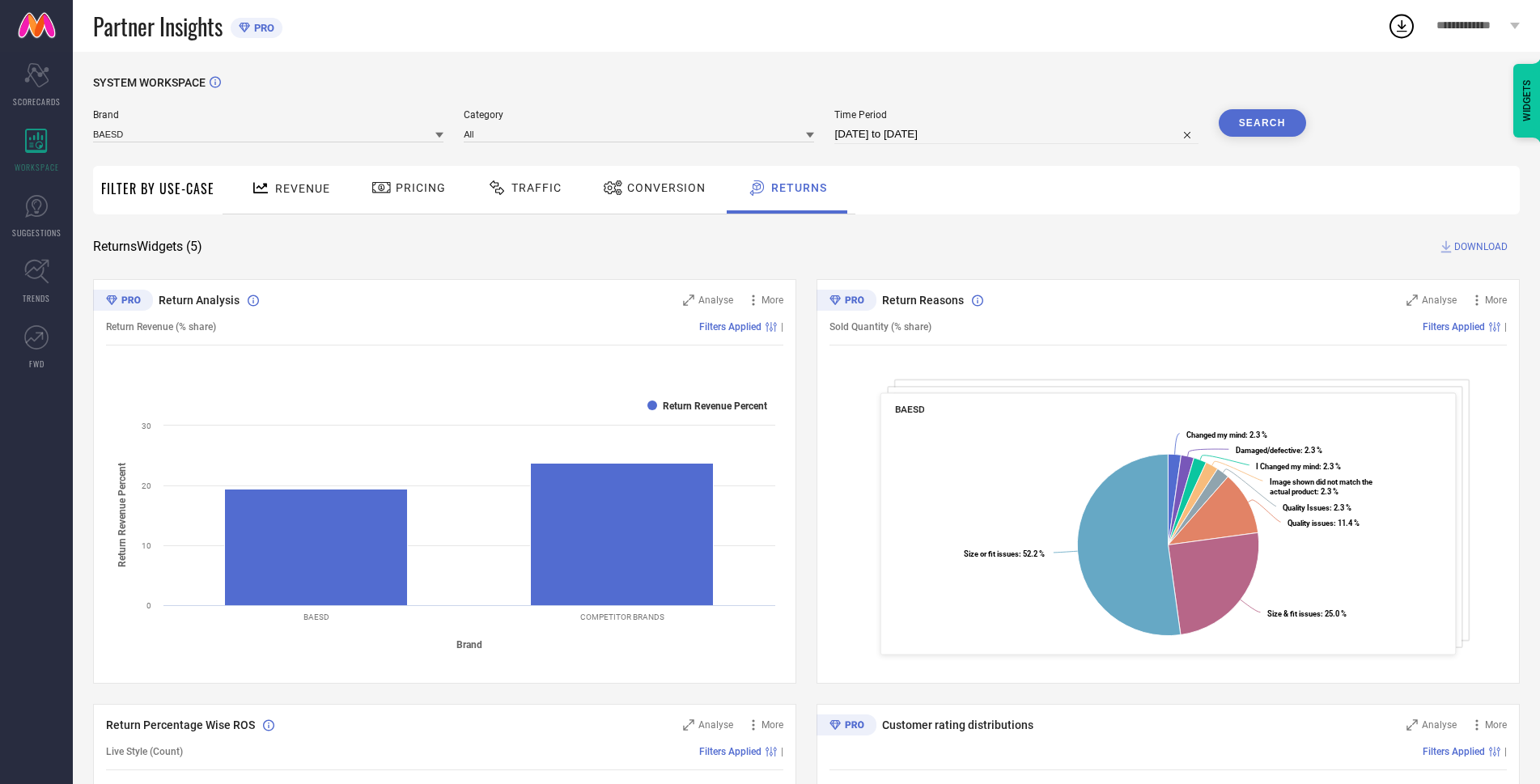
click at [320, 137] on input at bounding box center [268, 134] width 351 height 17
click at [552, 138] on input at bounding box center [639, 134] width 351 height 17
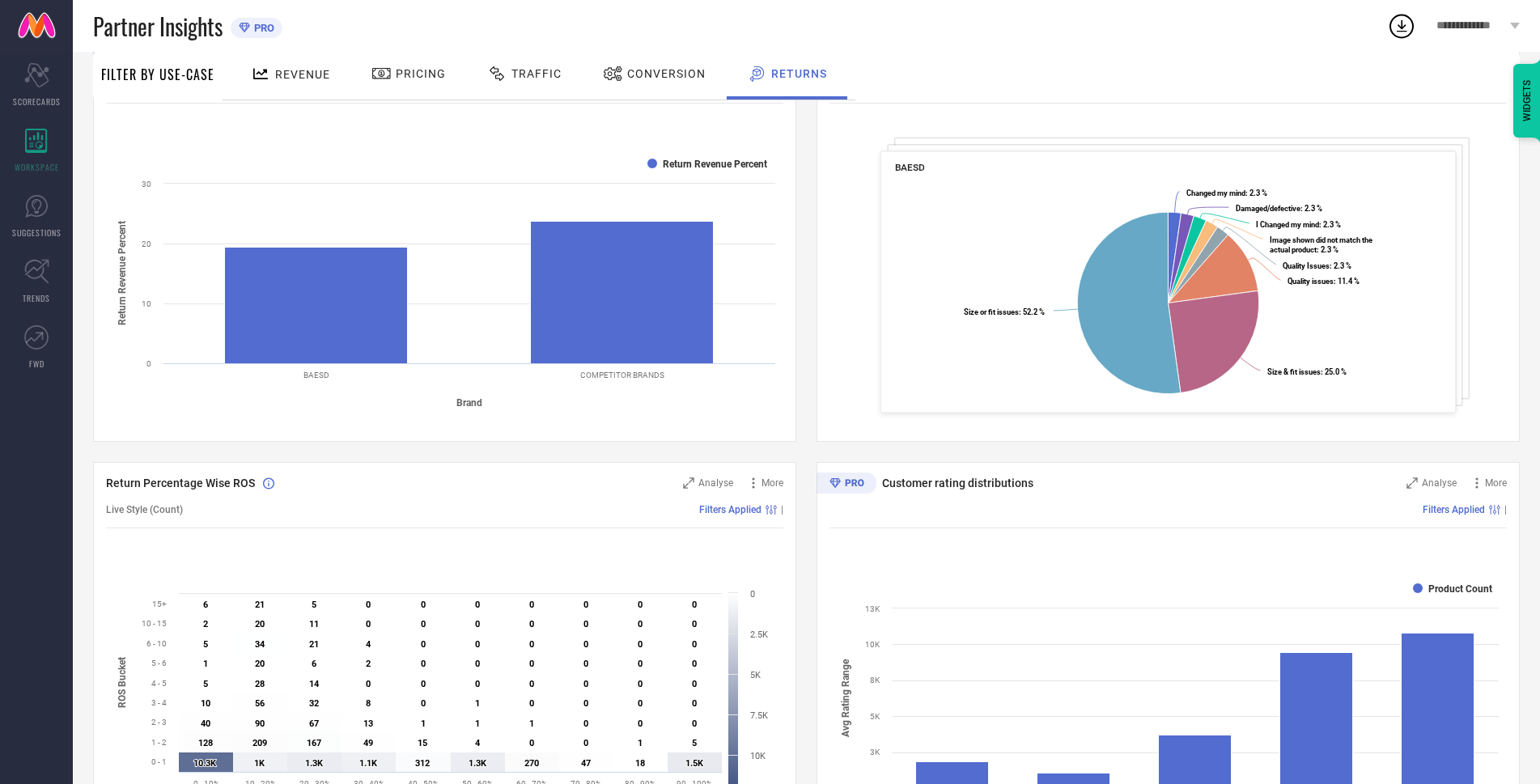
scroll to position [485, 0]
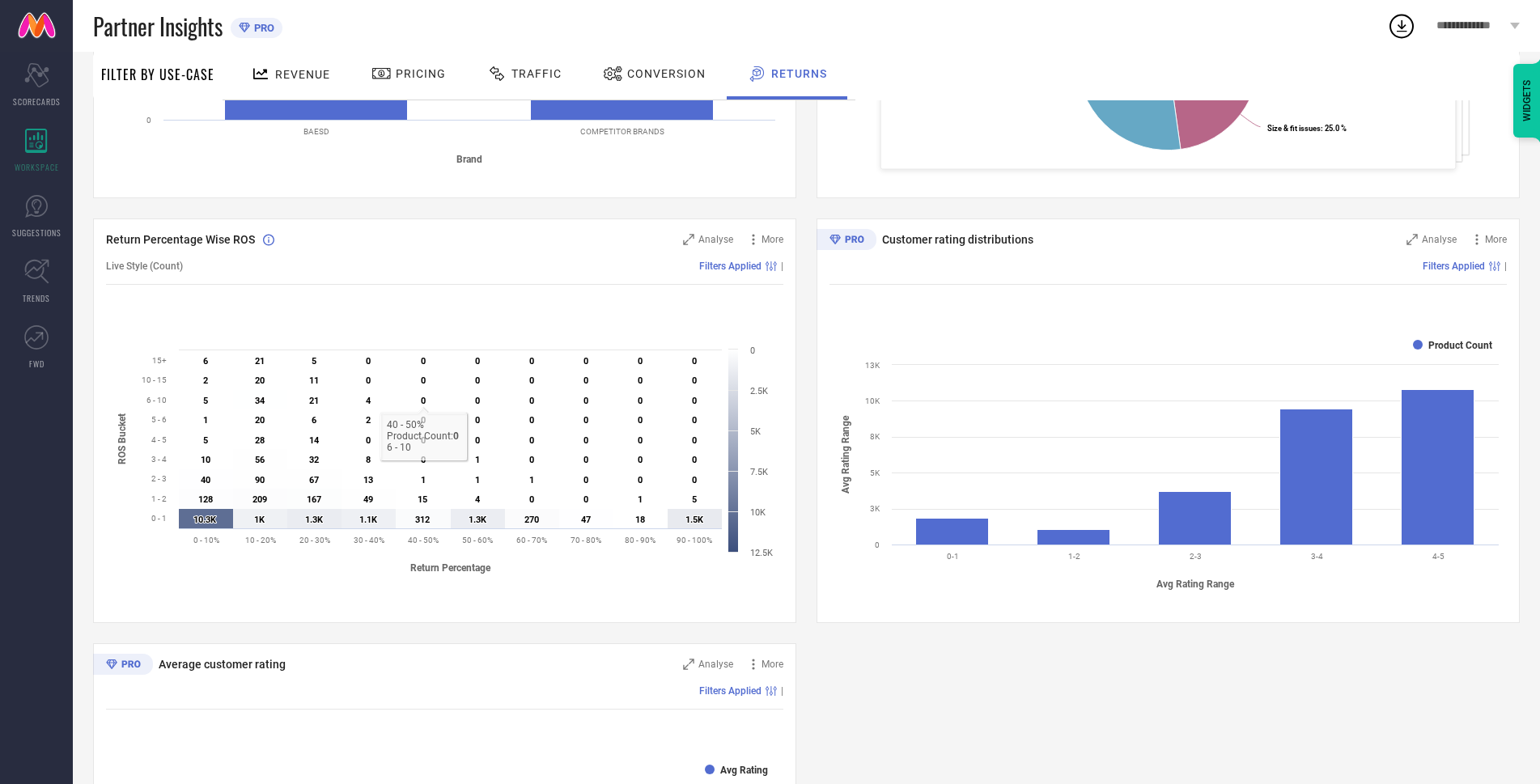
click at [583, 236] on div "Return Percentage Wise ROS" at bounding box center [387, 239] width 561 height 16
drag, startPoint x: 597, startPoint y: 285, endPoint x: 597, endPoint y: 457, distance: 172.0
click at [597, 285] on div "Live Style (Count) Filters Applied |" at bounding box center [445, 266] width 678 height 37
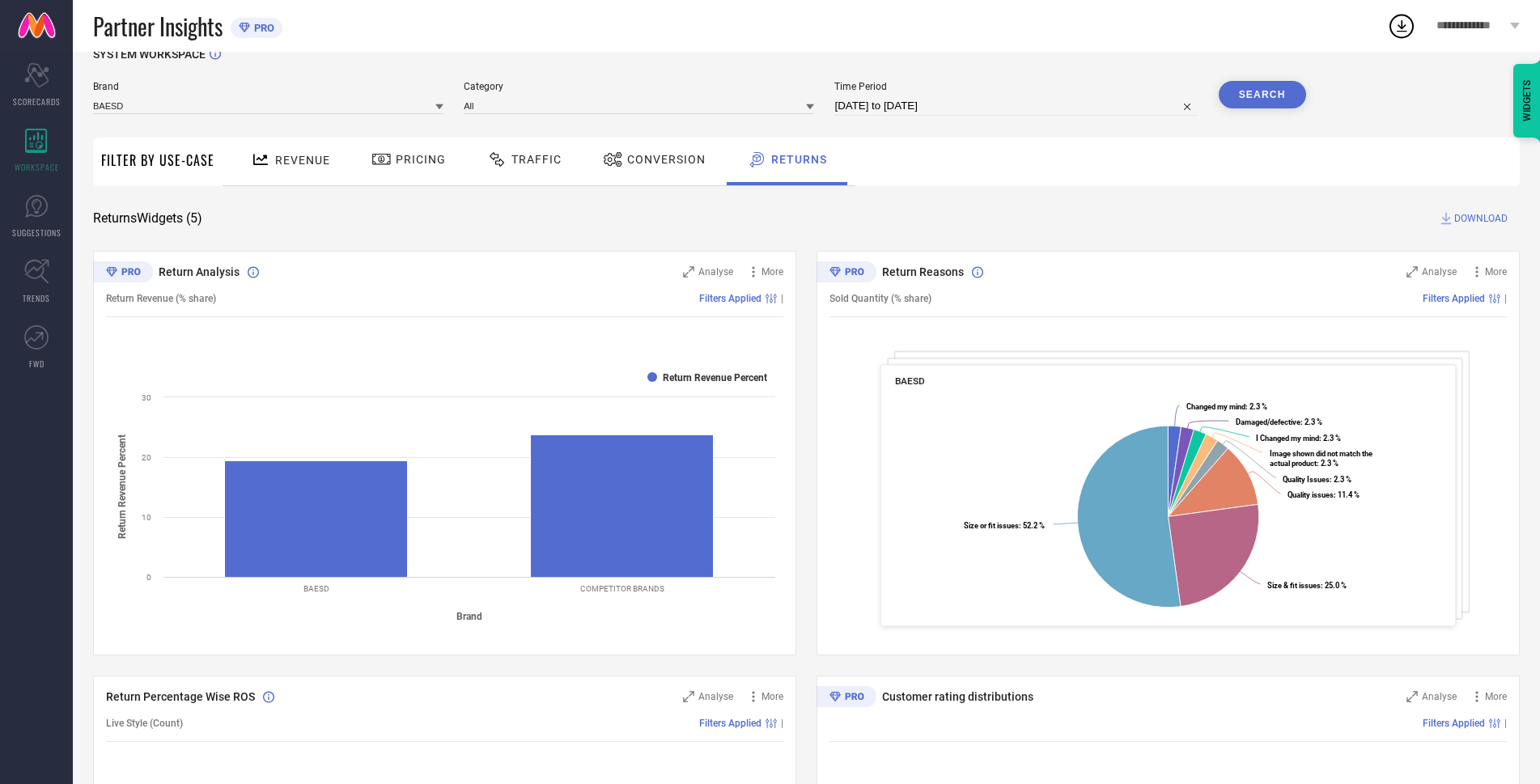
scroll to position [0, 0]
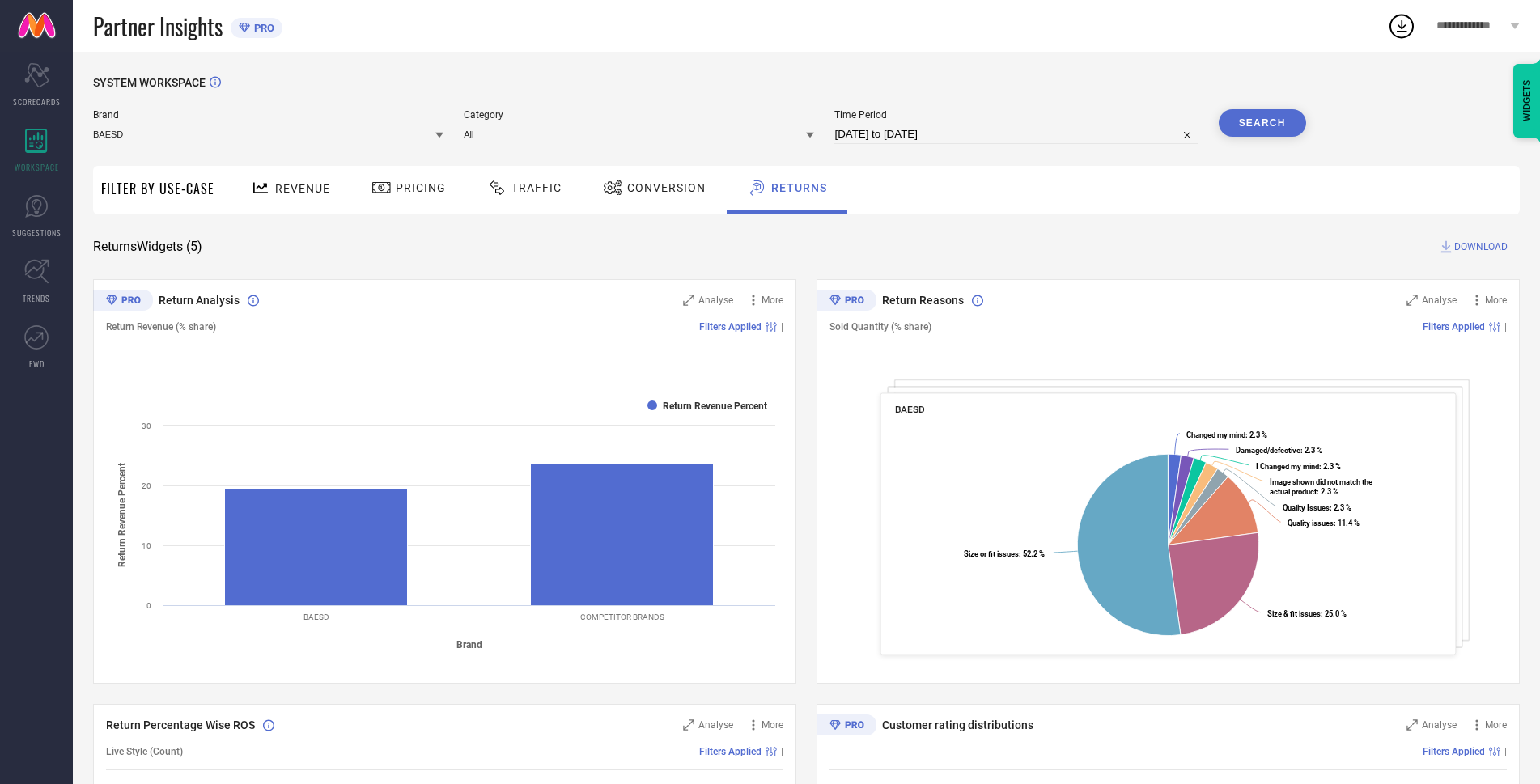
click at [1021, 366] on div "Return Reasons Analyse More Sold Quantity (% share) Filters Applied | BAESD Cre…" at bounding box center [1168, 482] width 703 height 404
click at [664, 192] on span "Conversion" at bounding box center [666, 187] width 78 height 13
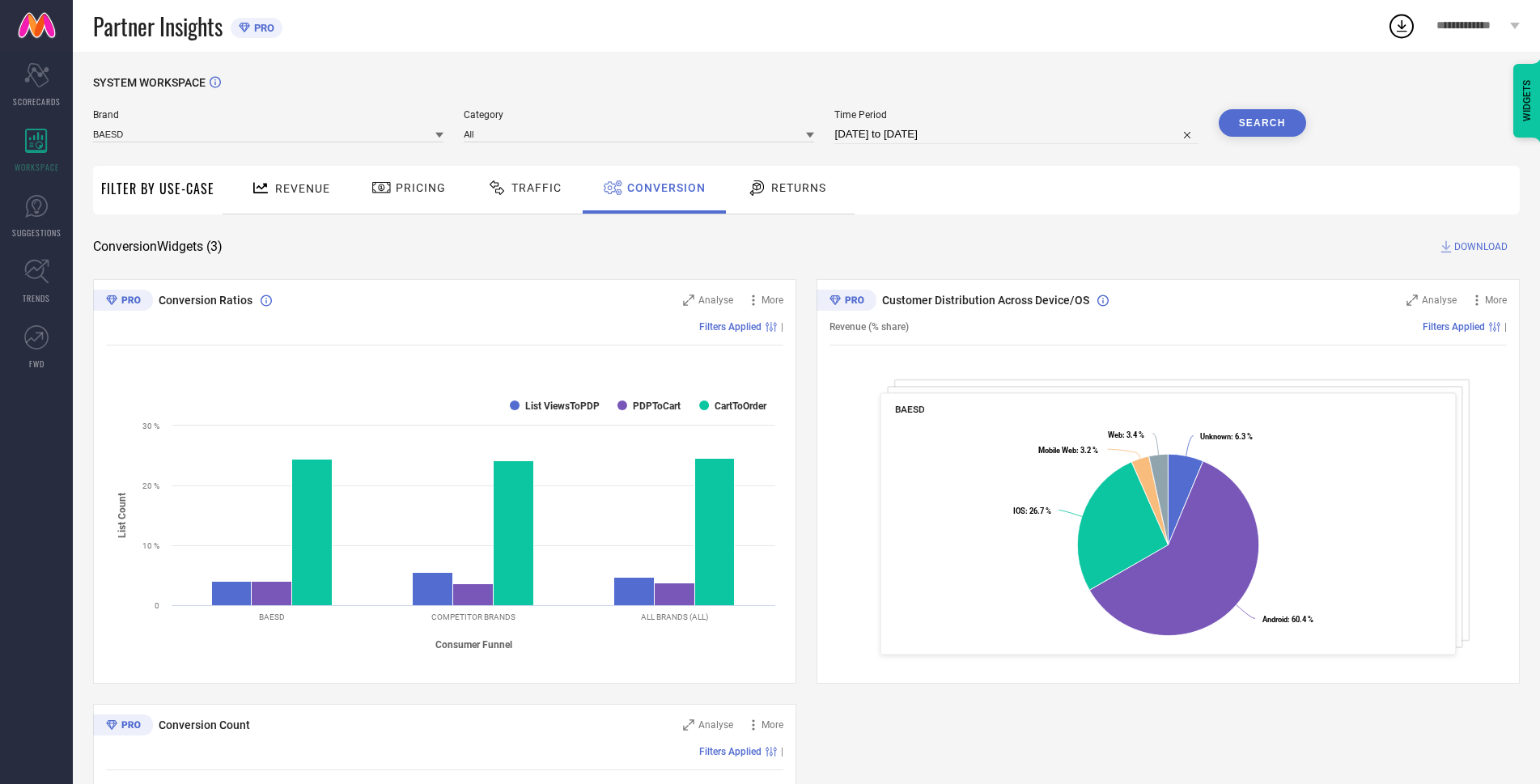
click at [507, 192] on icon at bounding box center [497, 188] width 20 height 19
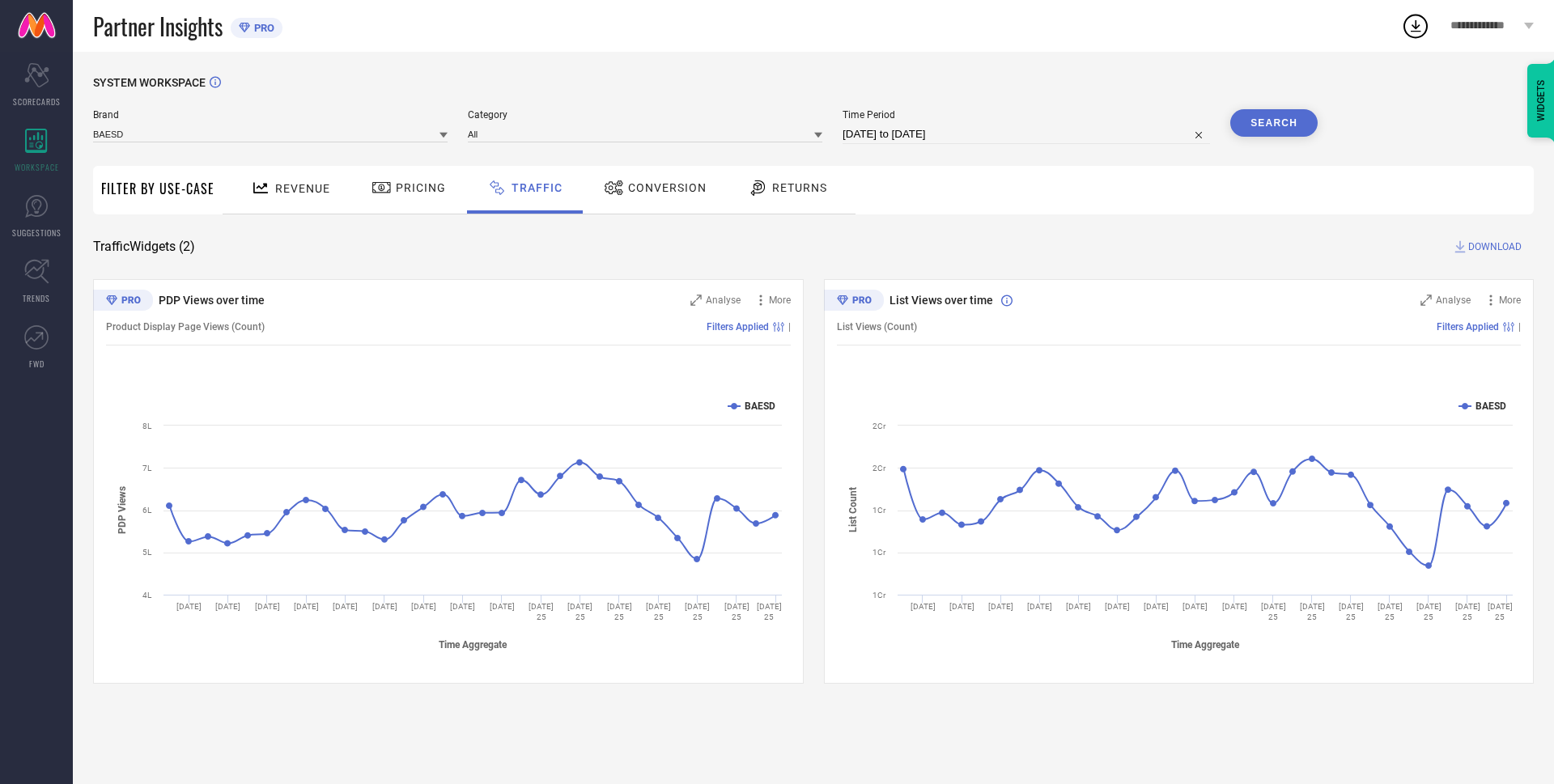
click at [430, 200] on div "Pricing" at bounding box center [409, 187] width 83 height 27
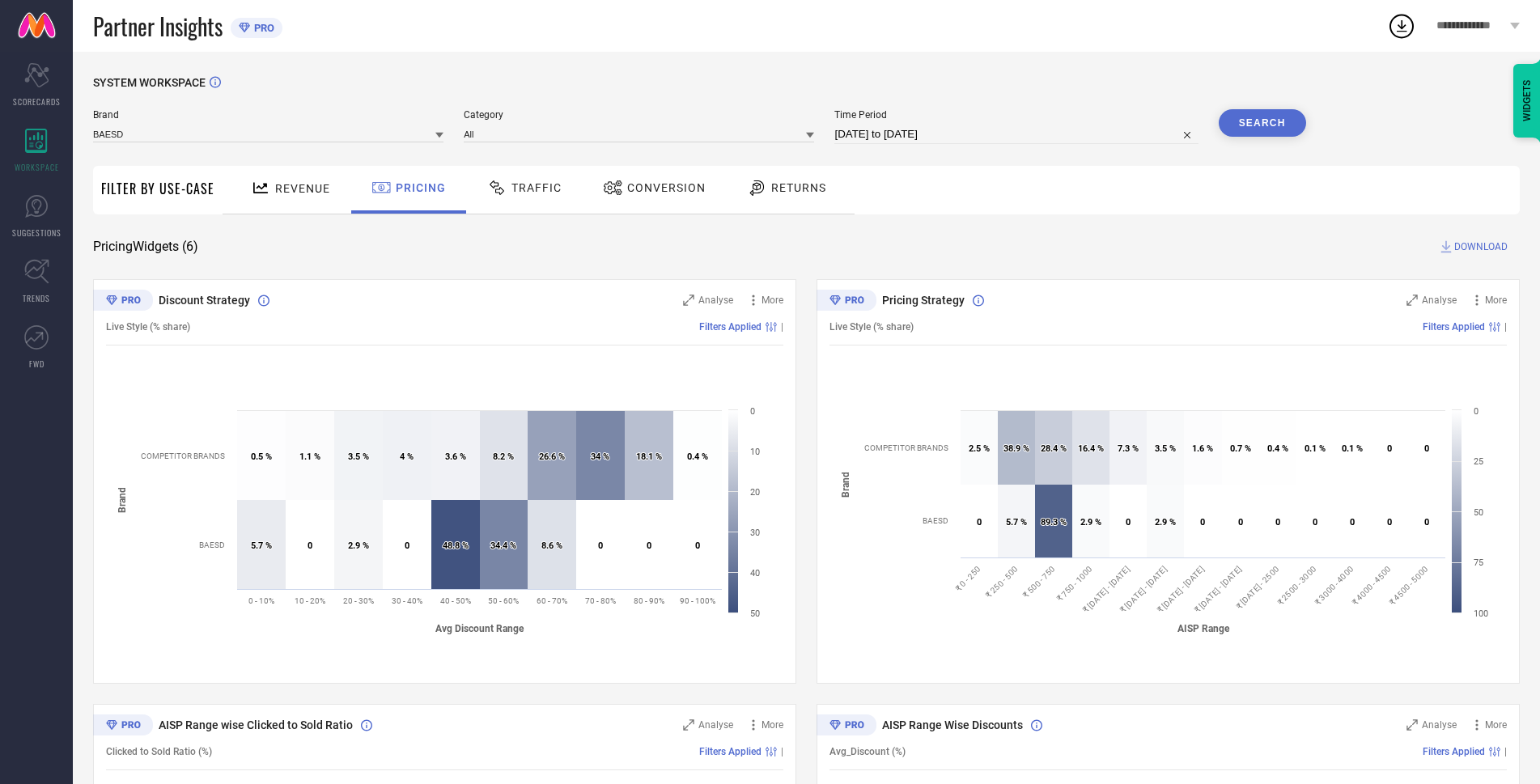
click at [253, 181] on div "Revenue" at bounding box center [290, 188] width 87 height 28
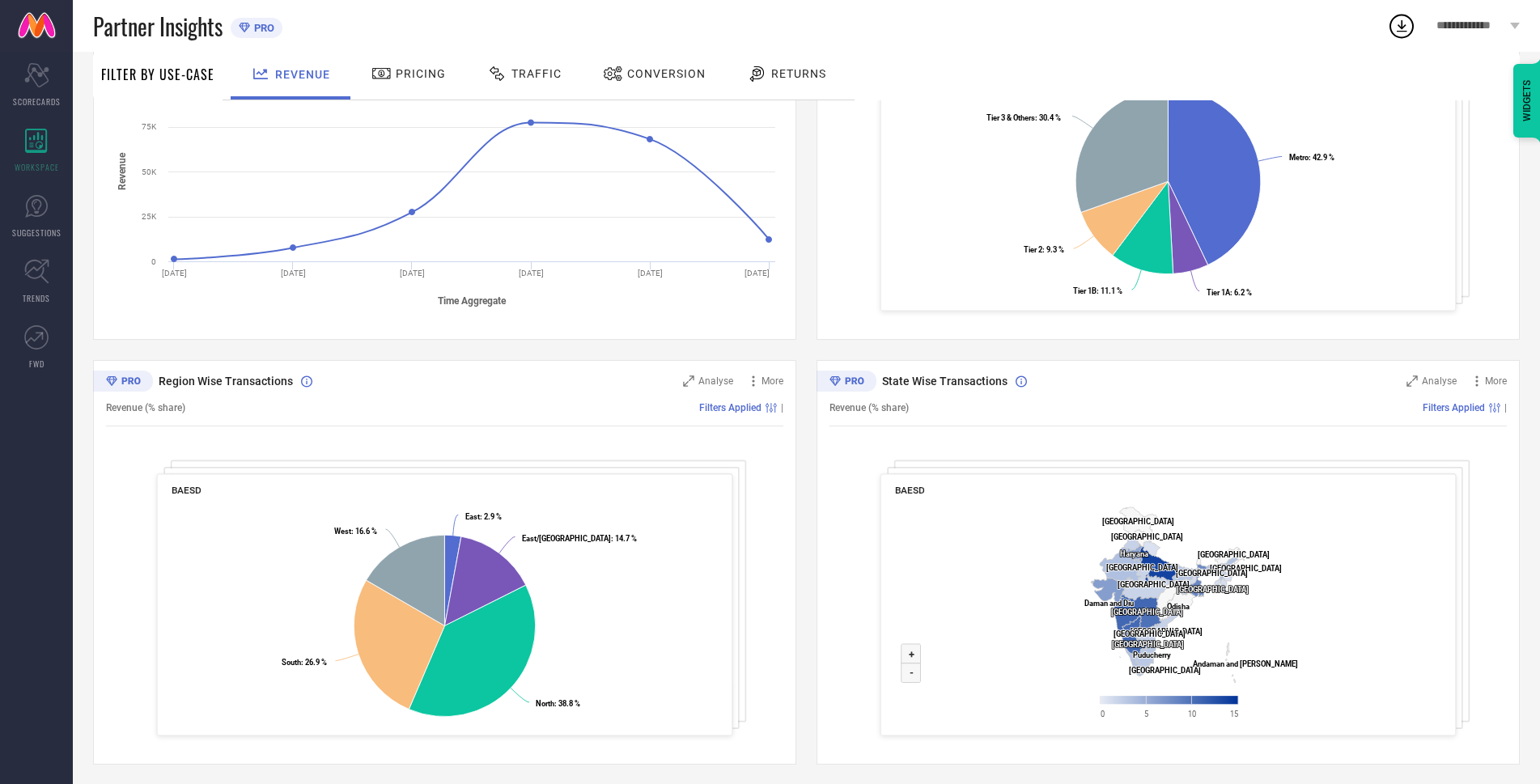
scroll to position [350, 0]
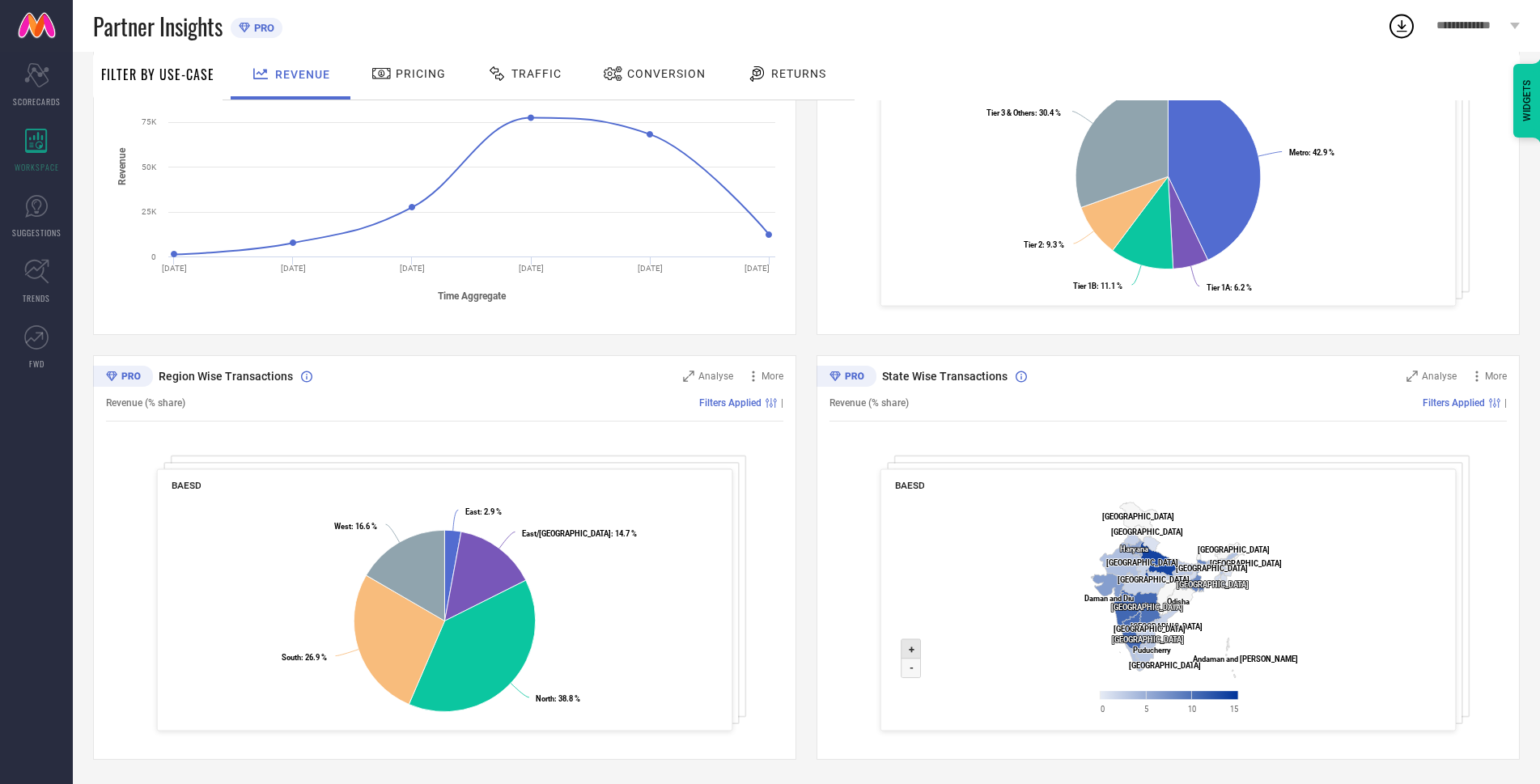
click at [912, 650] on text "+" at bounding box center [912, 650] width 5 height 12
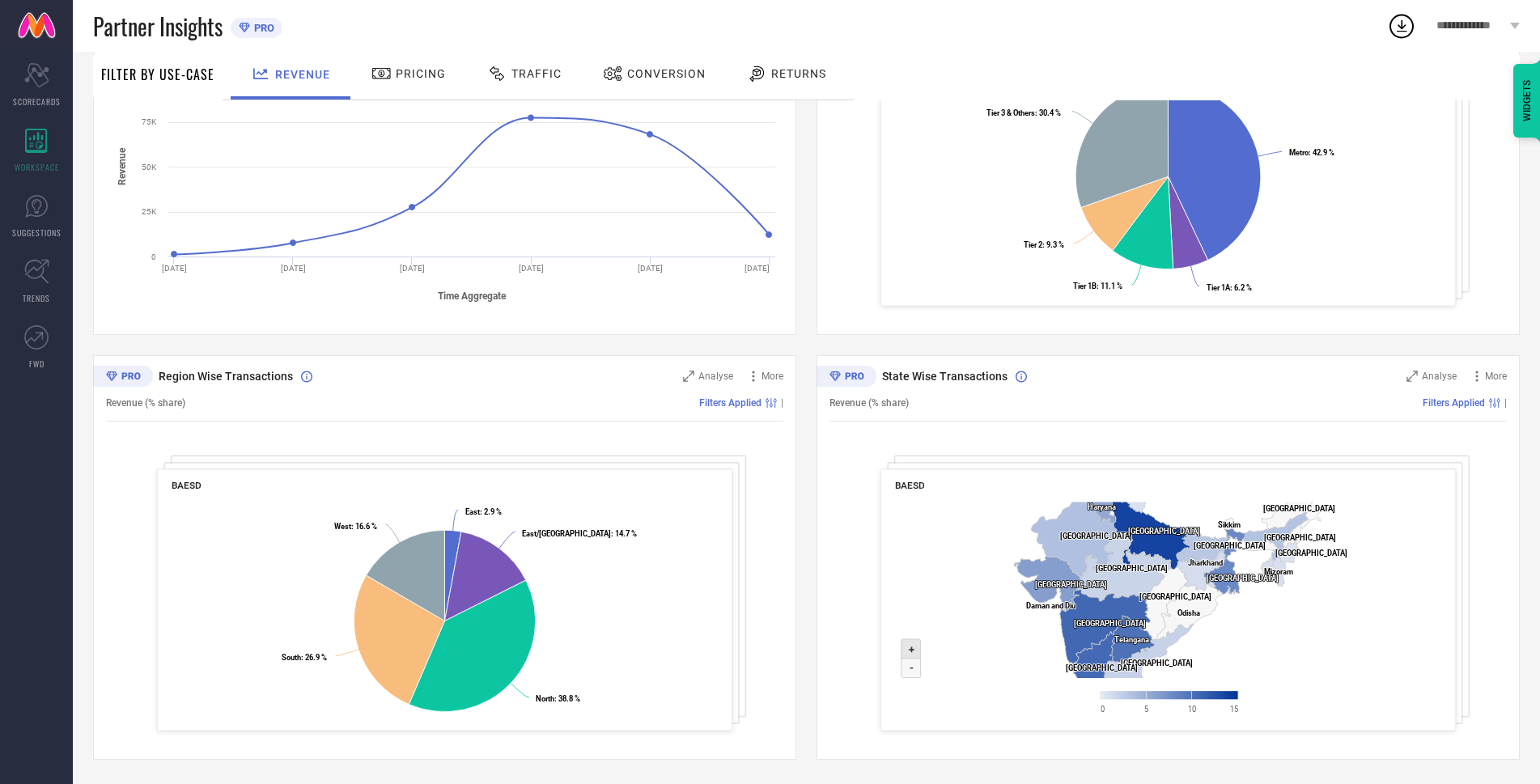
click at [911, 642] on icon at bounding box center [912, 649] width 19 height 19
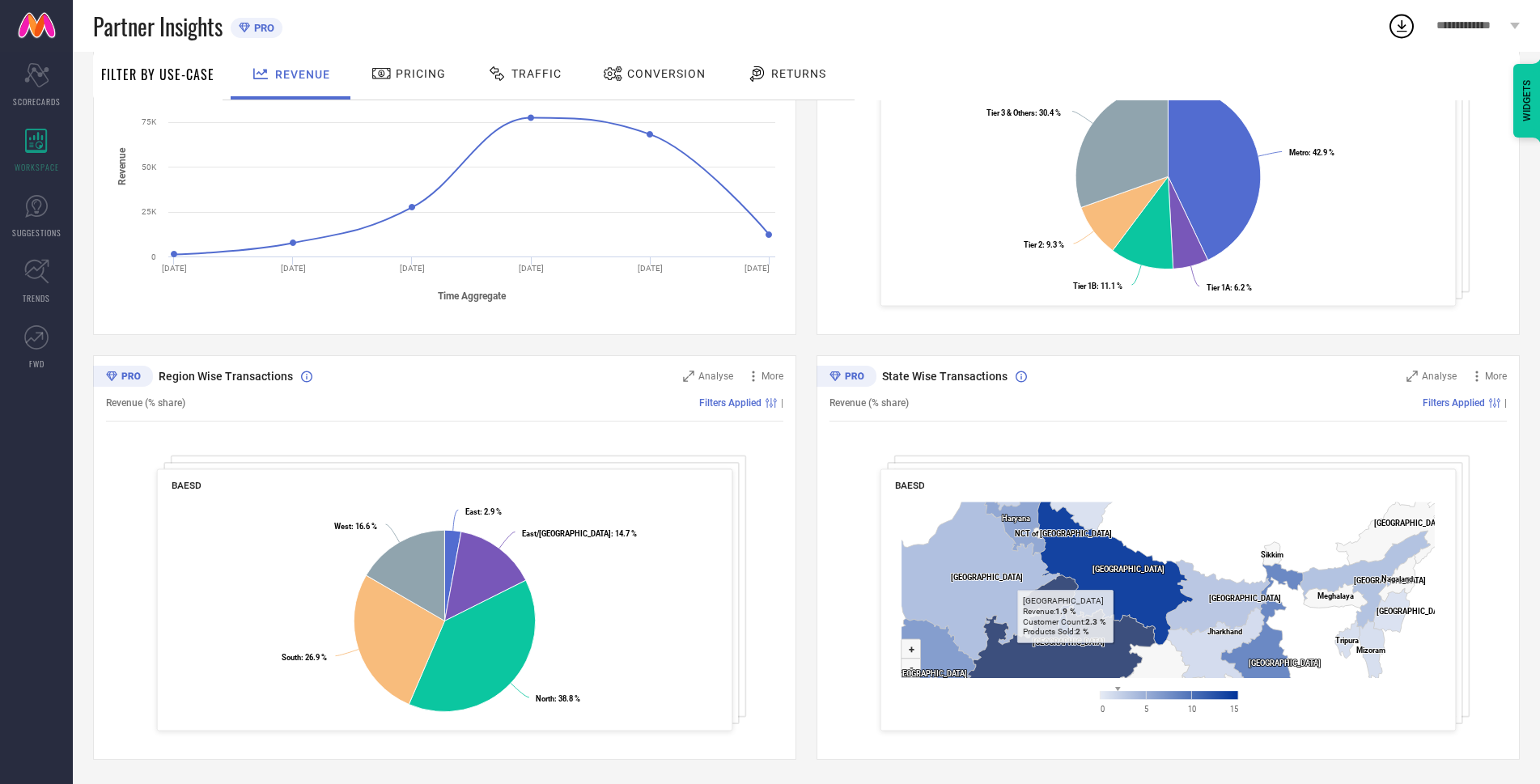
drag, startPoint x: 1085, startPoint y: 564, endPoint x: 1065, endPoint y: 663, distance: 101.0
click at [1065, 664] on icon at bounding box center [1061, 642] width 189 height 134
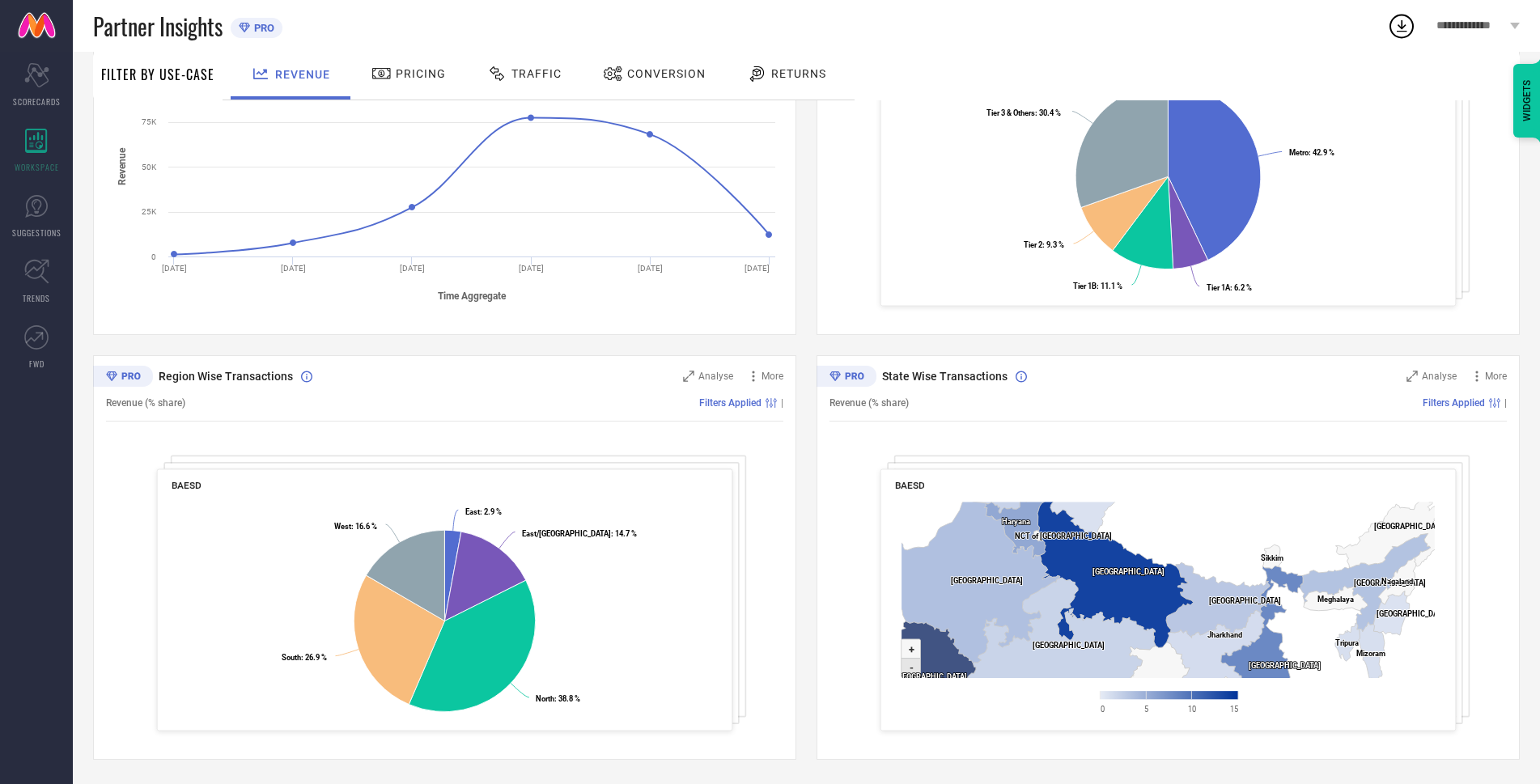
click at [912, 670] on text "-" at bounding box center [912, 668] width 4 height 12
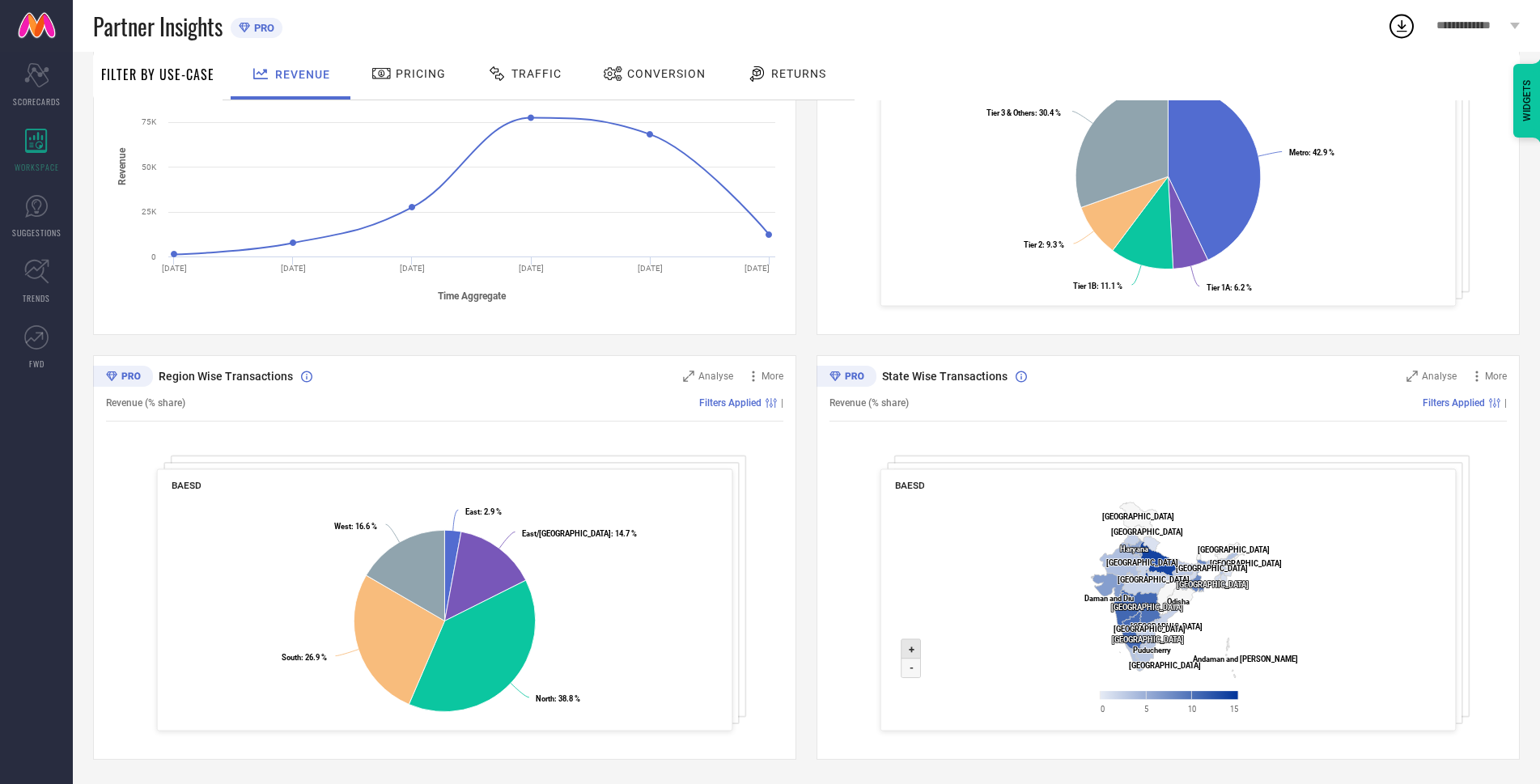
click at [905, 650] on icon at bounding box center [912, 649] width 19 height 19
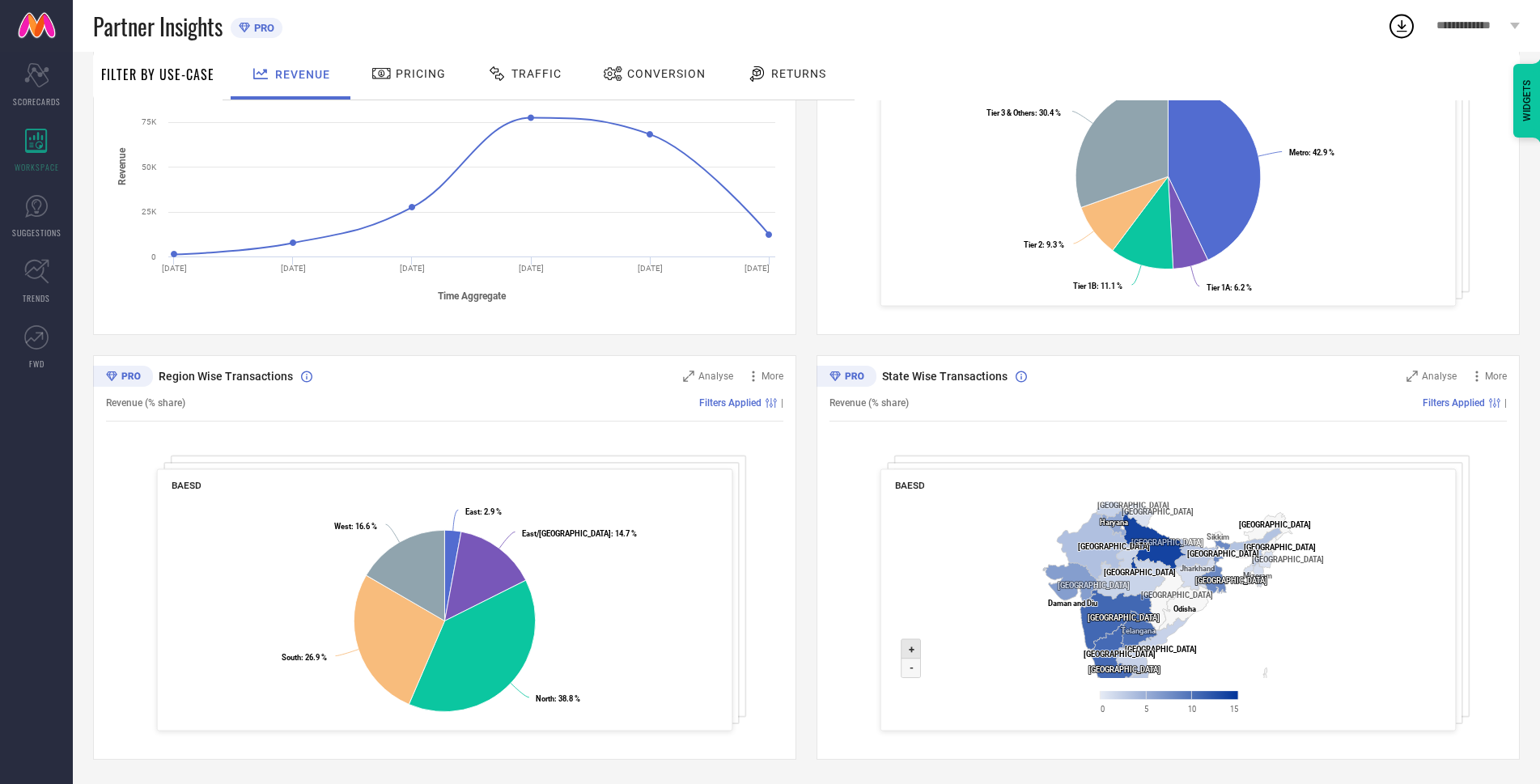
click at [905, 650] on icon at bounding box center [912, 649] width 19 height 19
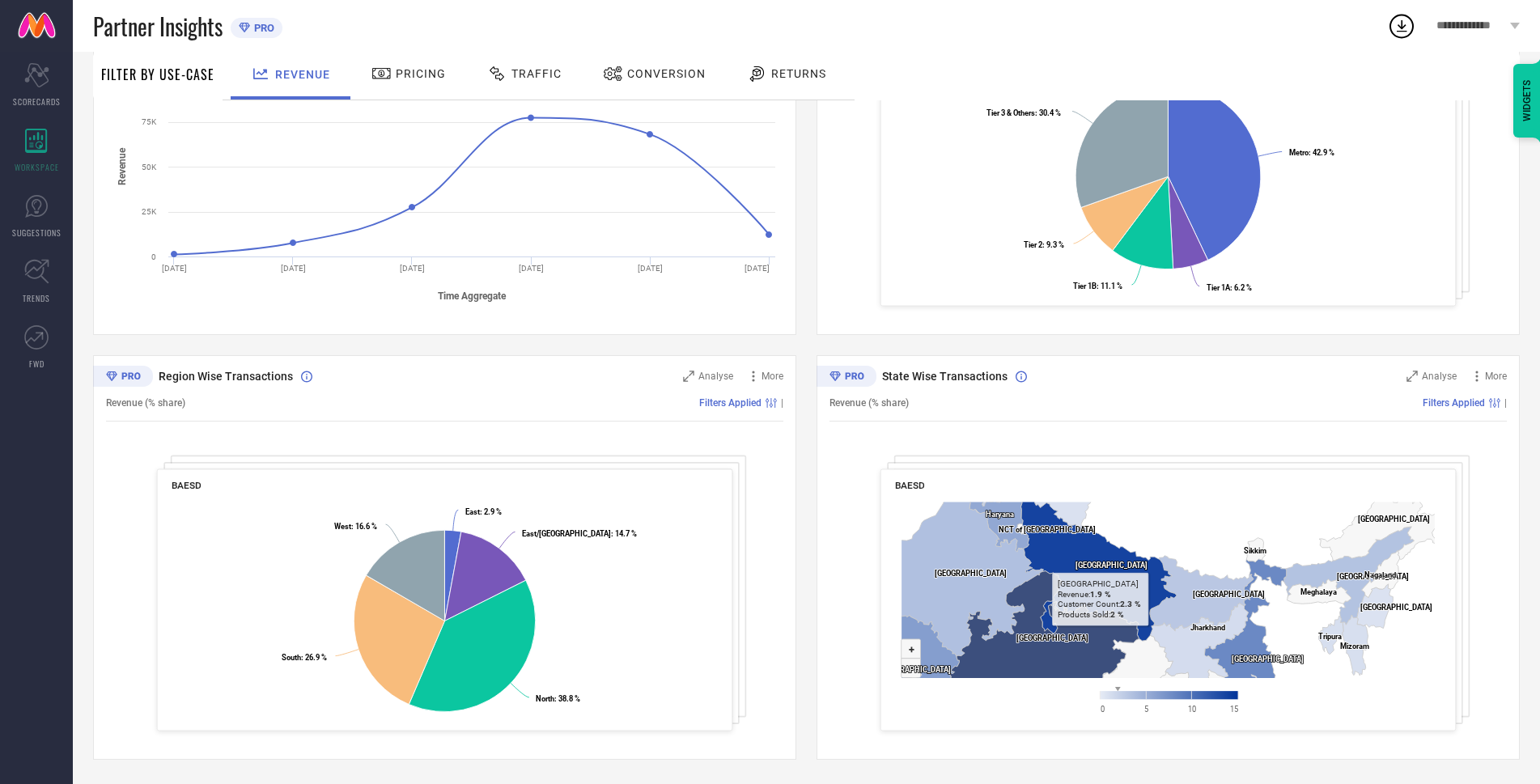
drag, startPoint x: 1170, startPoint y: 544, endPoint x: 1130, endPoint y: 648, distance: 111.4
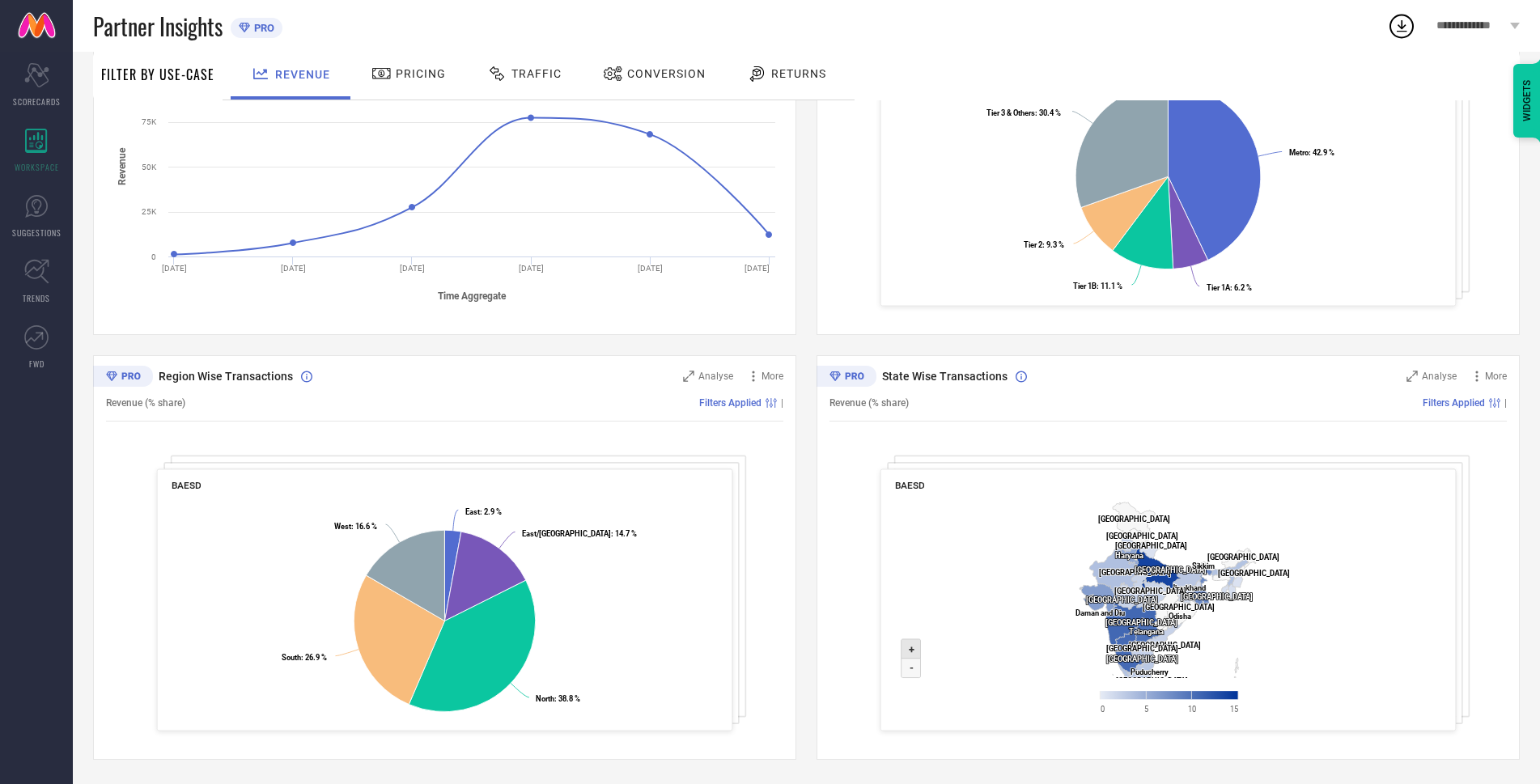
click at [912, 654] on text "+" at bounding box center [912, 650] width 5 height 12
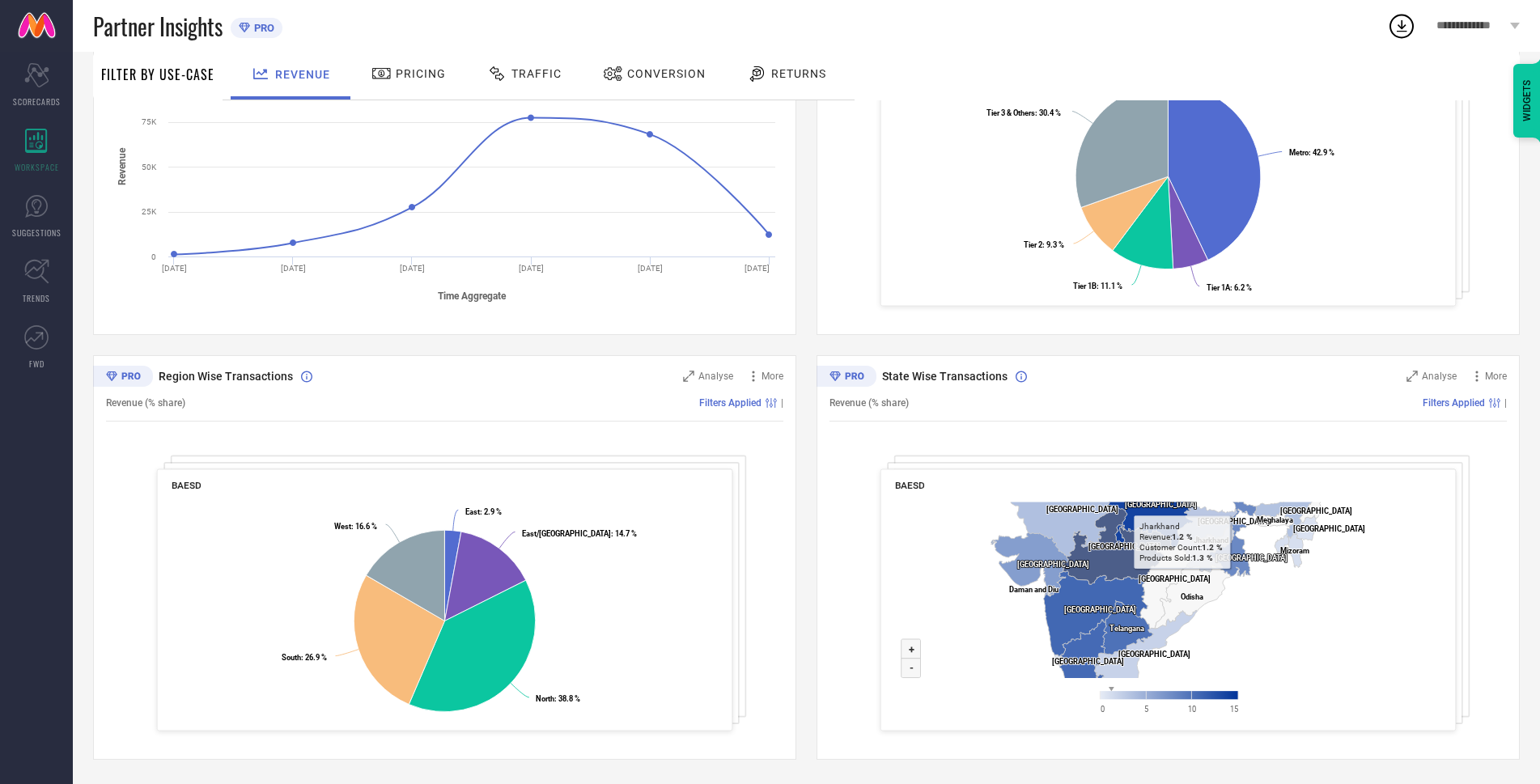
drag, startPoint x: 1137, startPoint y: 606, endPoint x: 1193, endPoint y: 560, distance: 72.5
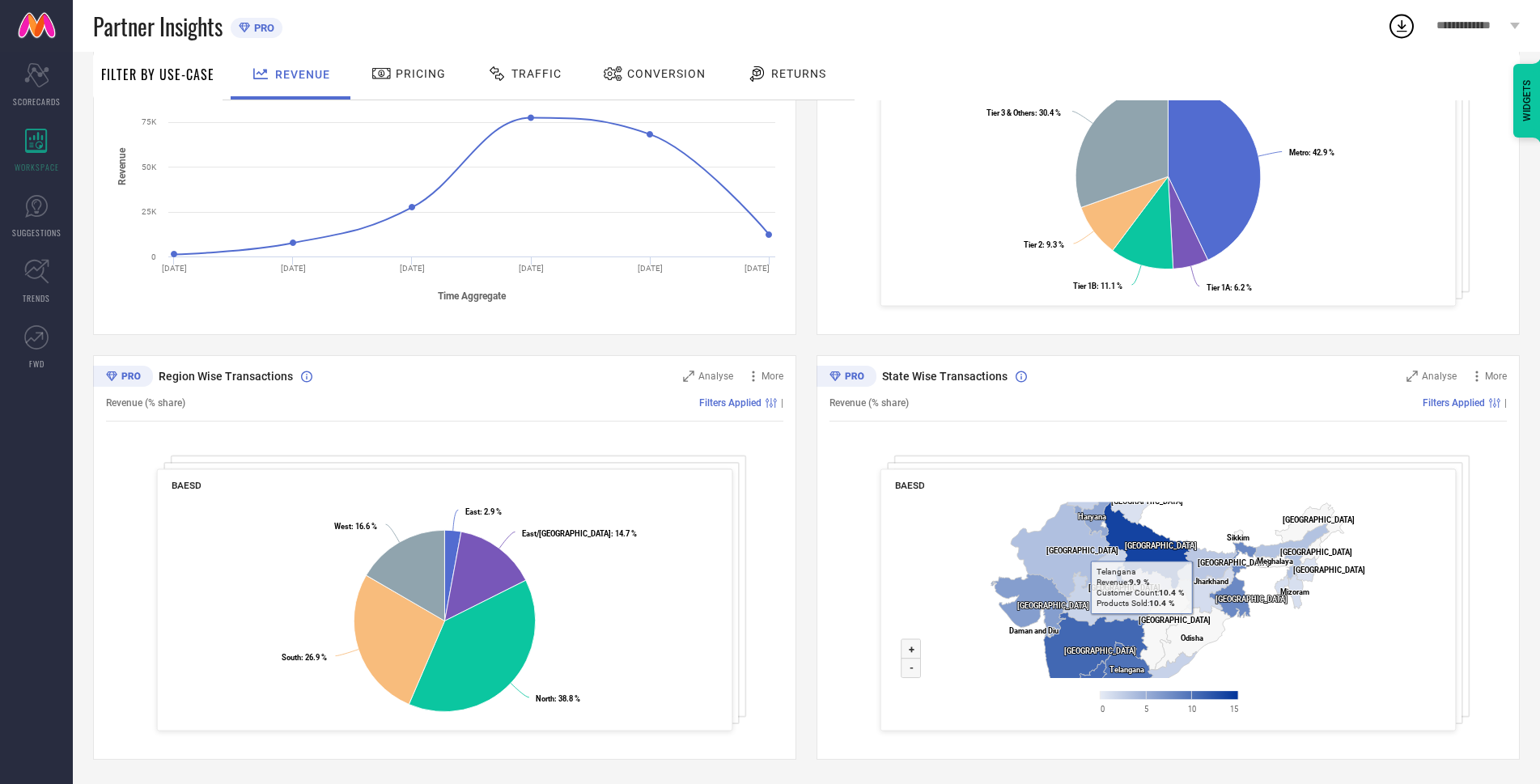
drag, startPoint x: 1173, startPoint y: 587, endPoint x: 1160, endPoint y: 634, distance: 48.8
click at [1160, 634] on g at bounding box center [1167, 613] width 354 height 404
click at [912, 651] on text "+" at bounding box center [912, 650] width 5 height 12
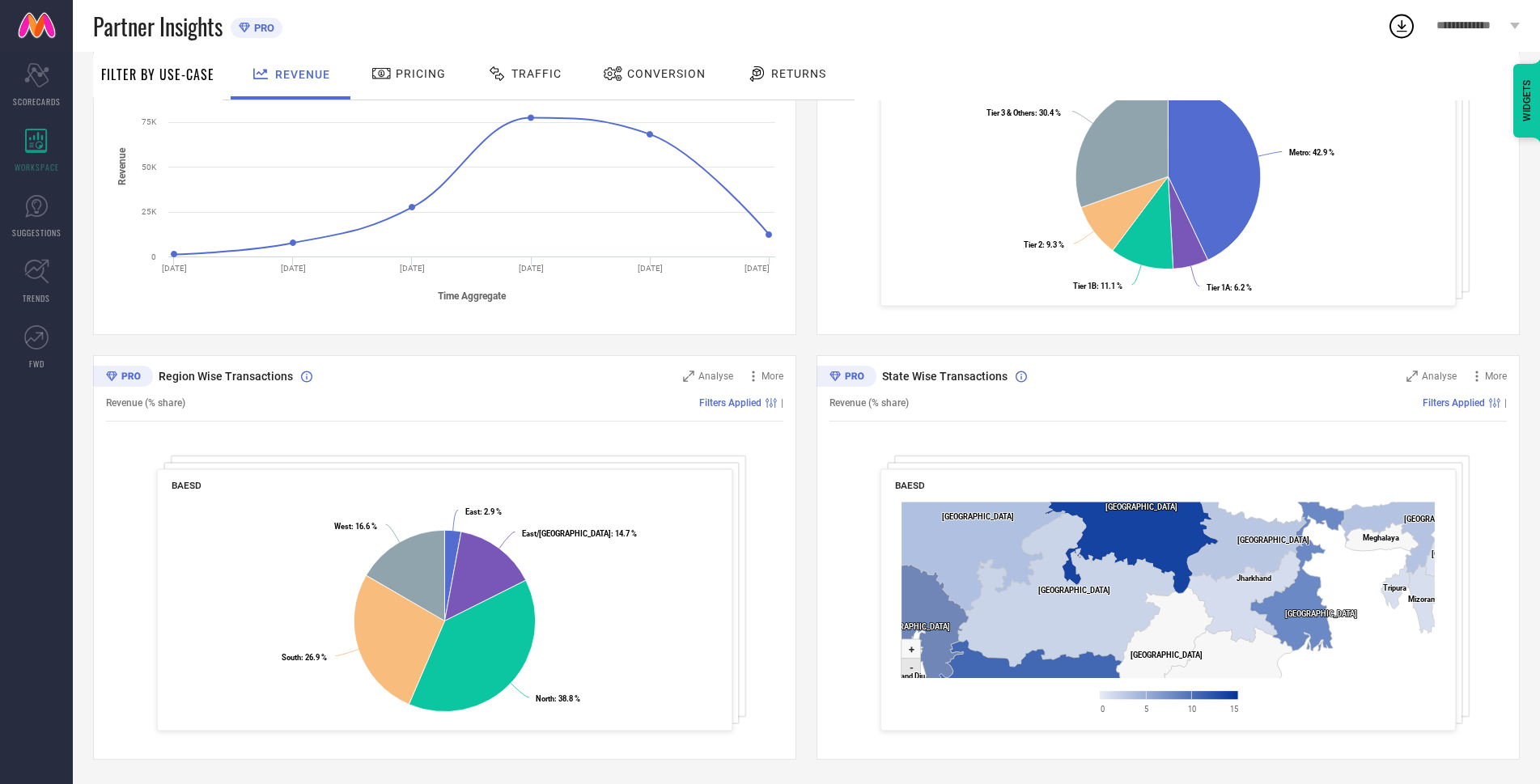
click at [908, 664] on icon at bounding box center [912, 668] width 19 height 19
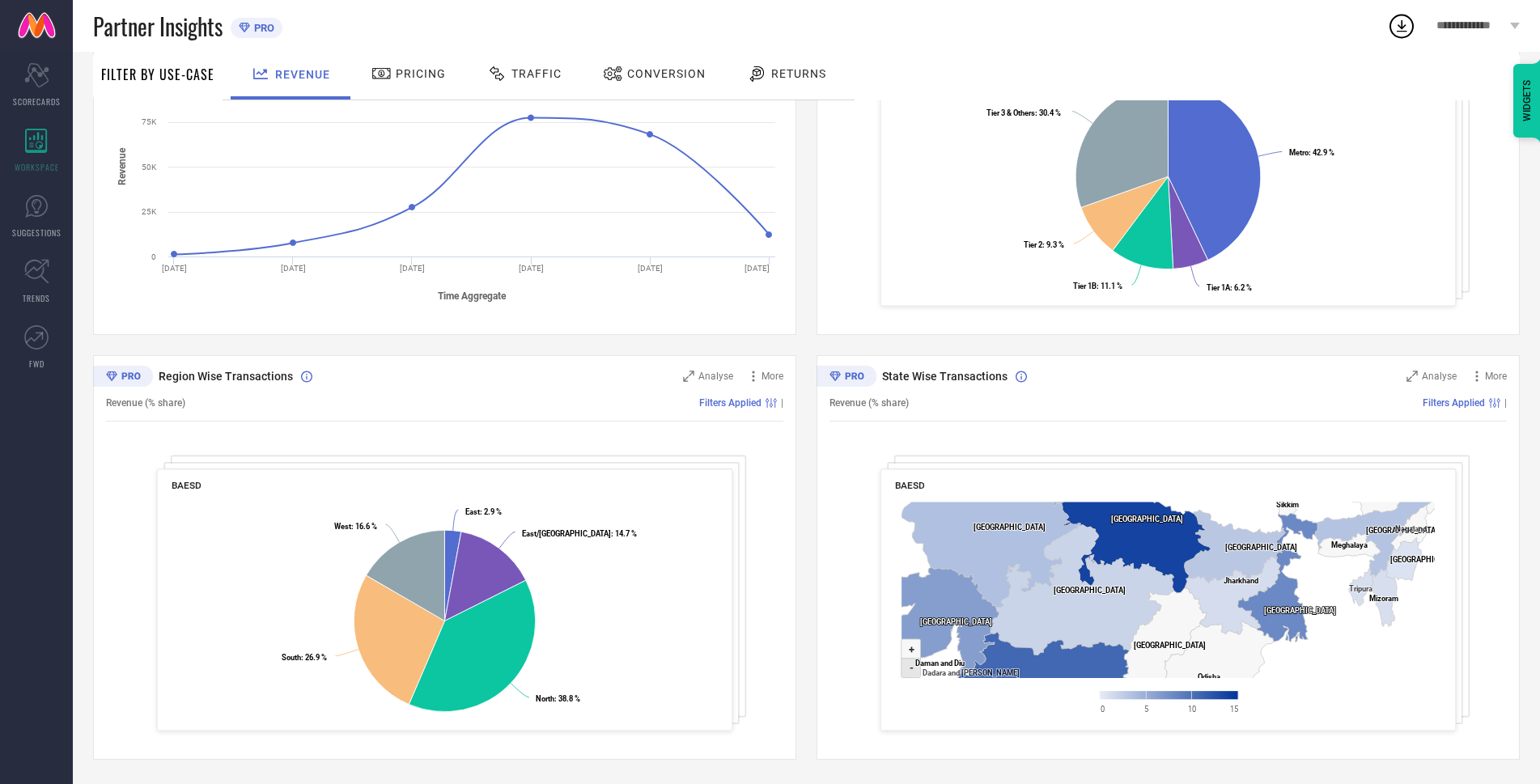
click at [908, 664] on icon at bounding box center [912, 668] width 19 height 19
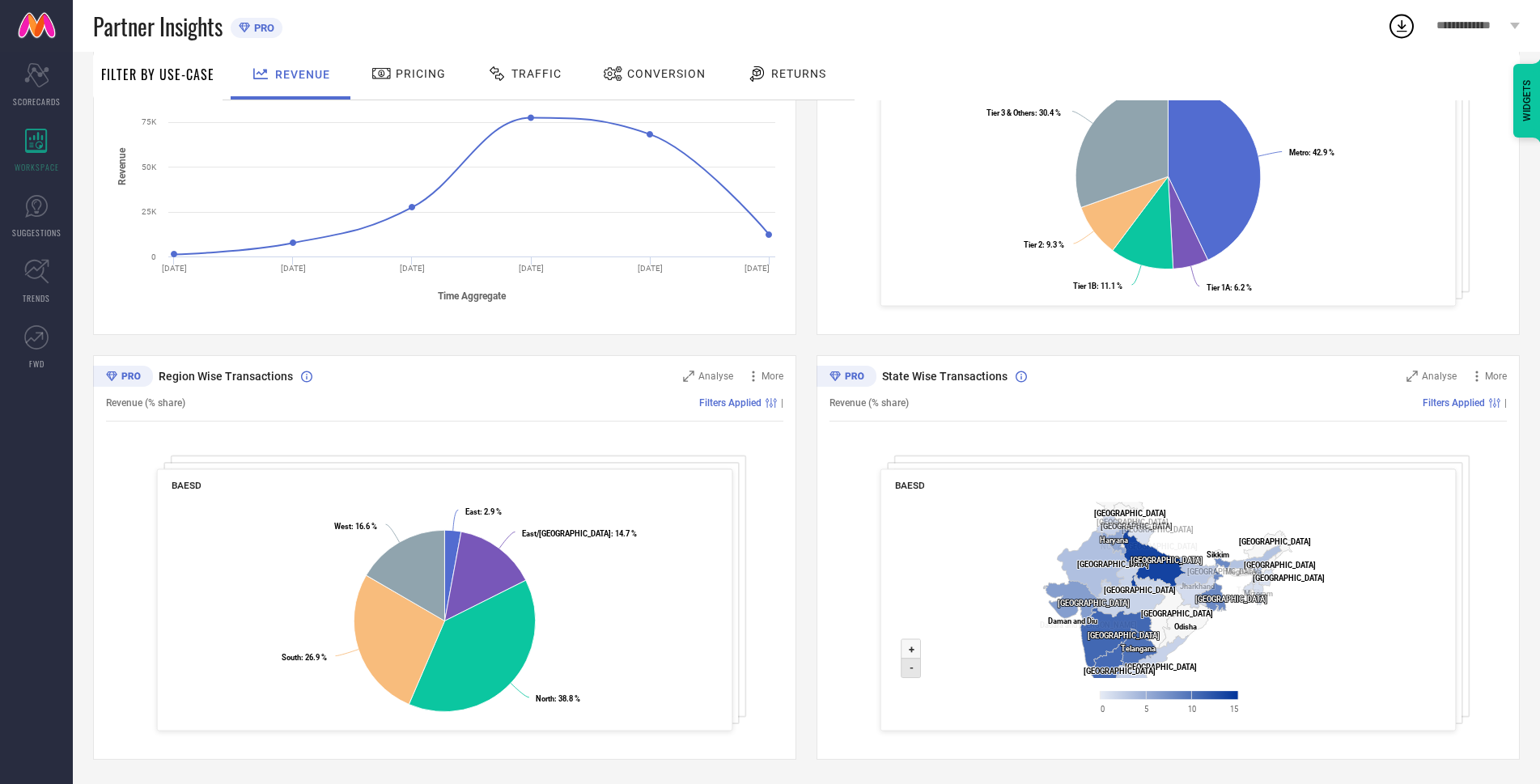
click at [908, 664] on icon at bounding box center [912, 668] width 19 height 19
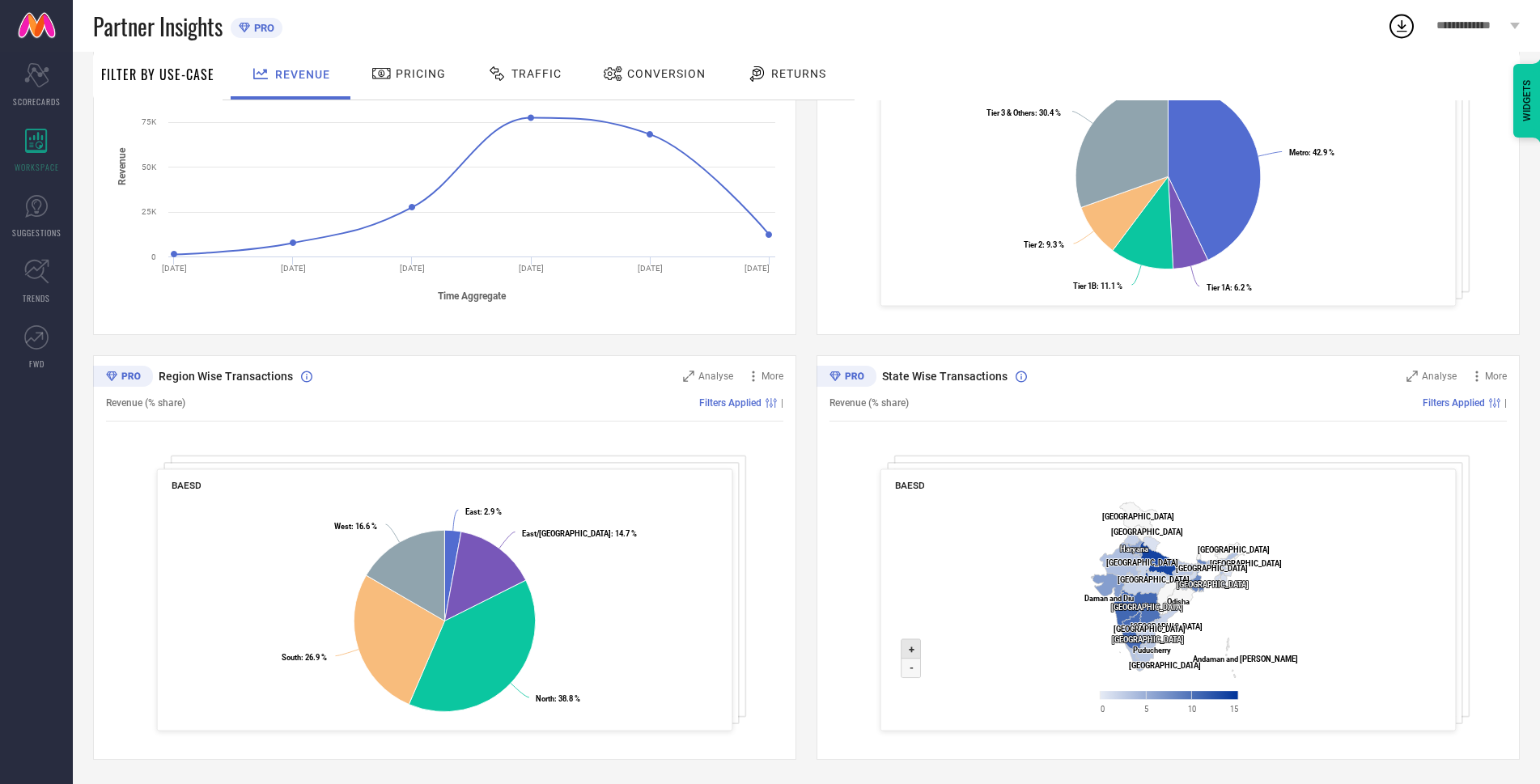
click at [903, 647] on icon at bounding box center [912, 649] width 19 height 19
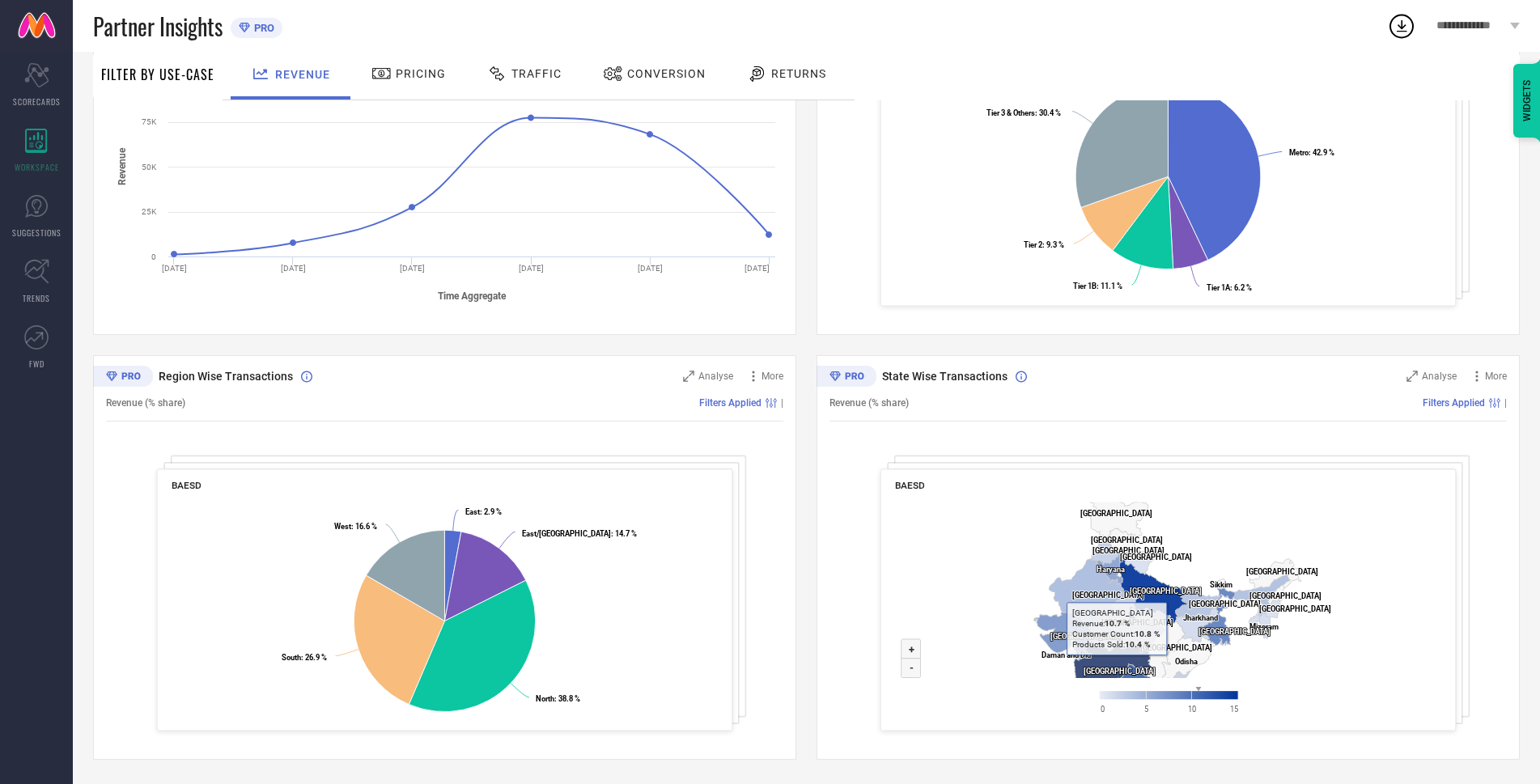
drag, startPoint x: 1126, startPoint y: 625, endPoint x: 1123, endPoint y: 664, distance: 39.1
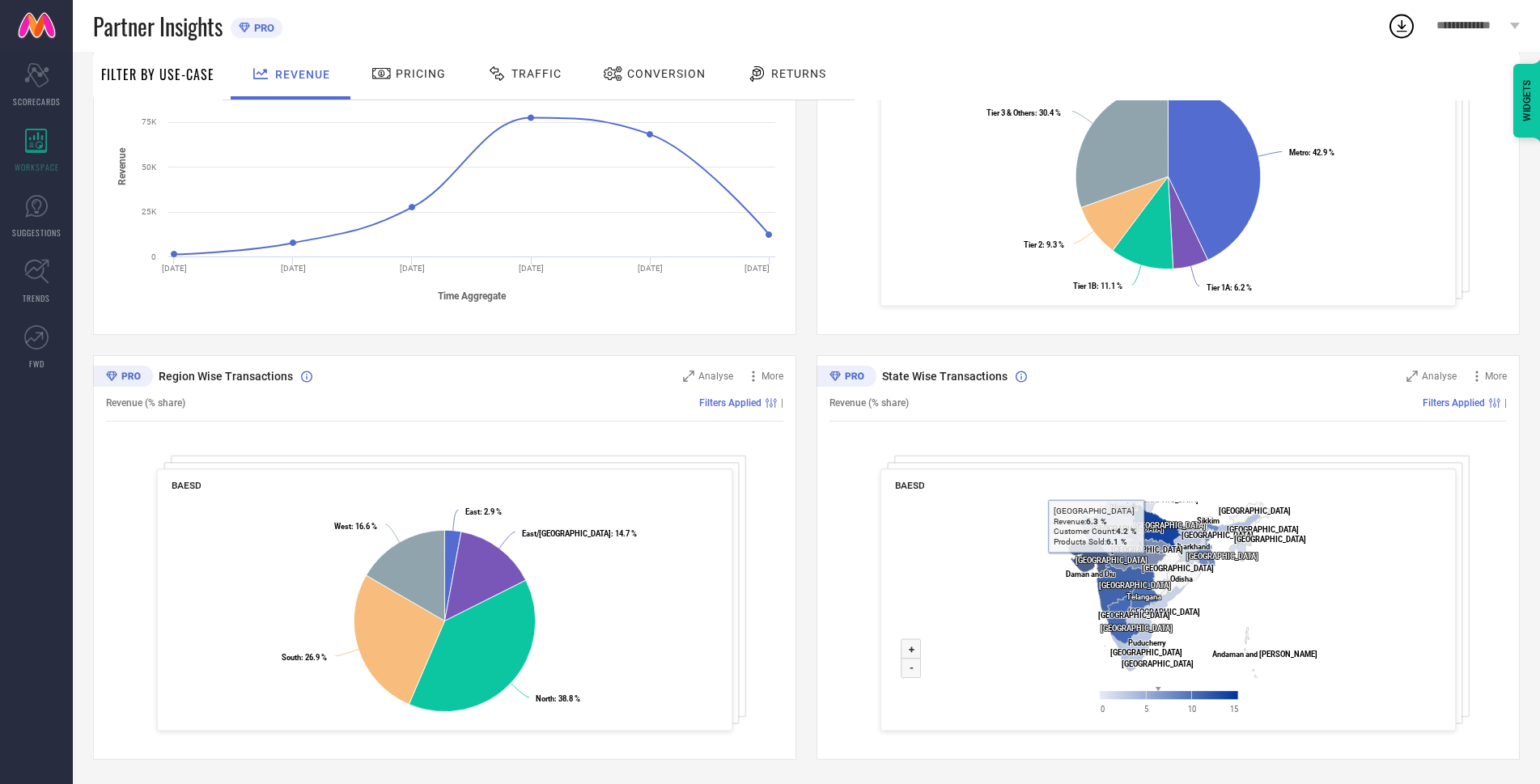
drag, startPoint x: 1117, startPoint y: 604, endPoint x: 1101, endPoint y: 562, distance: 44.9
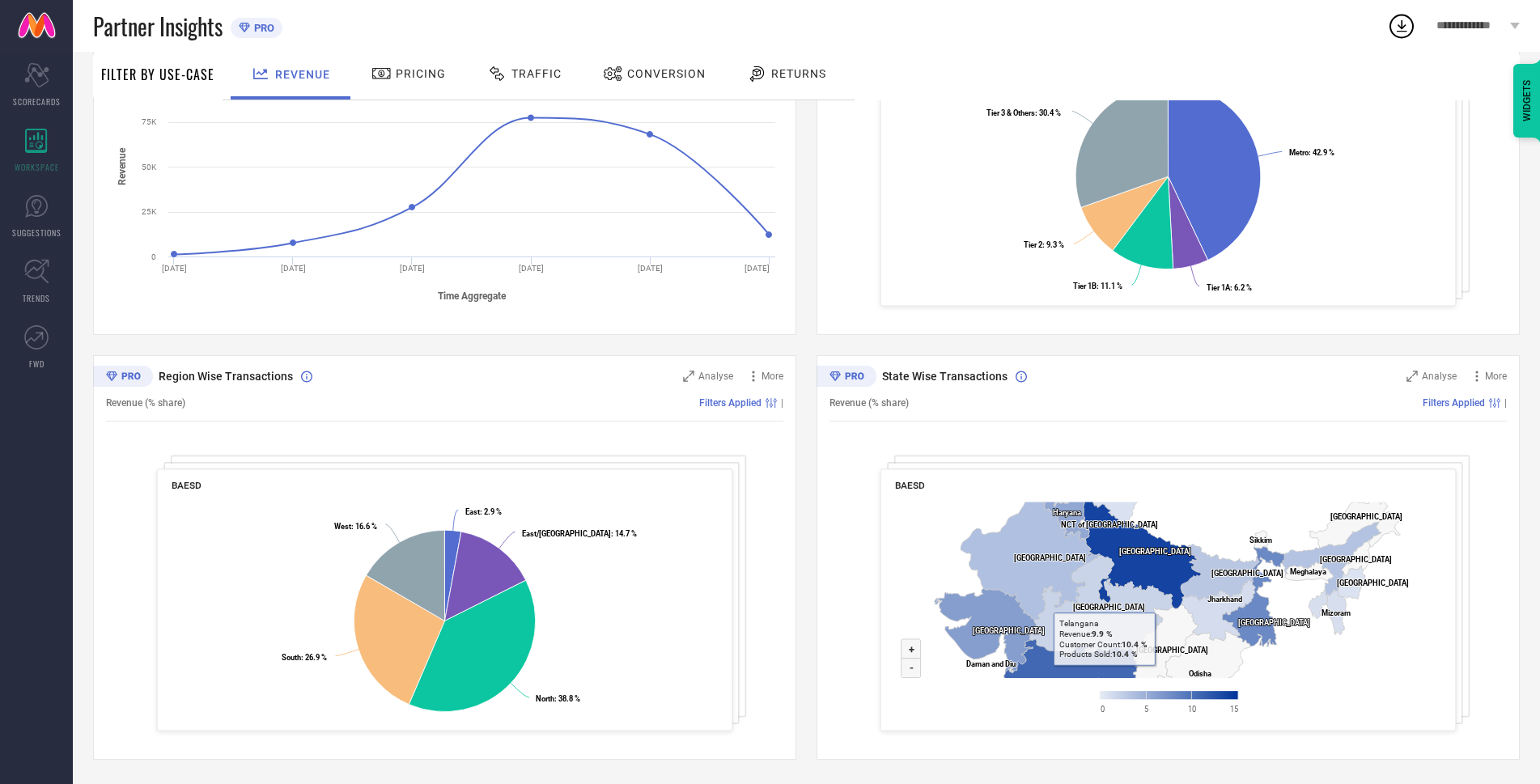
drag, startPoint x: 1132, startPoint y: 557, endPoint x: 1104, endPoint y: 688, distance: 134.0
click at [1104, 688] on icon "Created with Highcharts 9.3.3 Zoom in + Zoom out - [GEOGRAPHIC_DATA] ​ [GEOGRAP…" at bounding box center [1168, 612] width 547 height 234
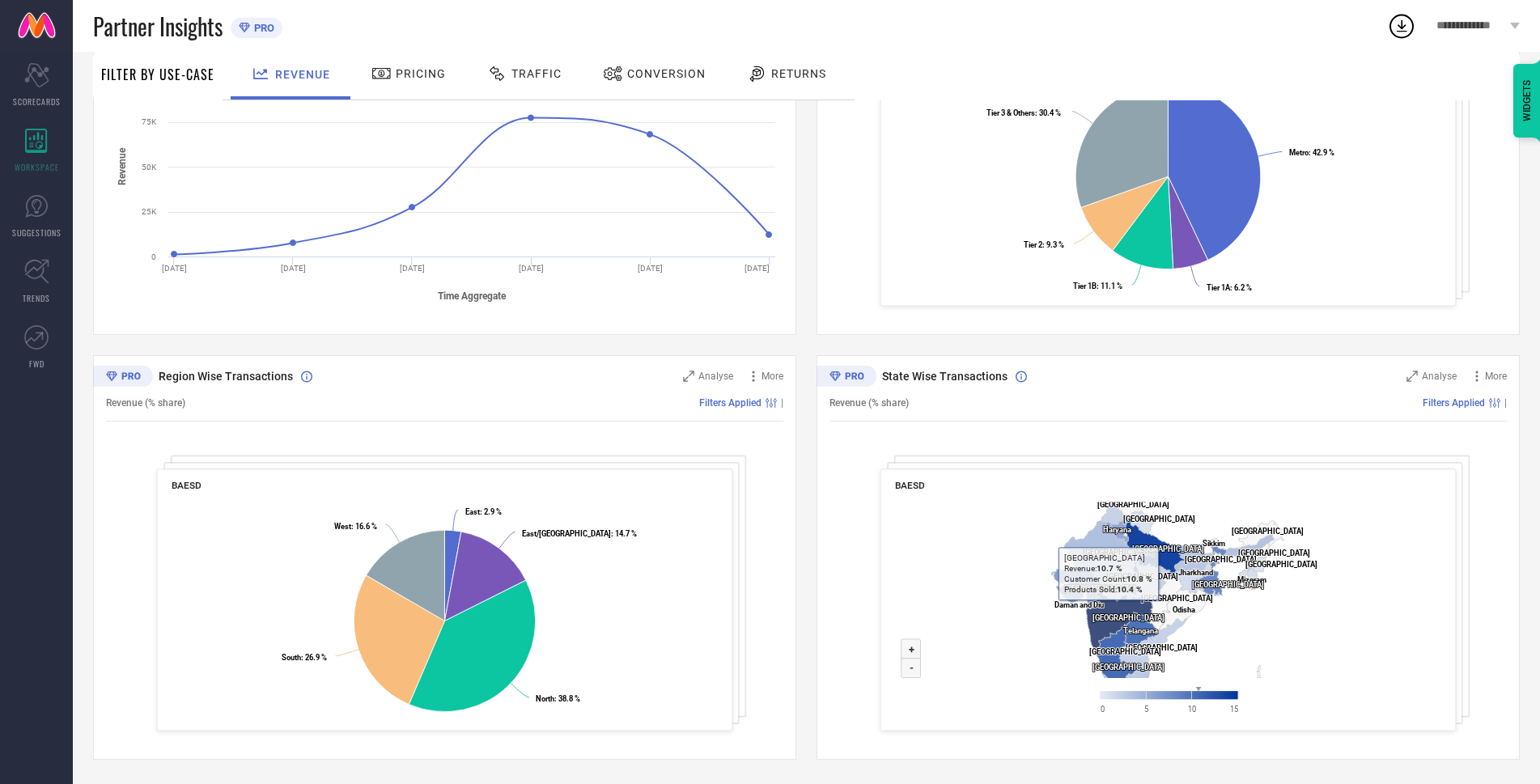
drag, startPoint x: 1108, startPoint y: 562, endPoint x: 1106, endPoint y: 617, distance: 55.0
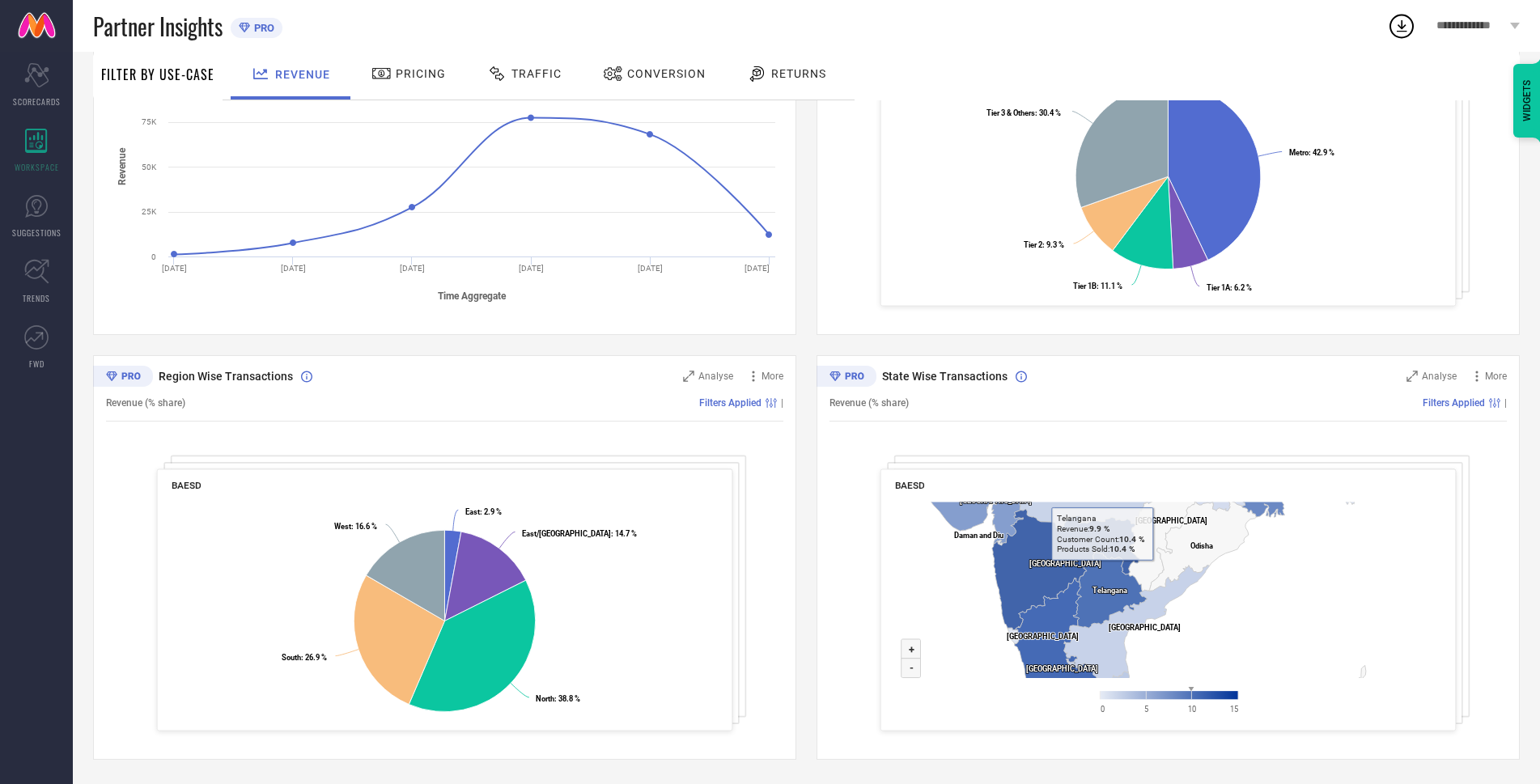
drag, startPoint x: 1151, startPoint y: 597, endPoint x: 1079, endPoint y: 562, distance: 80.1
click at [1092, 562] on icon "Created with Highcharts 9.3.3 Zoom in + Zoom out - [GEOGRAPHIC_DATA] ​ [GEOGRAP…" at bounding box center [1168, 612] width 547 height 234
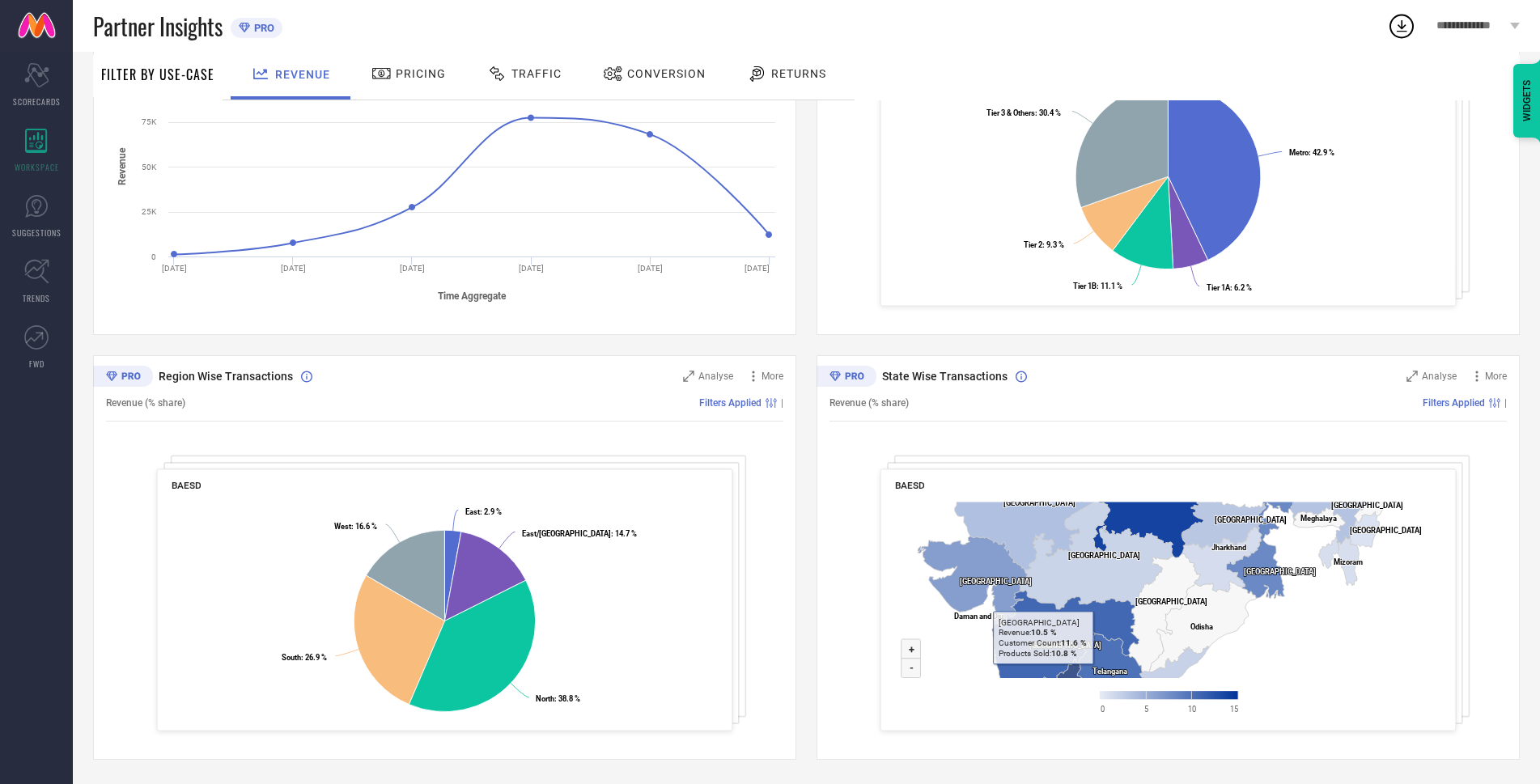
drag, startPoint x: 1045, startPoint y: 621, endPoint x: 1047, endPoint y: 709, distance: 88.0
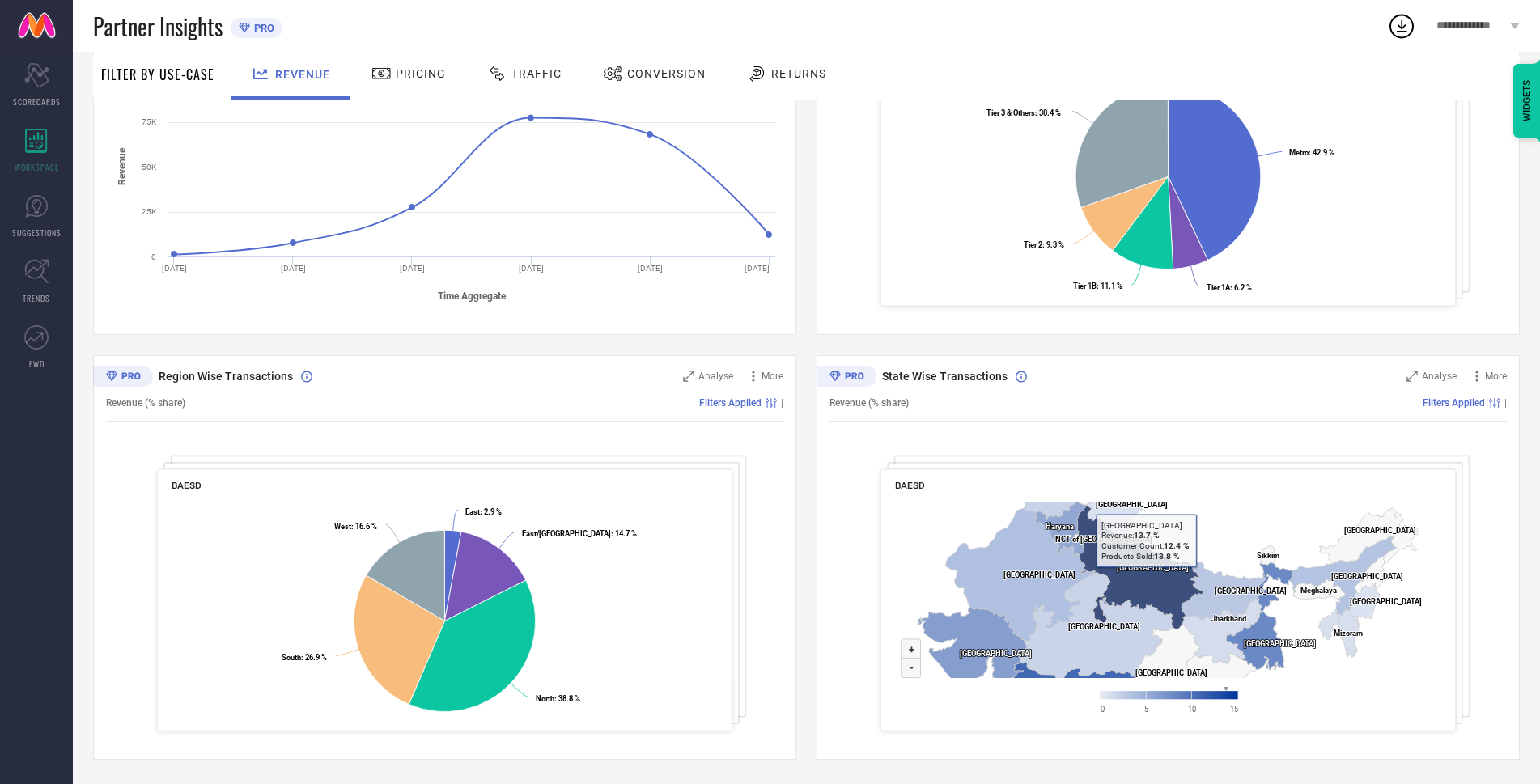
drag, startPoint x: 1153, startPoint y: 519, endPoint x: 1149, endPoint y: 590, distance: 71.1
click at [1150, 589] on icon at bounding box center [1140, 566] width 127 height 124
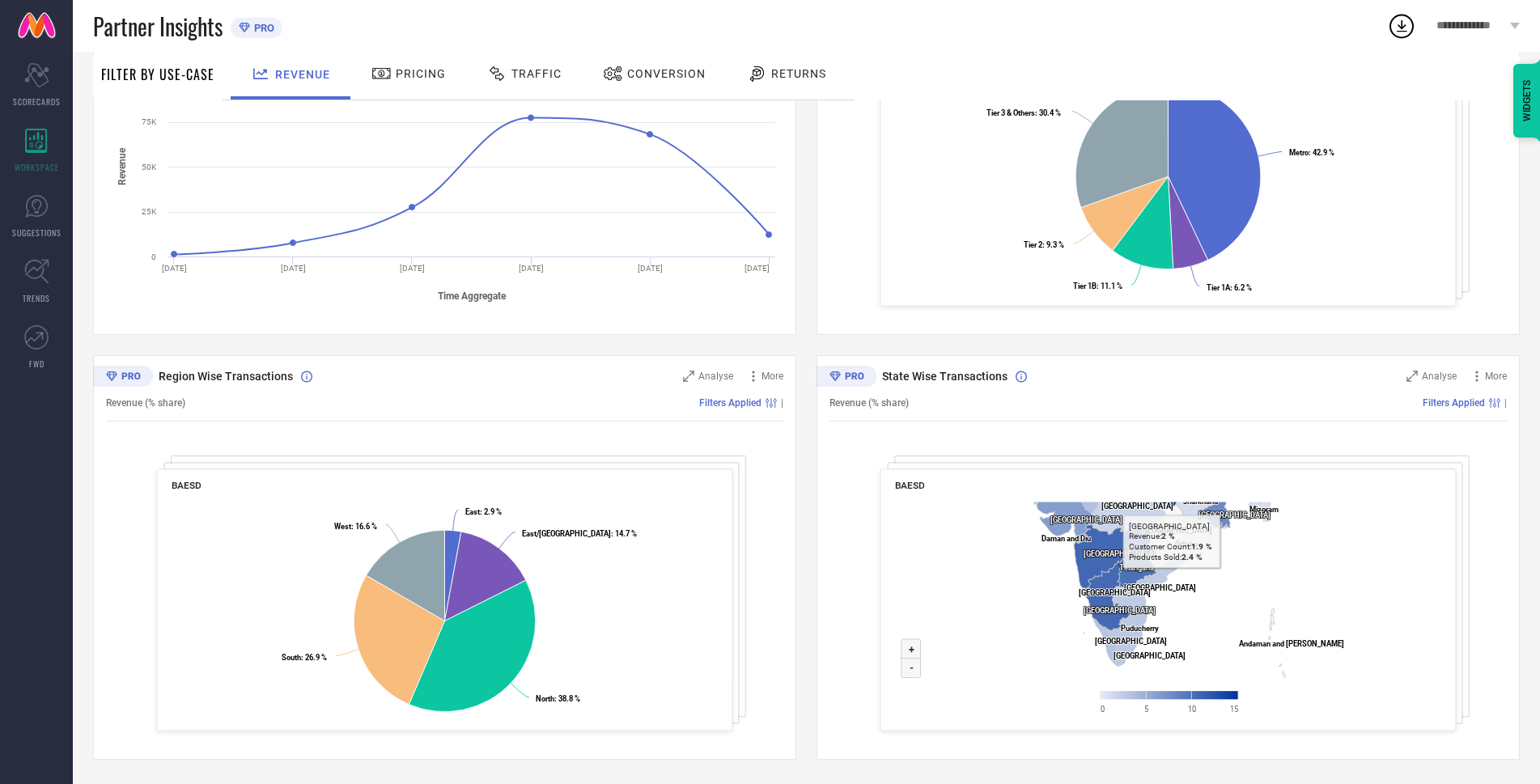
drag, startPoint x: 1135, startPoint y: 620, endPoint x: 1198, endPoint y: 559, distance: 87.7
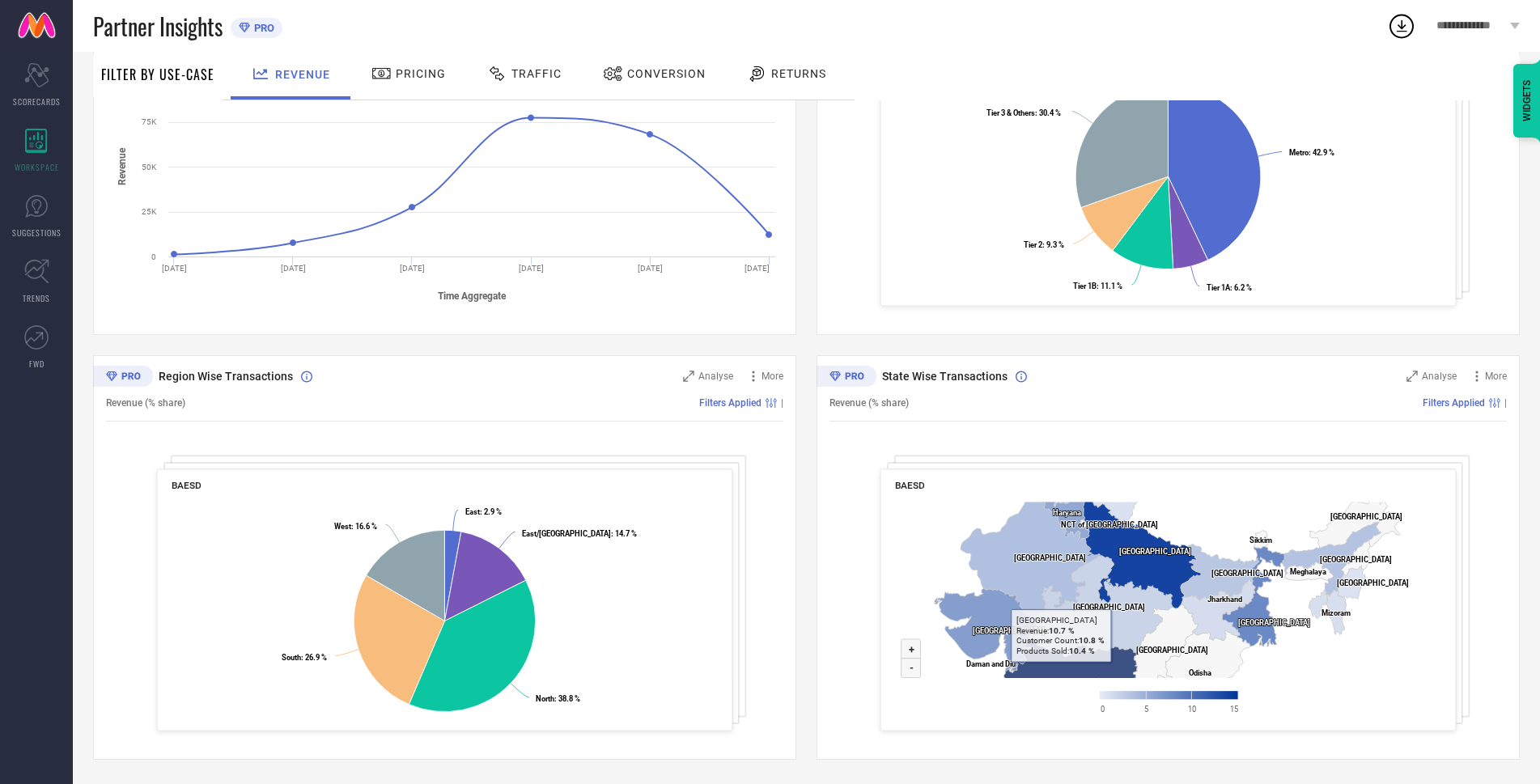
drag, startPoint x: 1062, startPoint y: 577, endPoint x: 1062, endPoint y: 727, distance: 150.0
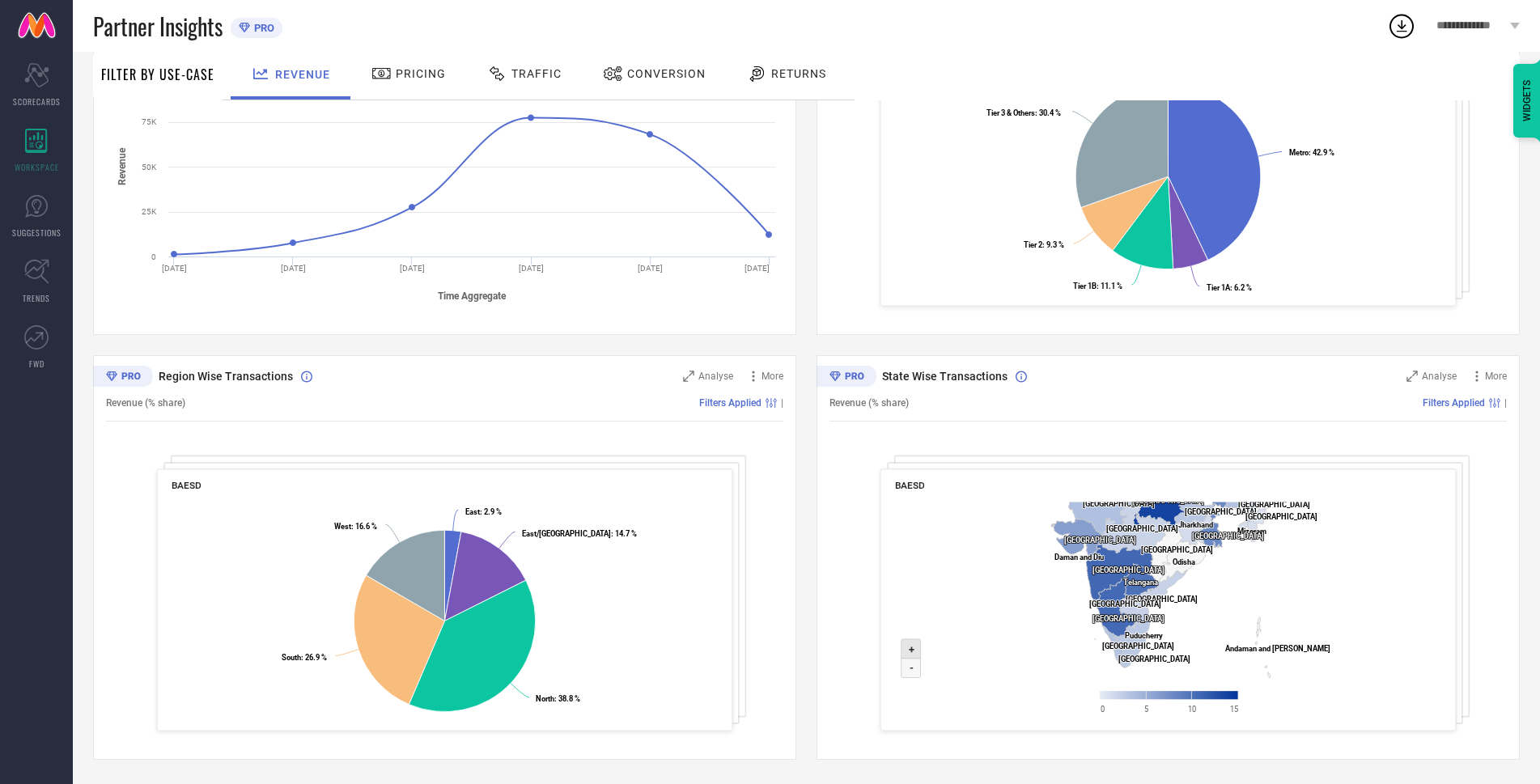
click at [910, 651] on text "+" at bounding box center [912, 650] width 5 height 12
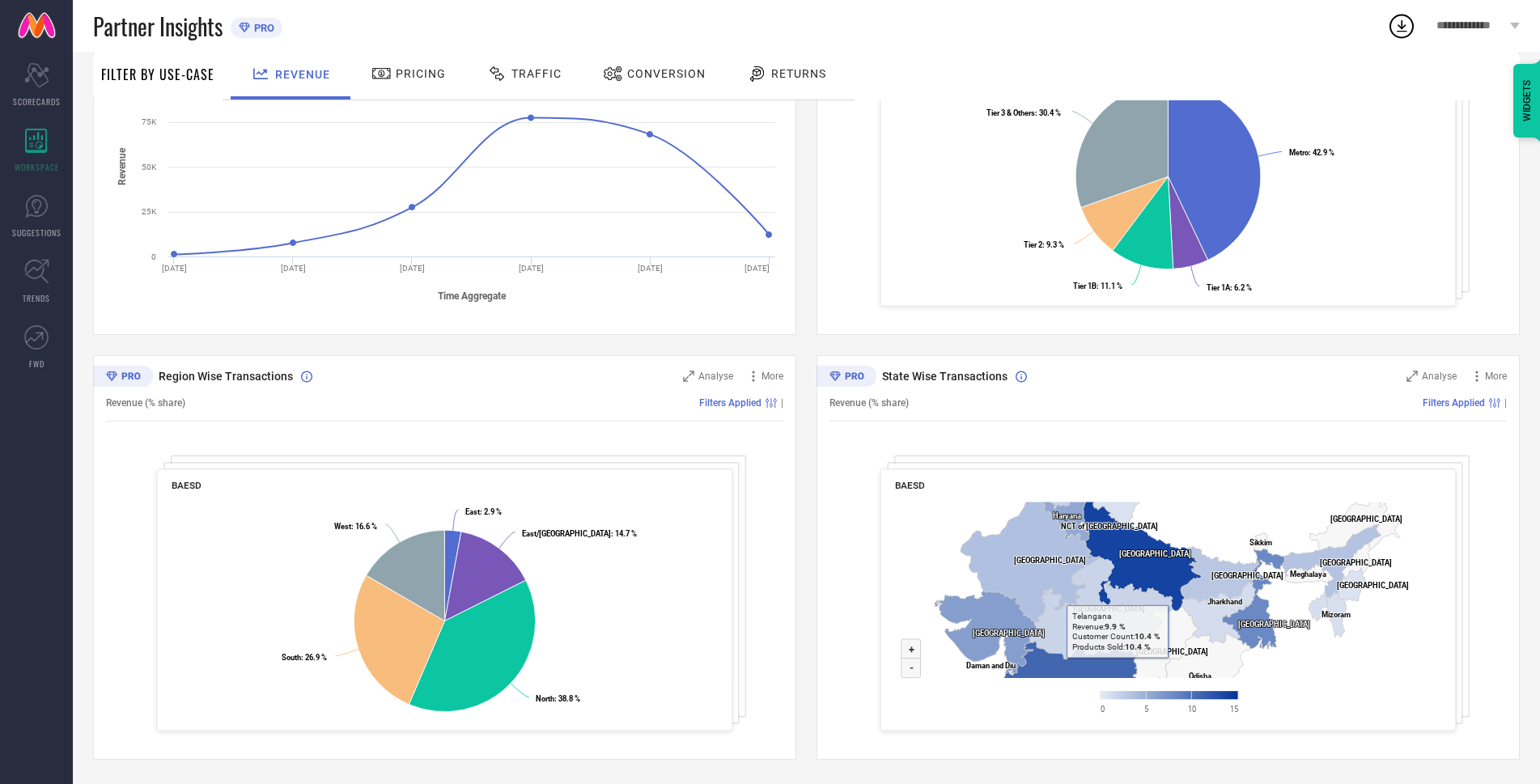
drag, startPoint x: 1043, startPoint y: 548, endPoint x: 1111, endPoint y: 708, distance: 173.9
click at [1111, 708] on icon "Created with Highcharts 9.3.3 Zoom in + Zoom out - [GEOGRAPHIC_DATA] ​ [GEOGRAP…" at bounding box center [1168, 612] width 547 height 234
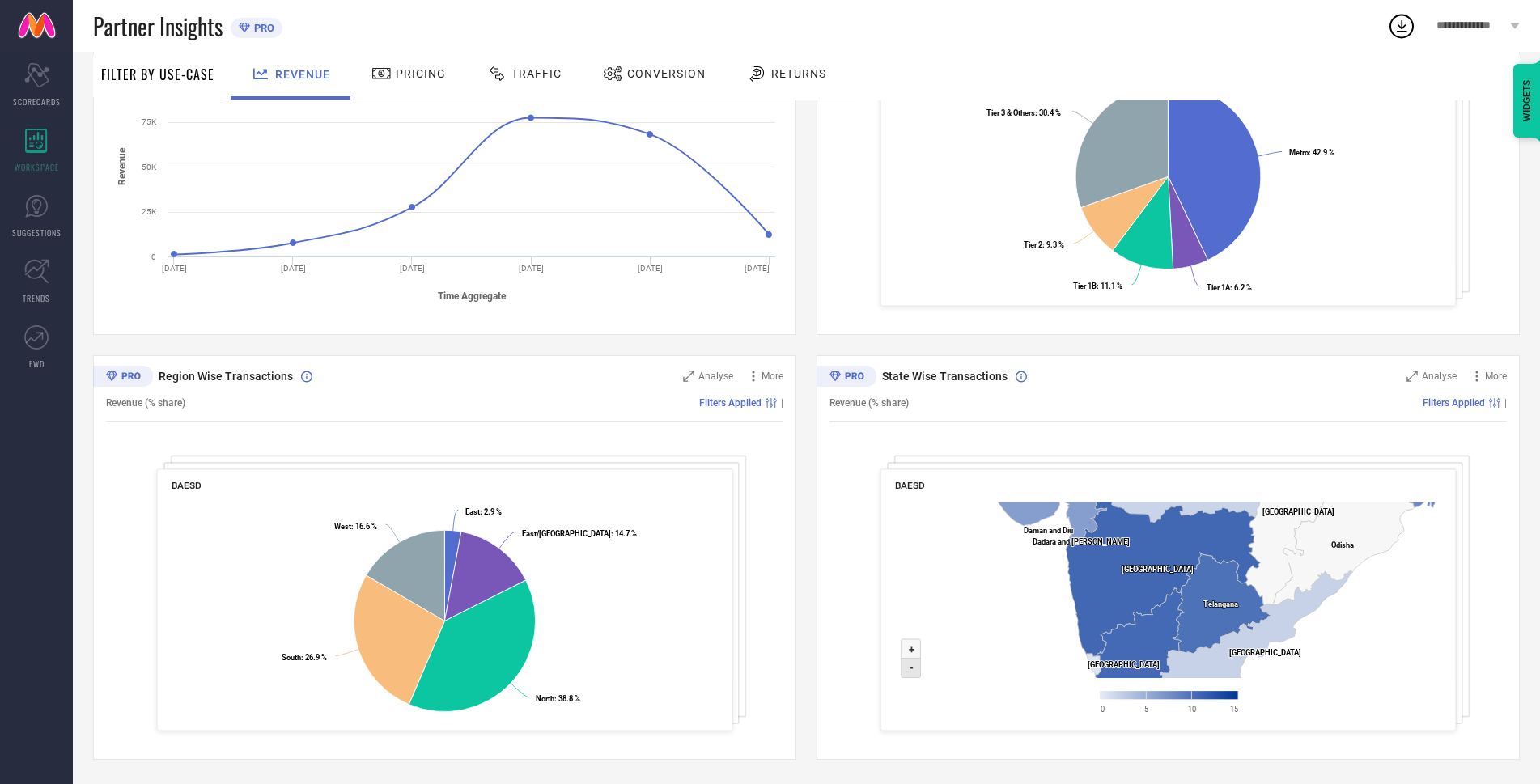
click at [906, 663] on icon at bounding box center [912, 668] width 19 height 19
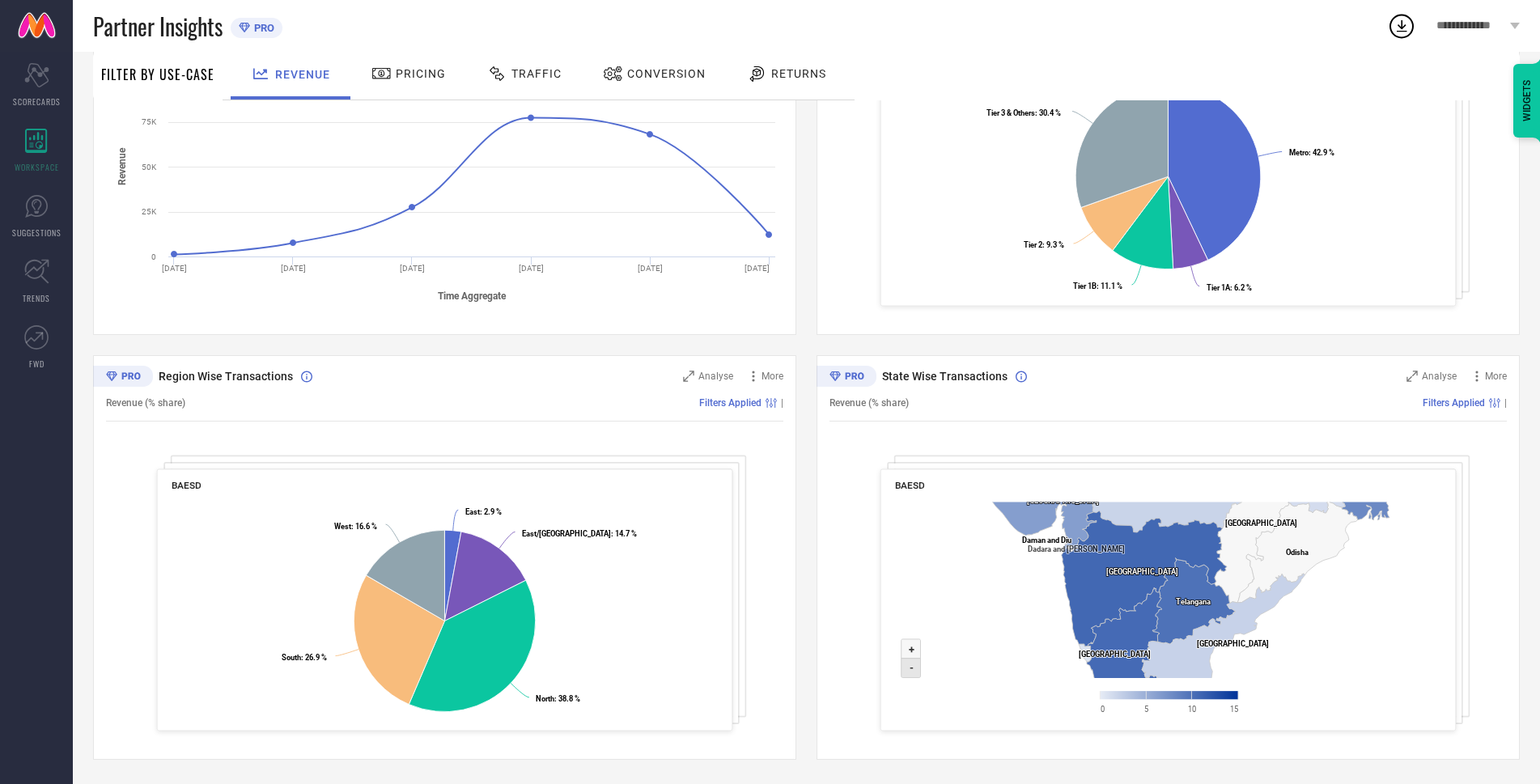
click at [906, 663] on icon at bounding box center [912, 668] width 19 height 19
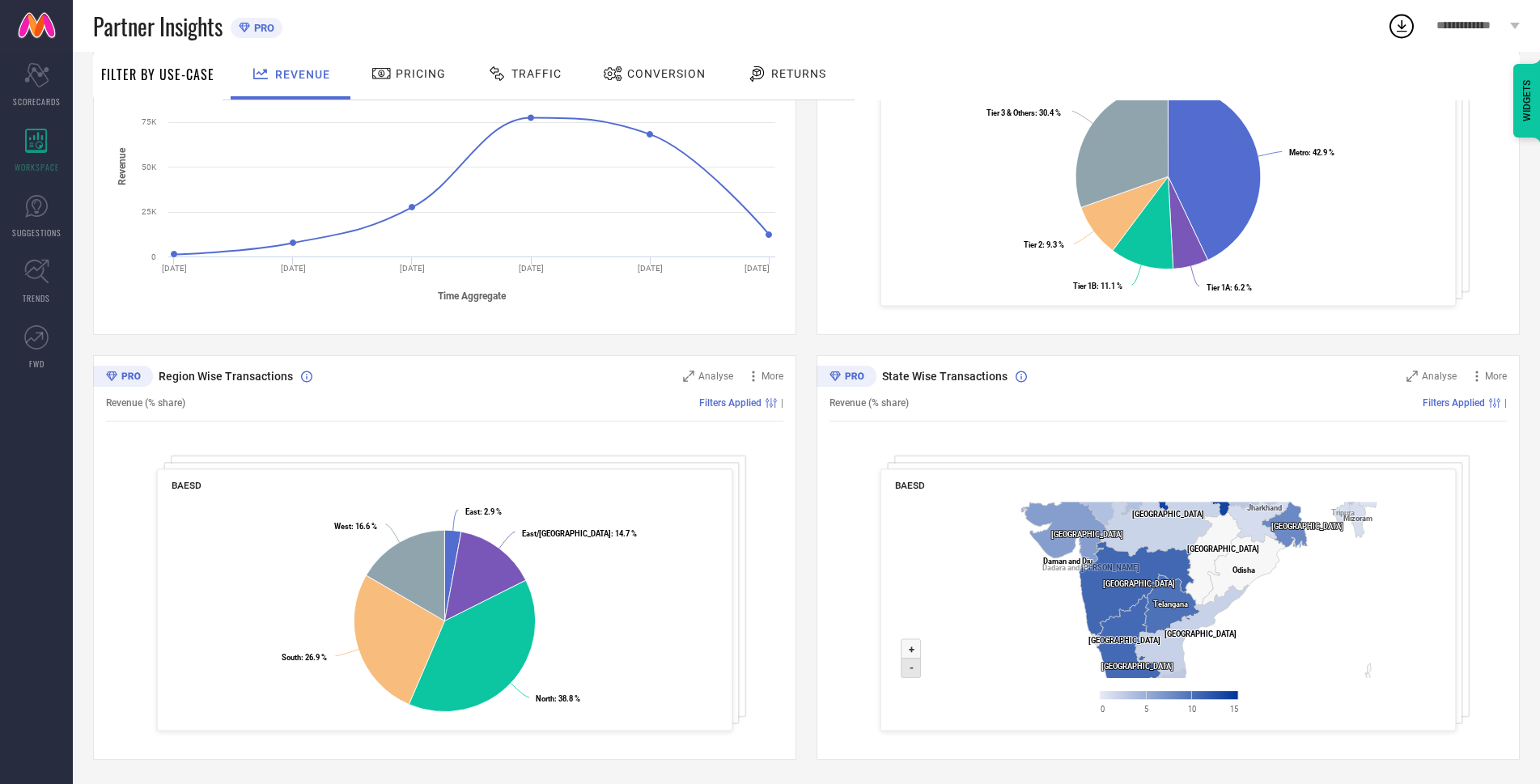
click at [906, 664] on icon at bounding box center [912, 668] width 19 height 19
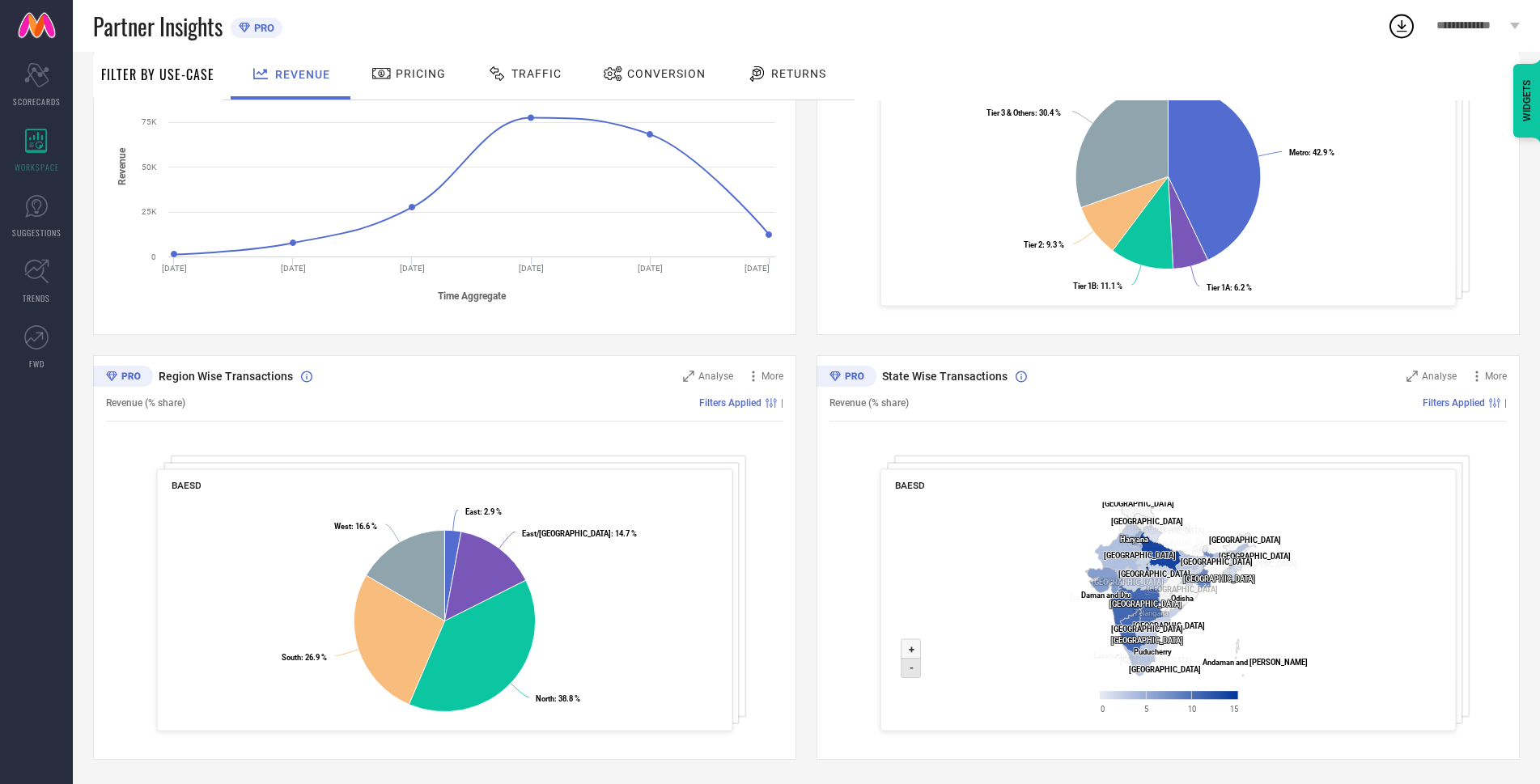
click at [906, 664] on icon at bounding box center [912, 668] width 19 height 19
click at [909, 651] on text "+" at bounding box center [912, 650] width 5 height 12
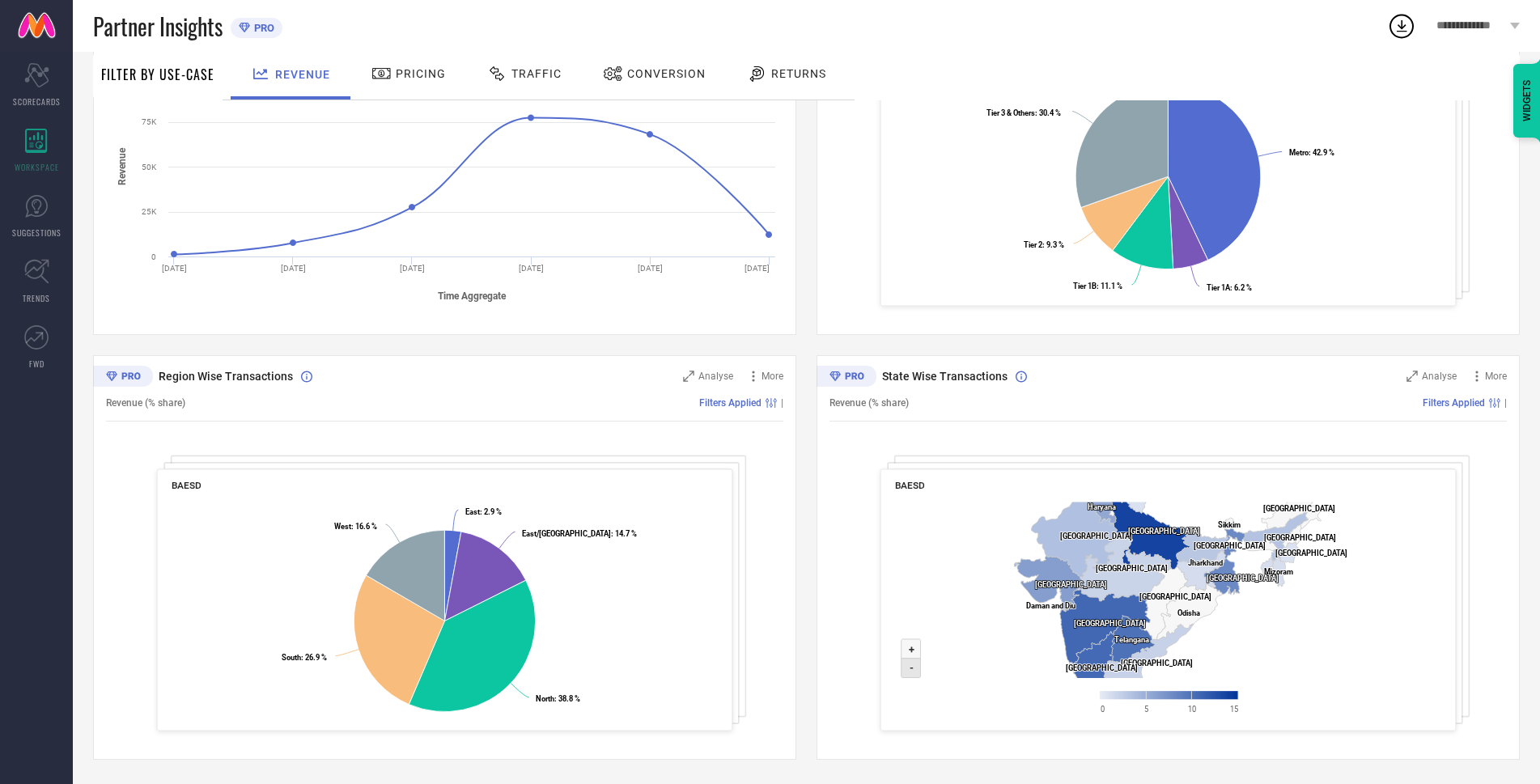
click at [912, 671] on text "-" at bounding box center [912, 668] width 4 height 12
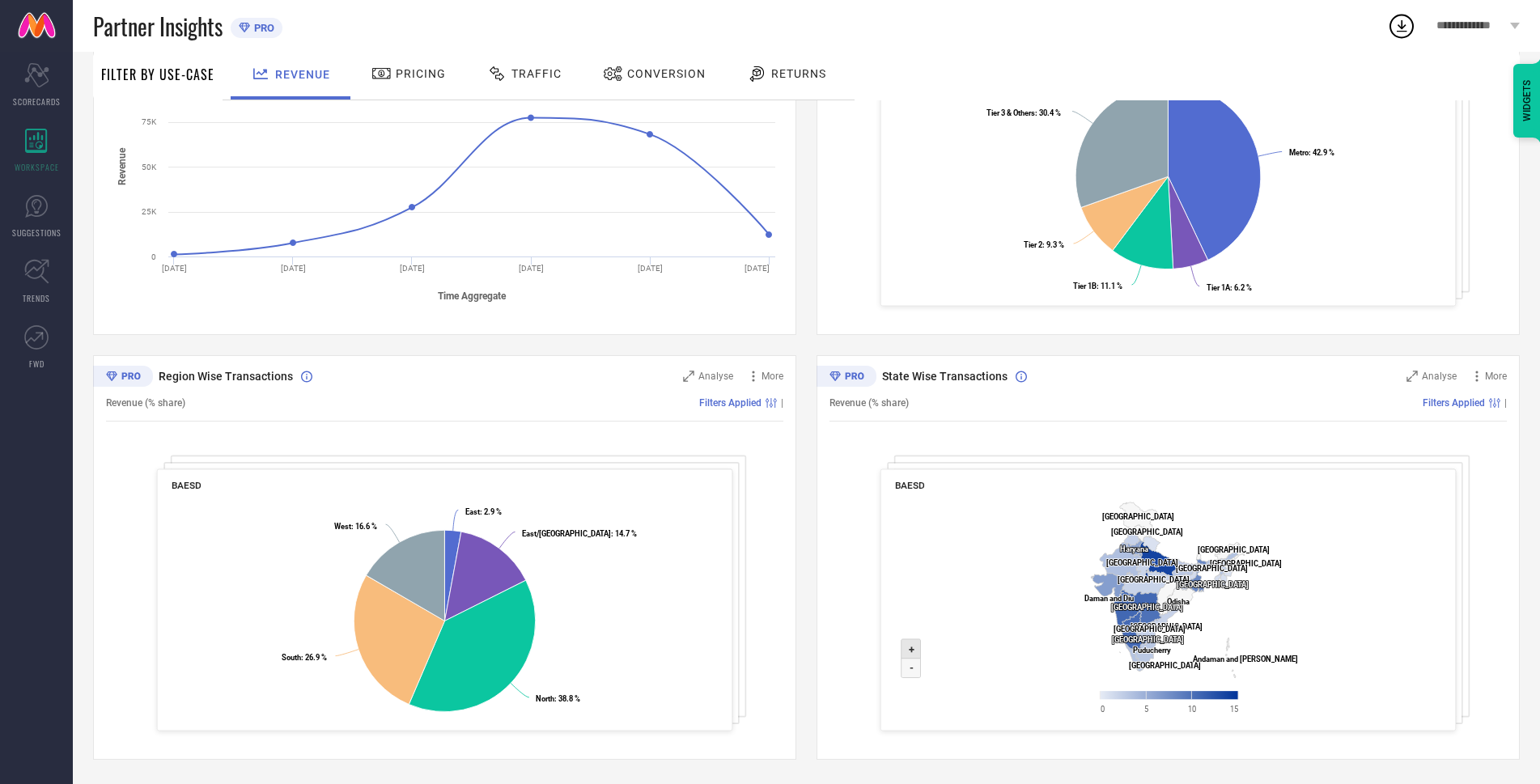
click at [909, 648] on text "+" at bounding box center [912, 650] width 5 height 12
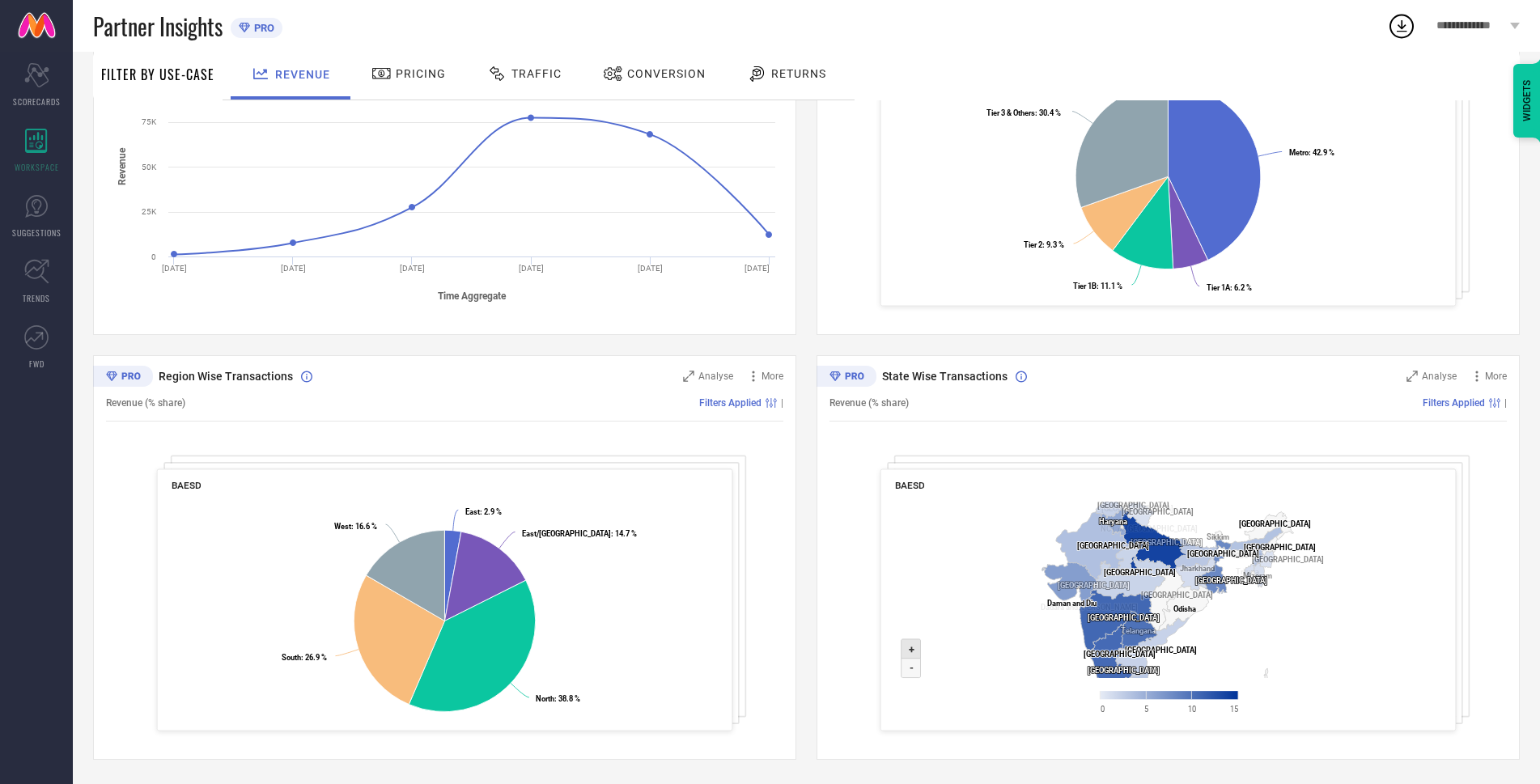
click at [909, 648] on text "+" at bounding box center [912, 650] width 5 height 12
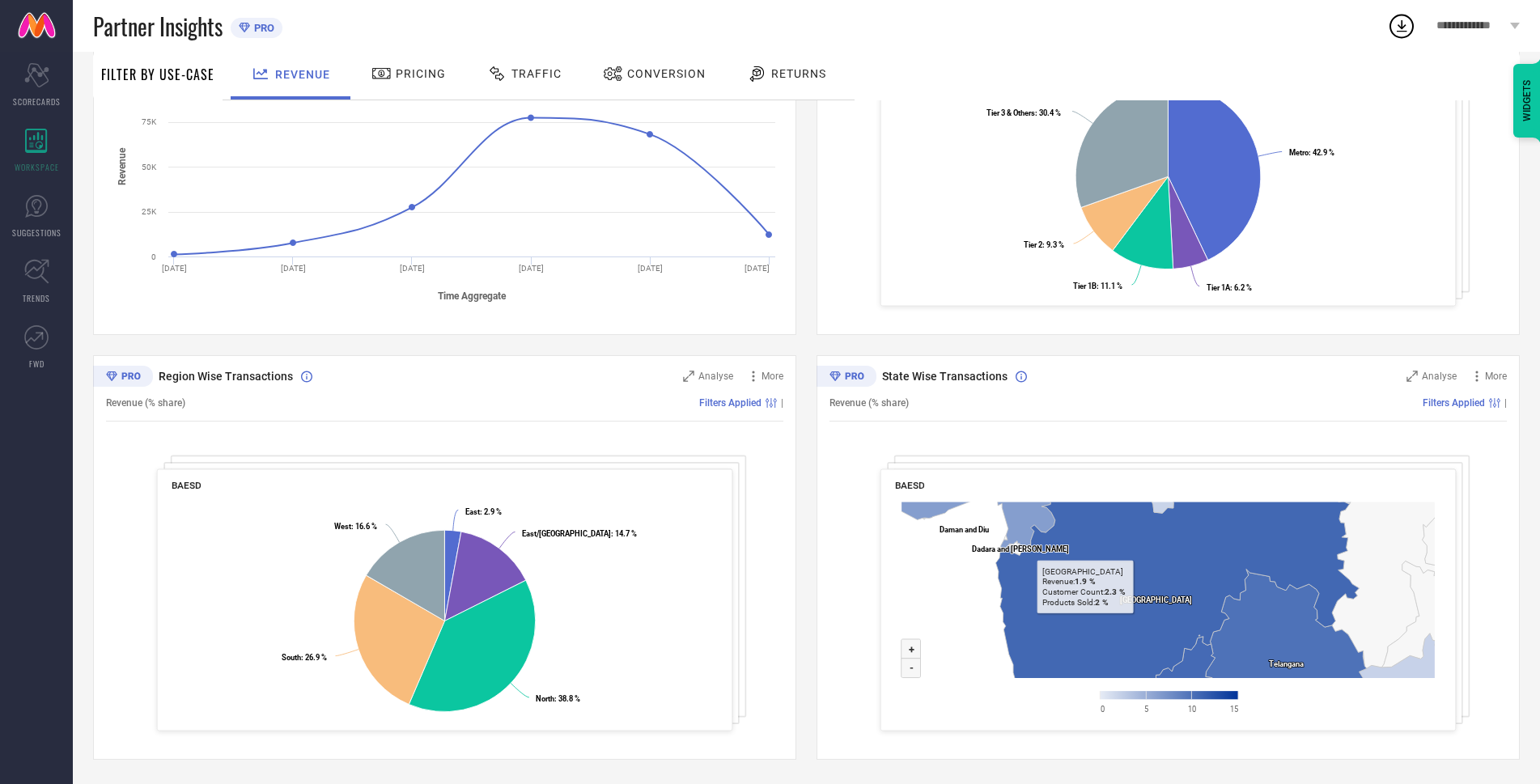
drag, startPoint x: 1102, startPoint y: 617, endPoint x: 1399, endPoint y: 446, distance: 342.7
click at [1409, 443] on div "State Wise Transactions Analyse More Revenue (% share) Filters Applied | BAESD …" at bounding box center [1168, 557] width 703 height 404
click at [900, 670] on rect at bounding box center [1168, 612] width 547 height 234
click at [907, 667] on icon at bounding box center [912, 668] width 19 height 19
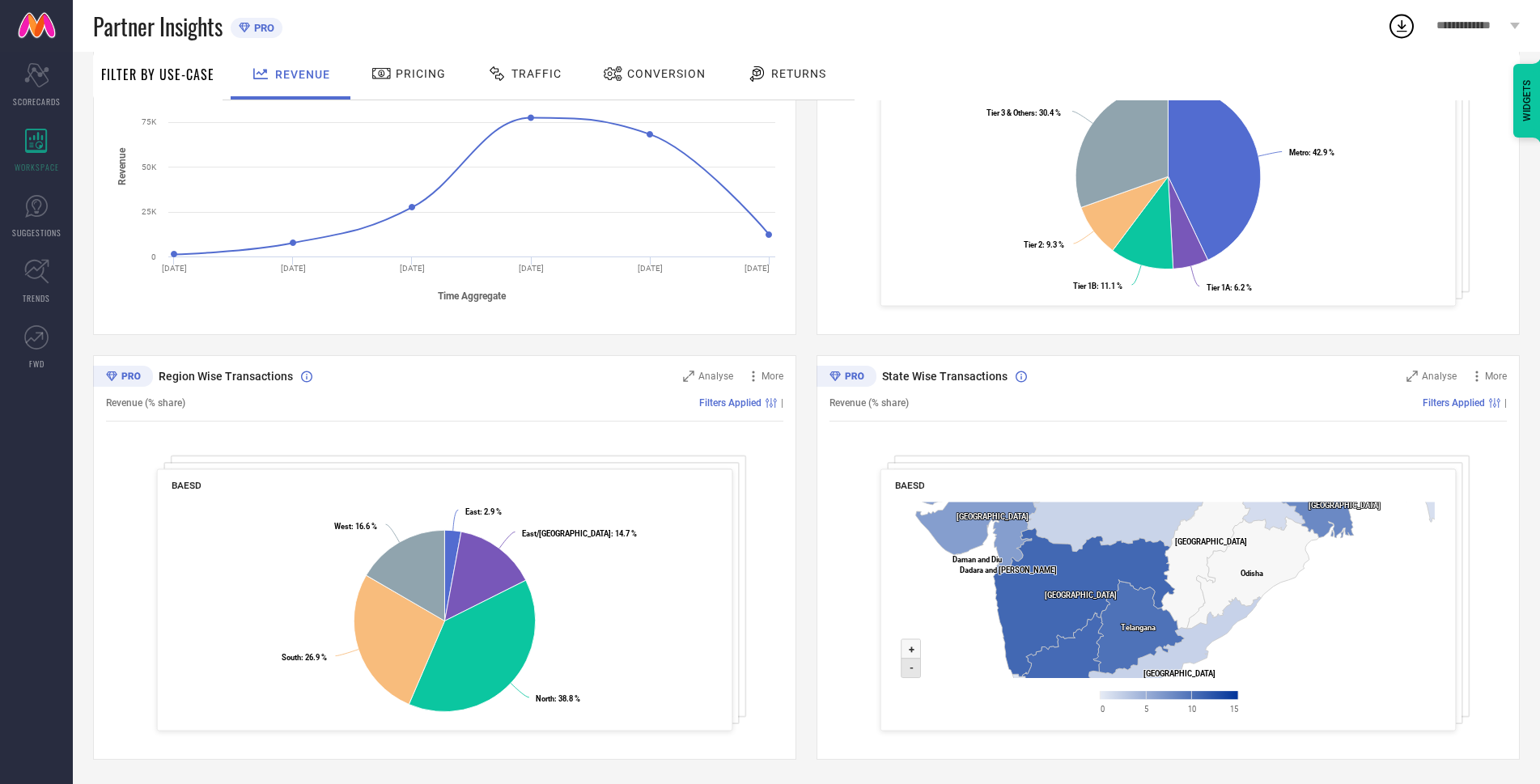
click at [904, 665] on icon at bounding box center [912, 668] width 19 height 19
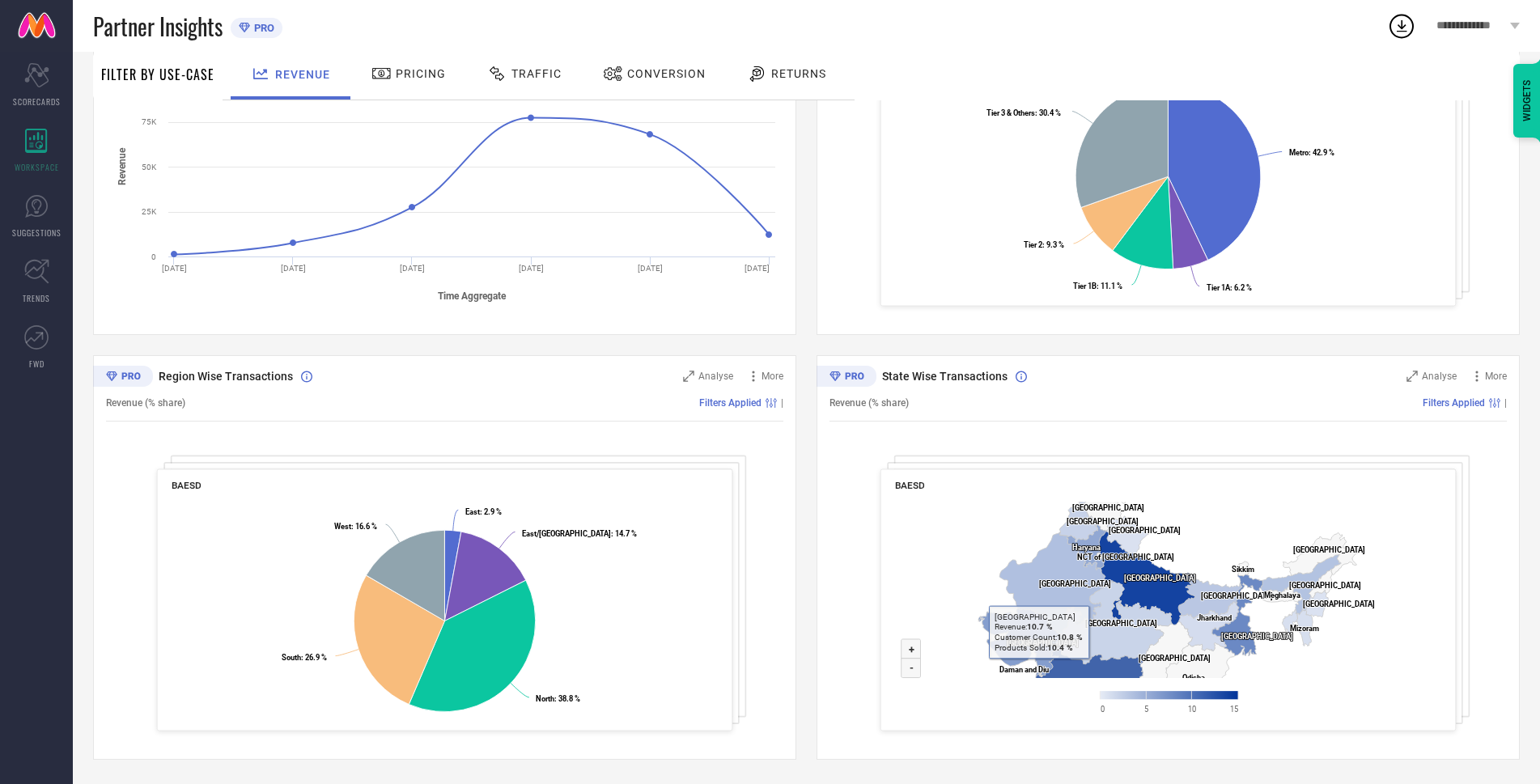
drag, startPoint x: 1111, startPoint y: 649, endPoint x: 1004, endPoint y: 681, distance: 111.7
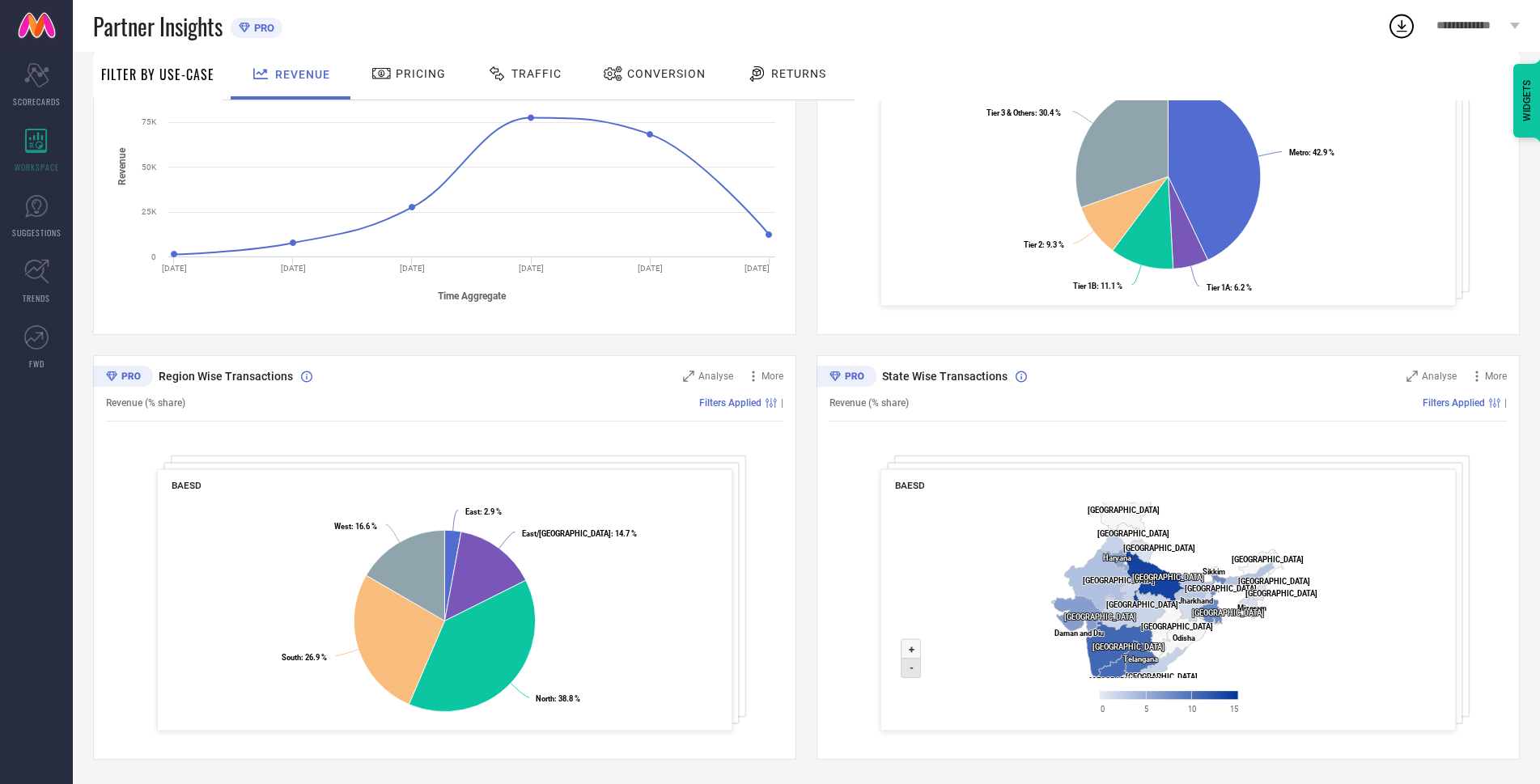
click at [913, 663] on icon at bounding box center [912, 668] width 19 height 19
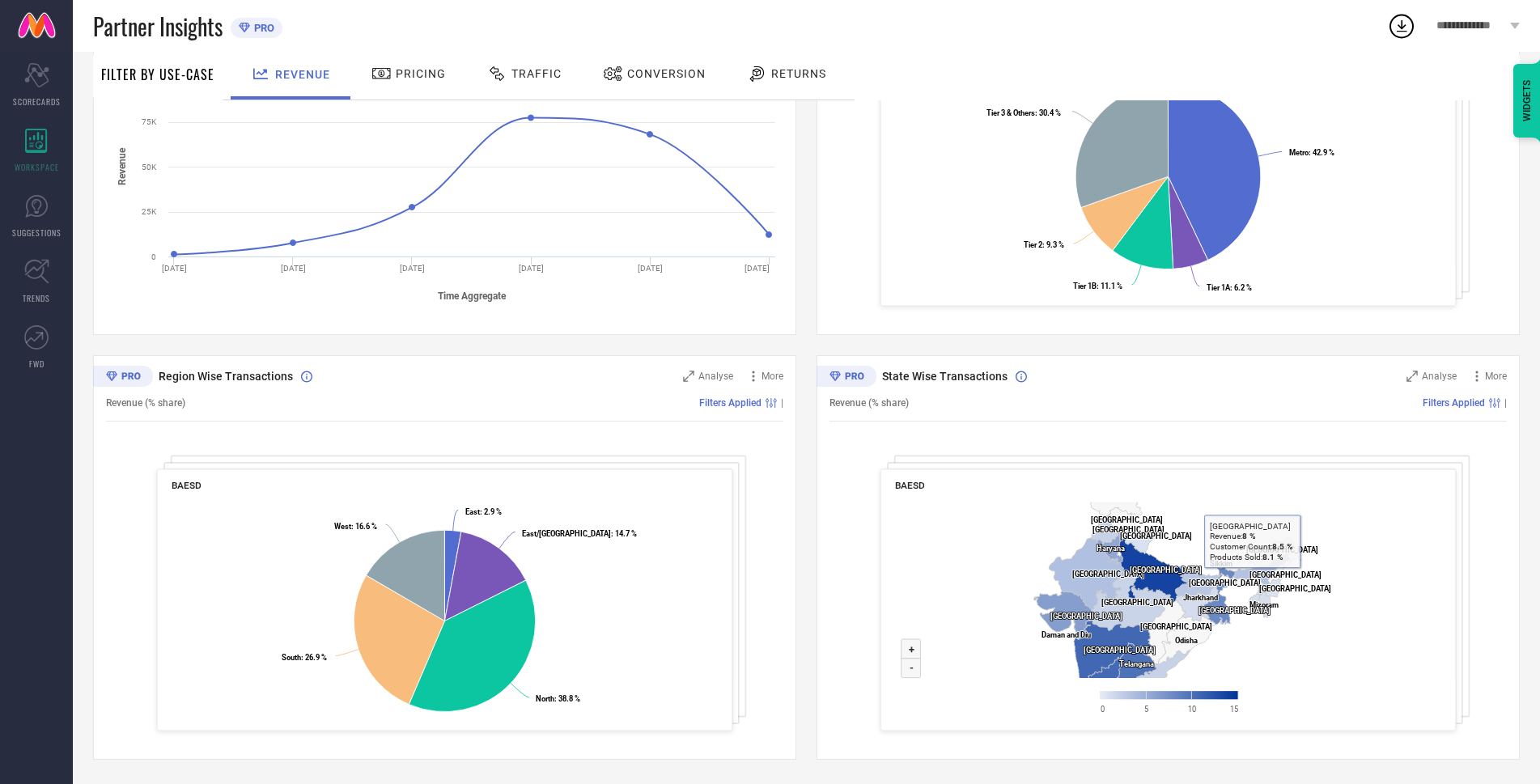
drag, startPoint x: 1251, startPoint y: 589, endPoint x: 1169, endPoint y: 633, distance: 93.1
click at [1169, 633] on icon "Created with Highcharts 9.3.3 Zoom in + Zoom out - [GEOGRAPHIC_DATA] ​ [GEOGRAP…" at bounding box center [1168, 612] width 547 height 234
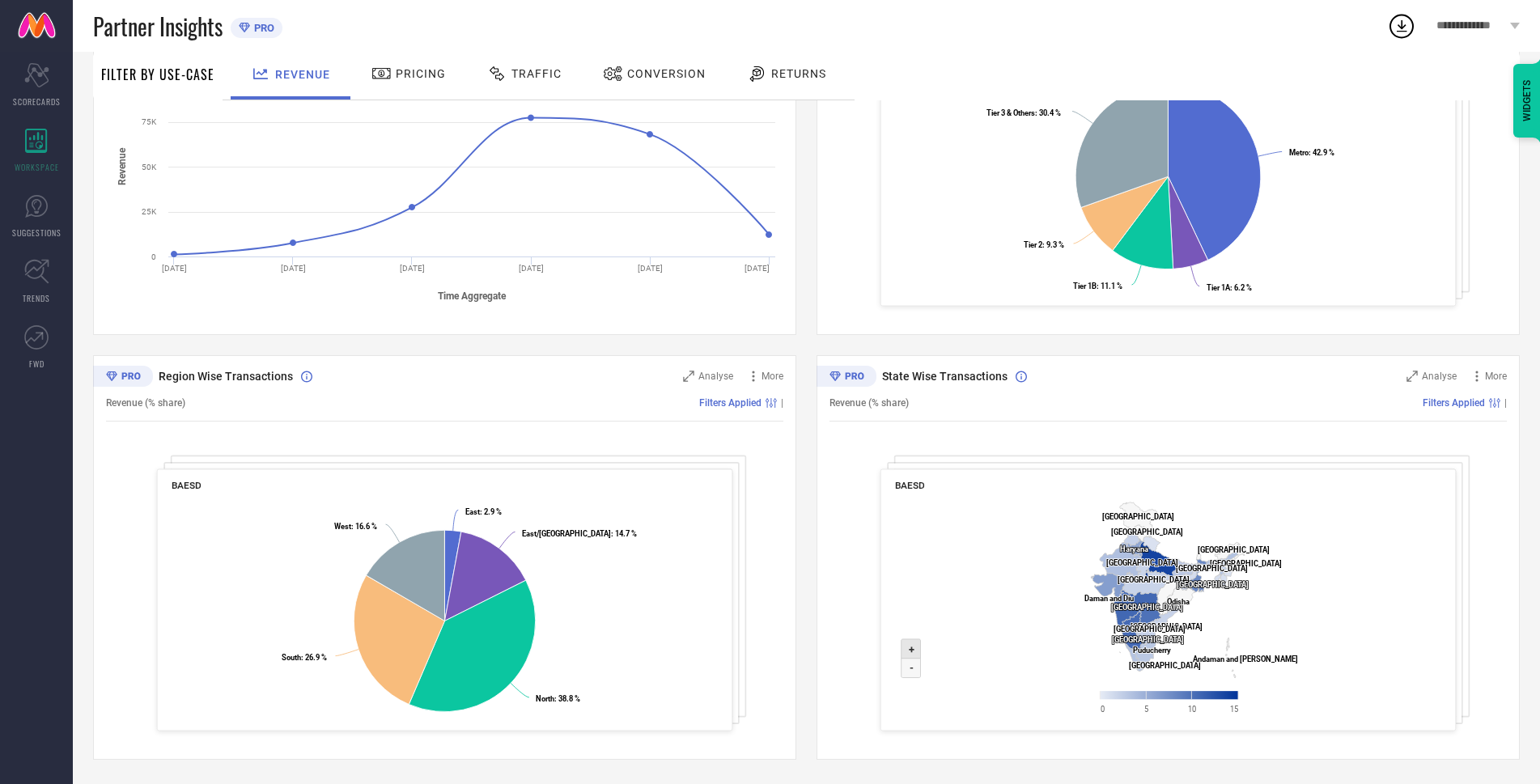
click at [915, 650] on icon at bounding box center [912, 649] width 19 height 19
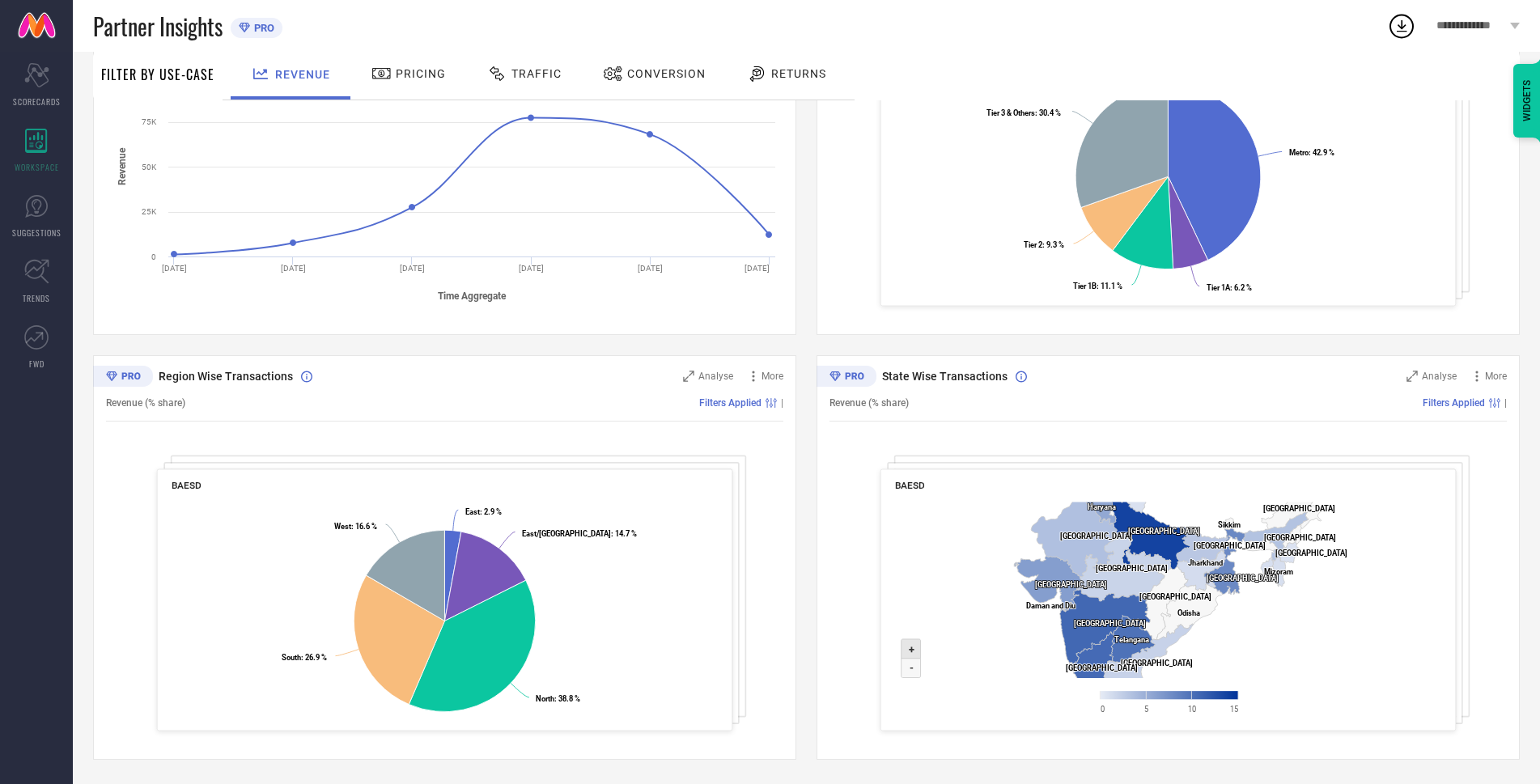
click at [904, 646] on icon at bounding box center [912, 649] width 19 height 19
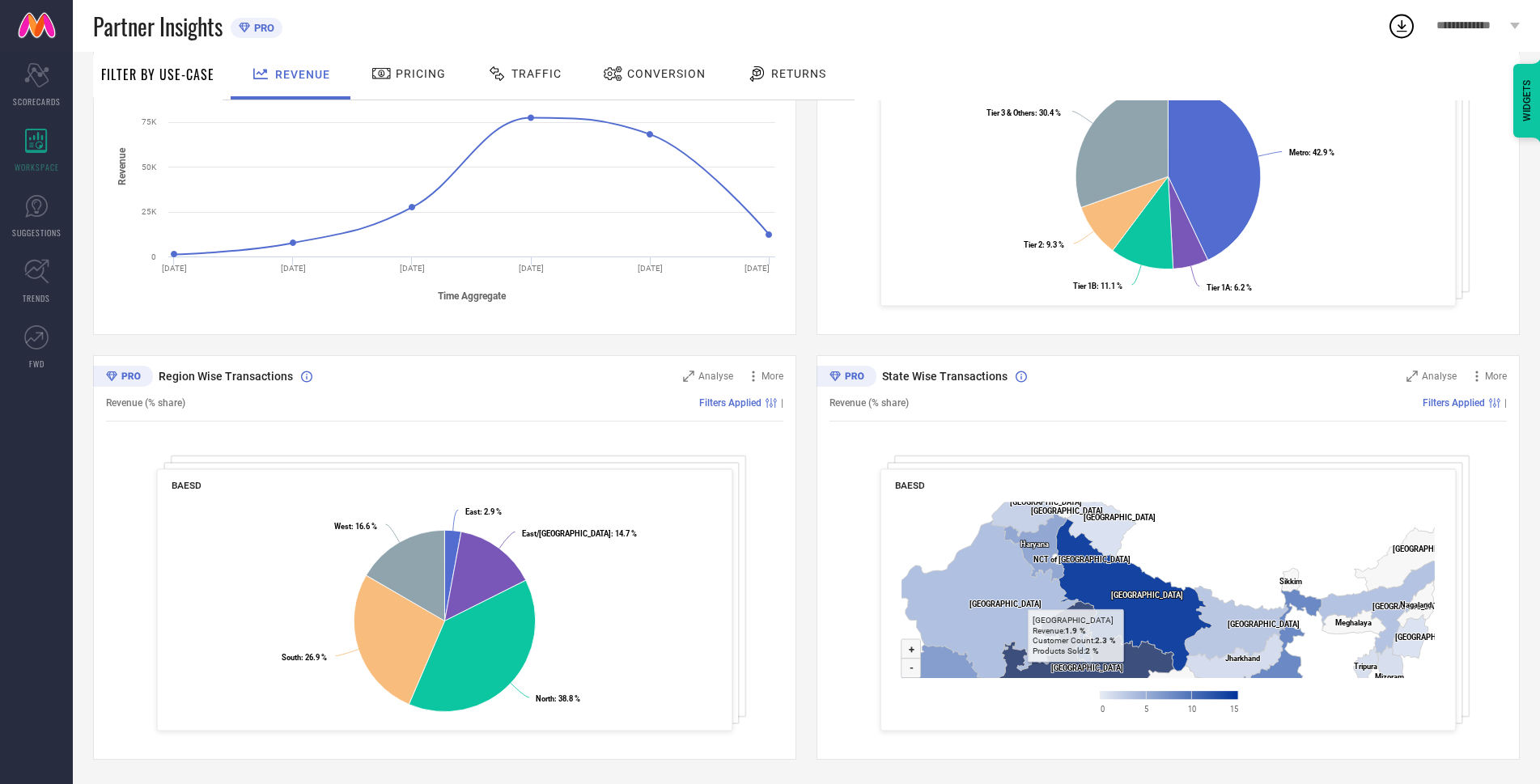
drag, startPoint x: 1072, startPoint y: 558, endPoint x: 1122, endPoint y: 675, distance: 127.2
click at [903, 670] on icon at bounding box center [912, 668] width 19 height 19
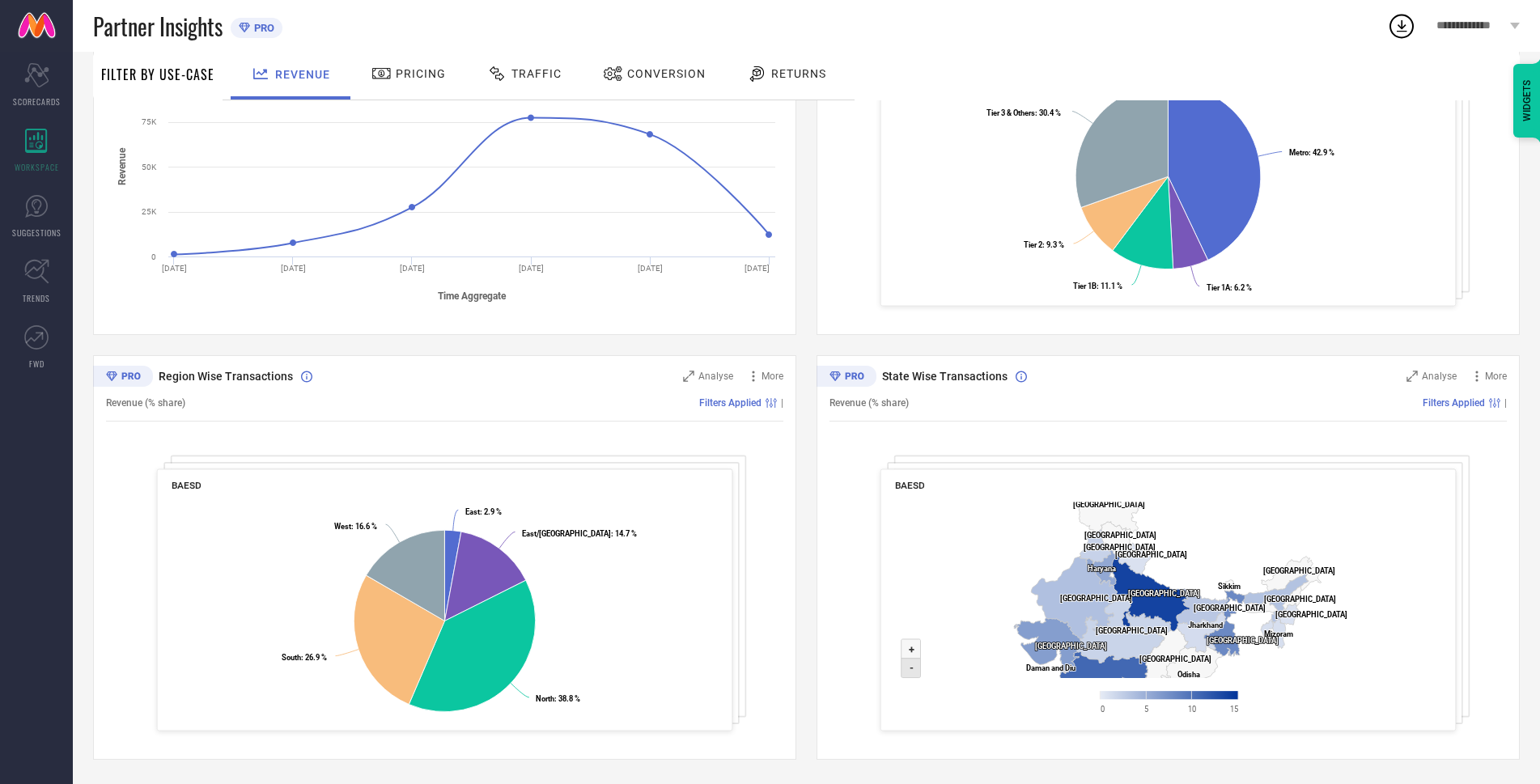
click at [903, 670] on icon at bounding box center [912, 668] width 19 height 19
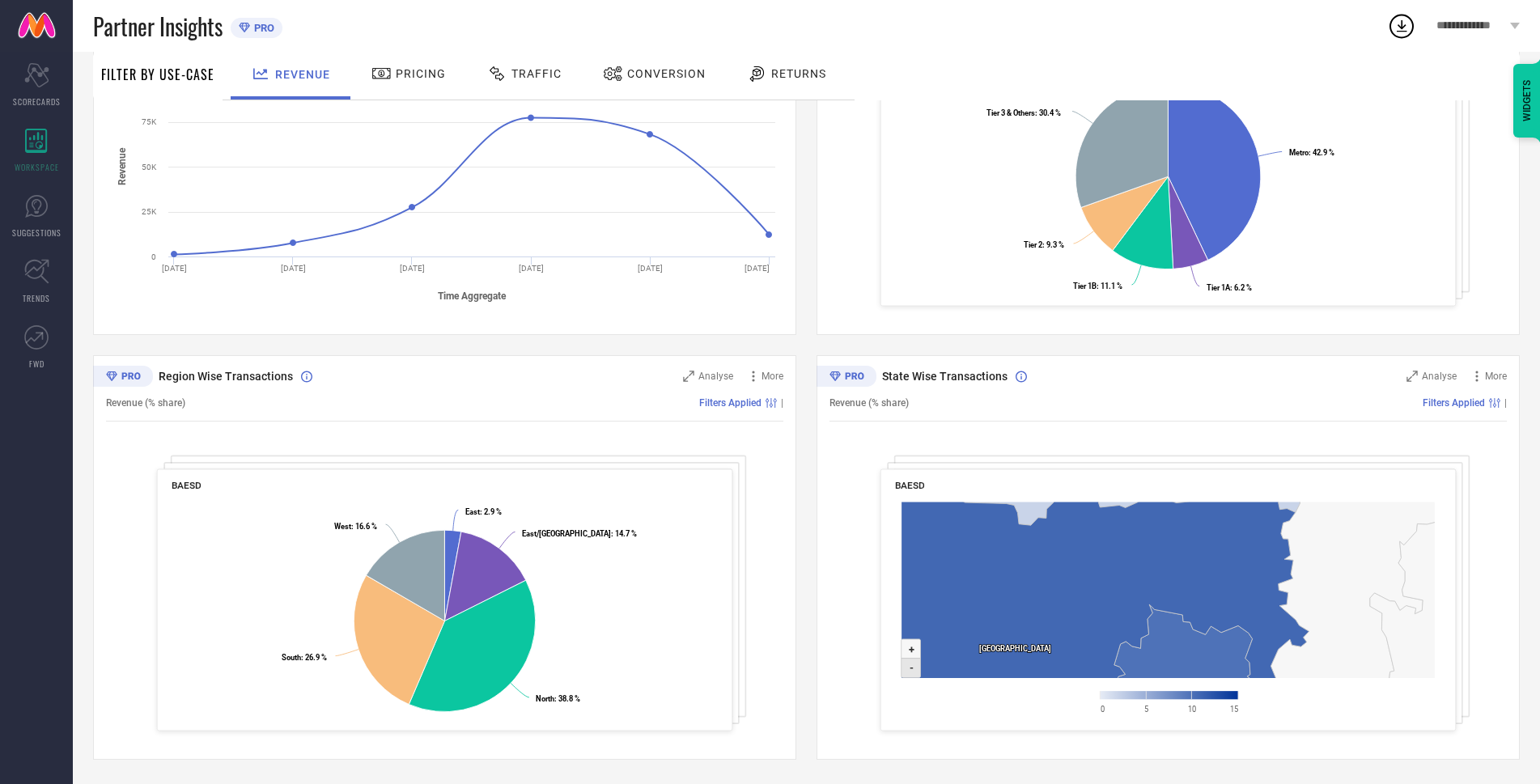
click at [905, 670] on icon at bounding box center [912, 668] width 19 height 19
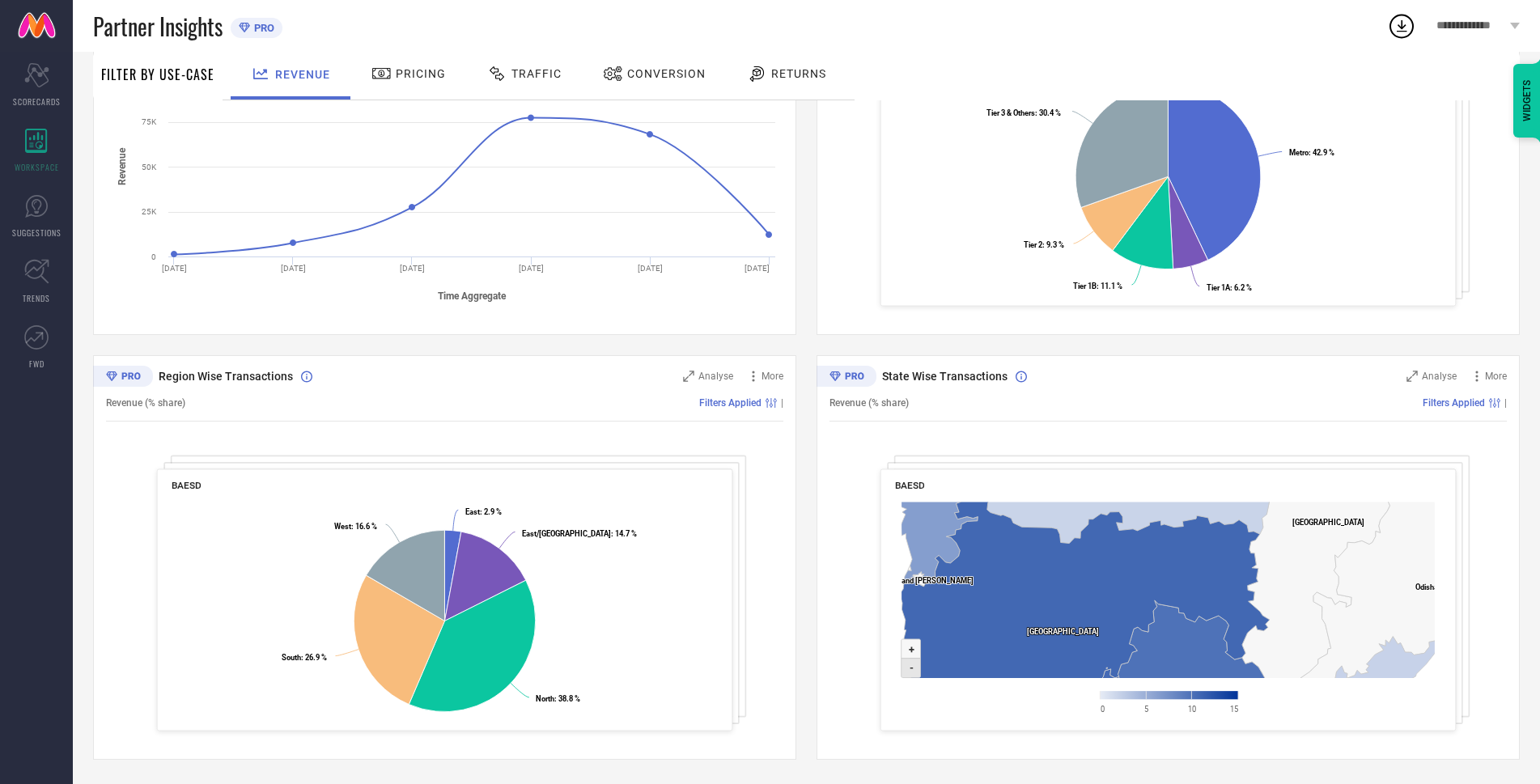
click at [905, 670] on icon at bounding box center [912, 668] width 19 height 19
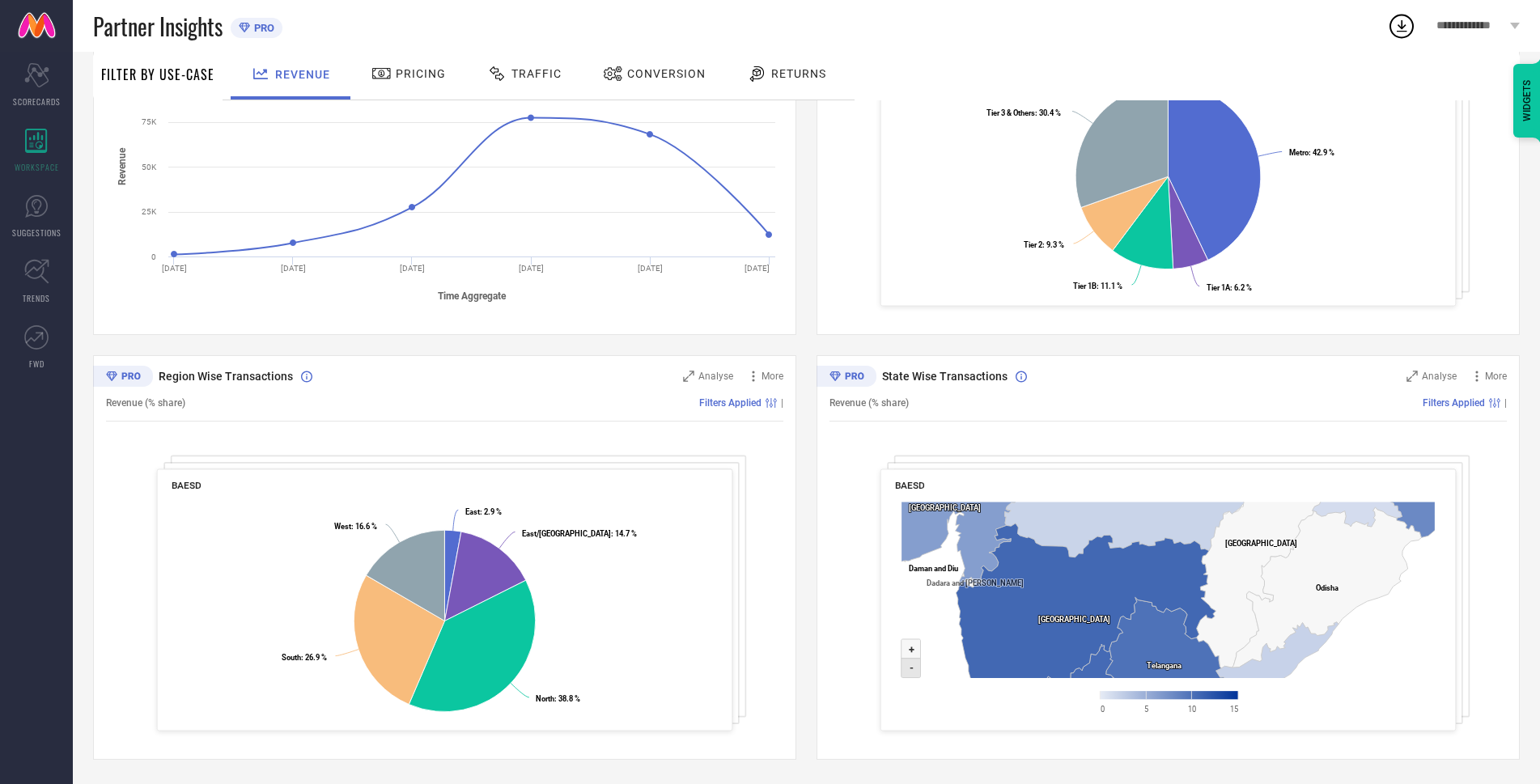
click at [905, 670] on icon at bounding box center [912, 668] width 19 height 19
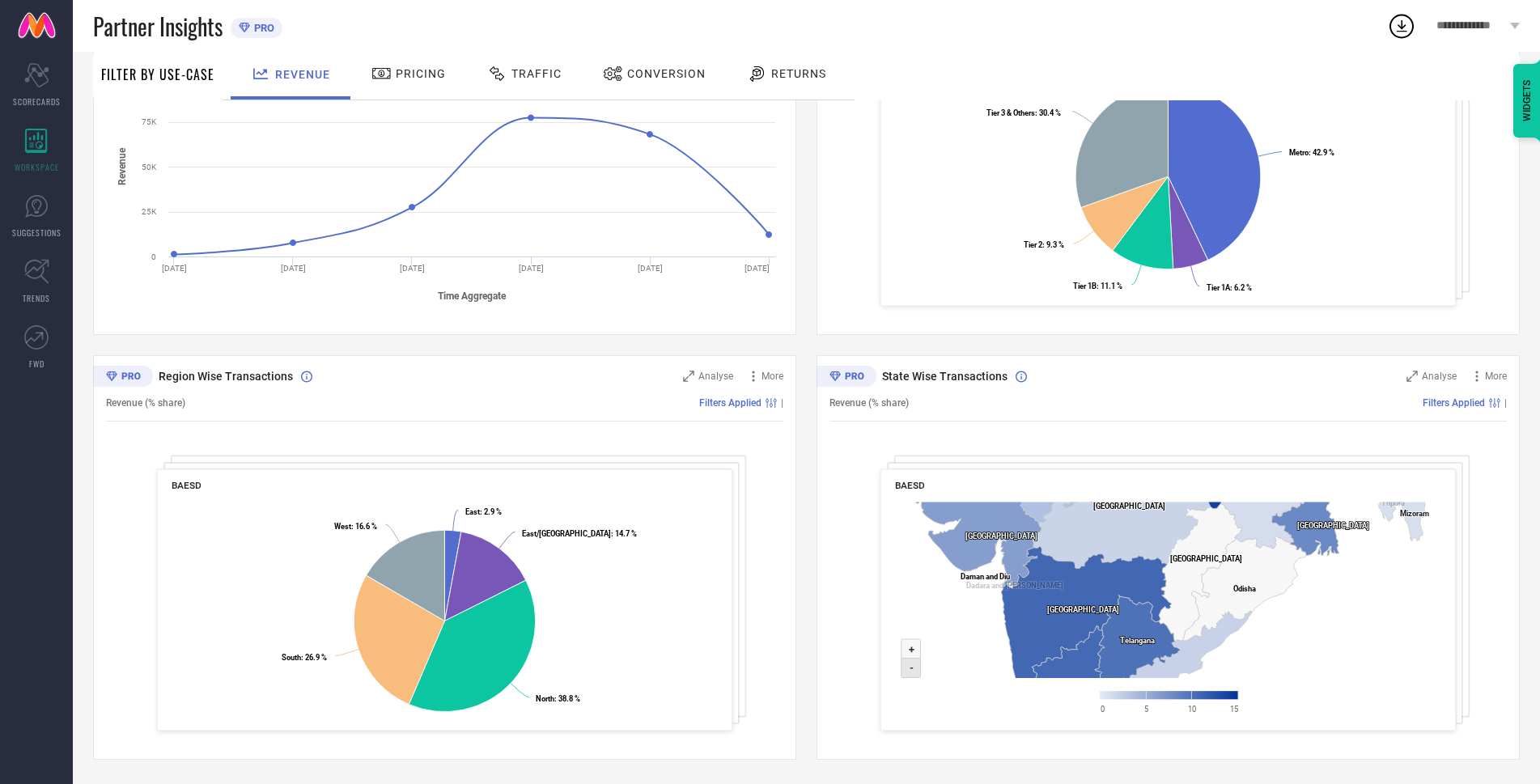
click at [905, 670] on icon at bounding box center [912, 668] width 19 height 19
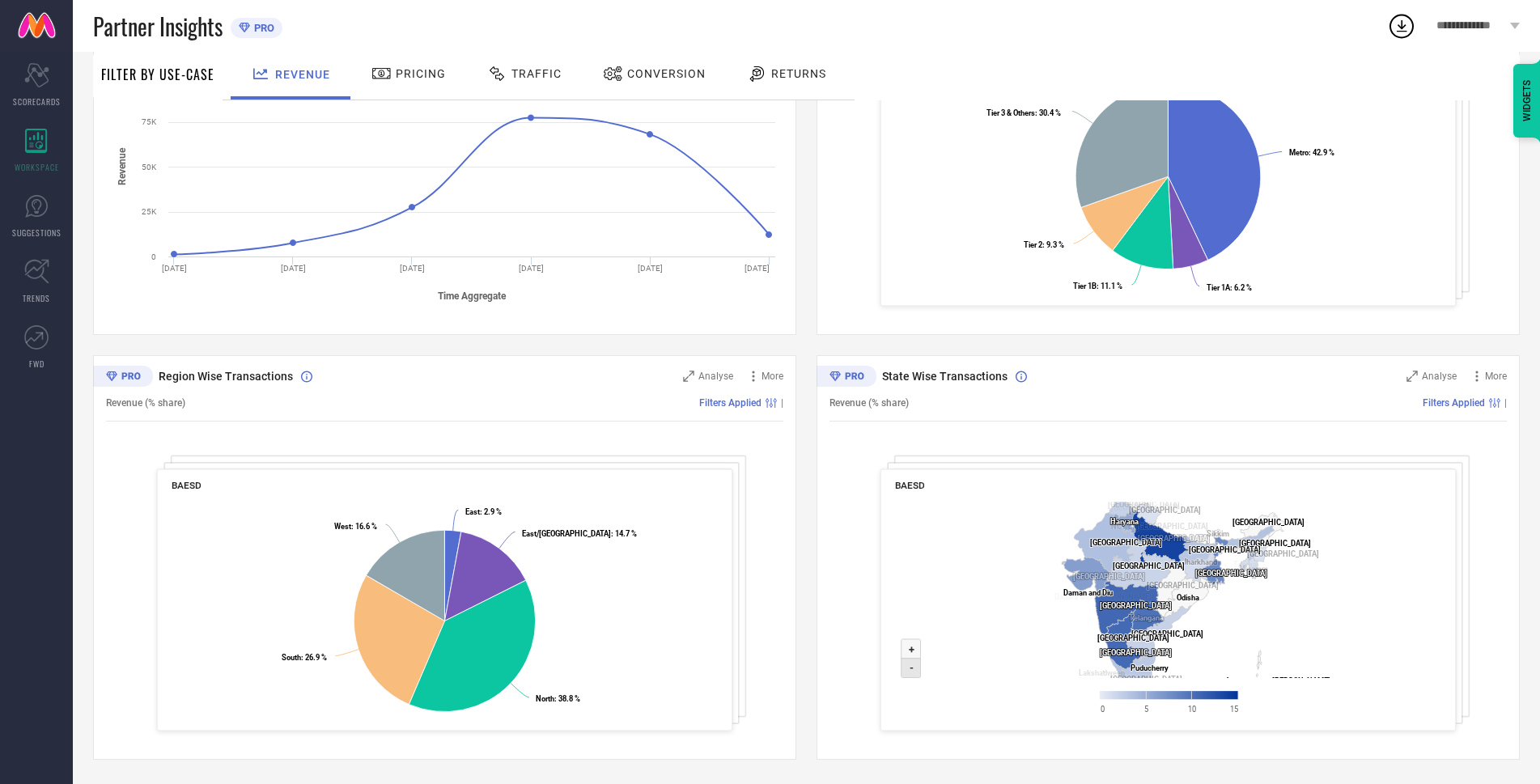
click at [905, 670] on icon at bounding box center [912, 668] width 19 height 19
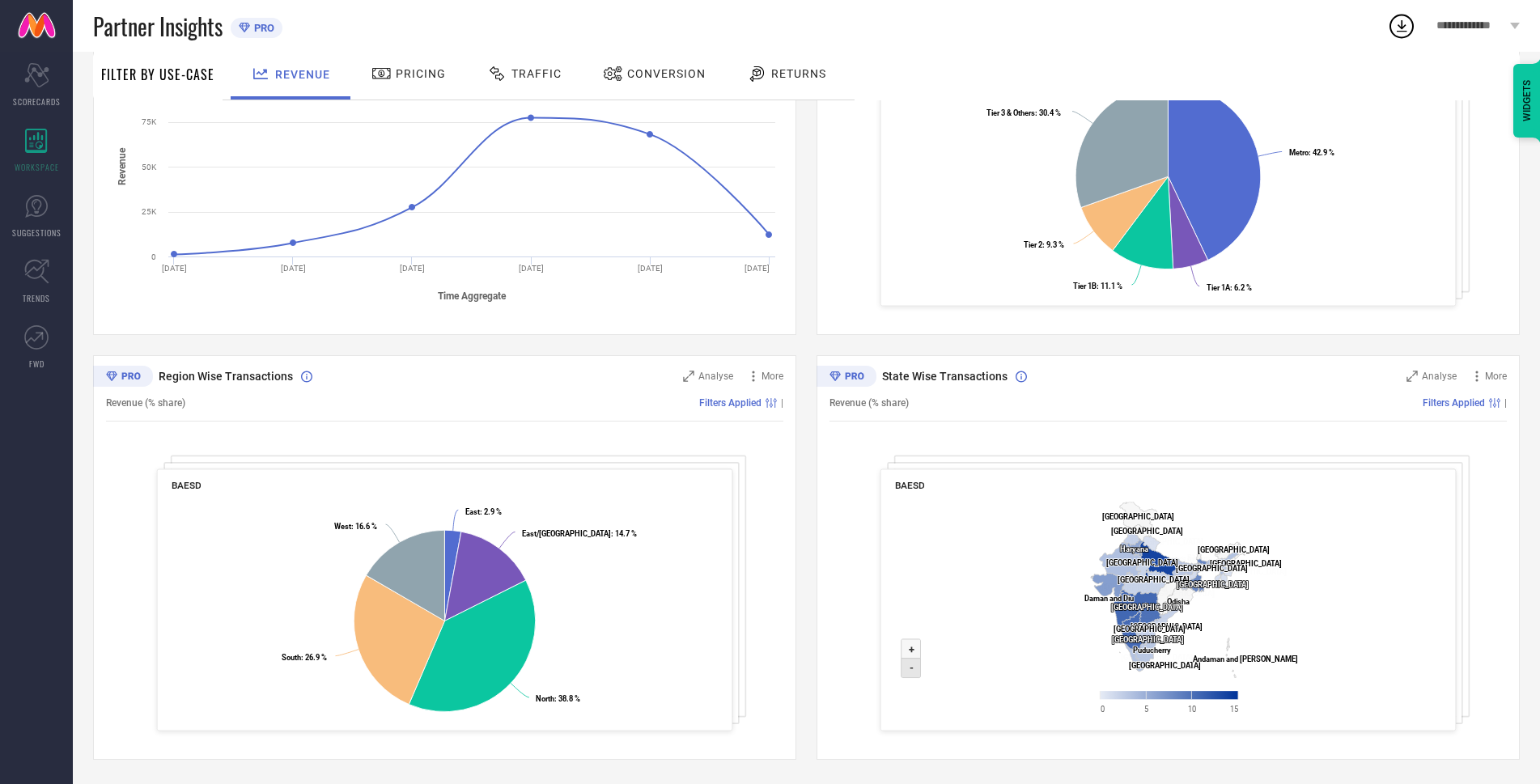
click at [905, 670] on icon at bounding box center [912, 668] width 19 height 19
click at [911, 655] on text "+" at bounding box center [912, 650] width 5 height 12
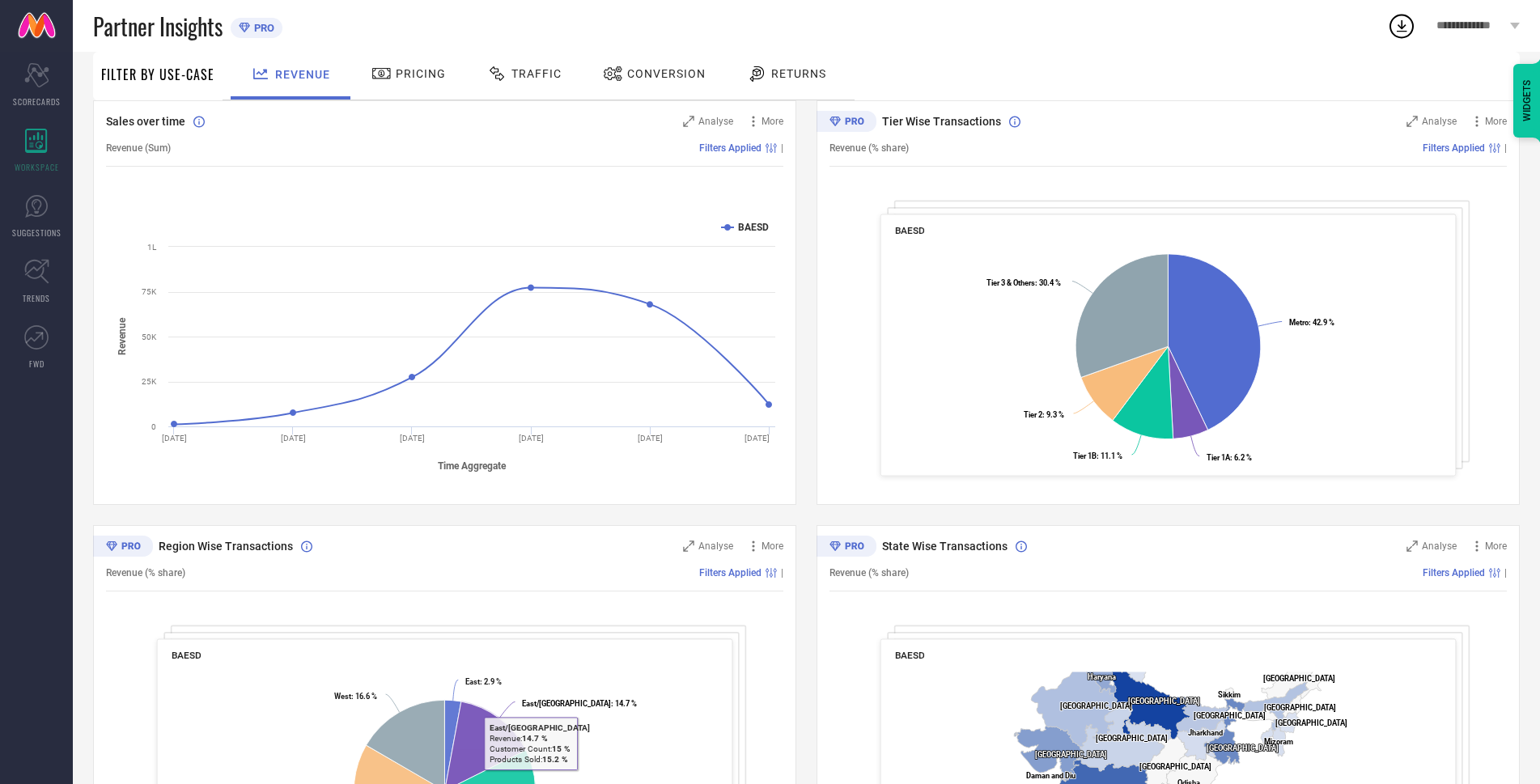
scroll to position [0, 0]
